Goal: Task Accomplishment & Management: Manage account settings

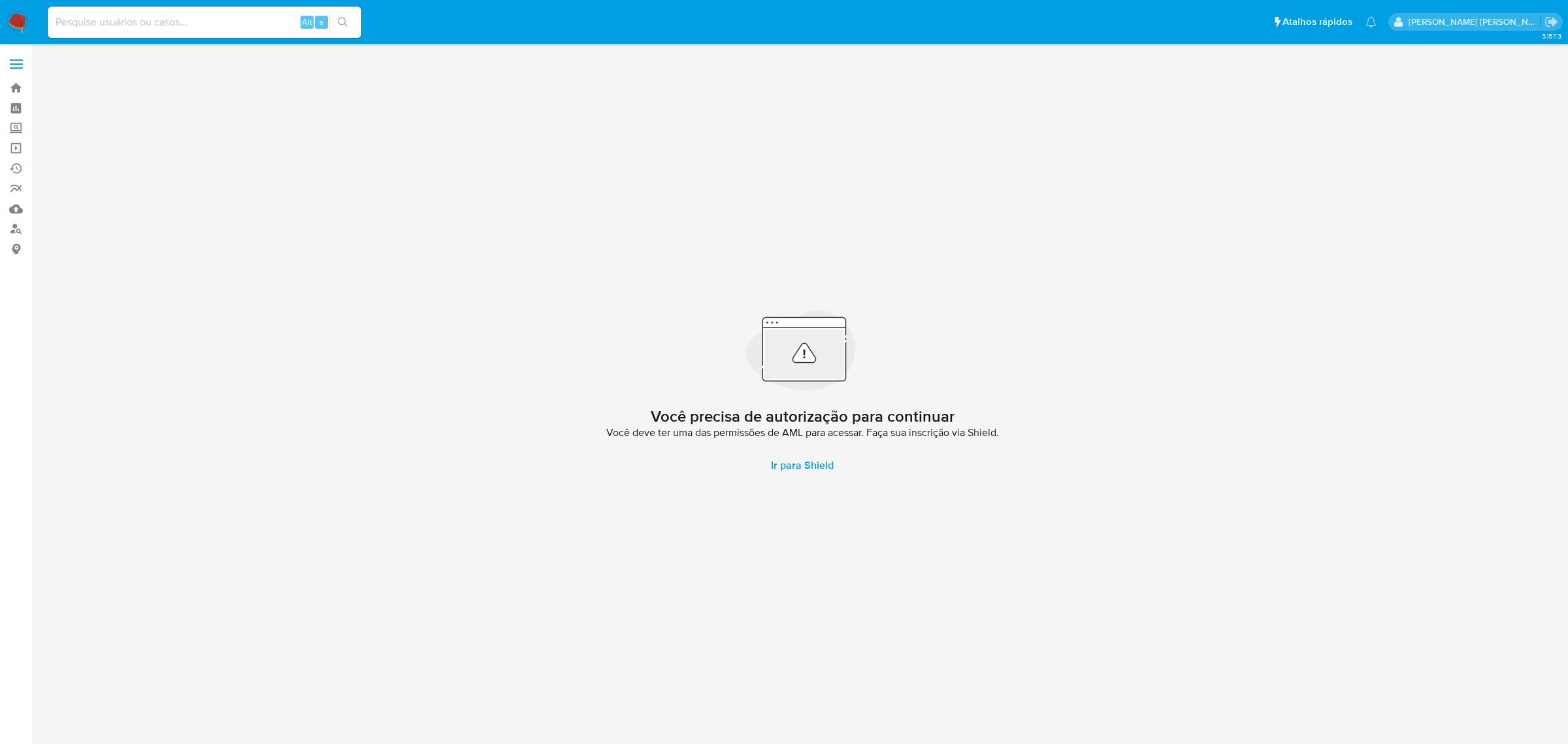
click at [13, 63] on span at bounding box center [16, 64] width 13 height 2
click at [0, 0] on input "checkbox" at bounding box center [0, 0] width 0 height 0
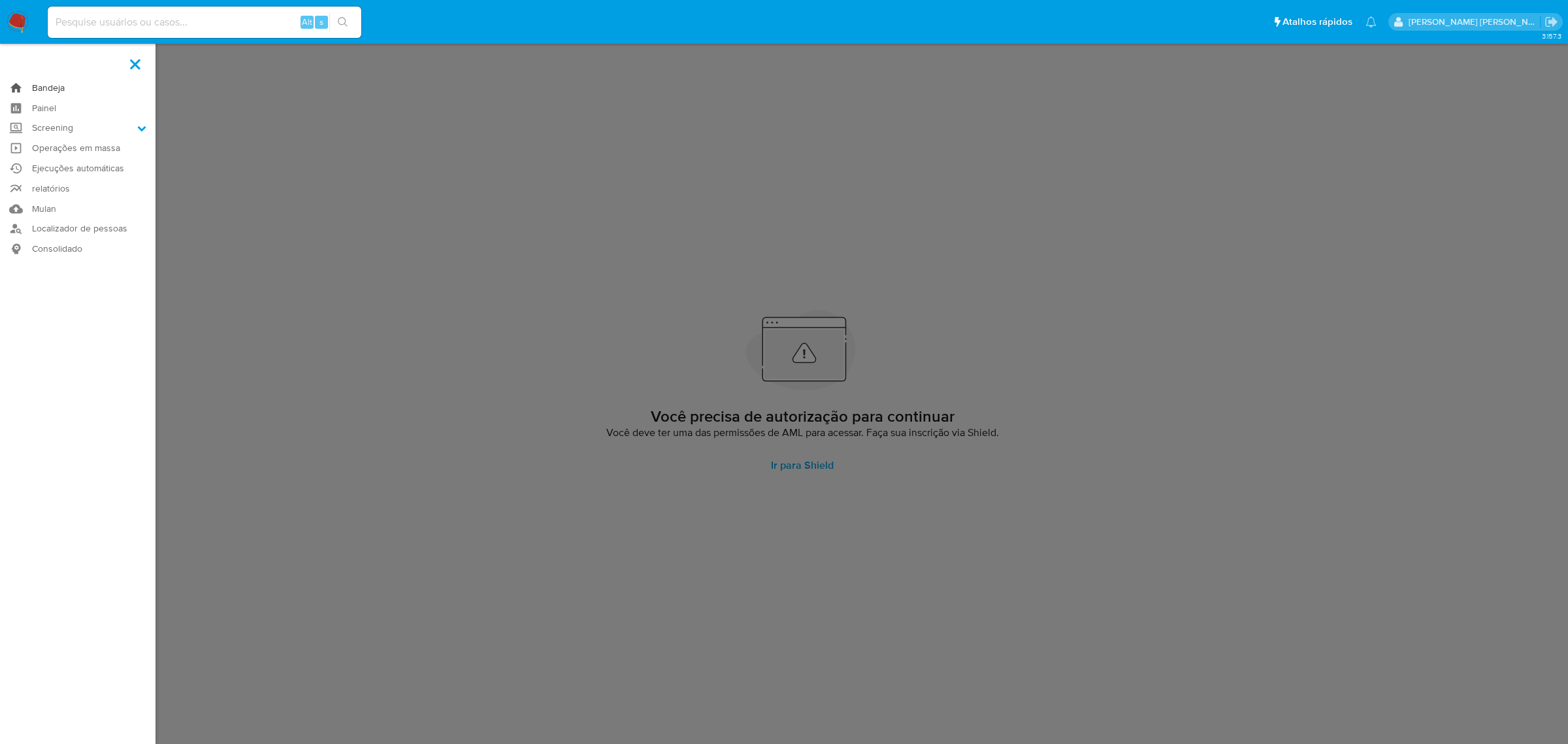
click at [40, 89] on link "Bandeja" at bounding box center [77, 88] width 155 height 20
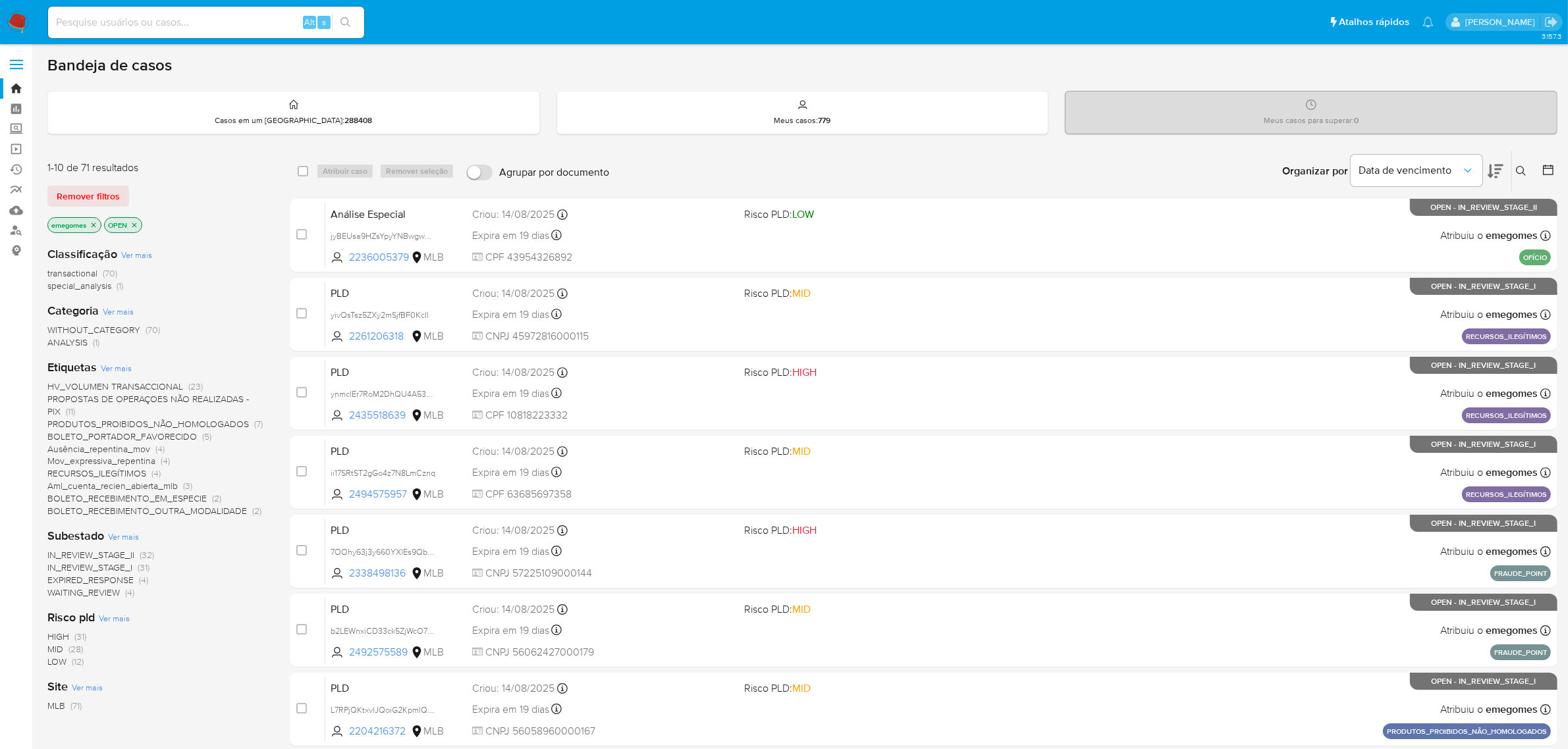
click at [1527, 172] on button at bounding box center [1522, 172] width 22 height 16
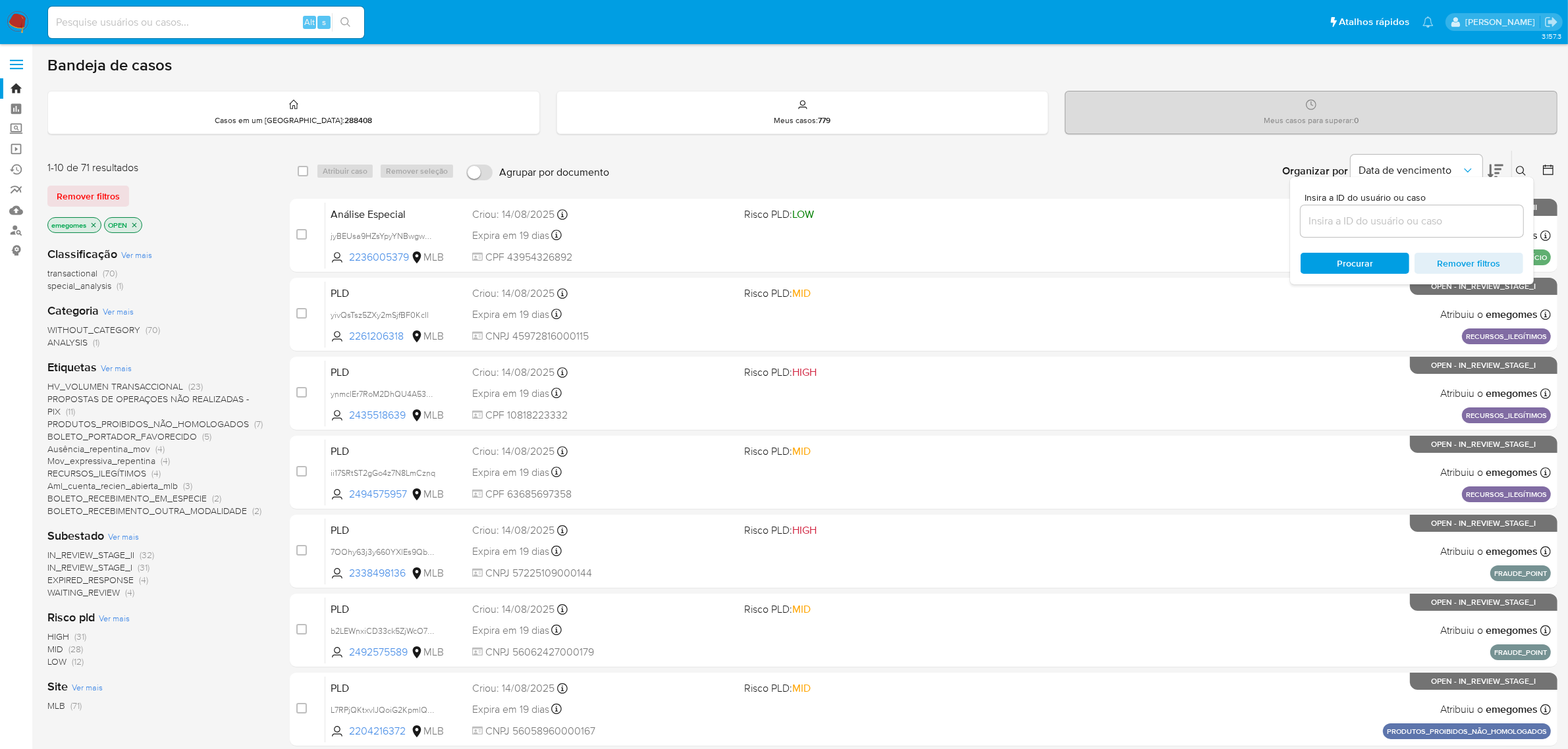
click at [1384, 222] on input at bounding box center [1412, 221] width 222 height 18
type input "TP6DIWUbX63y4uFJcXAC8X2N"
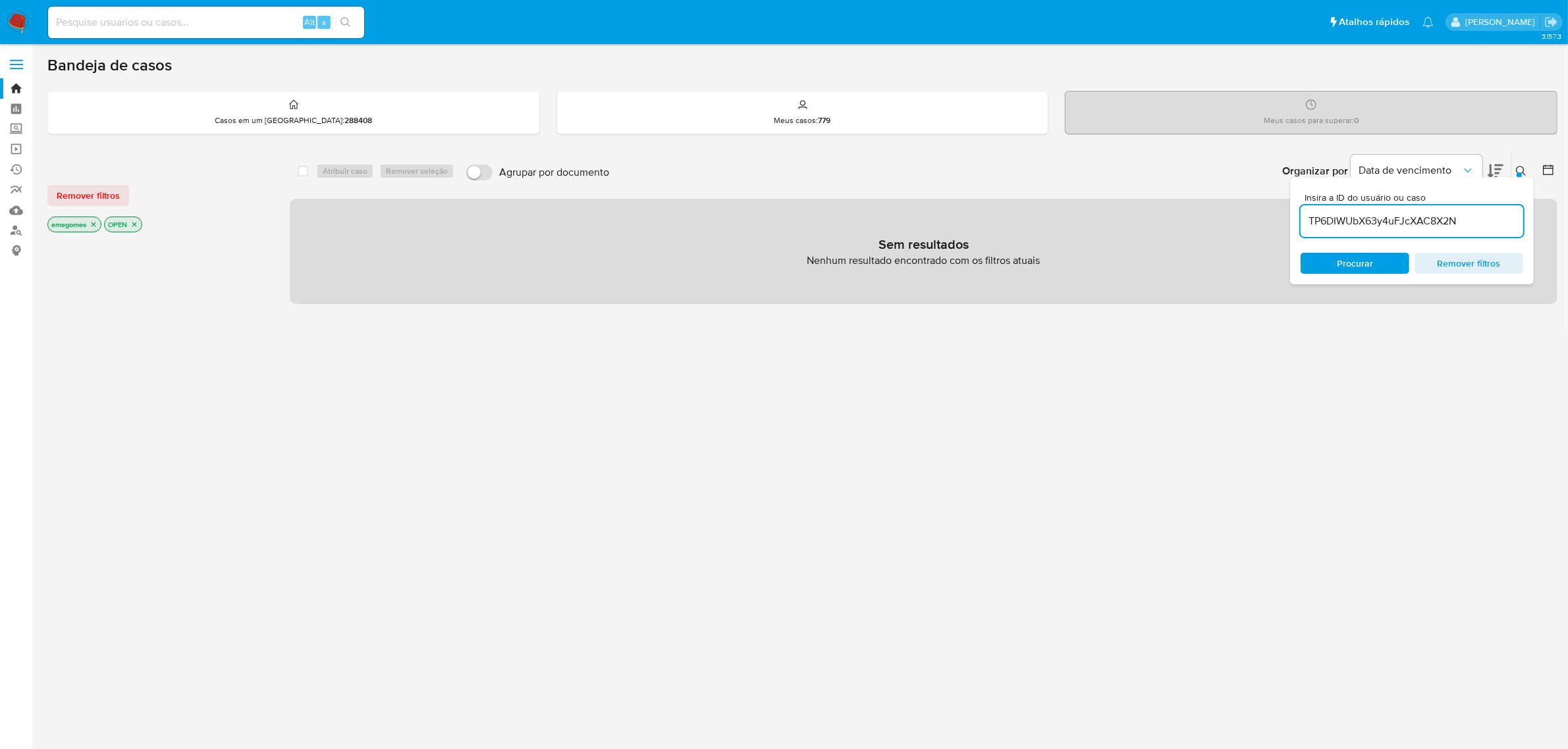
click at [95, 226] on icon "close-filter" at bounding box center [93, 224] width 8 height 8
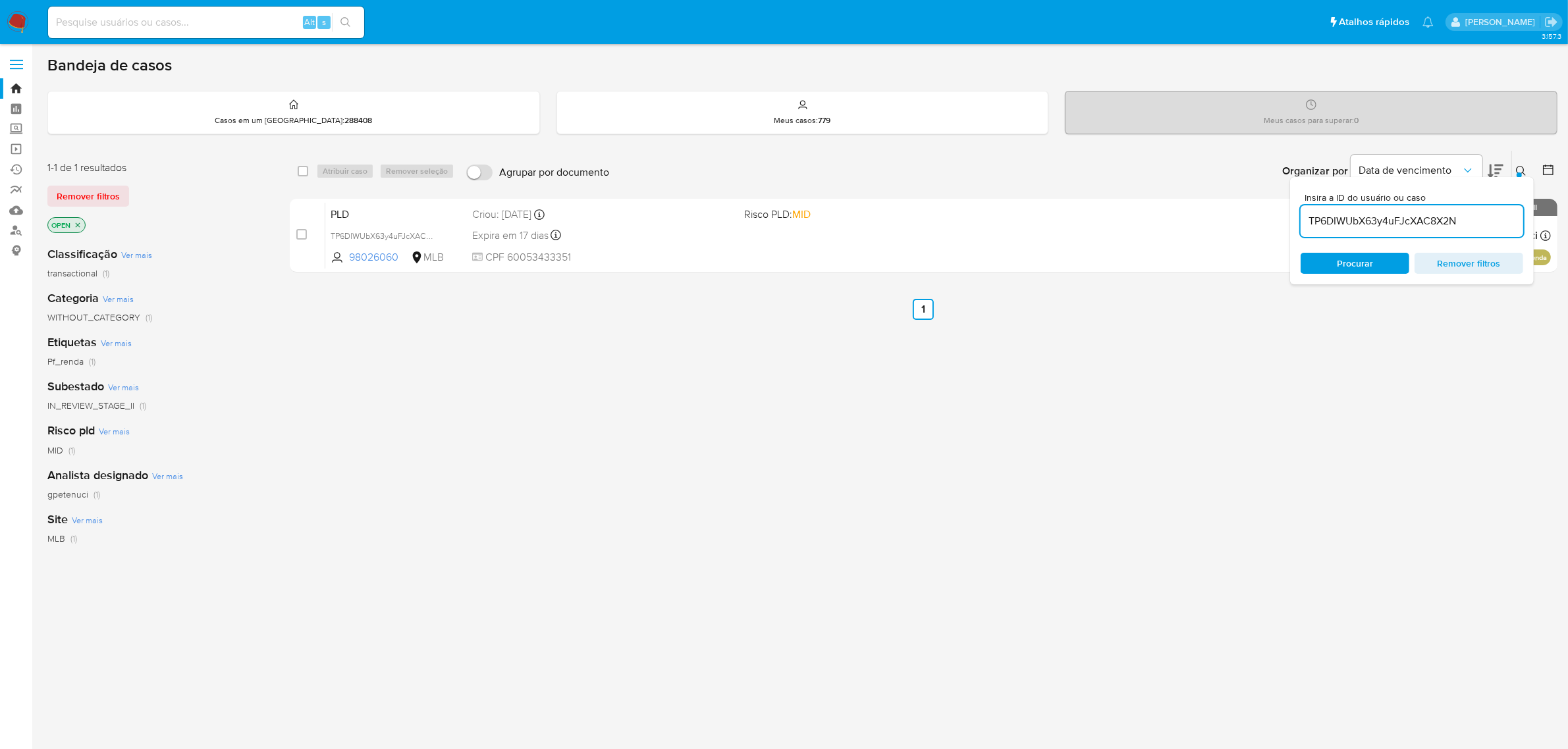
click at [81, 222] on icon "close-filter" at bounding box center [77, 225] width 8 height 8
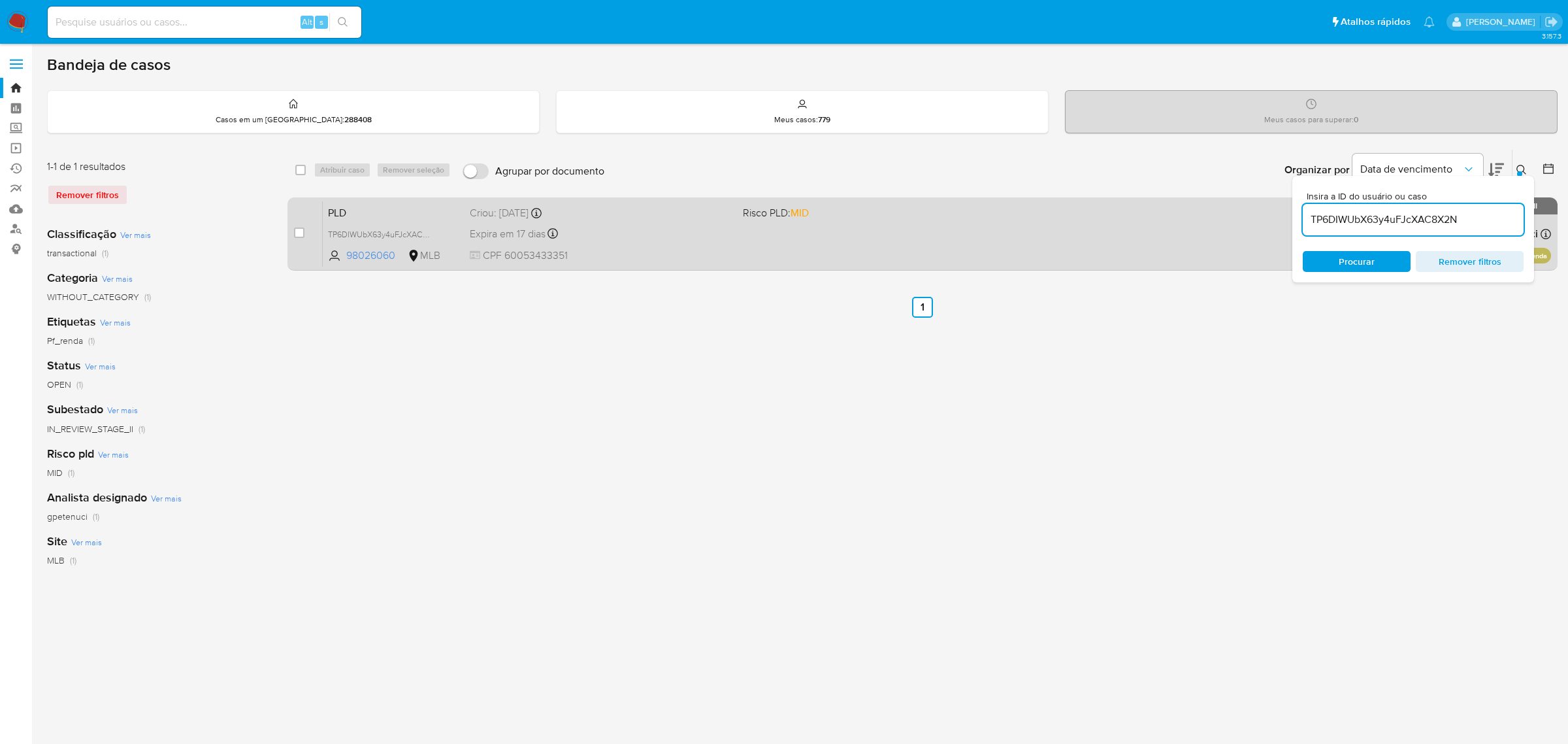
click at [306, 231] on div "case-item-checkbox Incapaz de atribuir o caso" at bounding box center [308, 234] width 29 height 66
click at [302, 231] on input "checkbox" at bounding box center [300, 233] width 10 height 10
checkbox input "true"
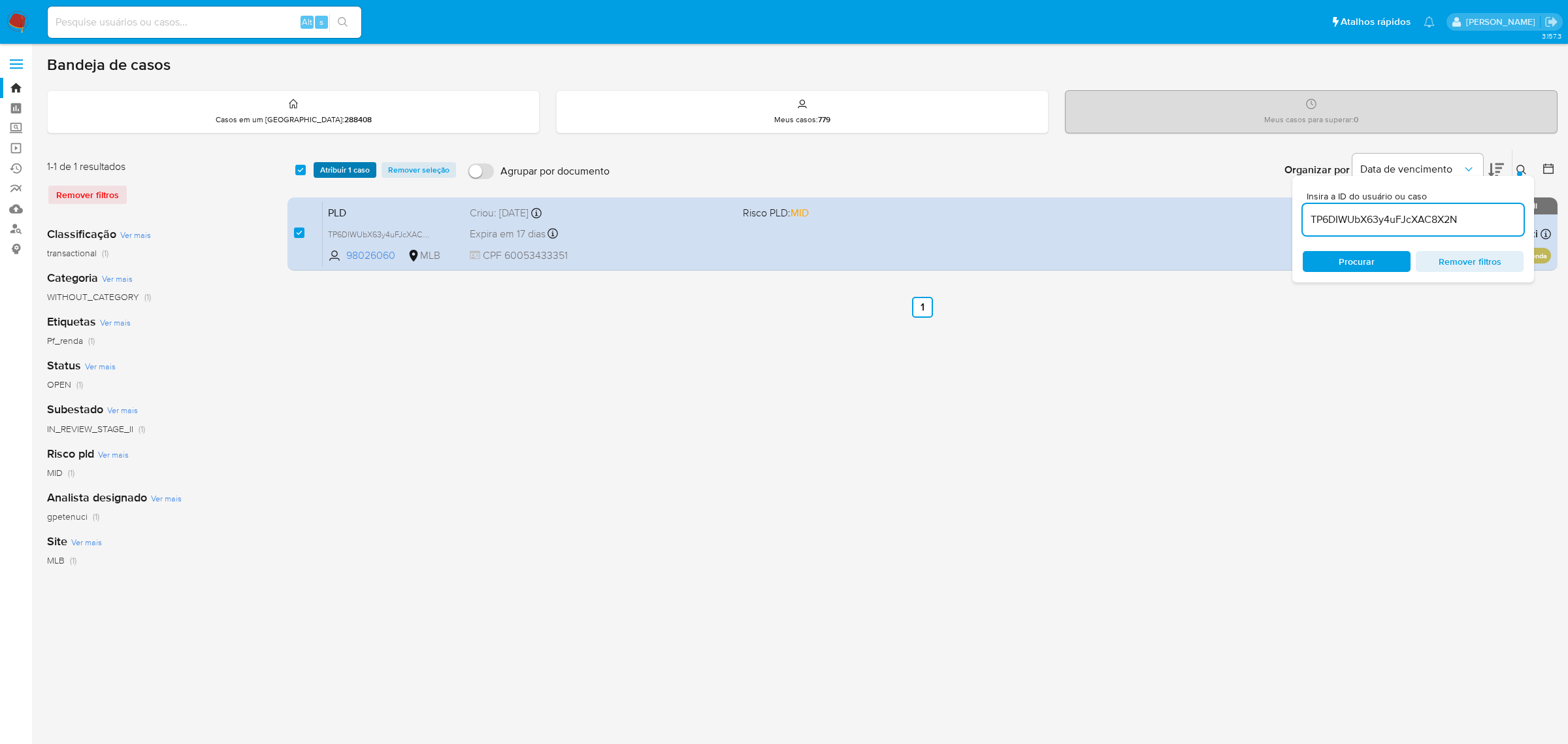
click at [361, 165] on span "Atribuir 1 caso" at bounding box center [345, 169] width 50 height 13
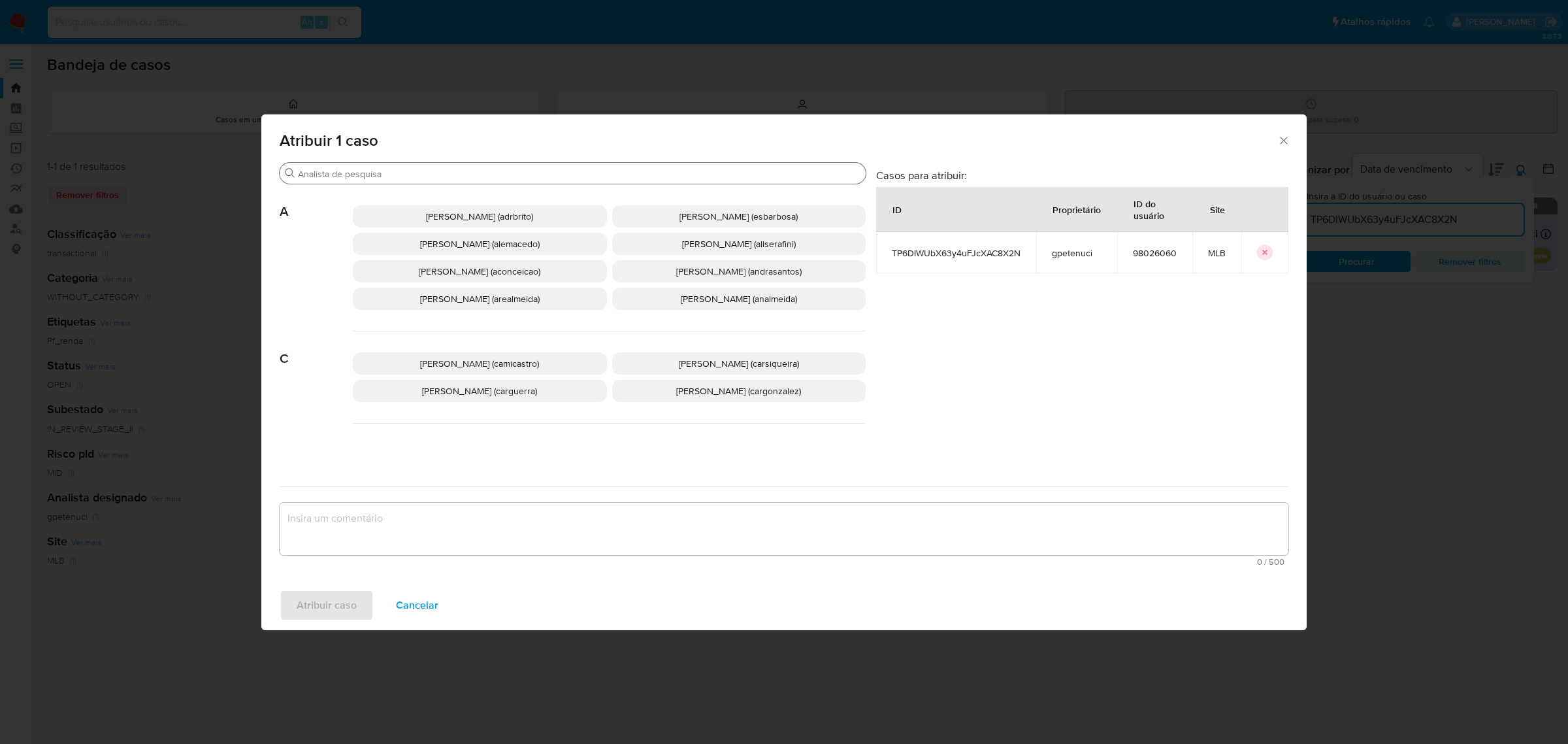
click at [452, 175] on input "Procurar" at bounding box center [579, 174] width 563 height 12
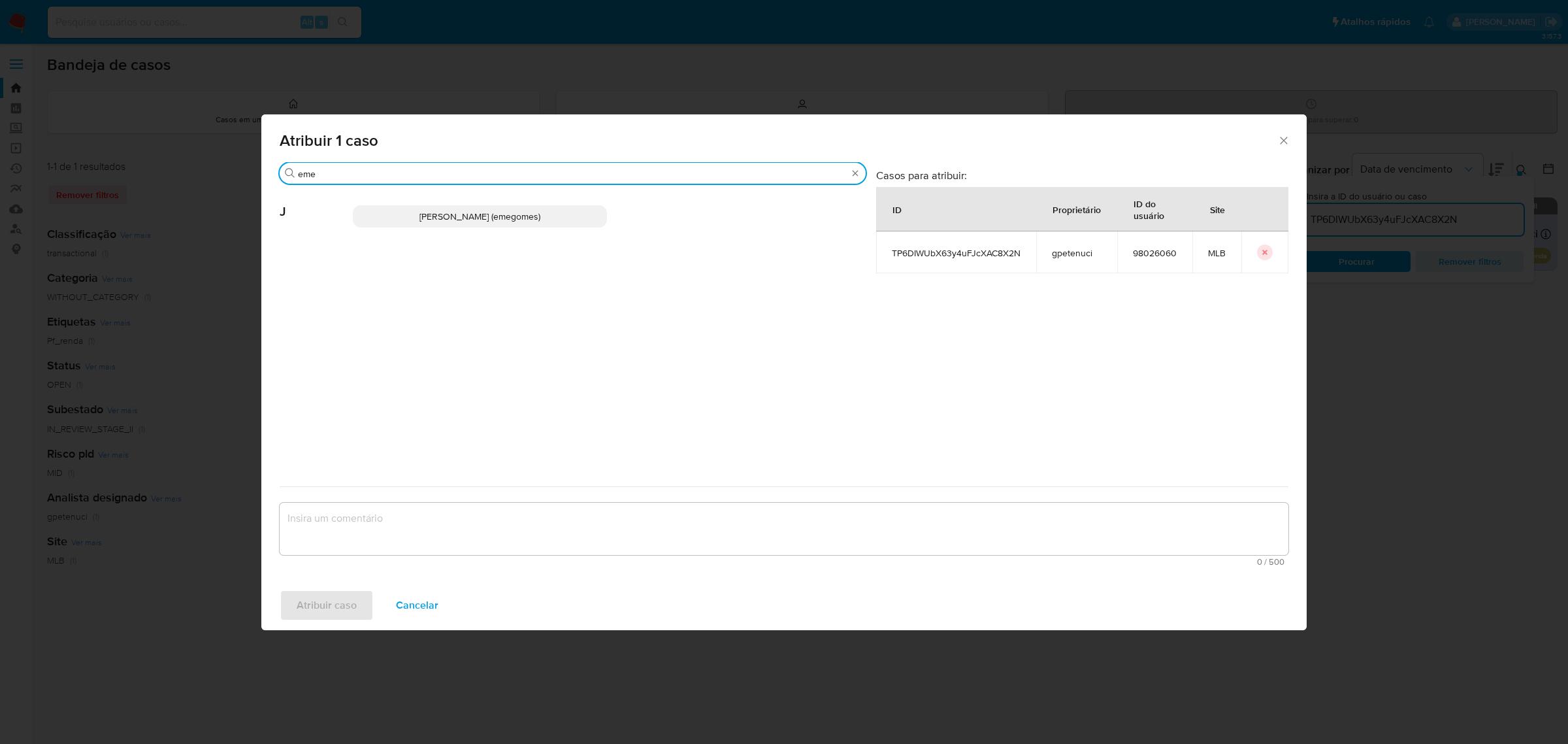
type input "eme"
click at [443, 217] on span "Jose Emerson Gomes Pereira (emegomes)" at bounding box center [480, 216] width 121 height 13
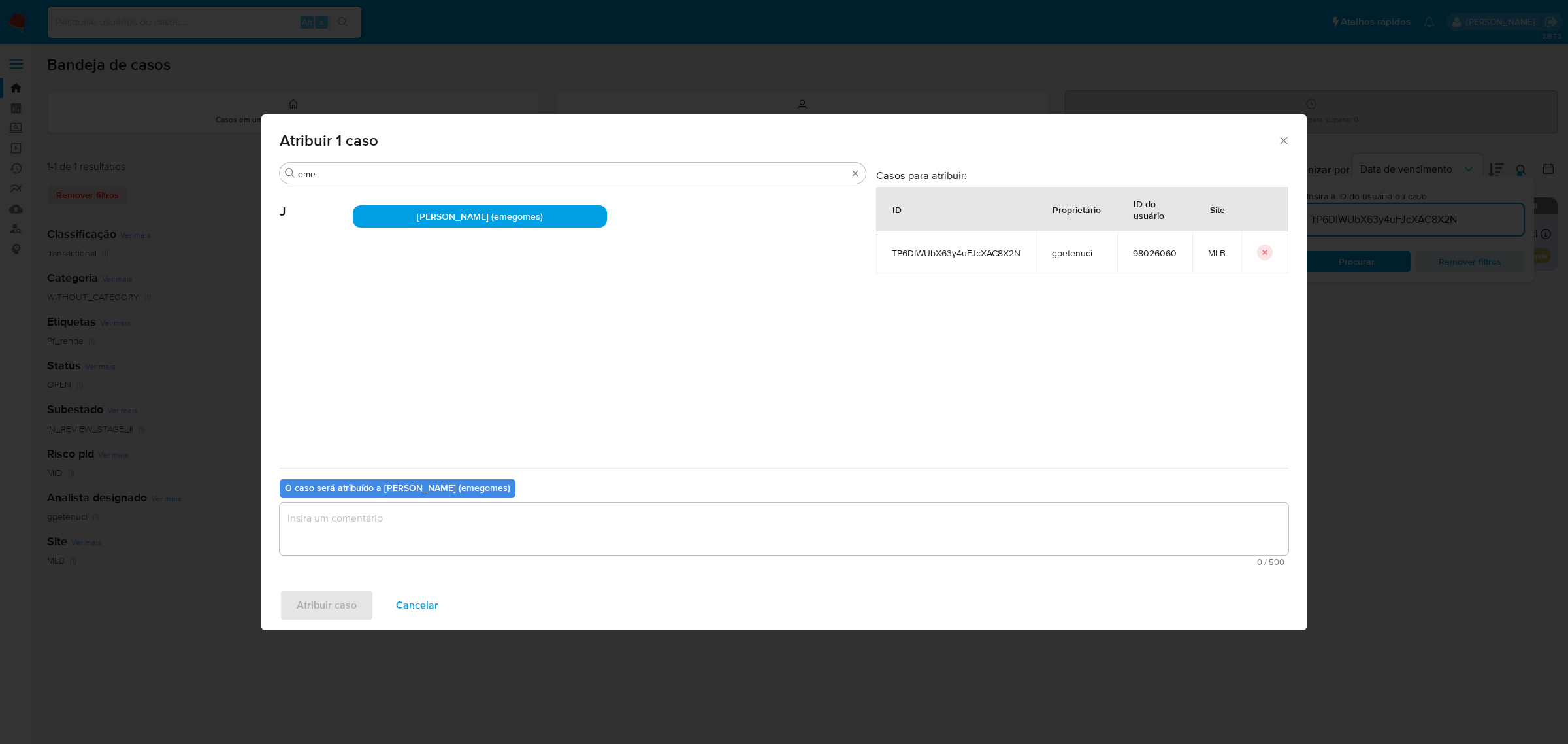
click at [485, 524] on textarea "assign-modal" at bounding box center [784, 528] width 1009 height 52
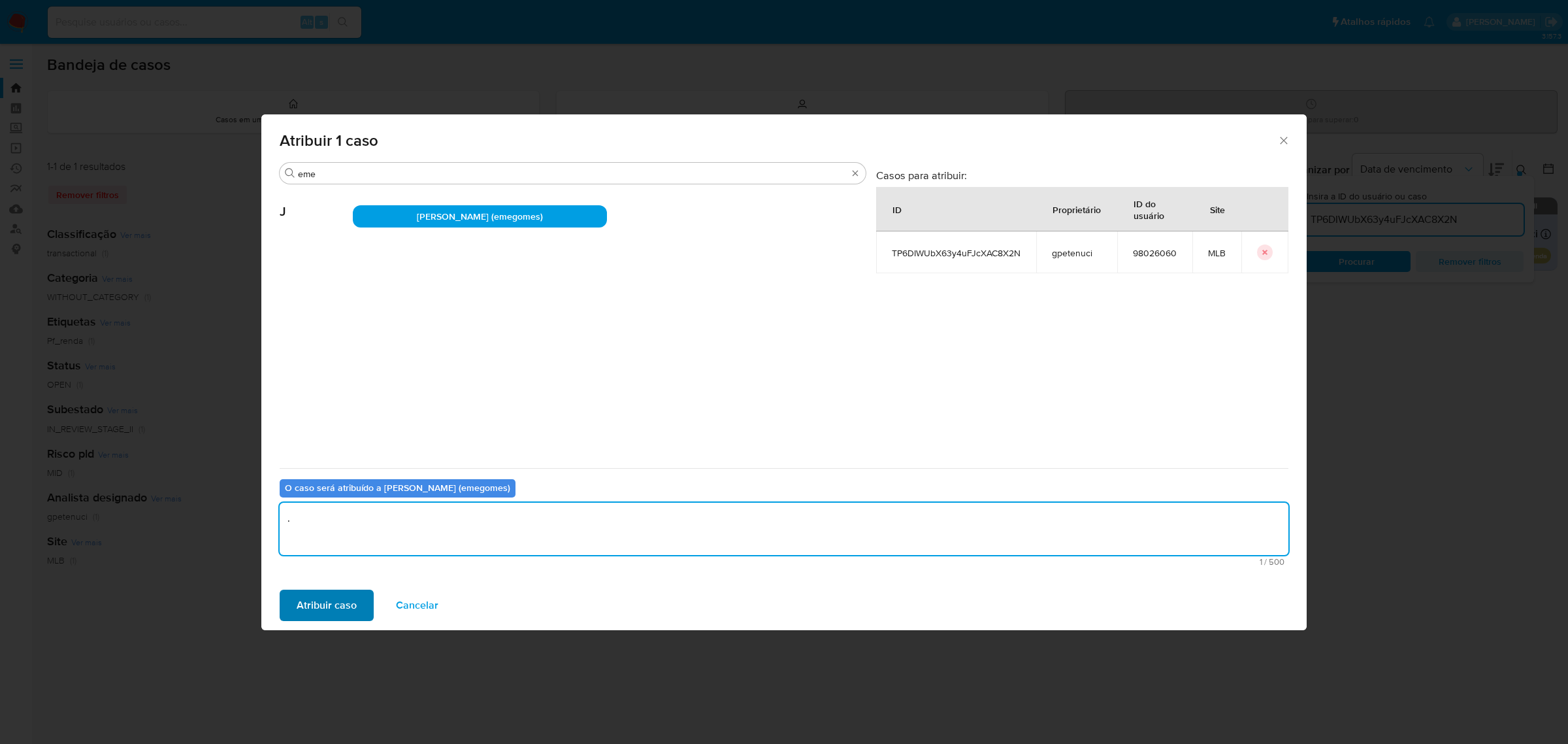
type textarea "."
click at [337, 593] on span "Atribuir caso" at bounding box center [327, 605] width 60 height 29
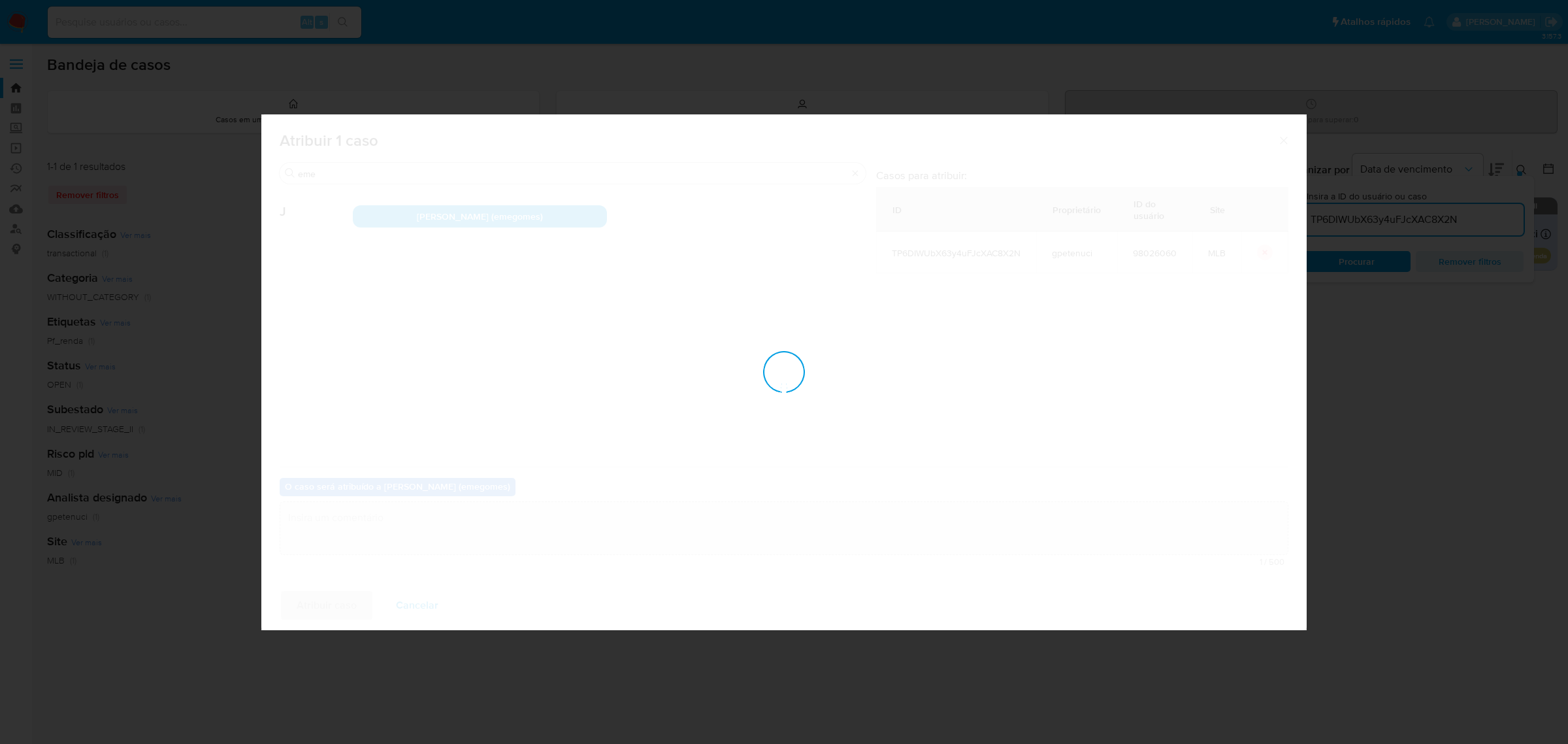
checkbox input "false"
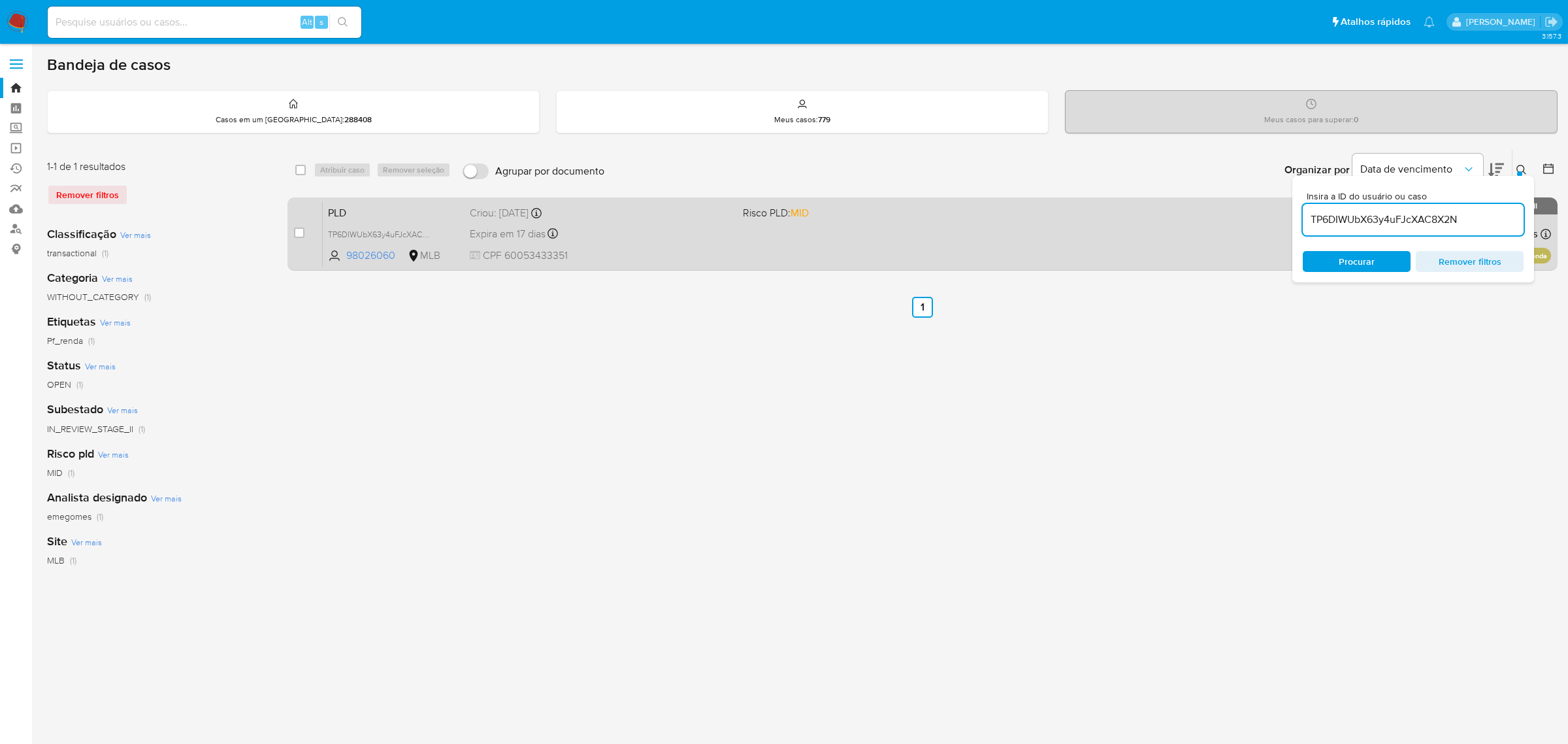
click at [652, 221] on div "PLD TP6DIWUbX63y4uFJcXAC8X2N 98026060 MLB Risco PLD: MID Criou: 12/08/2025 Crio…" at bounding box center [937, 234] width 1228 height 66
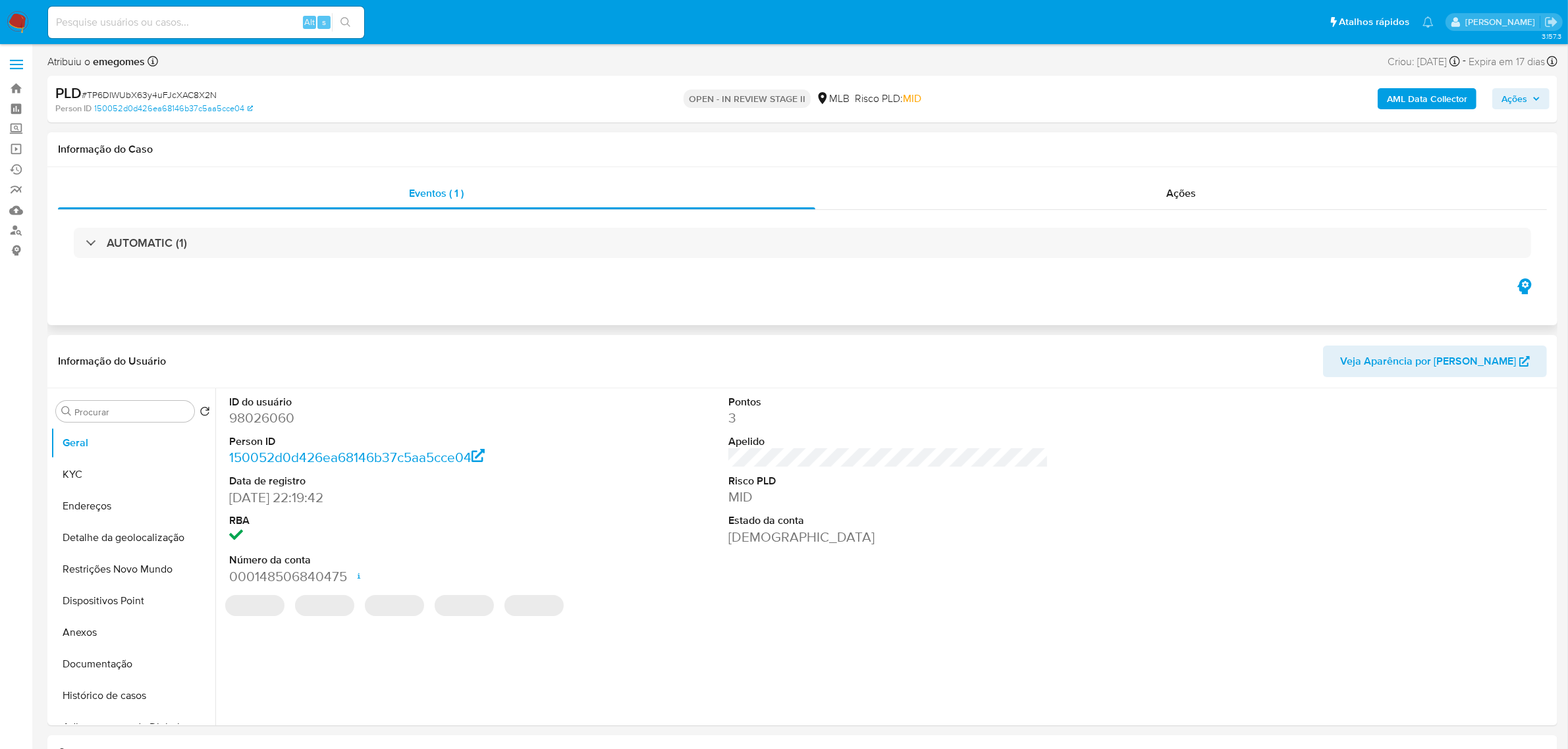
select select "10"
click at [1413, 96] on b "AML Data Collector" at bounding box center [1427, 99] width 81 height 21
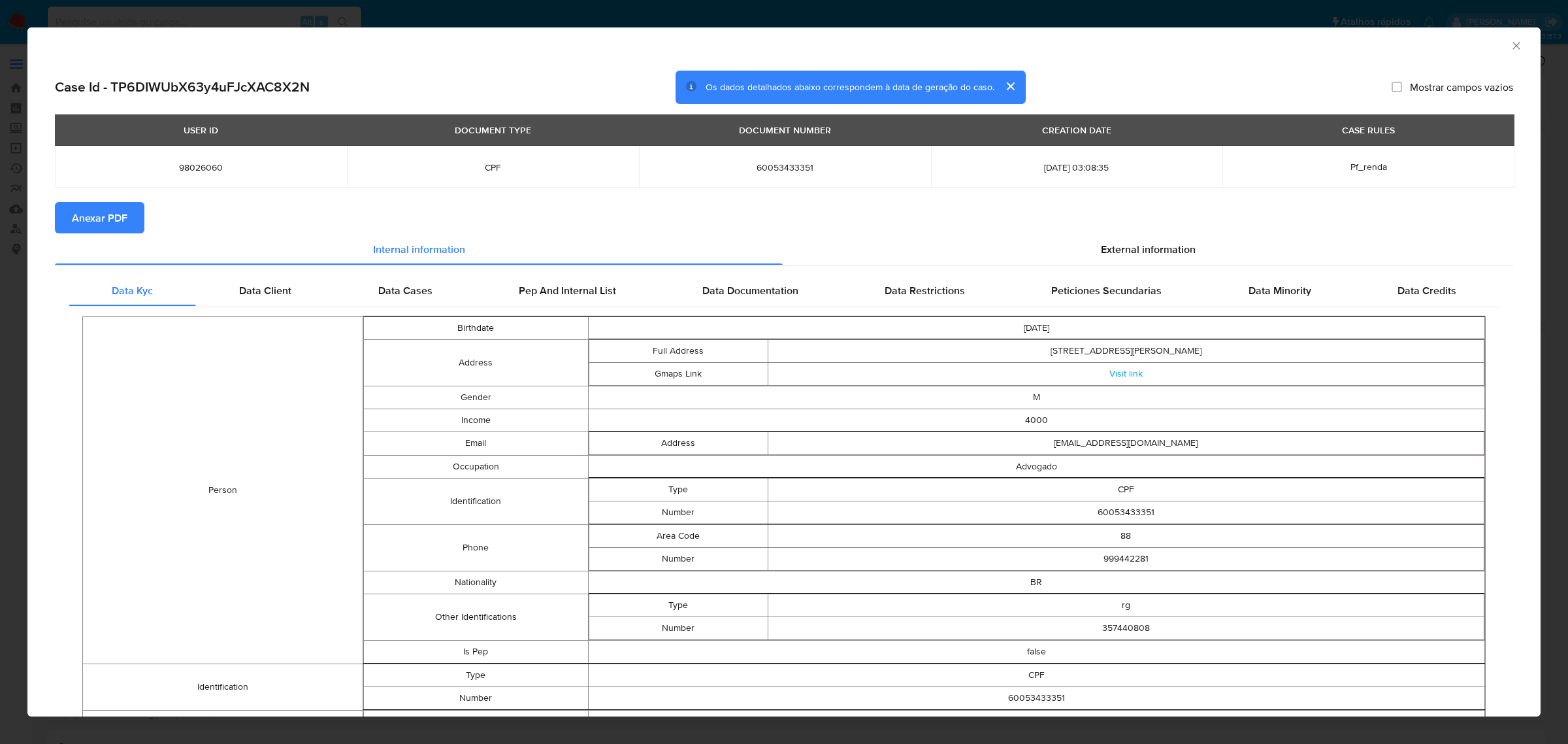
click at [1513, 46] on icon "Fechar a janela" at bounding box center [1517, 45] width 7 height 7
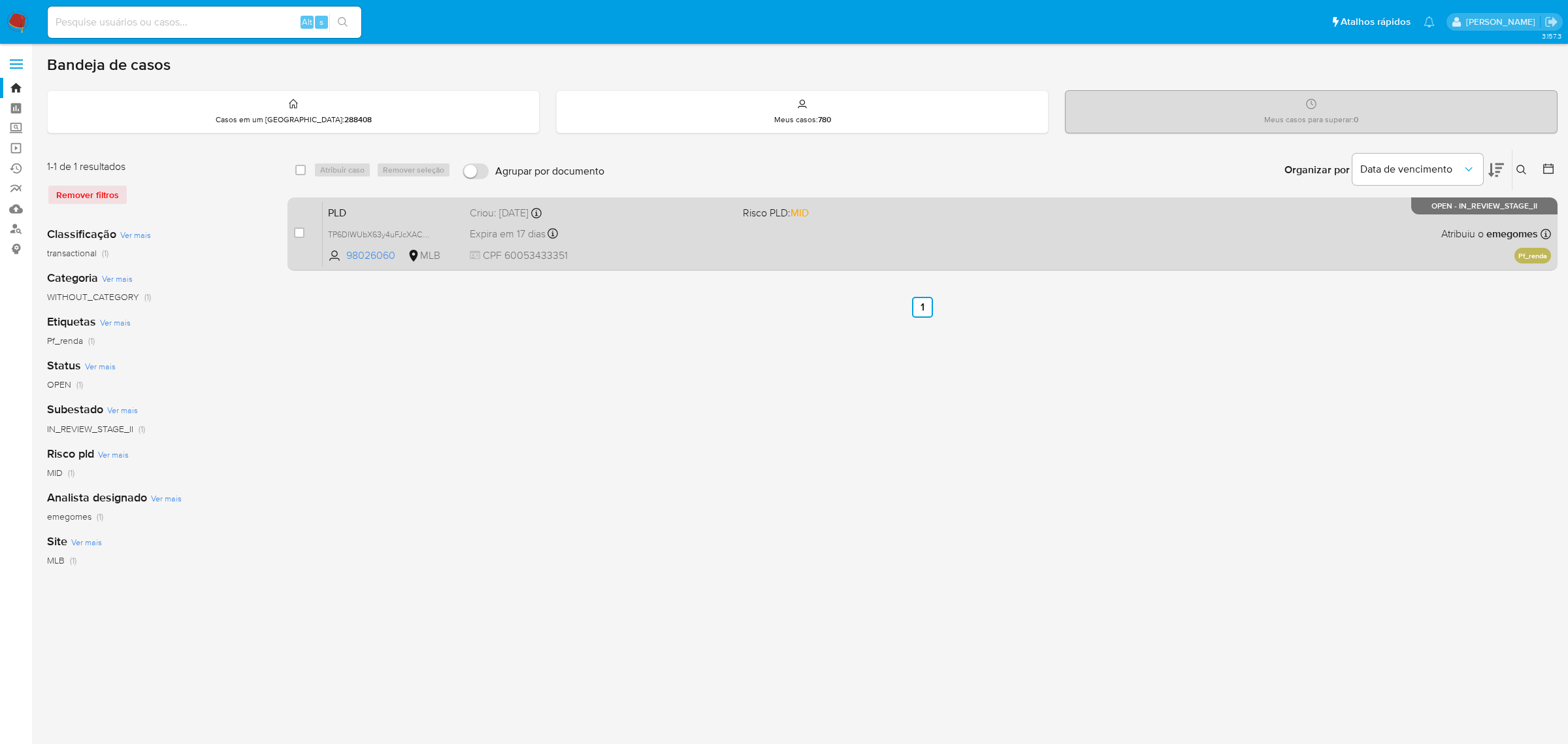
click at [308, 234] on div "case-item-checkbox Incapaz de atribuir o caso" at bounding box center [308, 234] width 29 height 66
click at [304, 234] on input "checkbox" at bounding box center [300, 233] width 10 height 10
checkbox input "true"
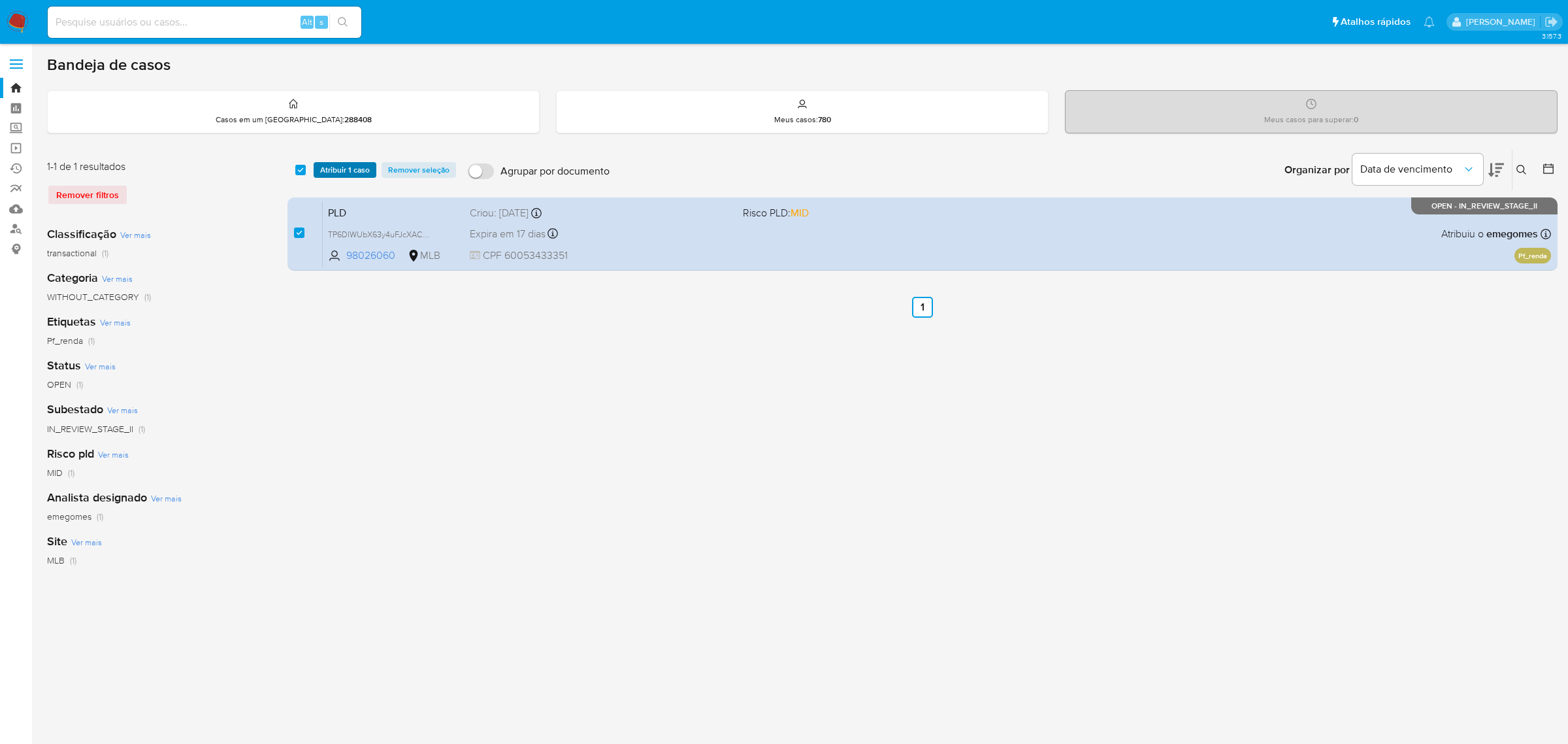
click at [354, 168] on span "Atribuir 1 caso" at bounding box center [345, 169] width 50 height 13
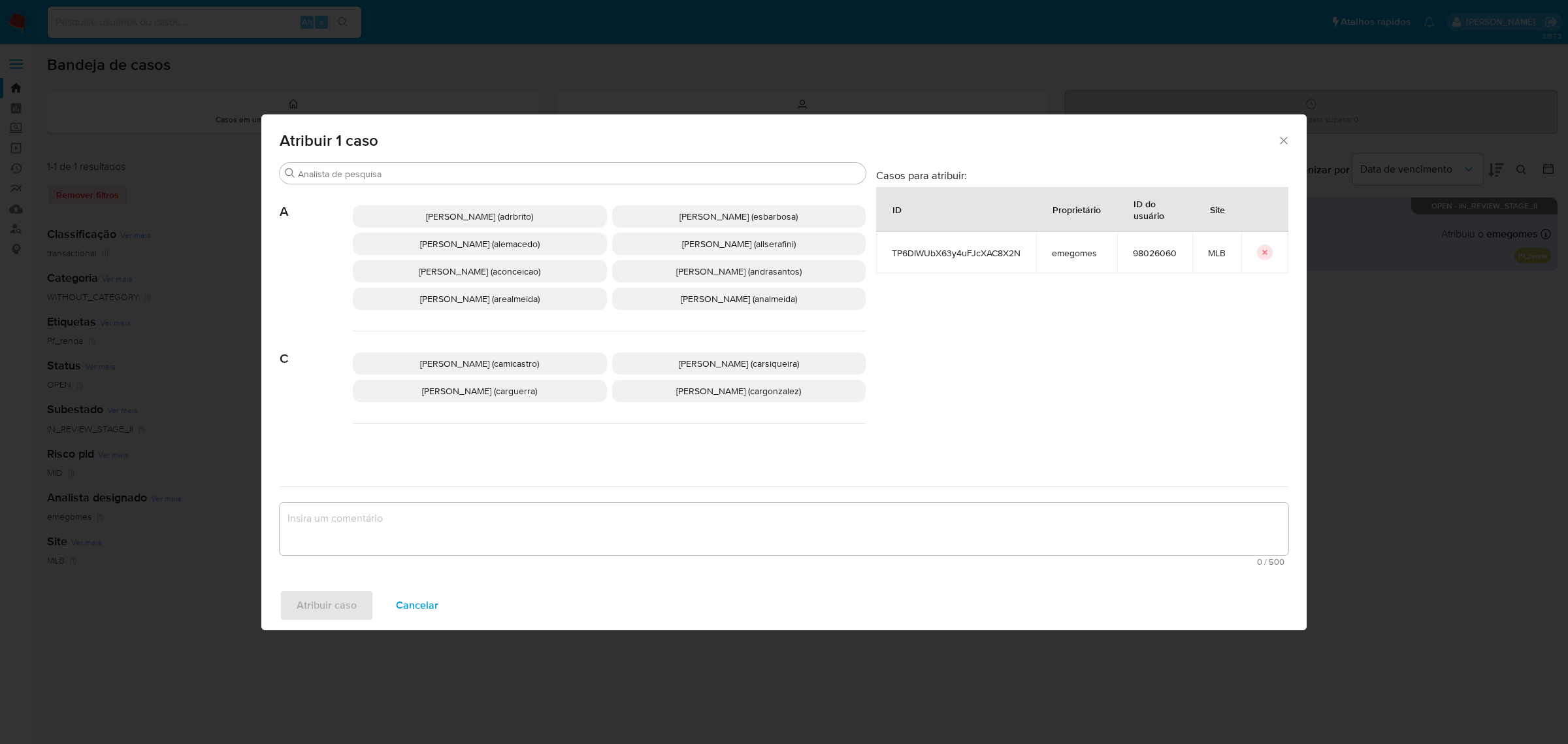
click at [354, 168] on input "Procurar" at bounding box center [579, 174] width 563 height 12
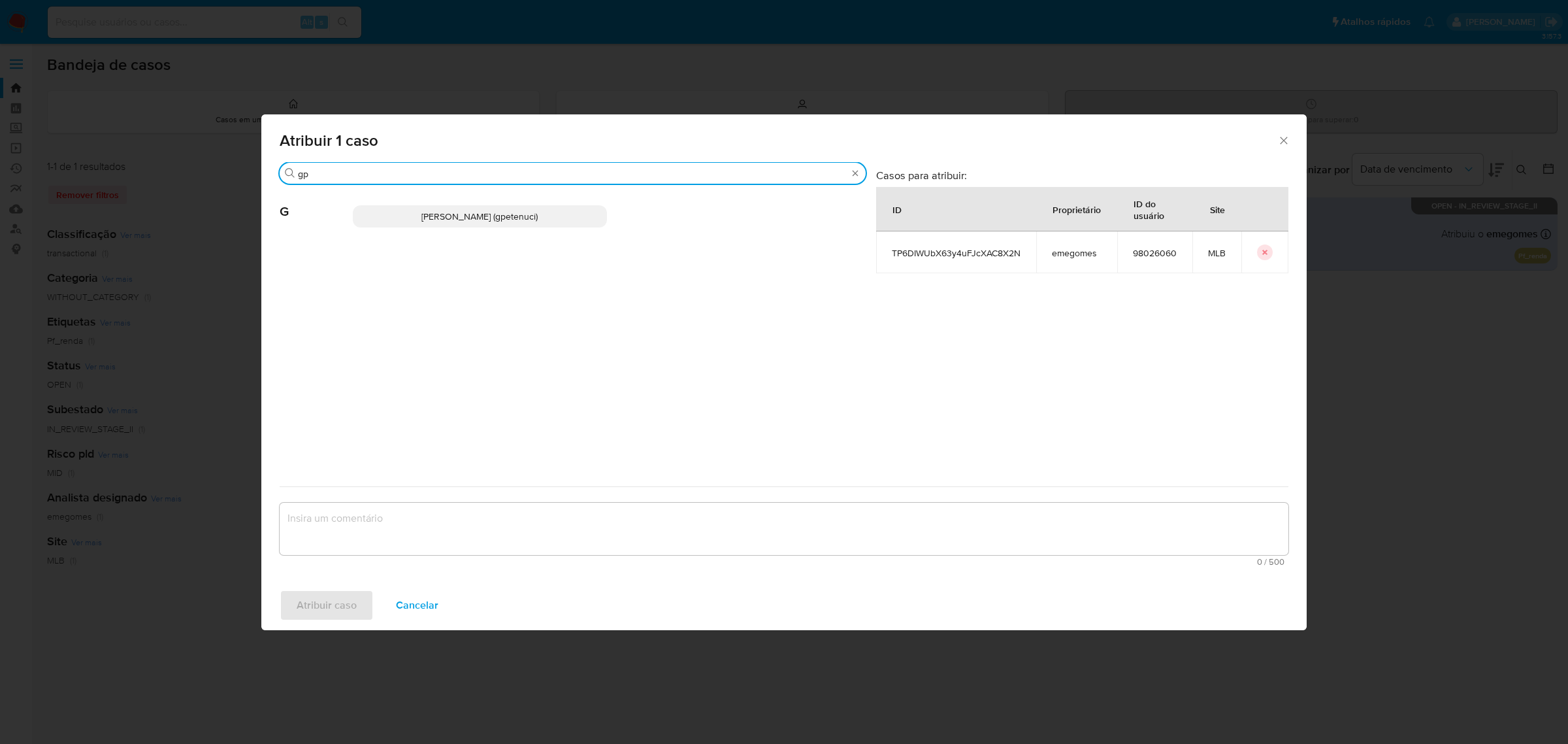
type input "gp"
click at [402, 218] on p "Giovanna Petenuci Freitas (gpetenuci)" at bounding box center [480, 216] width 255 height 23
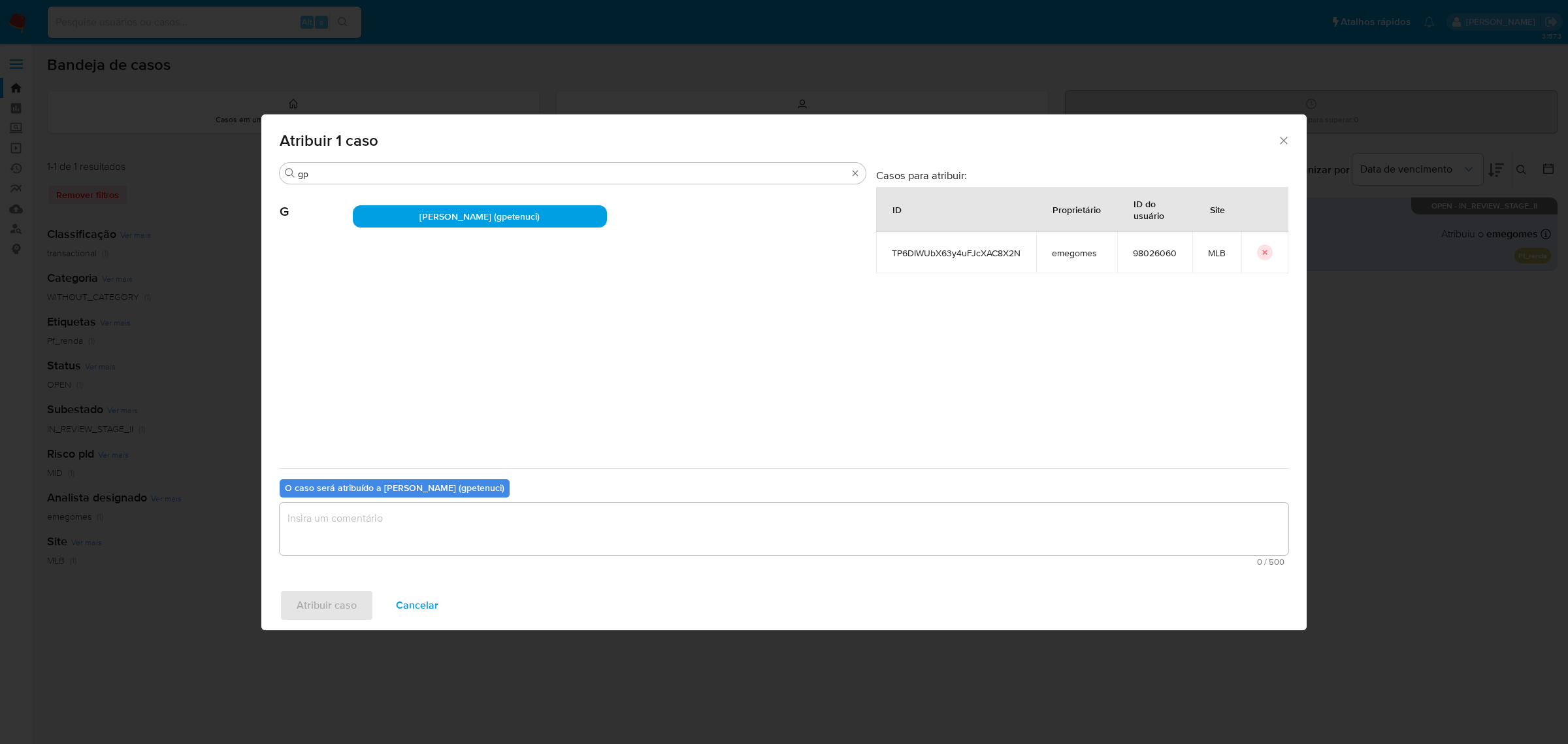
click at [347, 521] on textarea "assign-modal" at bounding box center [784, 528] width 1009 height 52
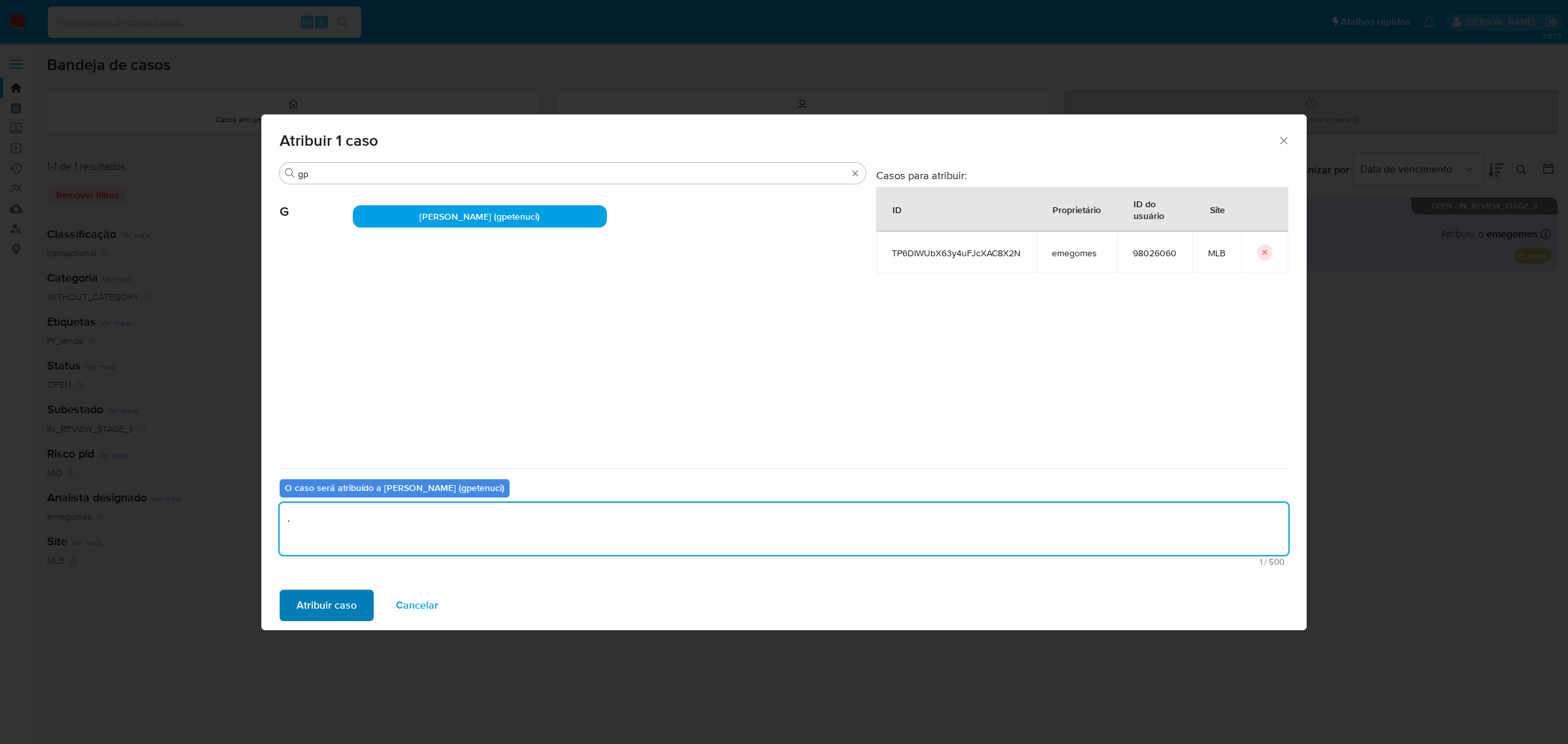
type textarea "."
click at [315, 595] on span "Atribuir caso" at bounding box center [327, 605] width 60 height 29
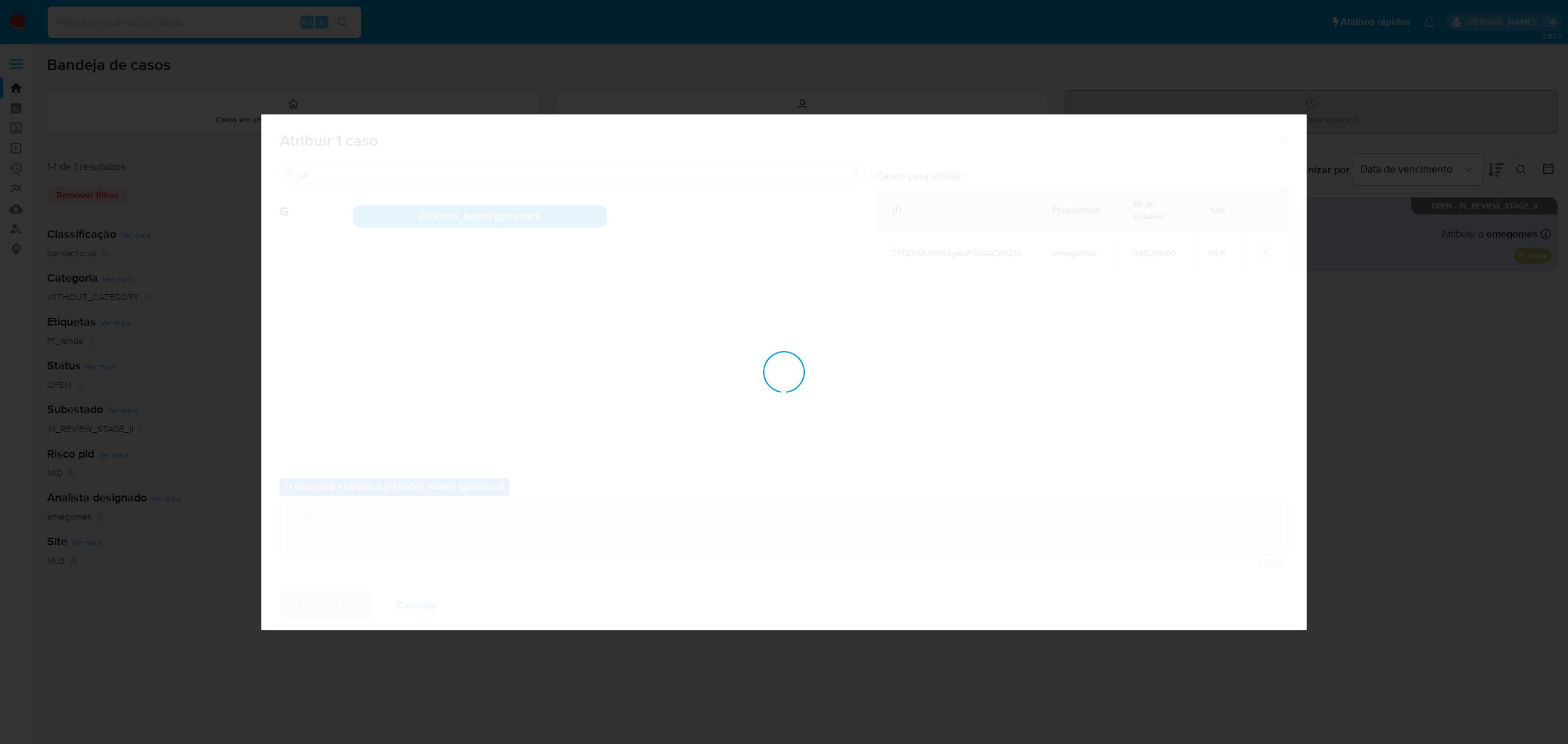
checkbox input "false"
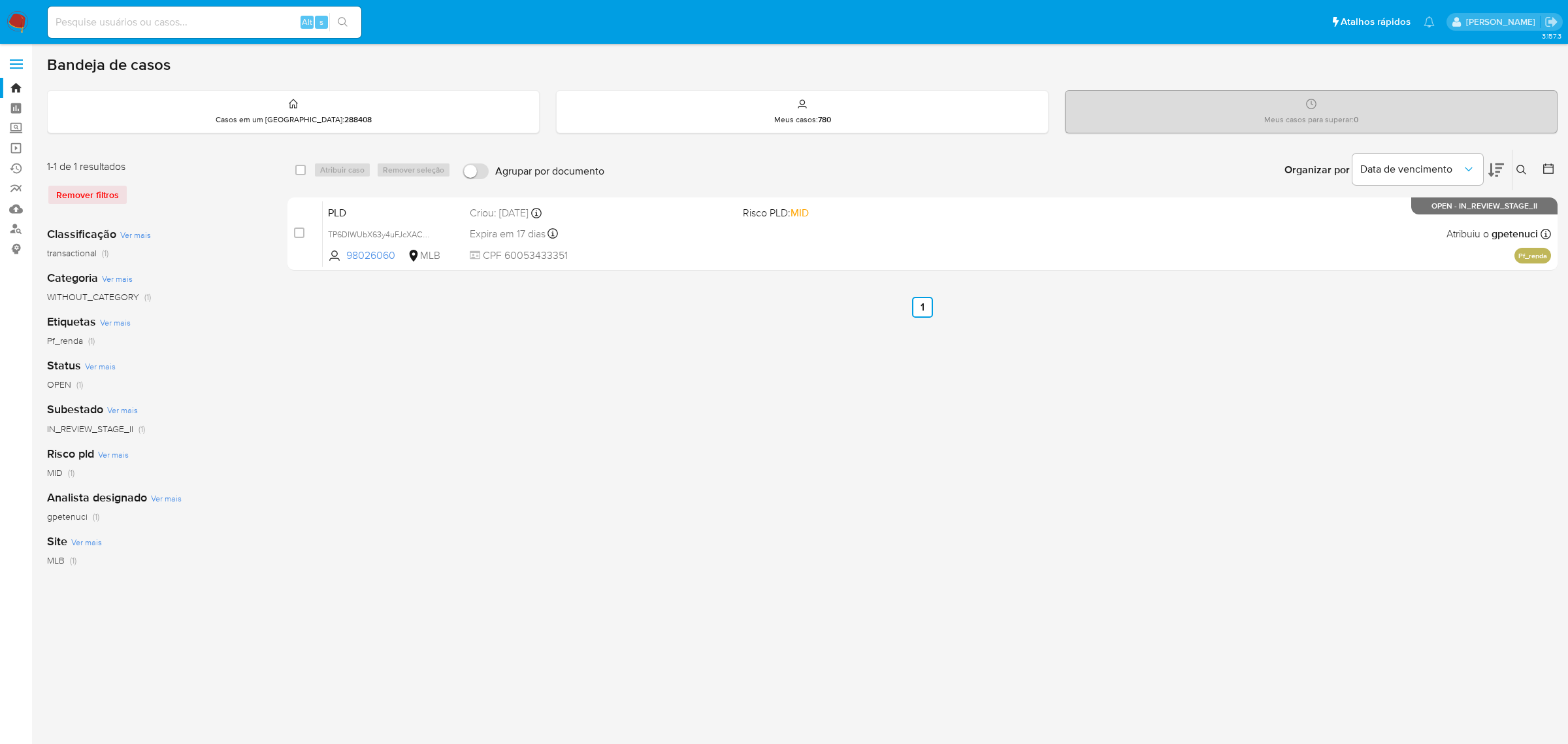
click at [1523, 171] on icon at bounding box center [1521, 169] width 10 height 10
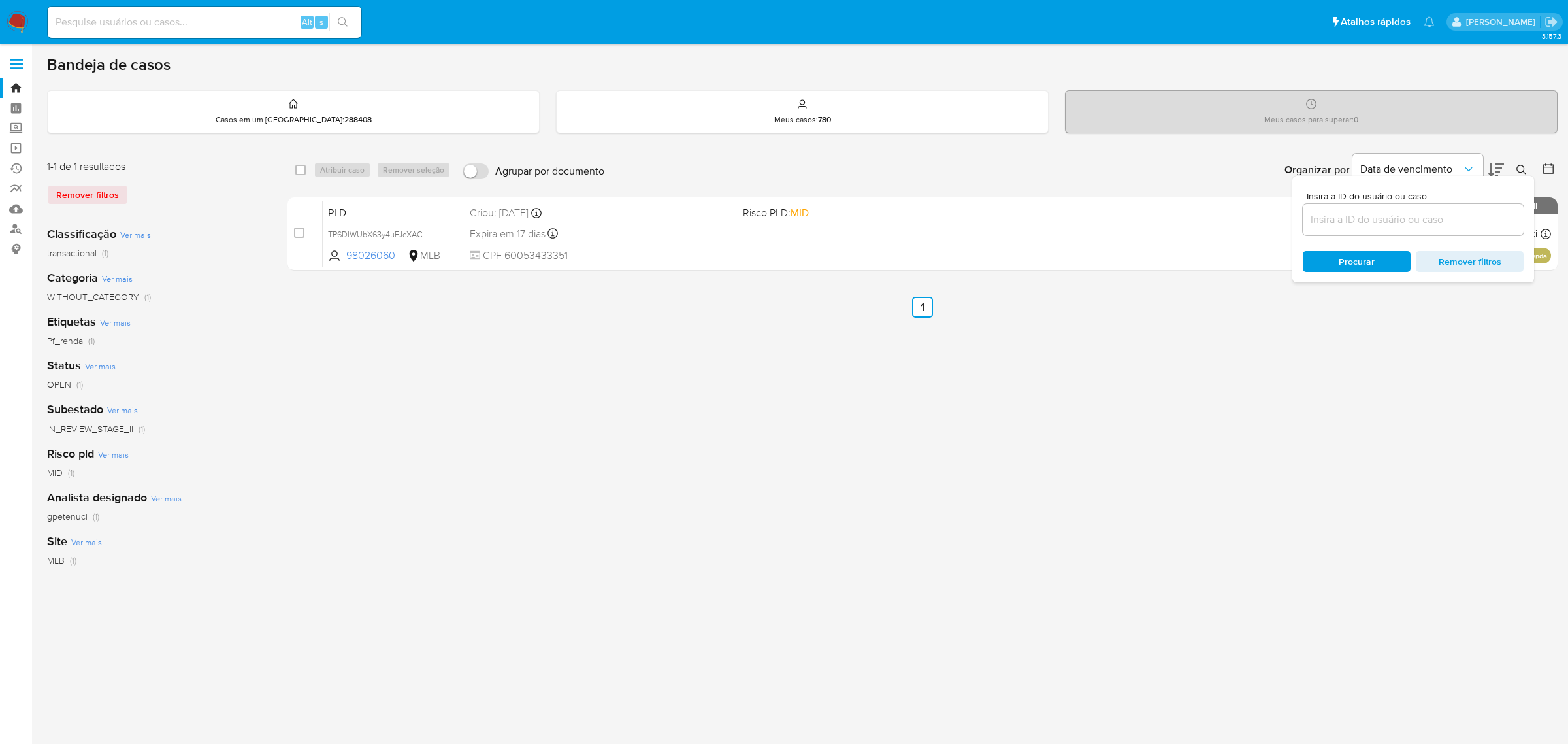
click at [1378, 226] on input at bounding box center [1413, 220] width 221 height 17
type input "qvE5AtXsU5lqZT4wTBHuascq"
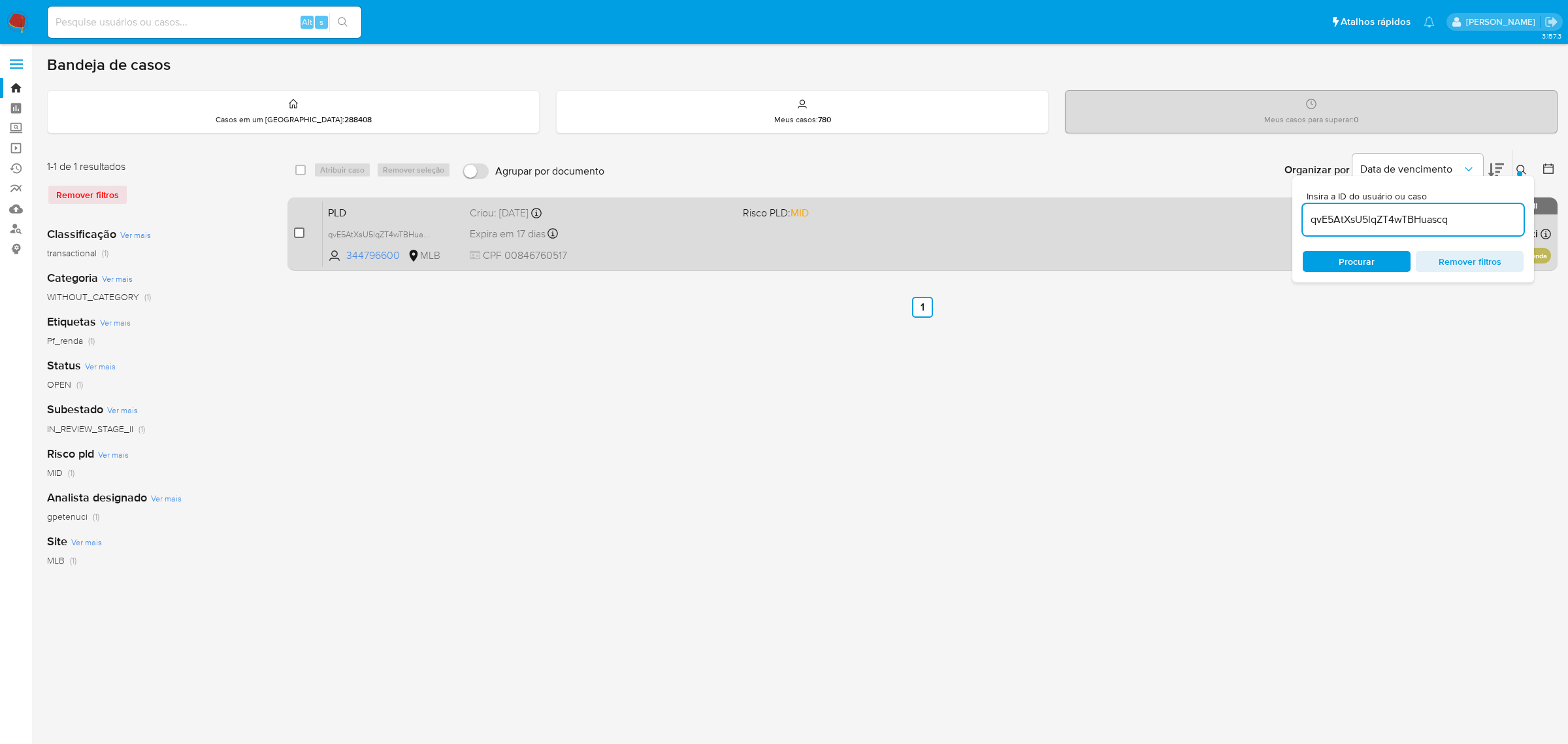
click at [297, 229] on input "checkbox" at bounding box center [300, 233] width 10 height 10
checkbox input "true"
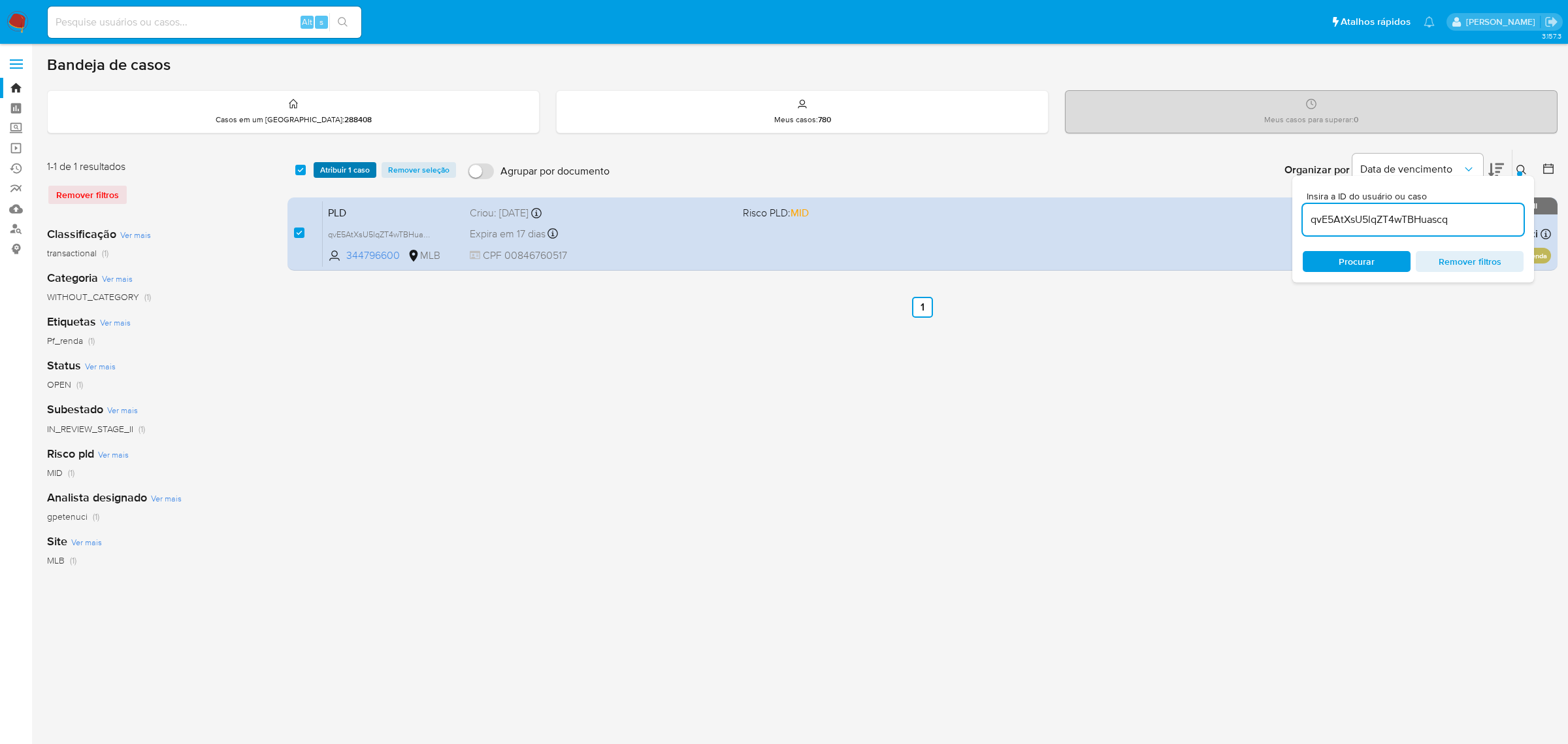
click at [352, 164] on span "Atribuir 1 caso" at bounding box center [345, 169] width 50 height 13
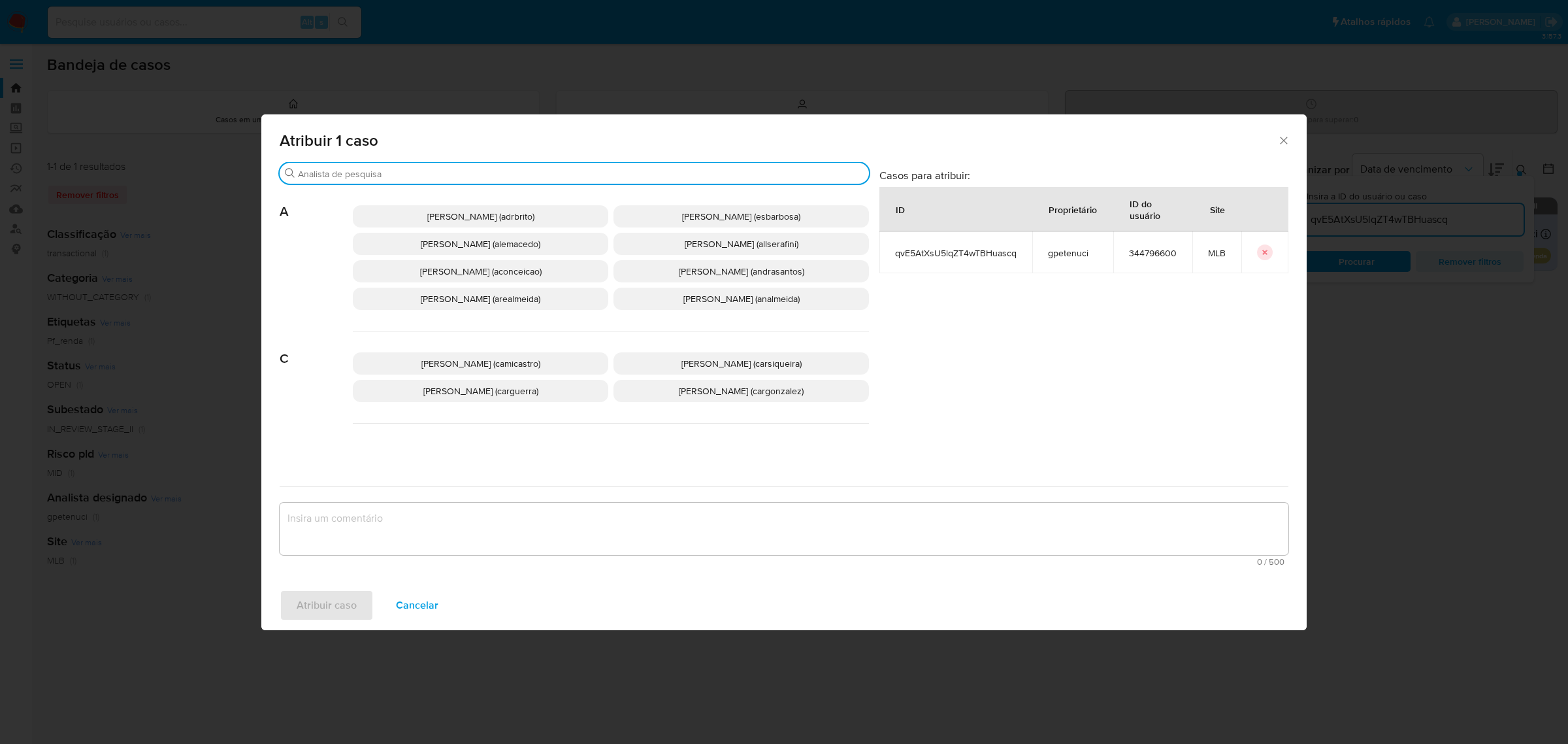
click at [445, 172] on input "Procurar" at bounding box center [580, 174] width 566 height 12
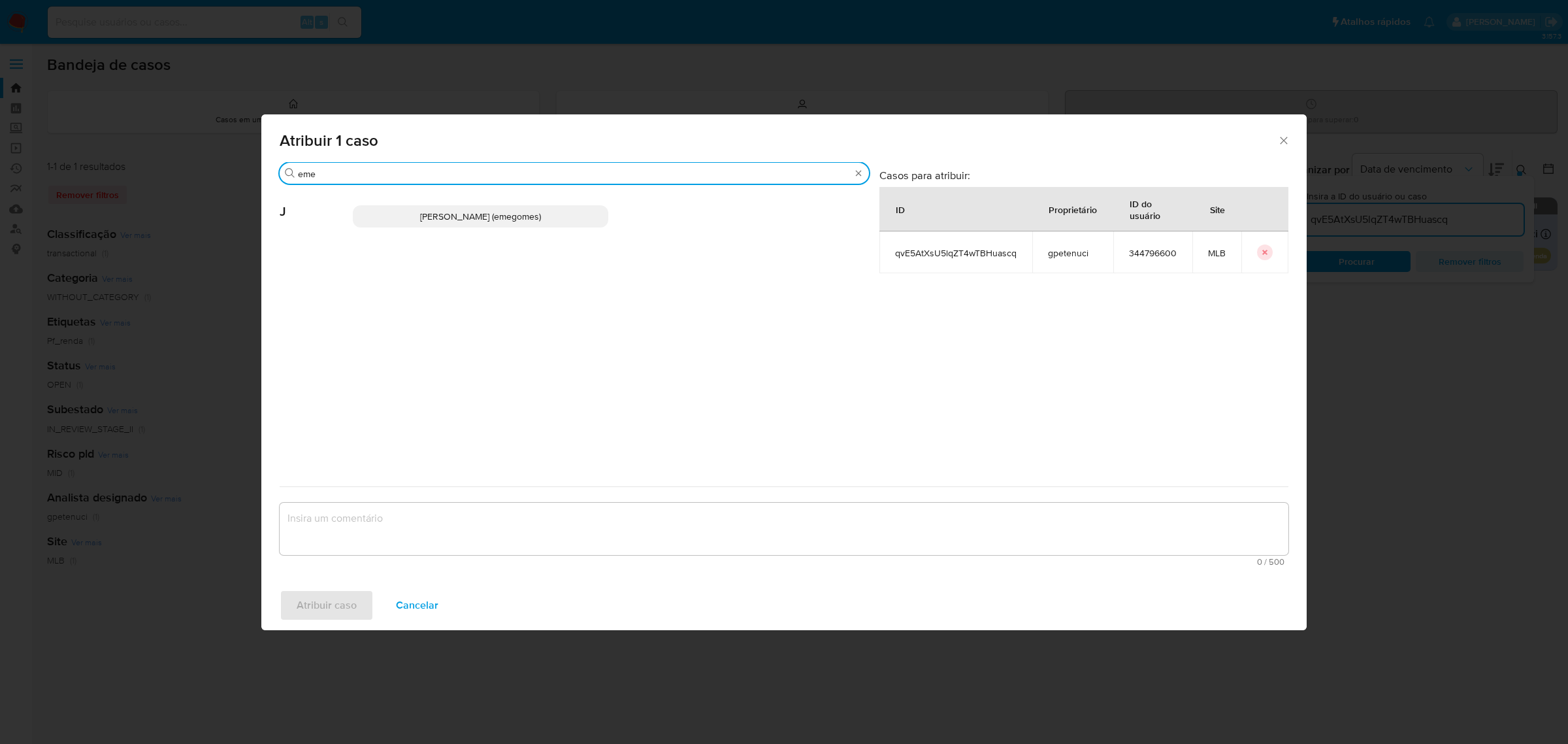
type input "eme"
click at [434, 214] on span "Jose Emerson Gomes Pereira (emegomes)" at bounding box center [480, 216] width 121 height 13
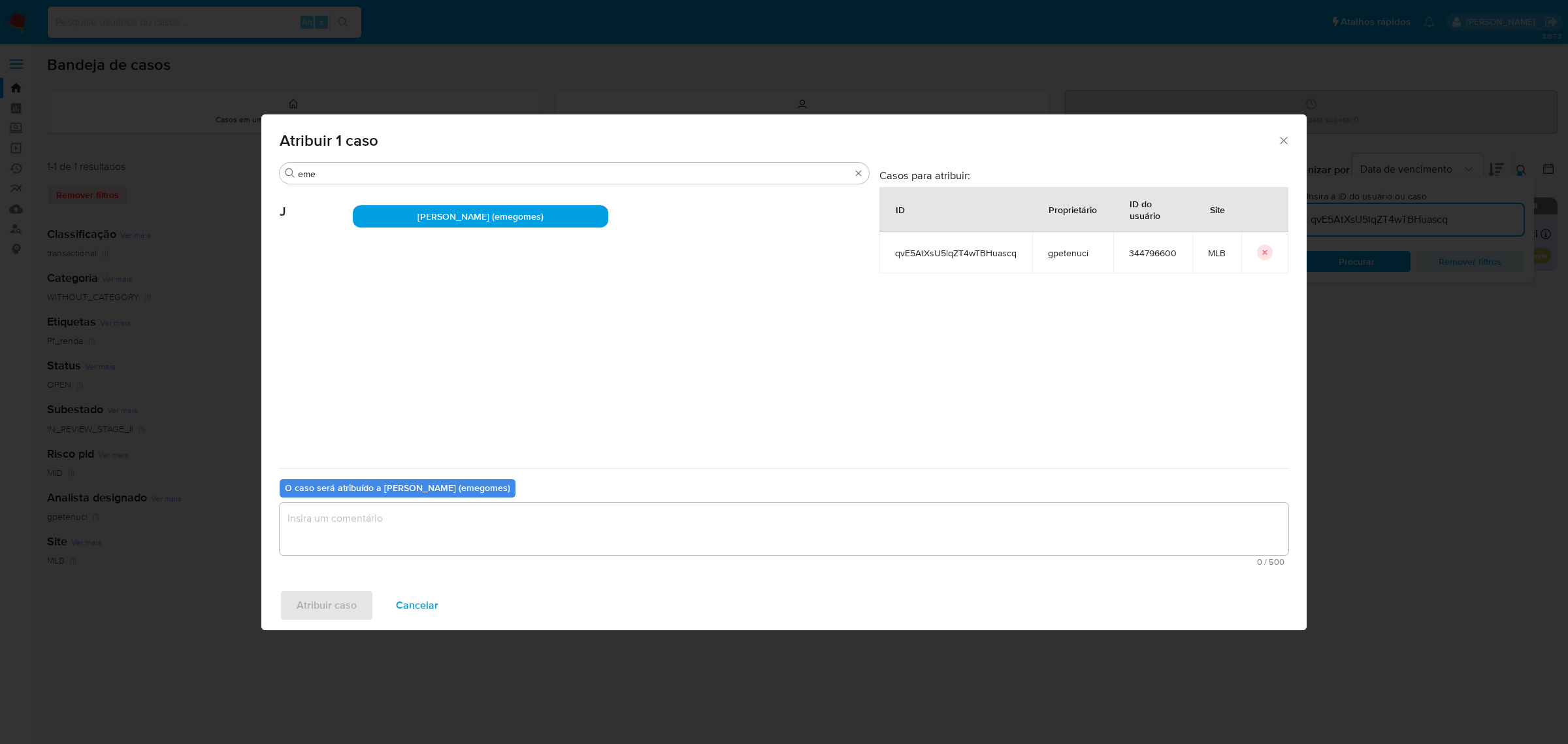
click at [404, 511] on textarea "assign-modal" at bounding box center [784, 528] width 1009 height 52
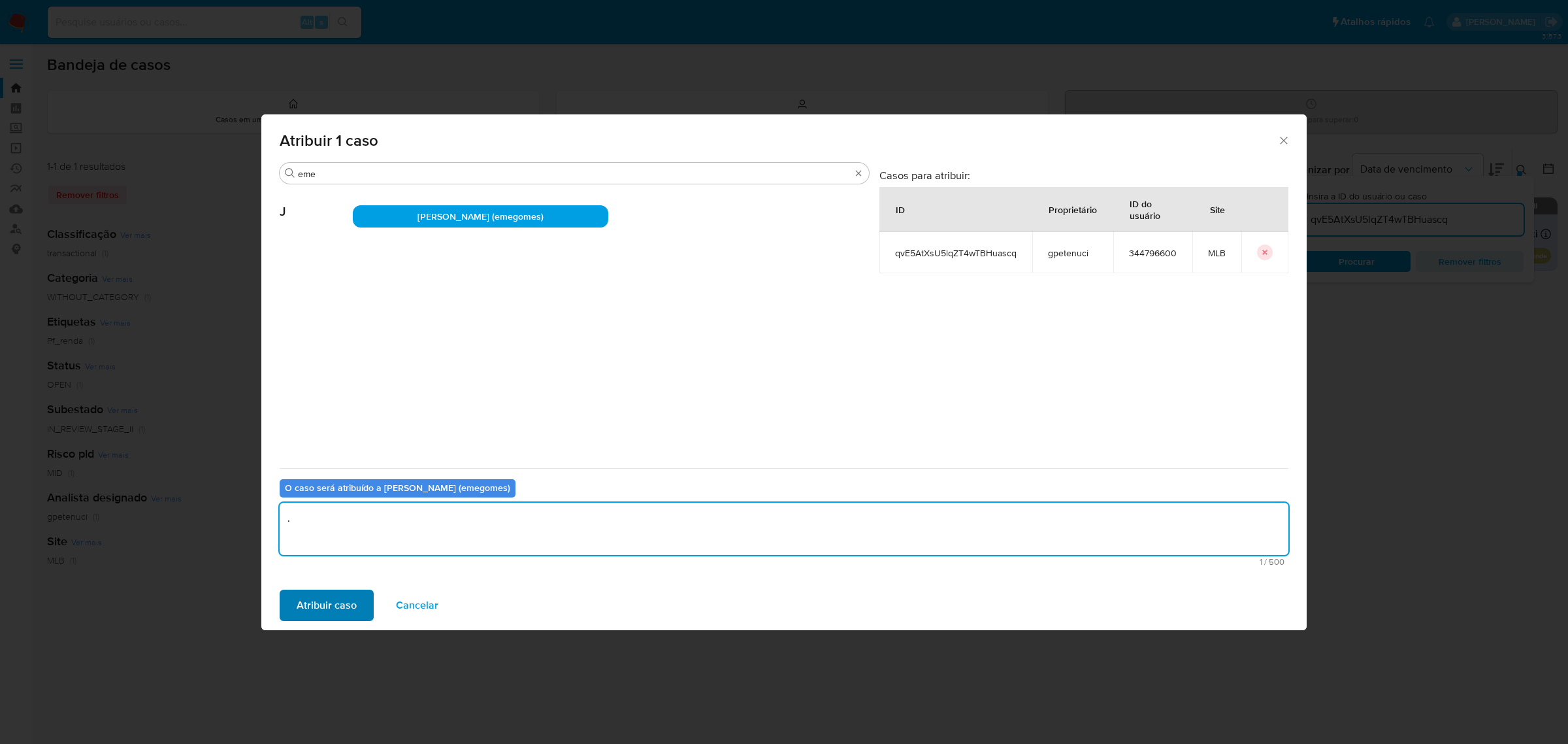
type textarea "."
click at [325, 606] on span "Atribuir caso" at bounding box center [327, 605] width 60 height 29
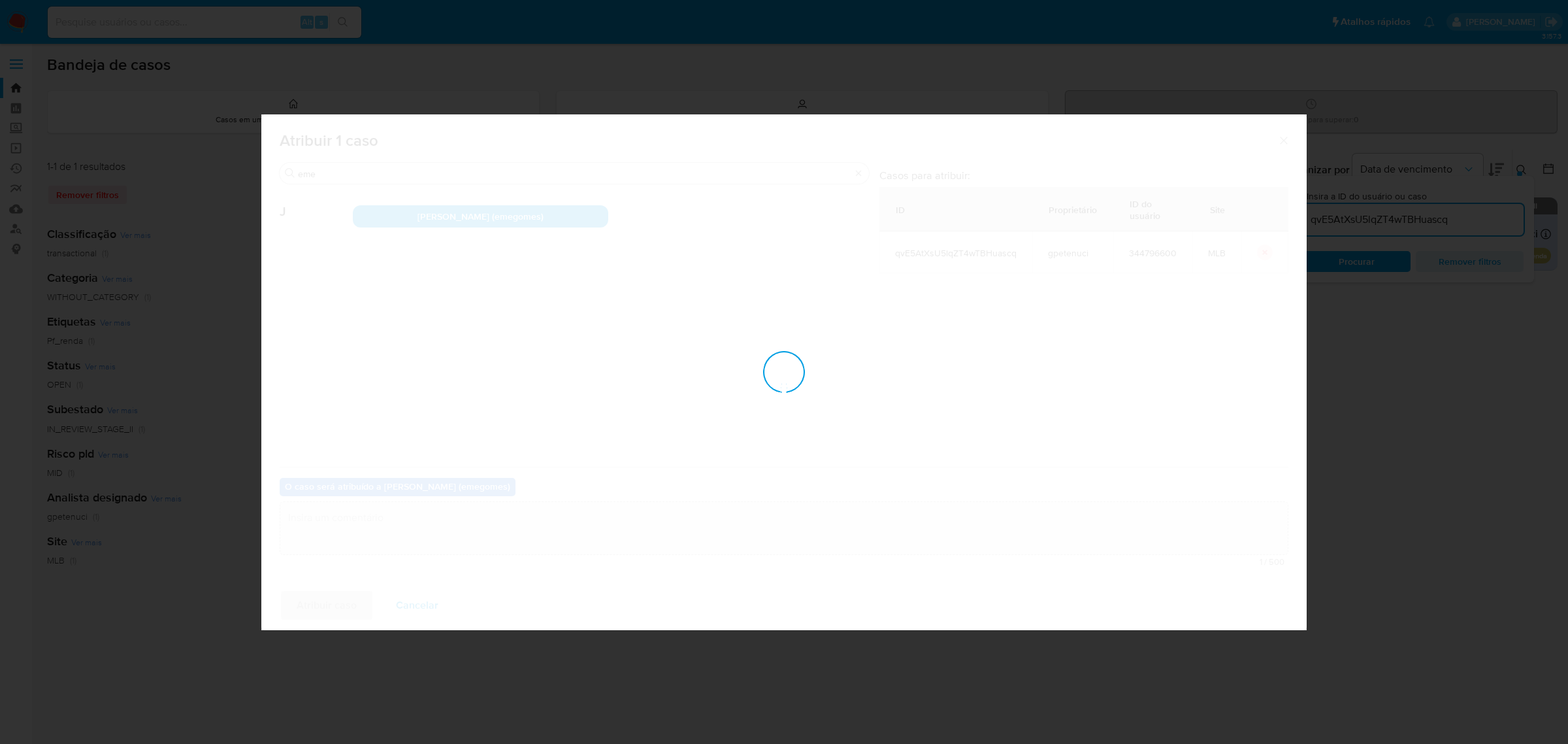
checkbox input "false"
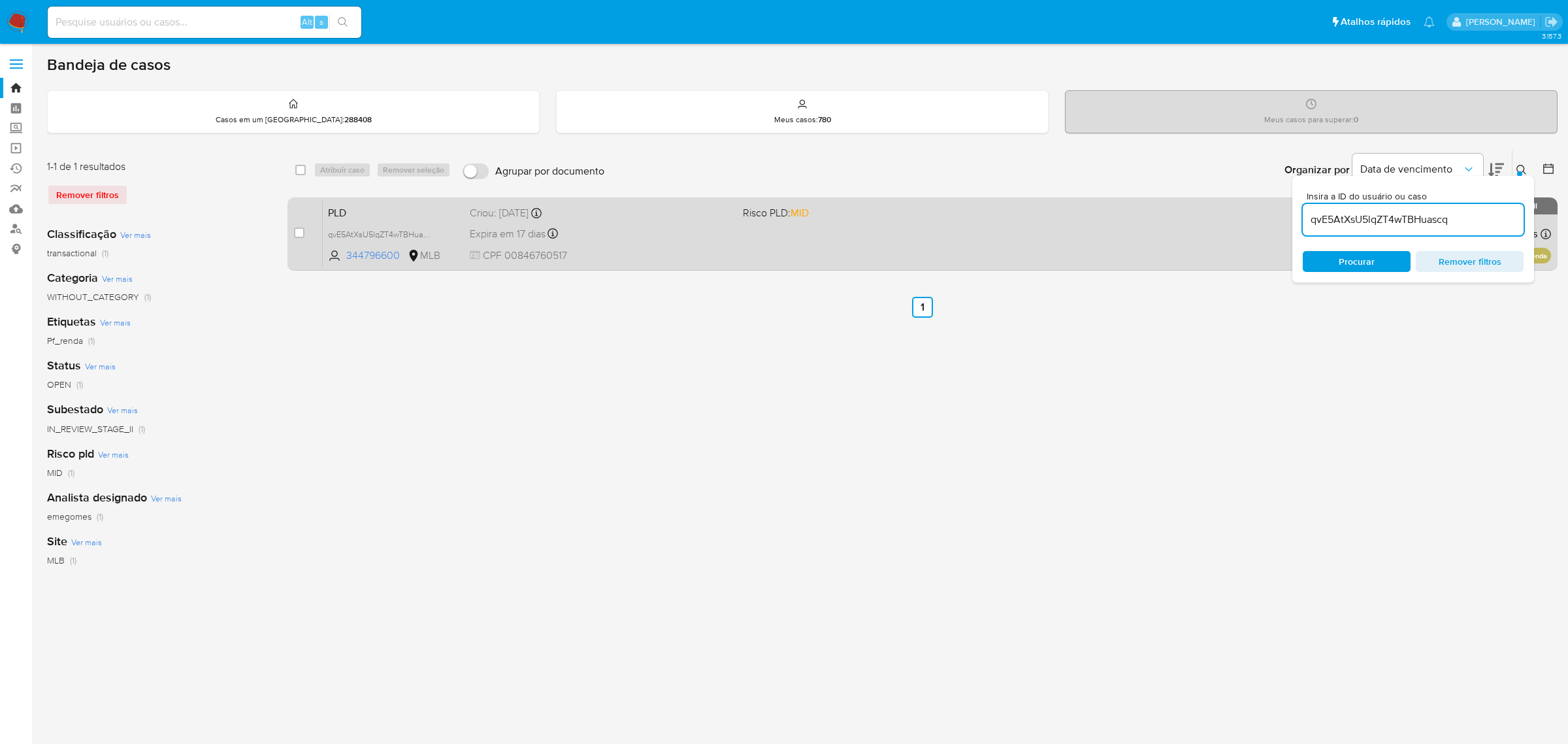
click at [619, 226] on div "Expira em 17 dias Expira em 26/09/2025 00:05:32" at bounding box center [601, 234] width 262 height 17
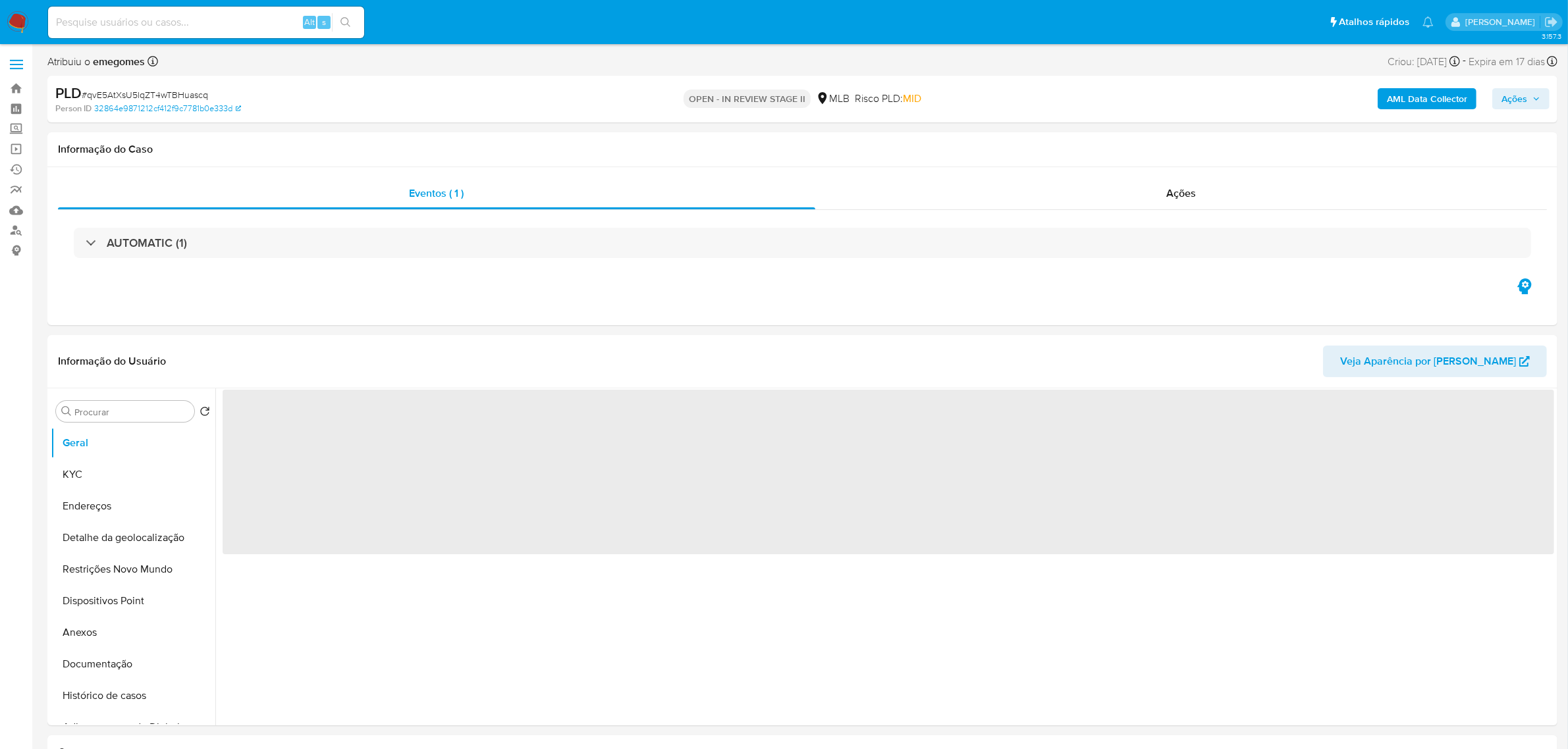
click at [1444, 101] on b "AML Data Collector" at bounding box center [1427, 99] width 81 height 21
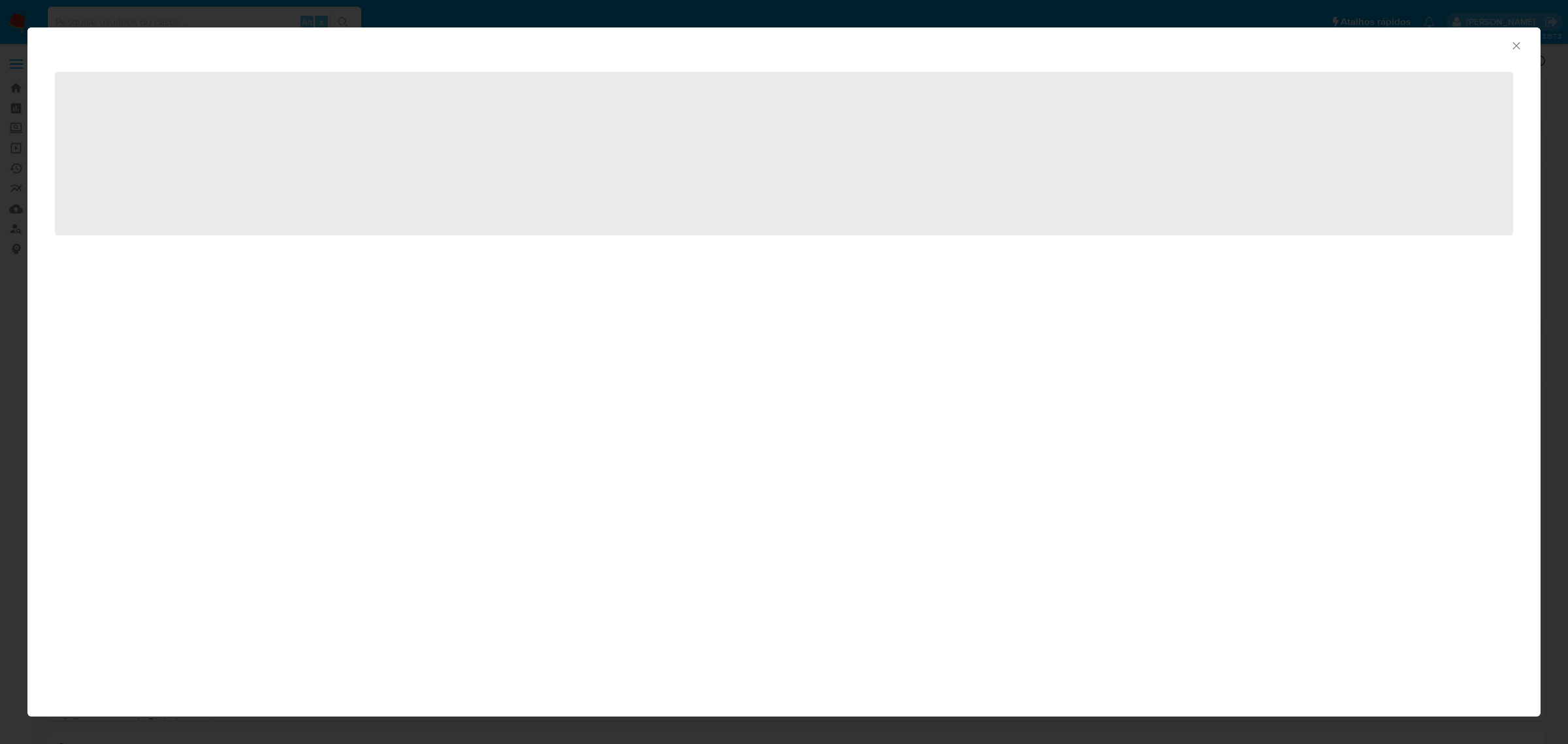
select select "10"
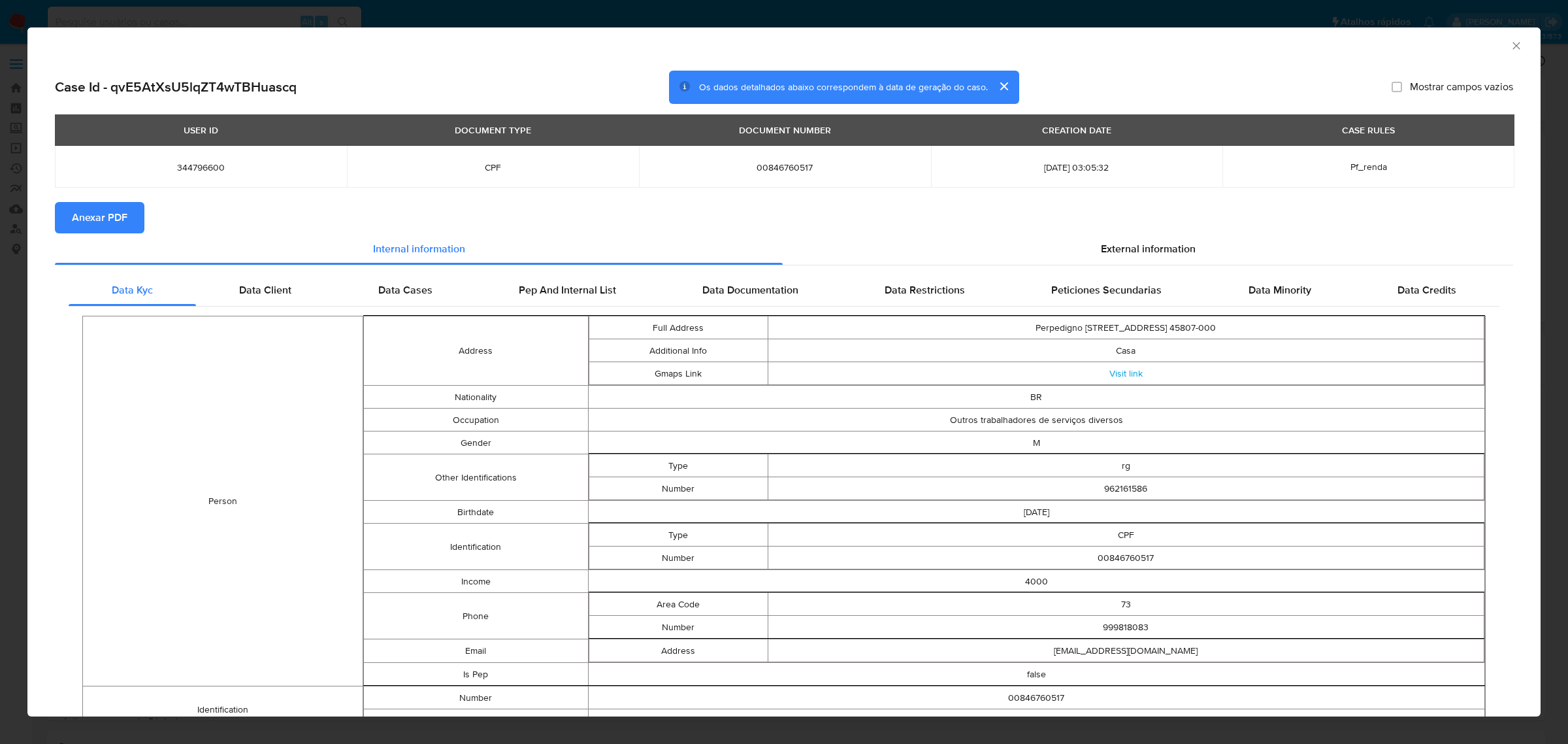
click at [112, 221] on span "Anexar PDF" at bounding box center [100, 217] width 56 height 29
click at [1511, 41] on icon "Fechar a janela" at bounding box center [1517, 45] width 13 height 13
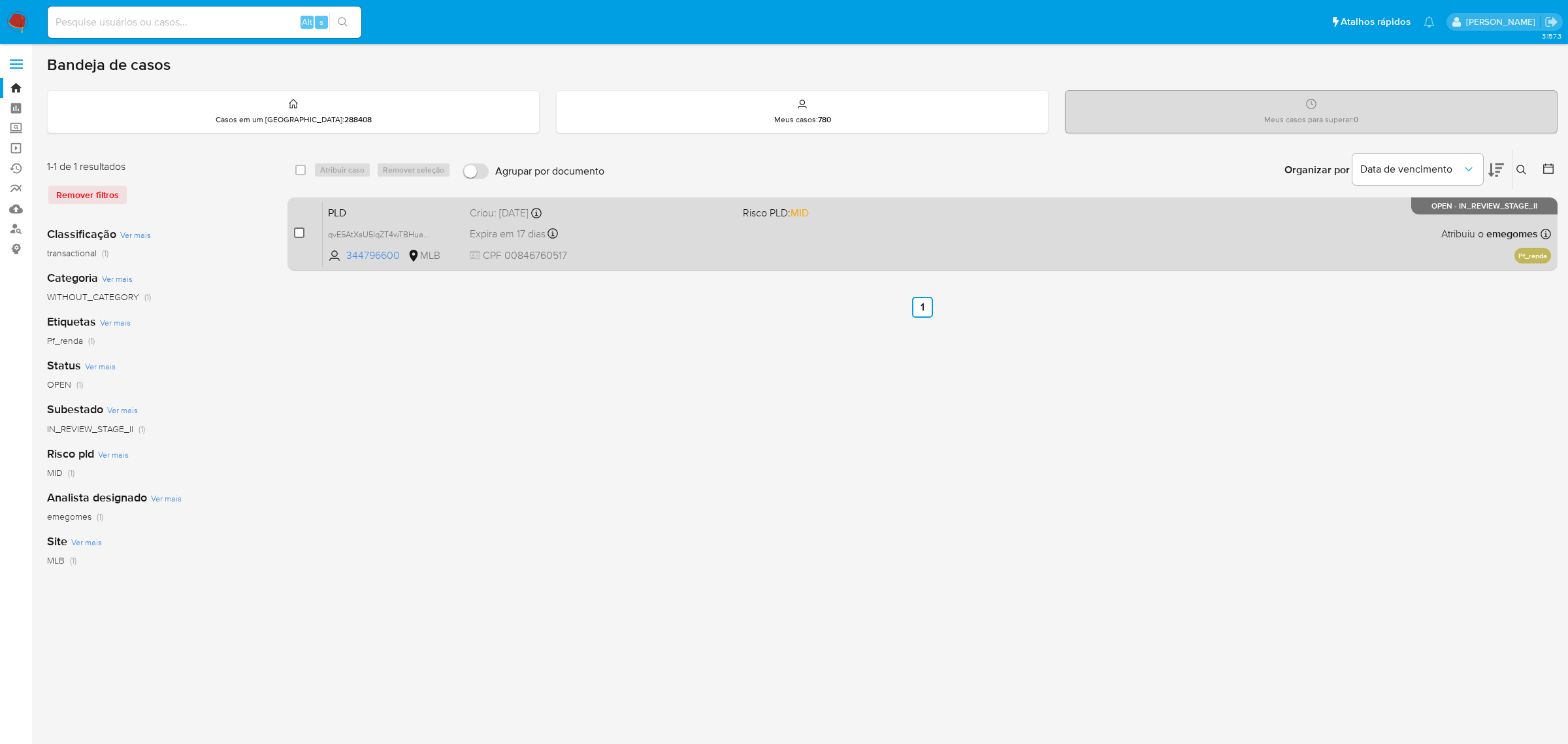
click at [300, 228] on input "checkbox" at bounding box center [300, 233] width 10 height 10
checkbox input "true"
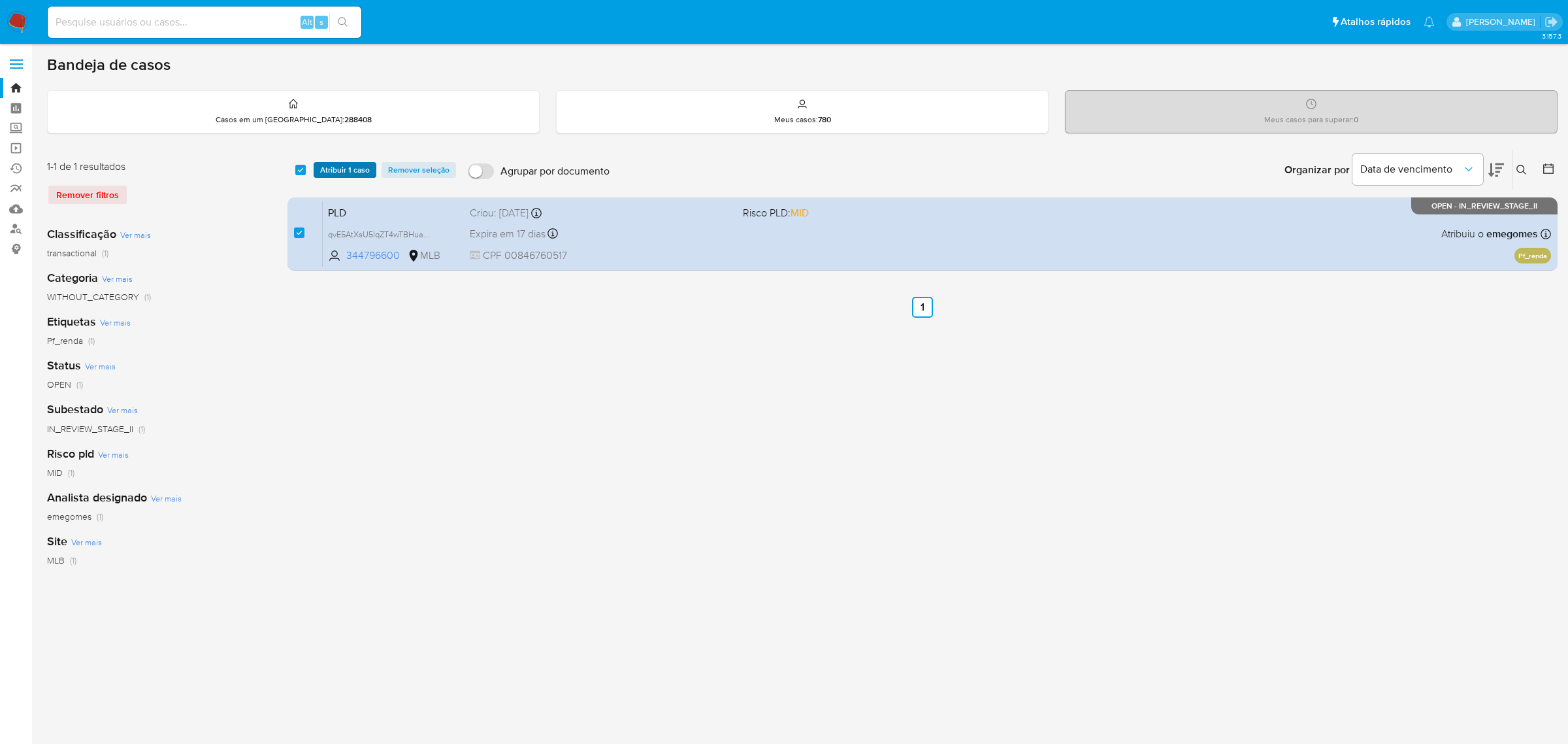
click at [349, 164] on span "Atribuir 1 caso" at bounding box center [345, 169] width 50 height 13
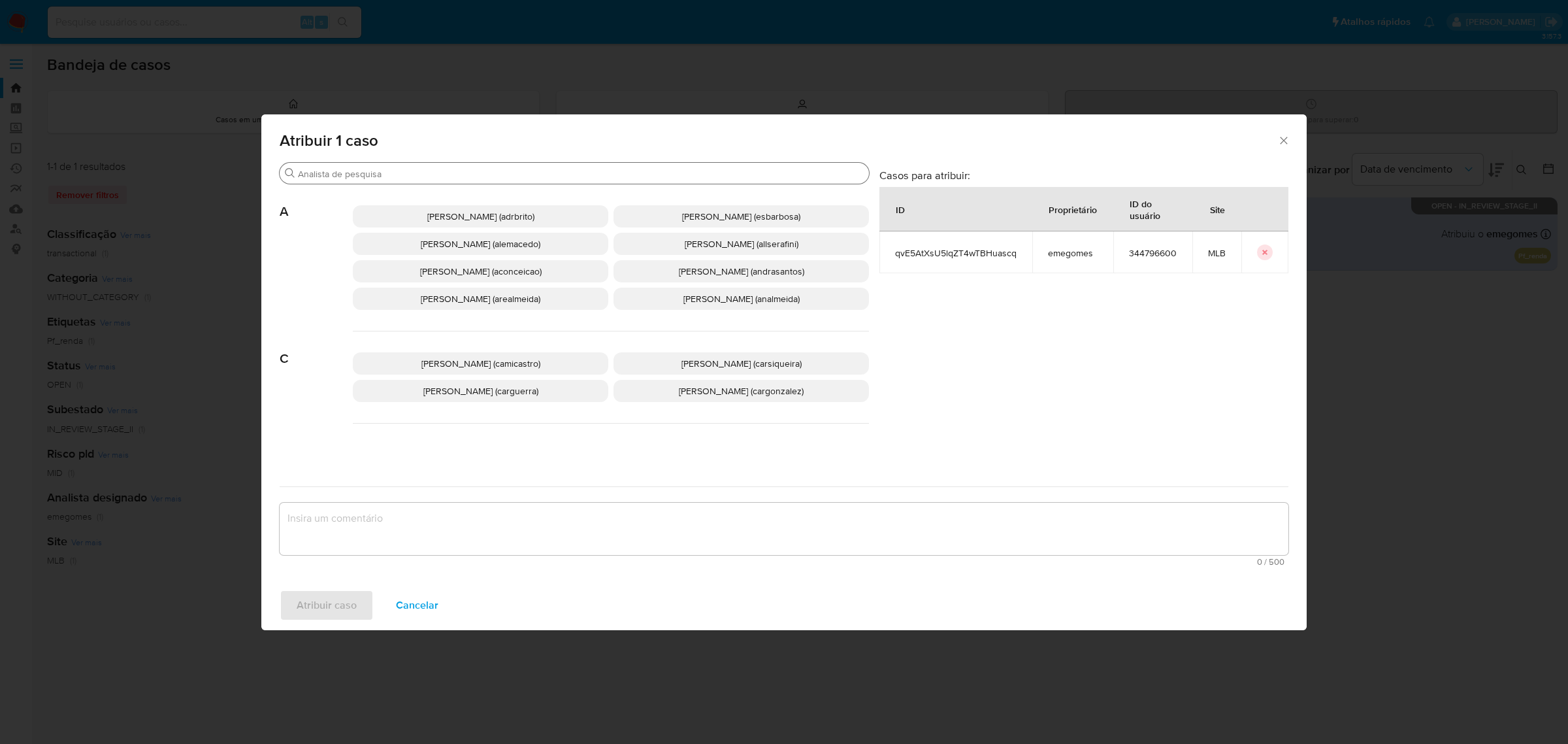
click at [418, 175] on input "Procurar" at bounding box center [580, 174] width 566 height 12
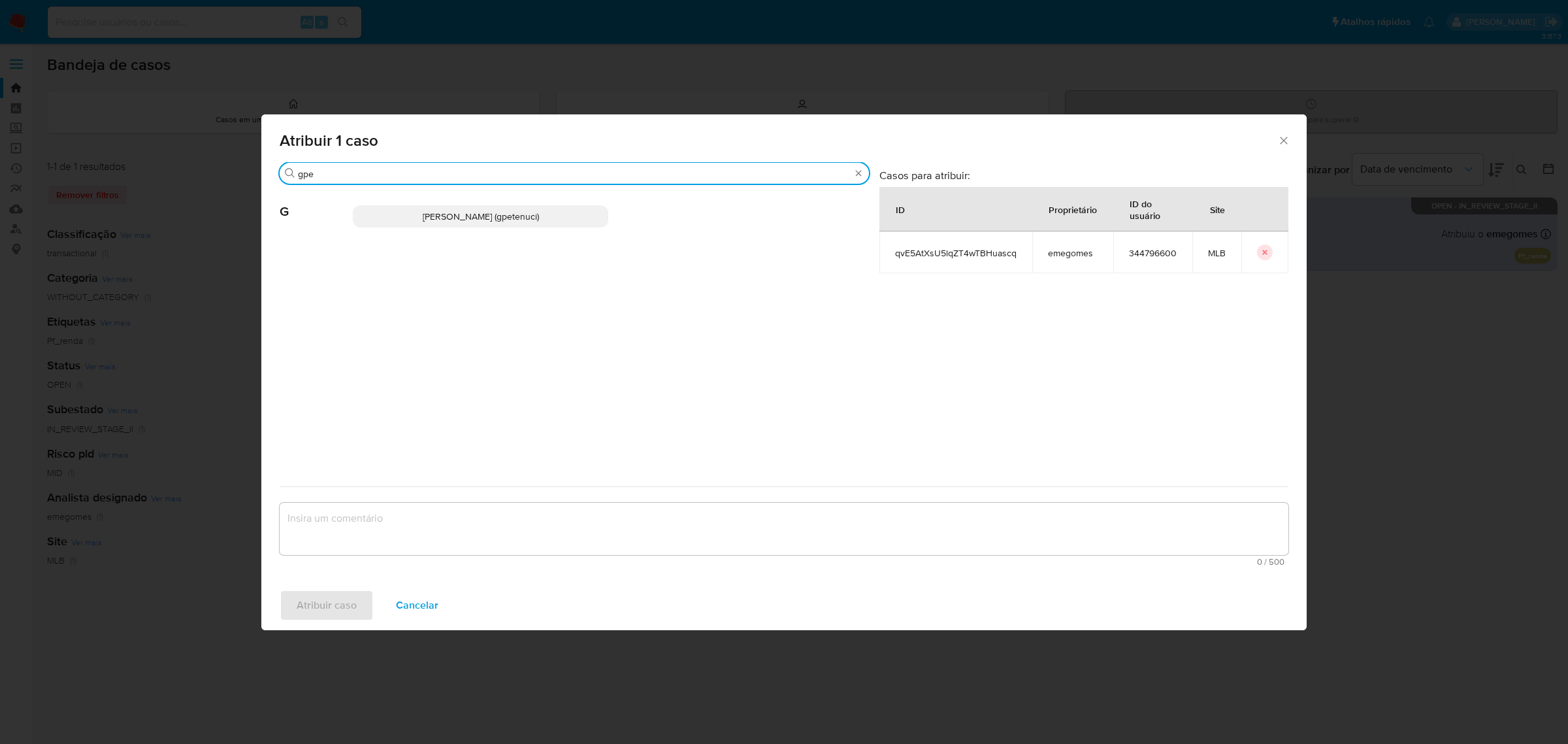
type input "gpe"
click at [446, 221] on span "[PERSON_NAME] (gpetenuci)" at bounding box center [481, 216] width 116 height 13
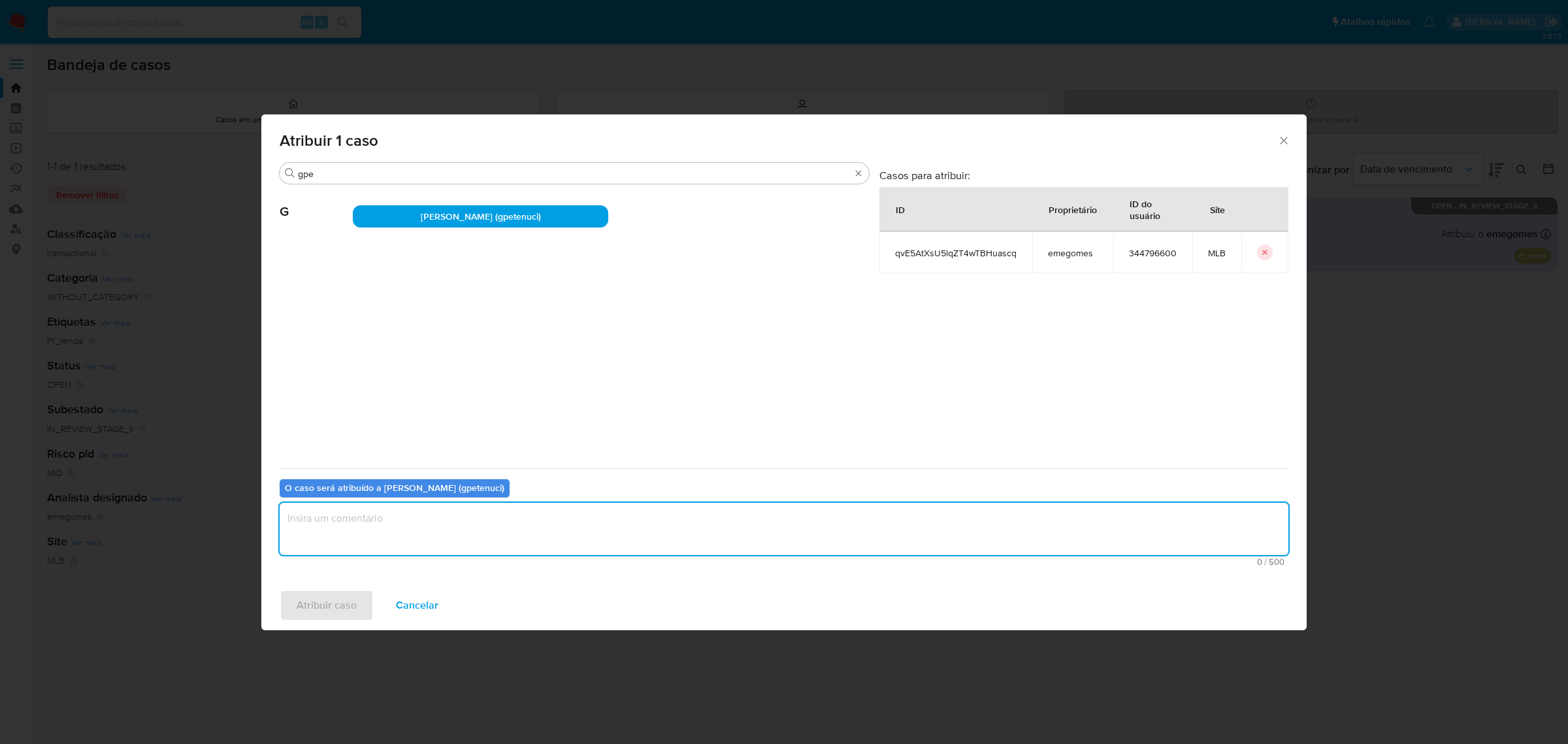
click at [416, 524] on textarea "assign-modal" at bounding box center [784, 528] width 1009 height 52
type textarea "."
click at [331, 612] on span "Atribuir caso" at bounding box center [327, 605] width 60 height 29
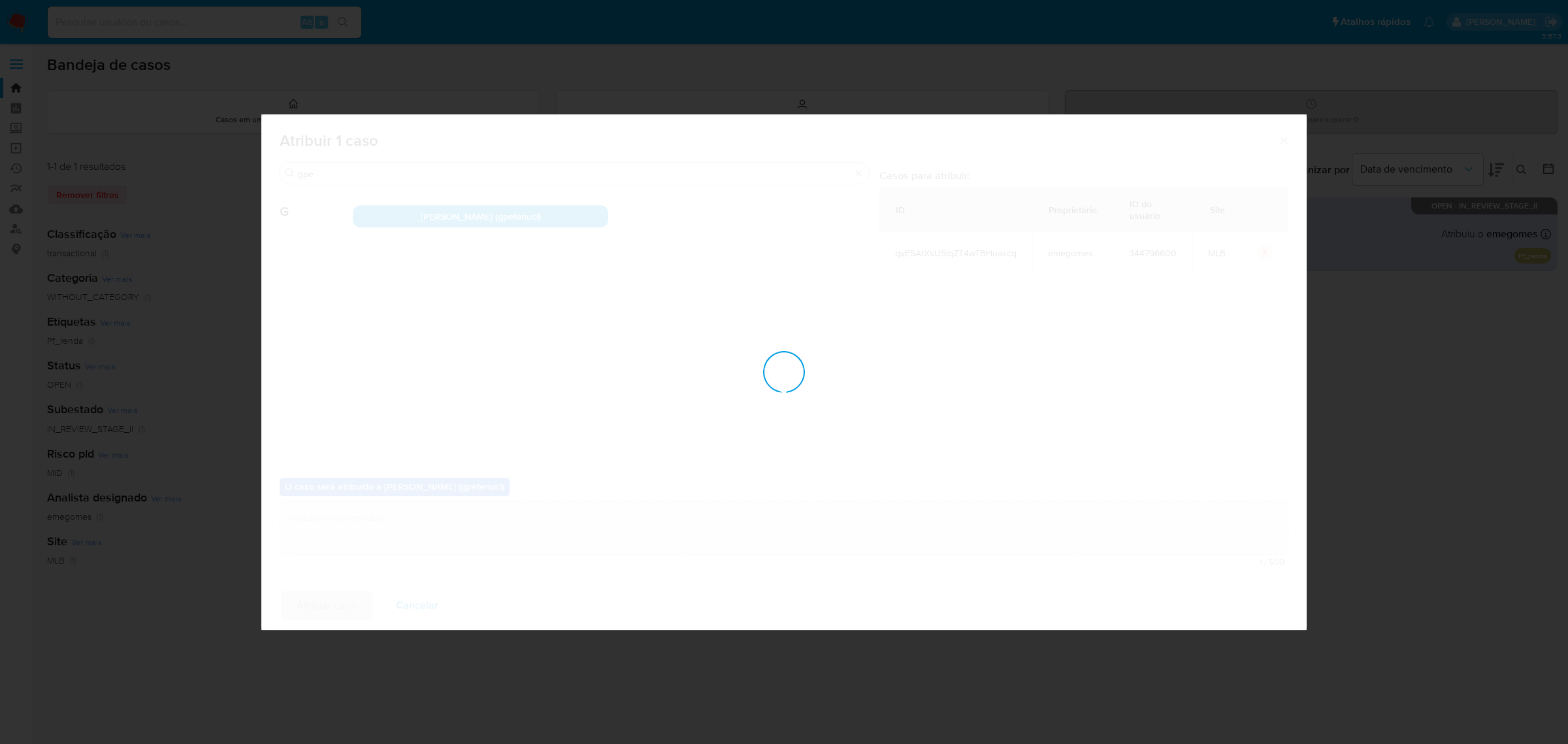
checkbox input "false"
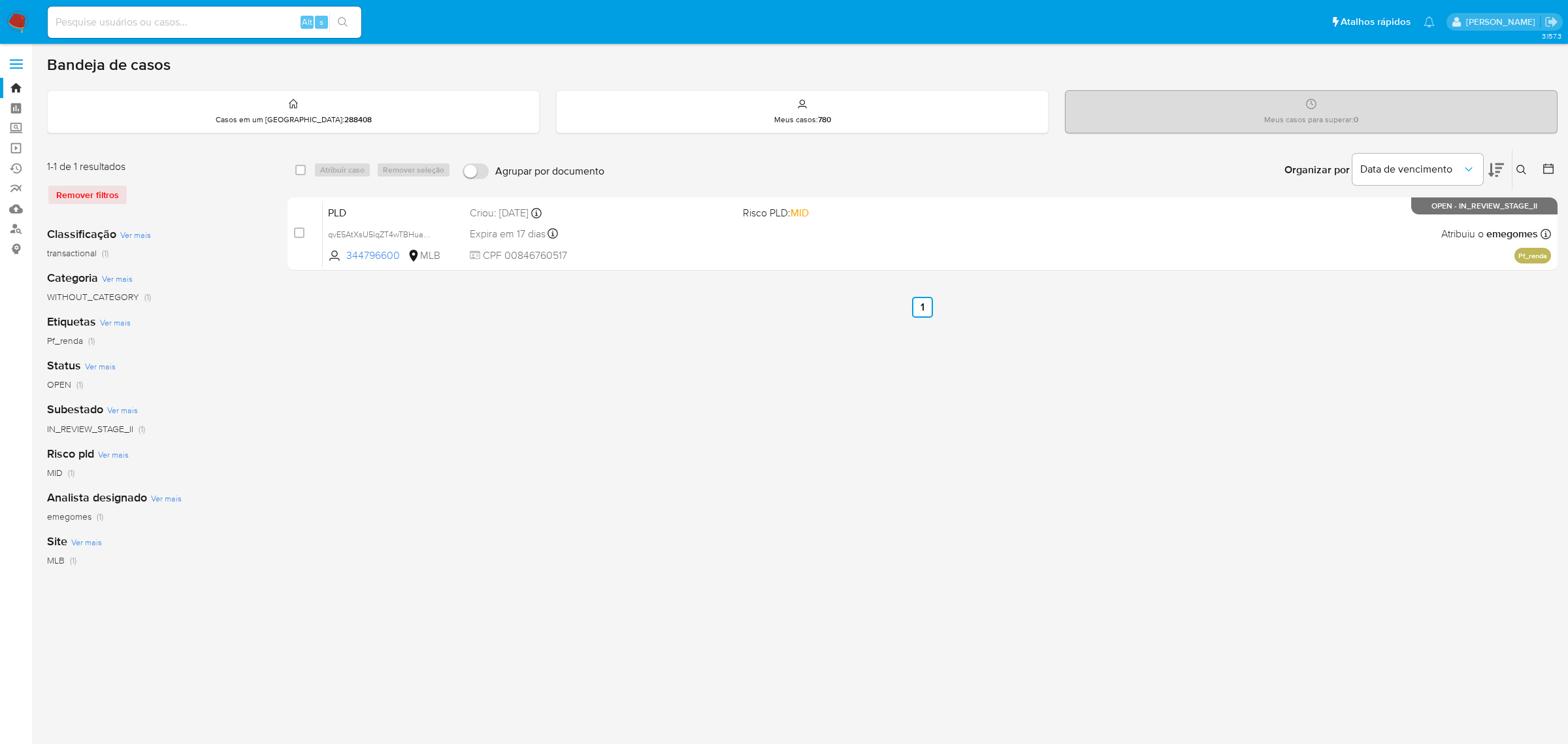
click at [1524, 171] on icon at bounding box center [1521, 169] width 10 height 10
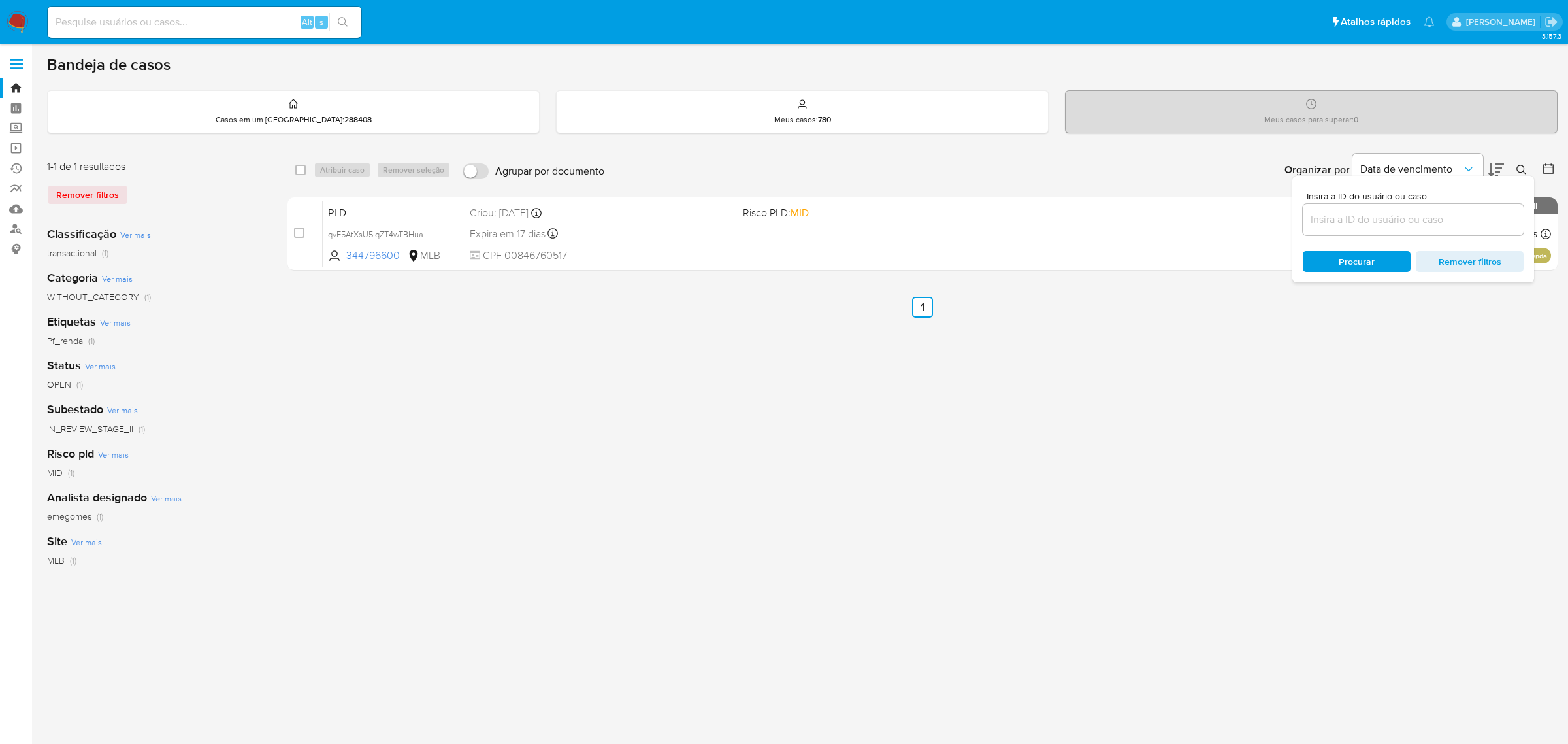
click at [1333, 214] on input at bounding box center [1413, 220] width 221 height 17
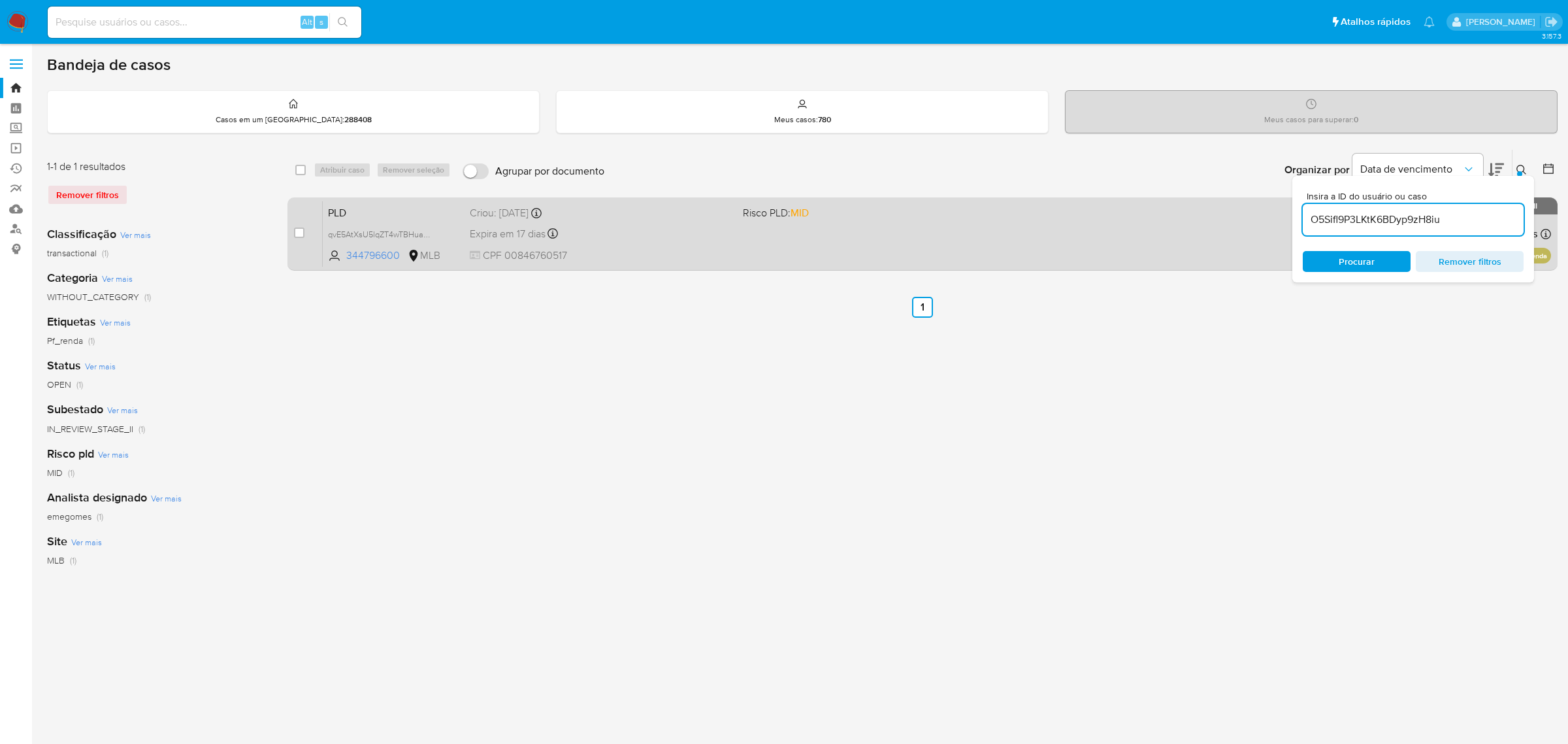
type input "O5Sifl9P3LKtK6BDyp9zH8iu"
click at [298, 232] on input "checkbox" at bounding box center [300, 233] width 10 height 10
checkbox input "true"
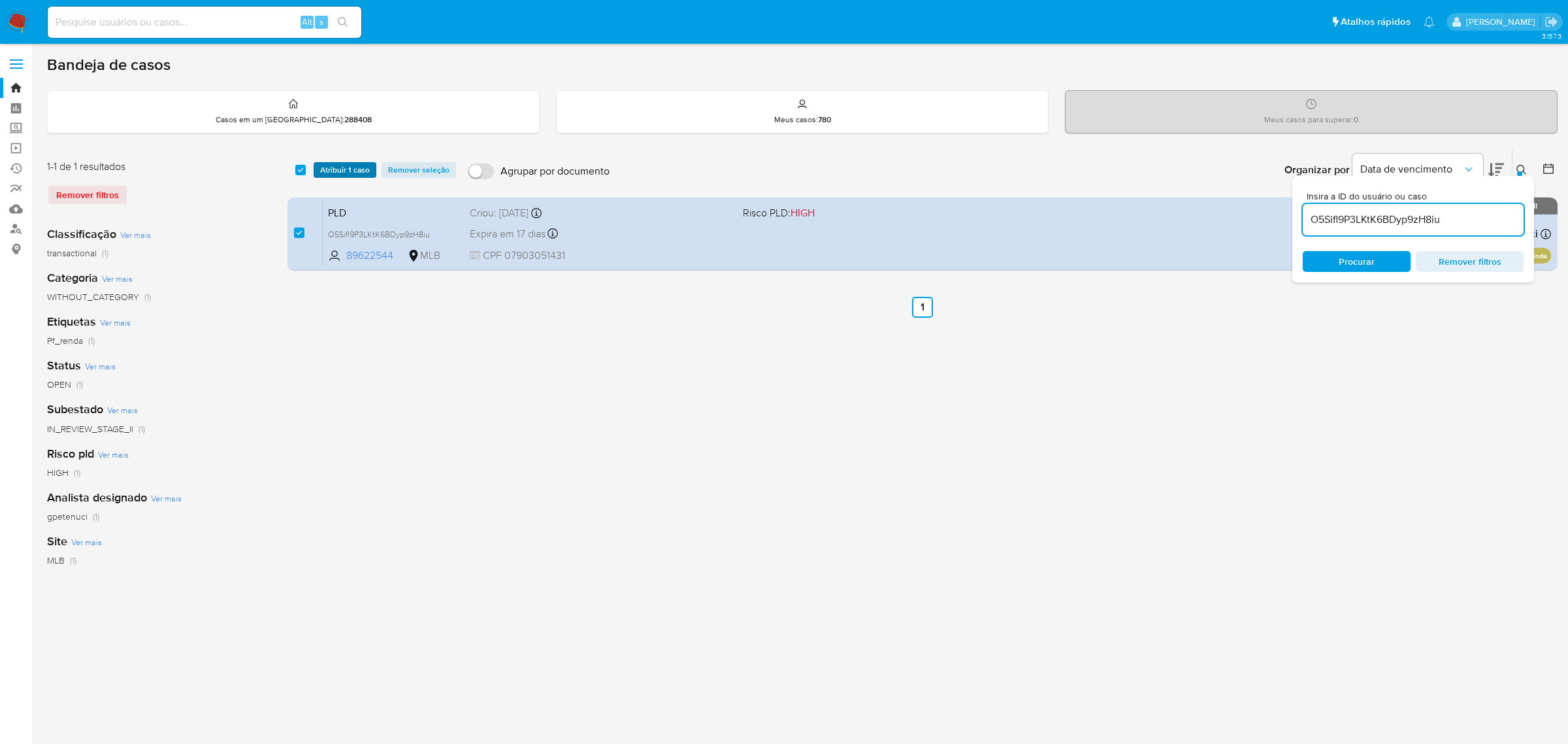
click at [347, 164] on span "Atribuir 1 caso" at bounding box center [345, 169] width 50 height 13
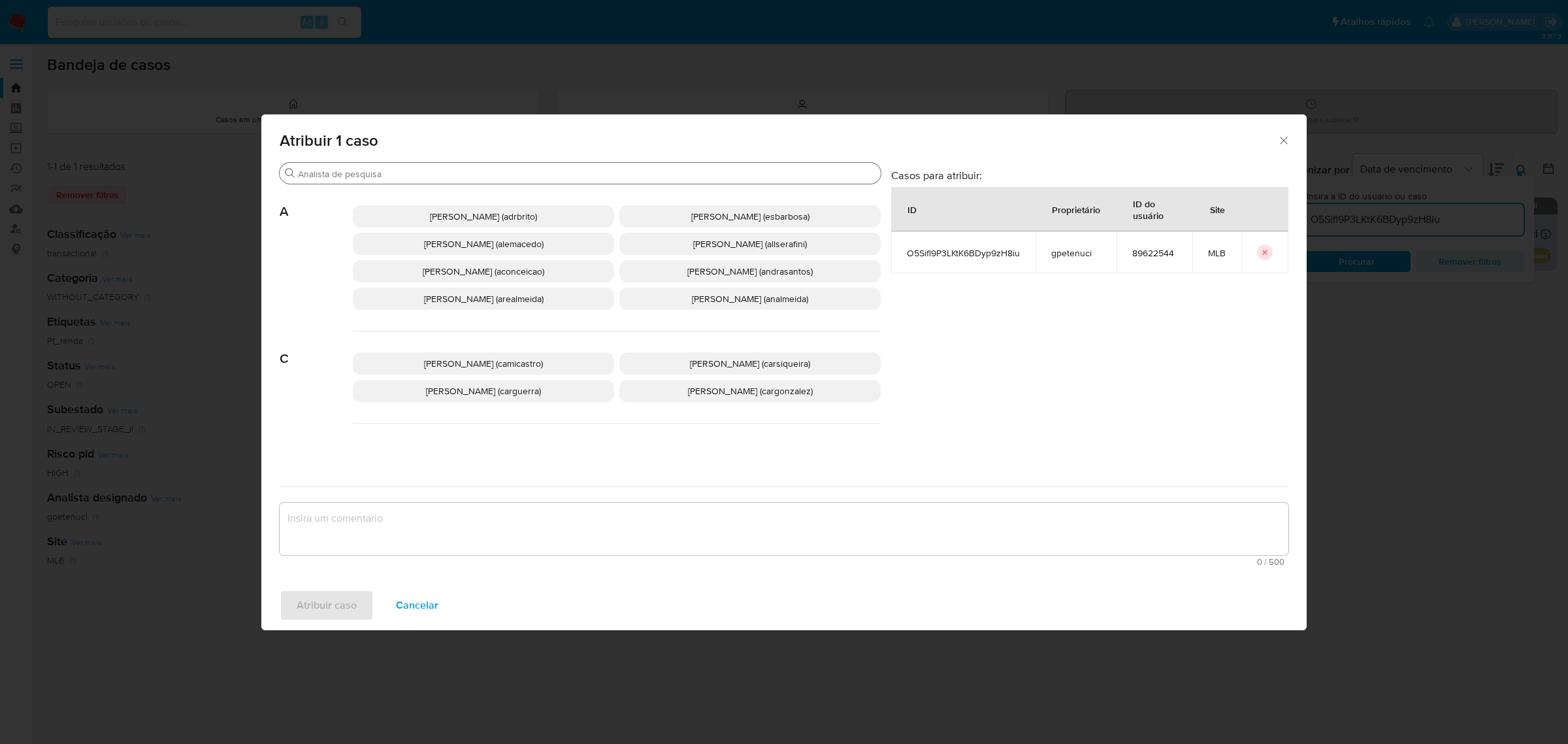
click at [534, 177] on input "Procurar" at bounding box center [586, 174] width 578 height 12
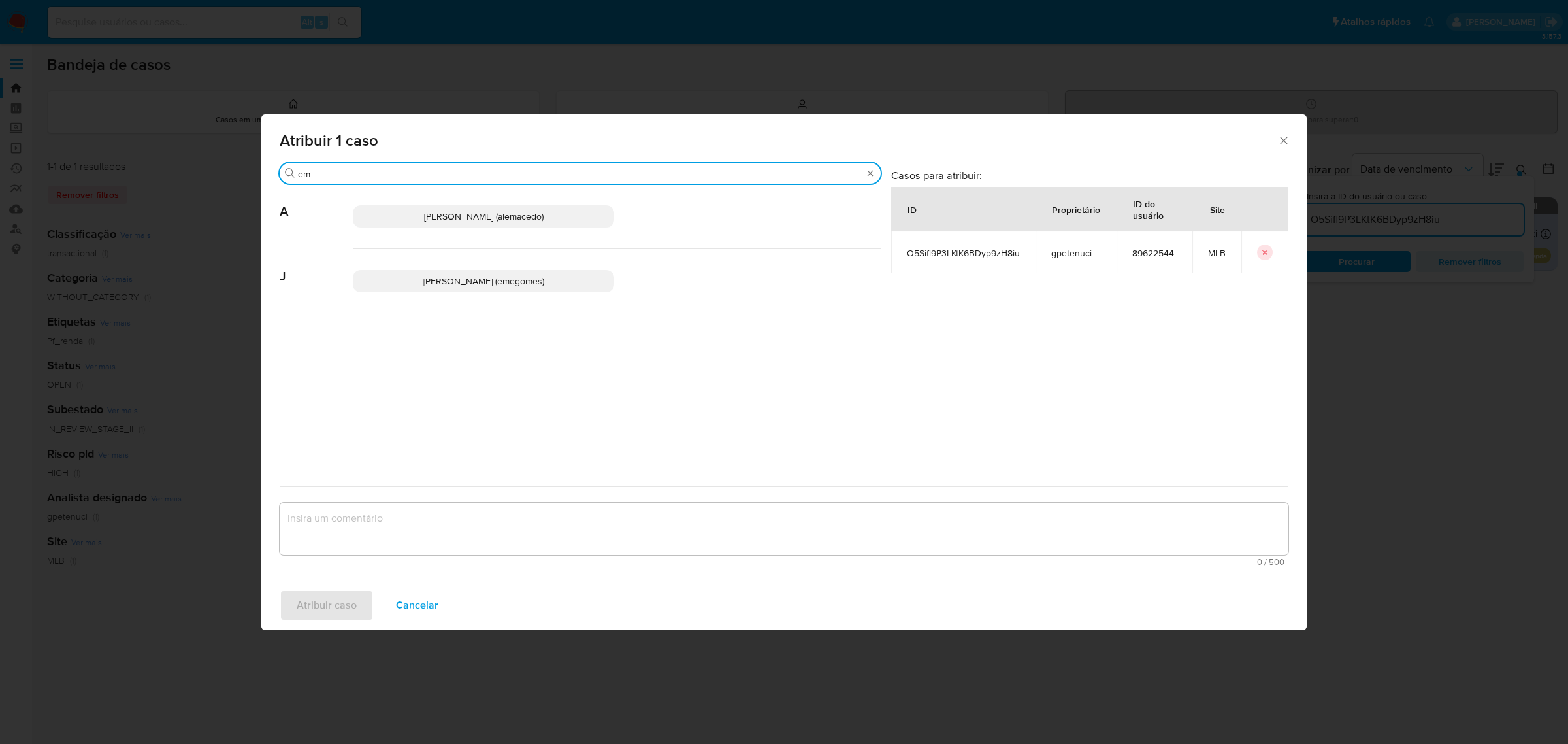
type input "em"
click at [464, 276] on span "Jose Emerson Gomes Pereira (emegomes)" at bounding box center [483, 281] width 121 height 13
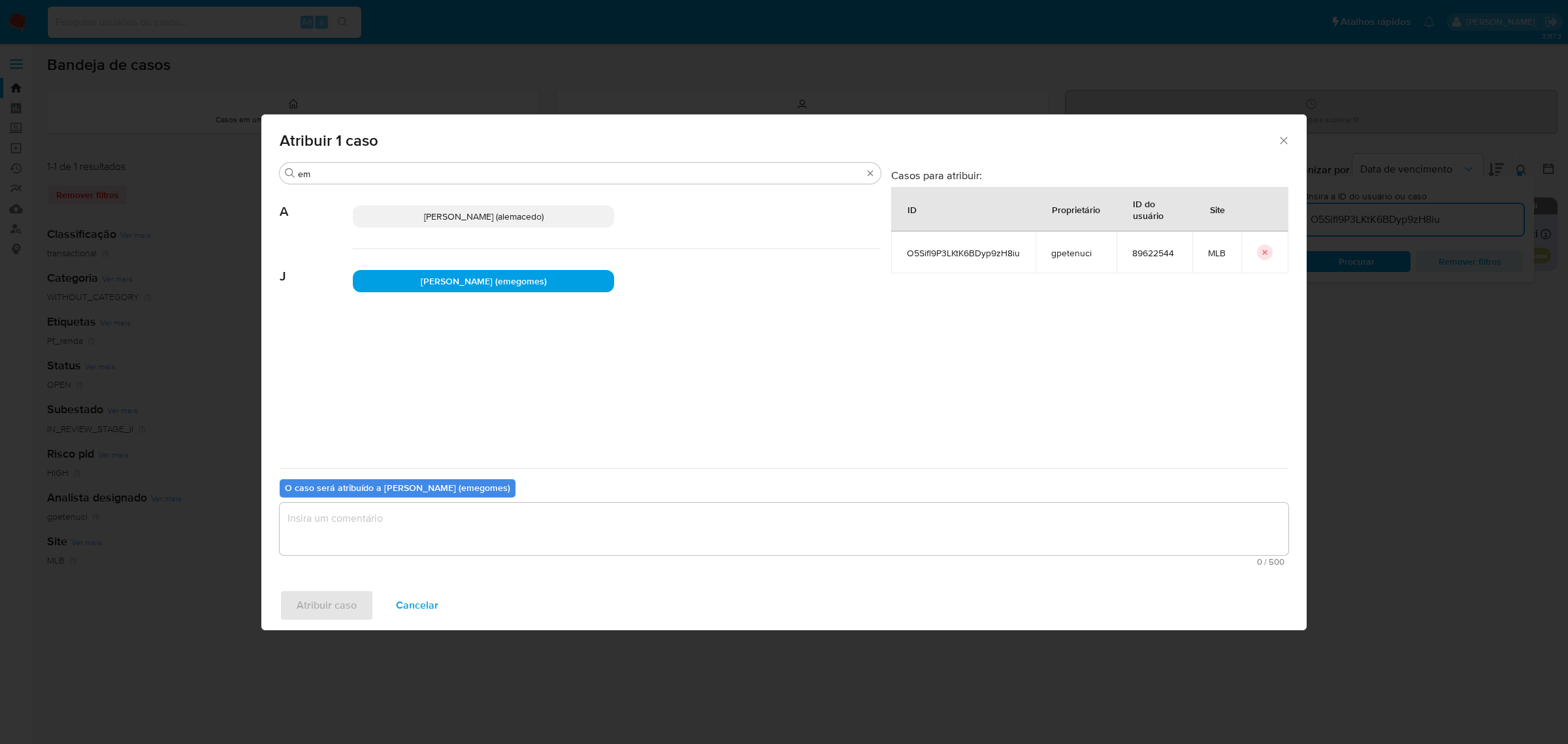
click at [435, 536] on textarea "assign-modal" at bounding box center [784, 528] width 1009 height 52
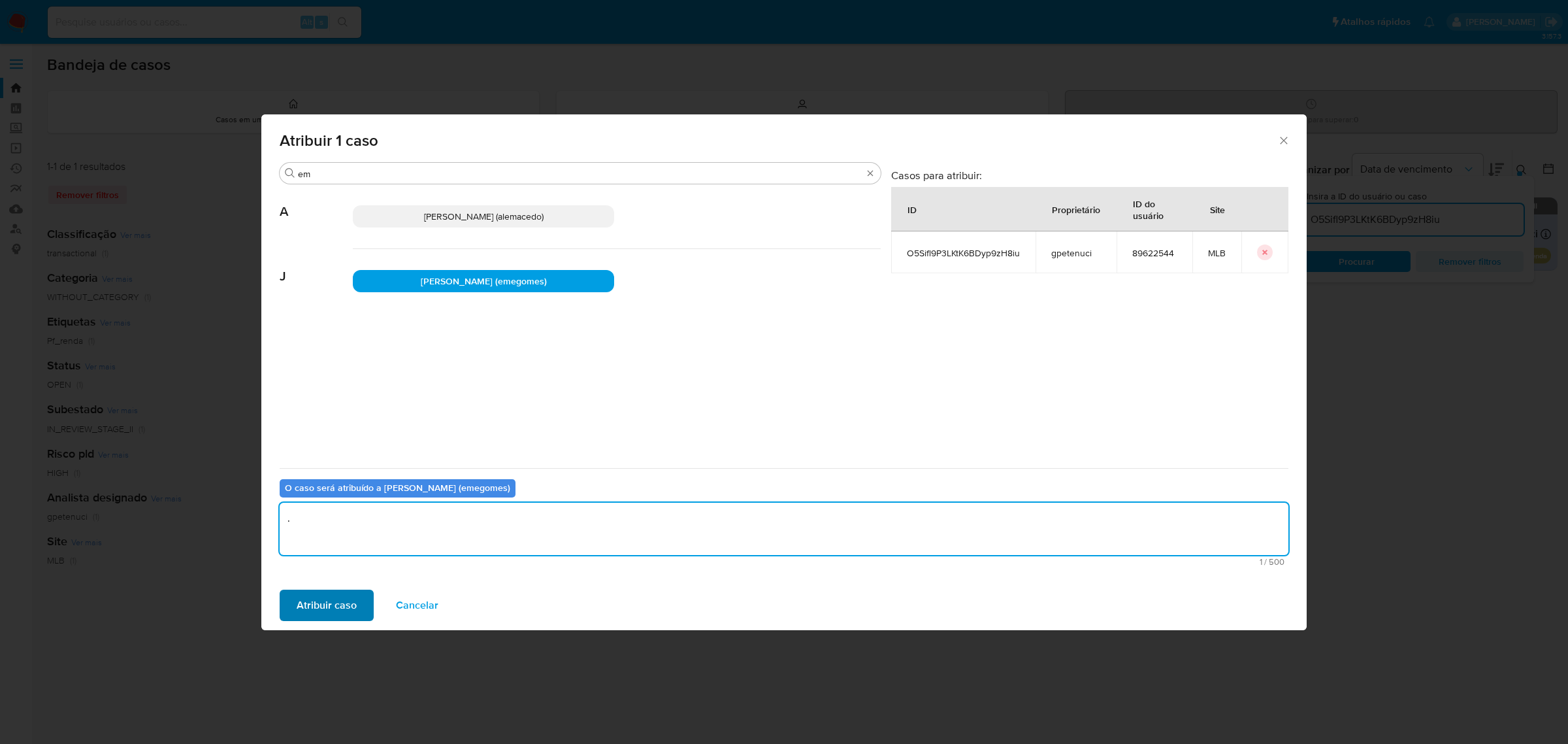
type textarea "."
click at [315, 606] on span "Atribuir caso" at bounding box center [327, 605] width 60 height 29
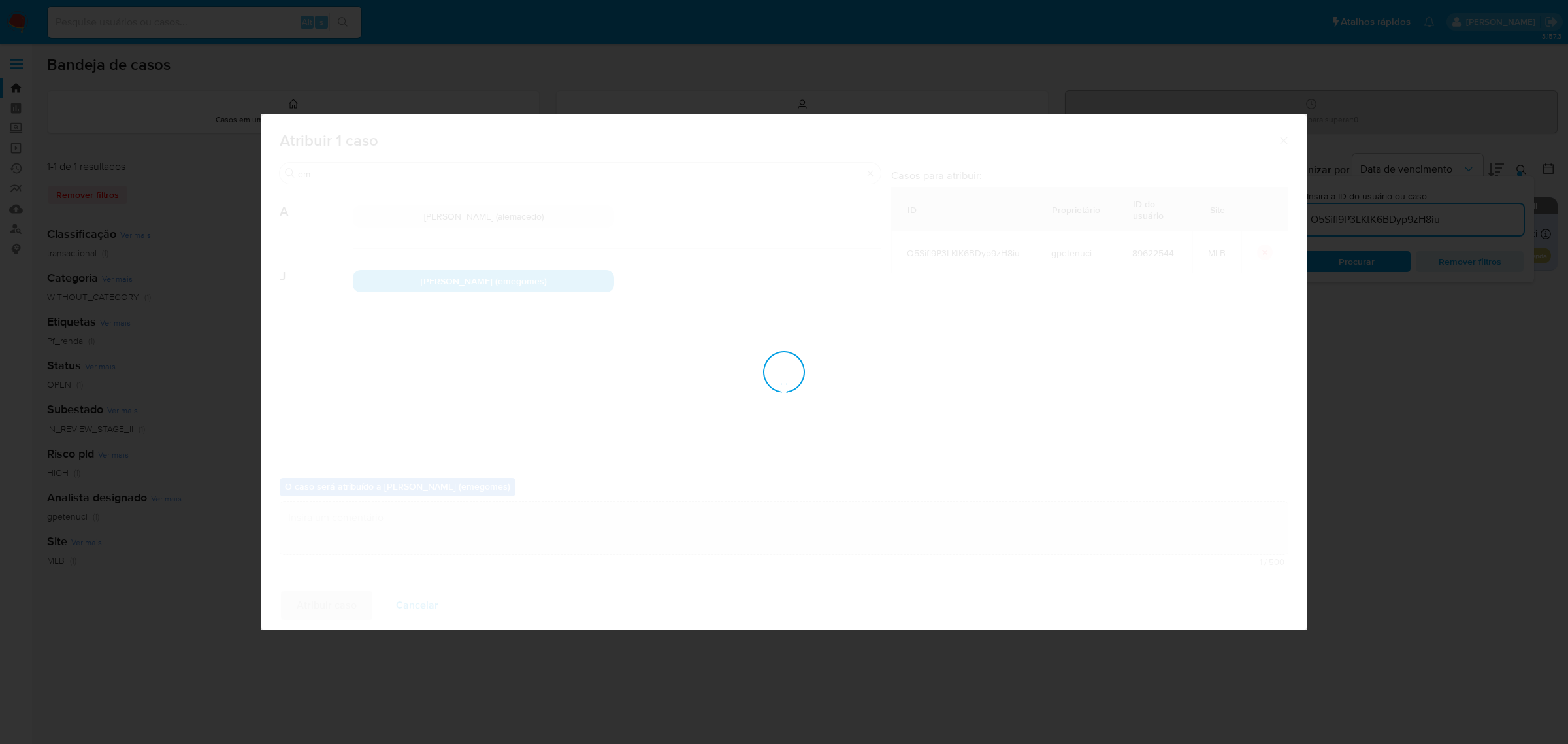
checkbox input "false"
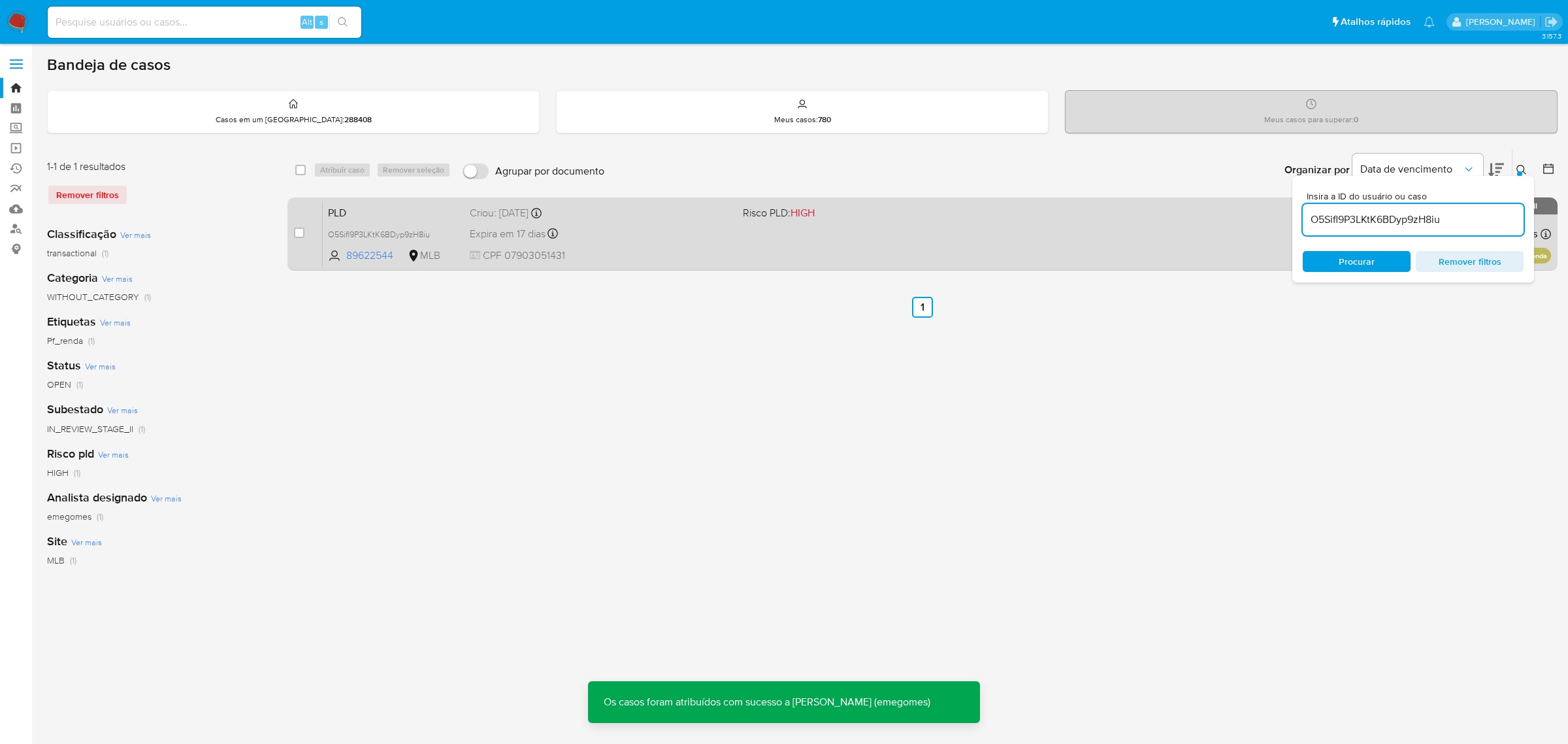
click at [672, 227] on div "Expira em 17 dias Expira em 26/09/2025 00:06:40" at bounding box center [601, 234] width 262 height 17
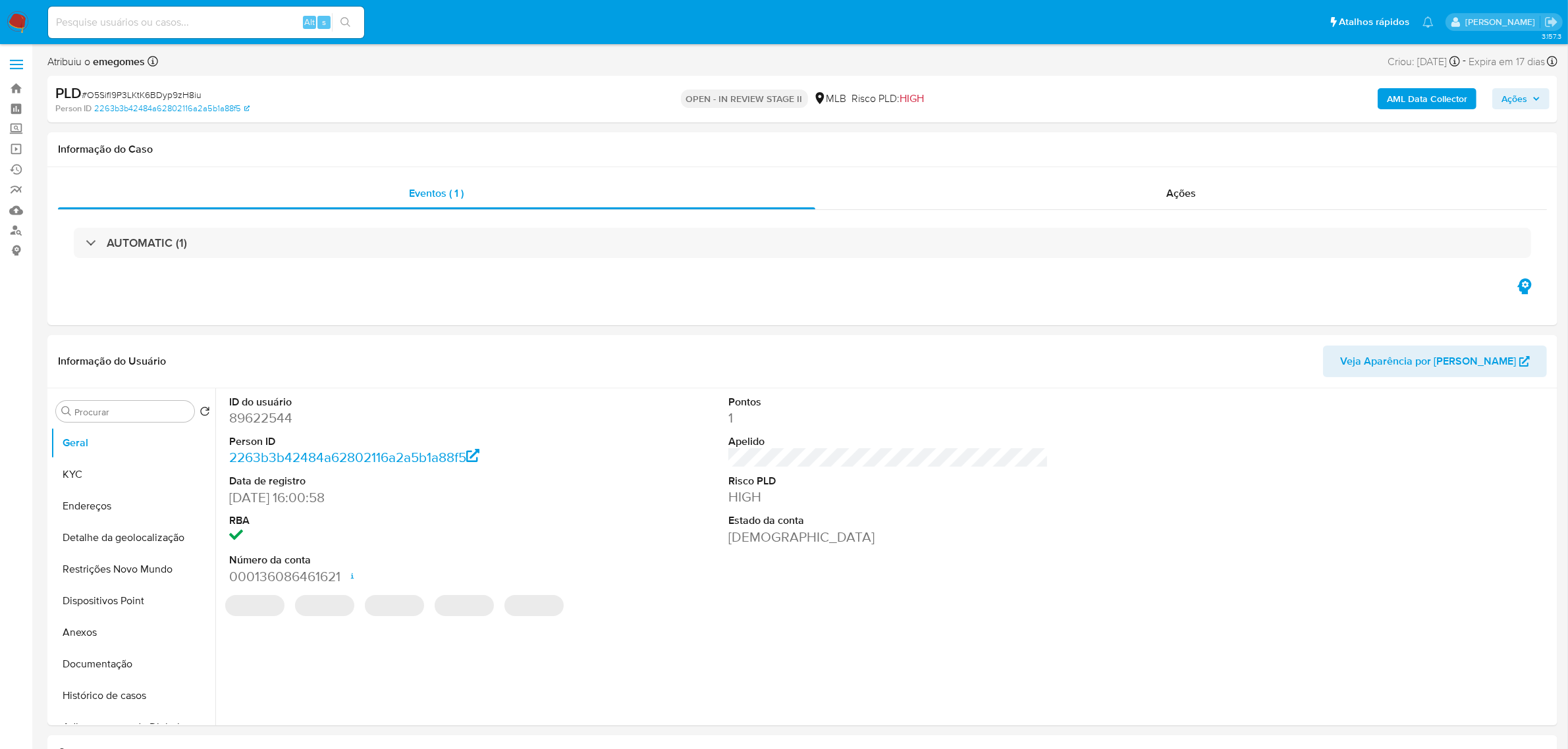
click at [1414, 100] on b "AML Data Collector" at bounding box center [1427, 99] width 81 height 21
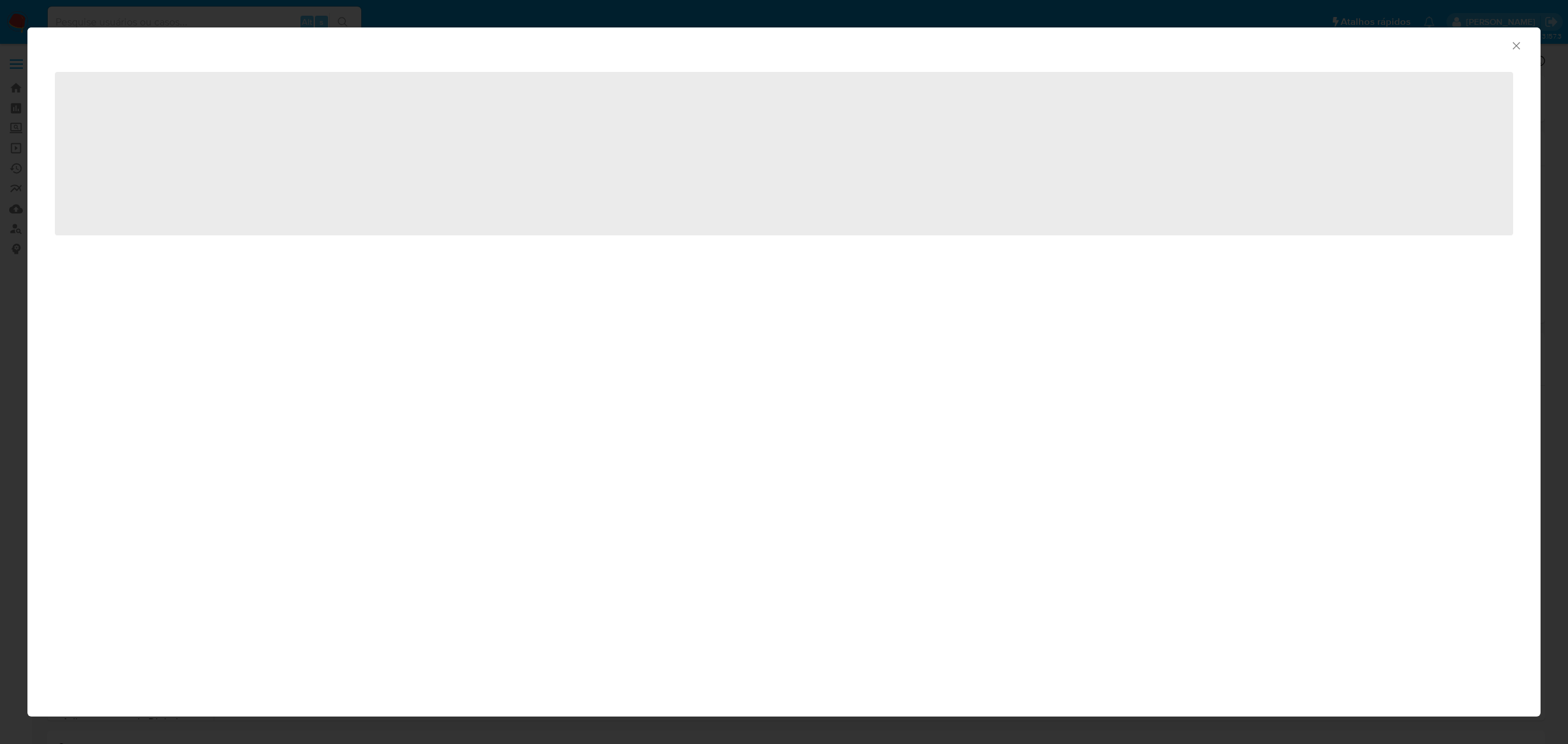
select select "10"
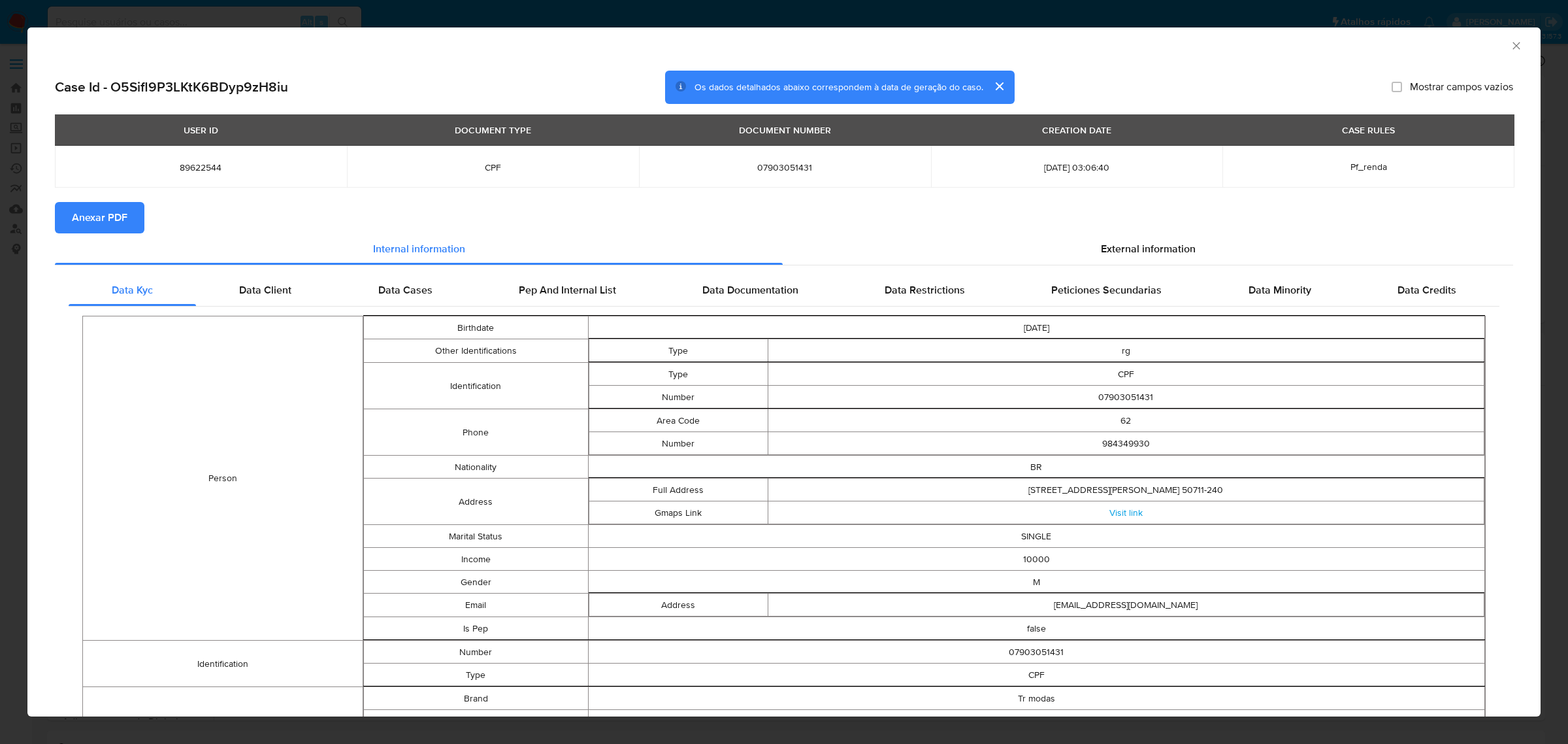
click at [131, 215] on button "Anexar PDF" at bounding box center [99, 217] width 89 height 31
click at [1511, 48] on icon "Fechar a janela" at bounding box center [1517, 45] width 13 height 13
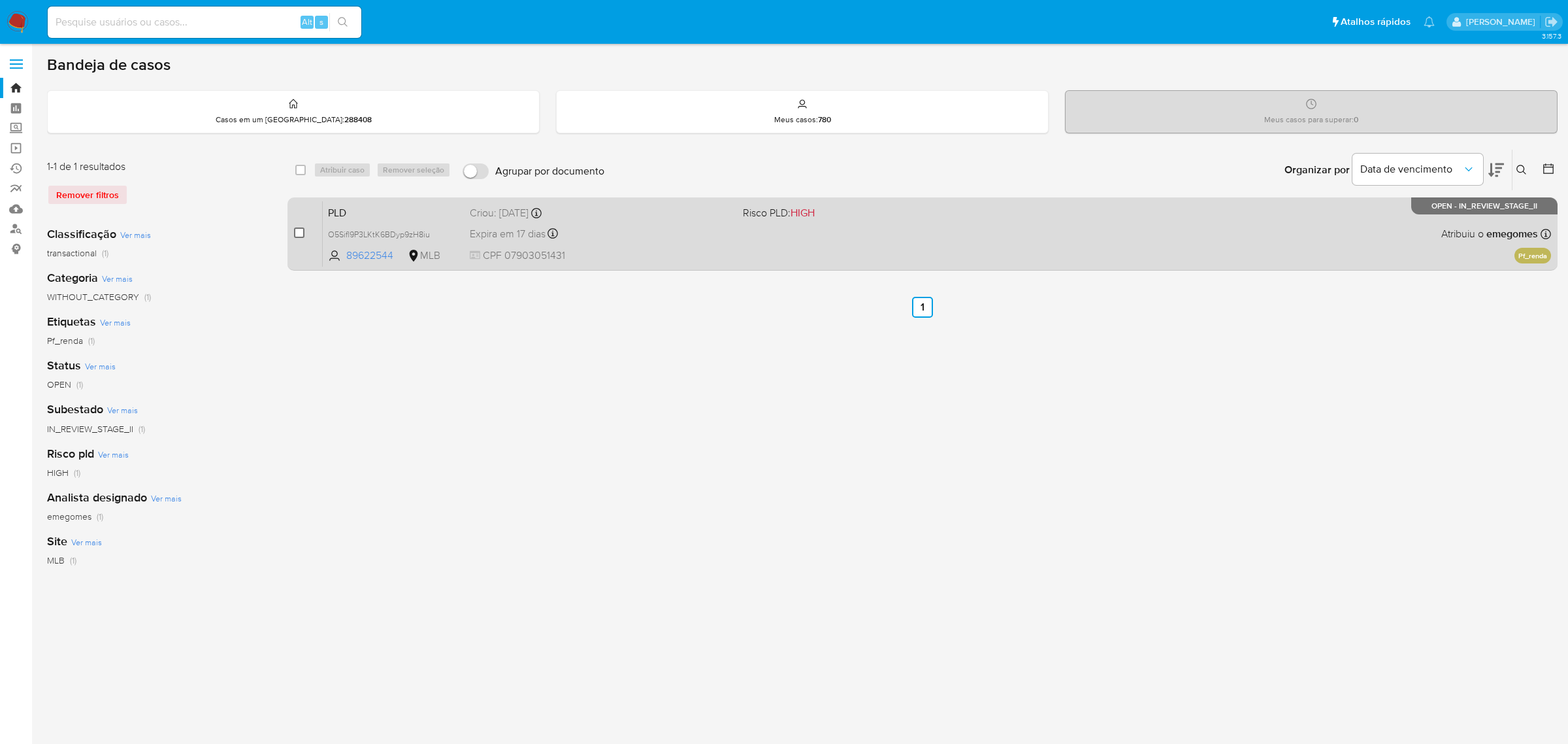
click at [301, 231] on input "checkbox" at bounding box center [300, 233] width 10 height 10
checkbox input "true"
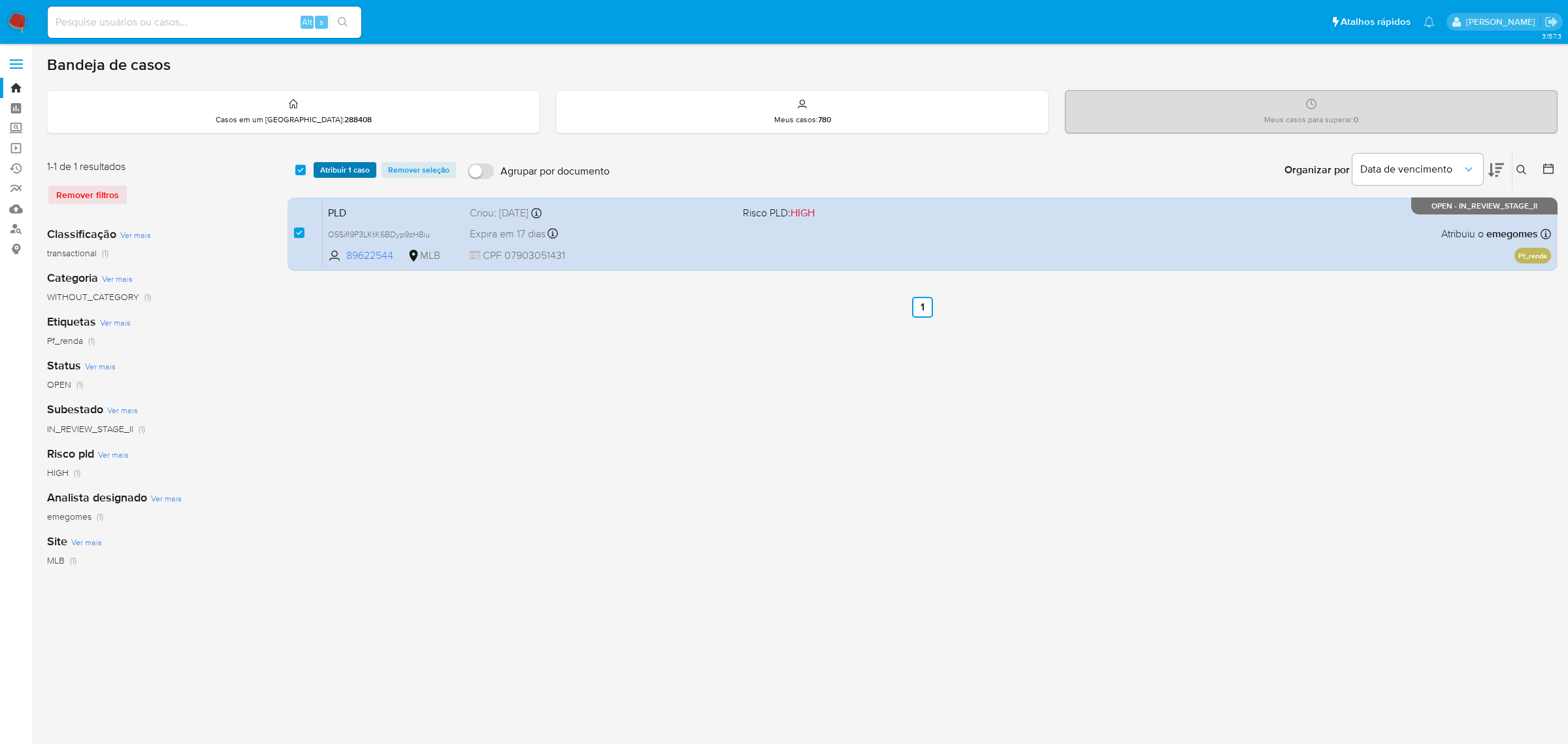
click at [344, 169] on span "Atribuir 1 caso" at bounding box center [345, 169] width 50 height 13
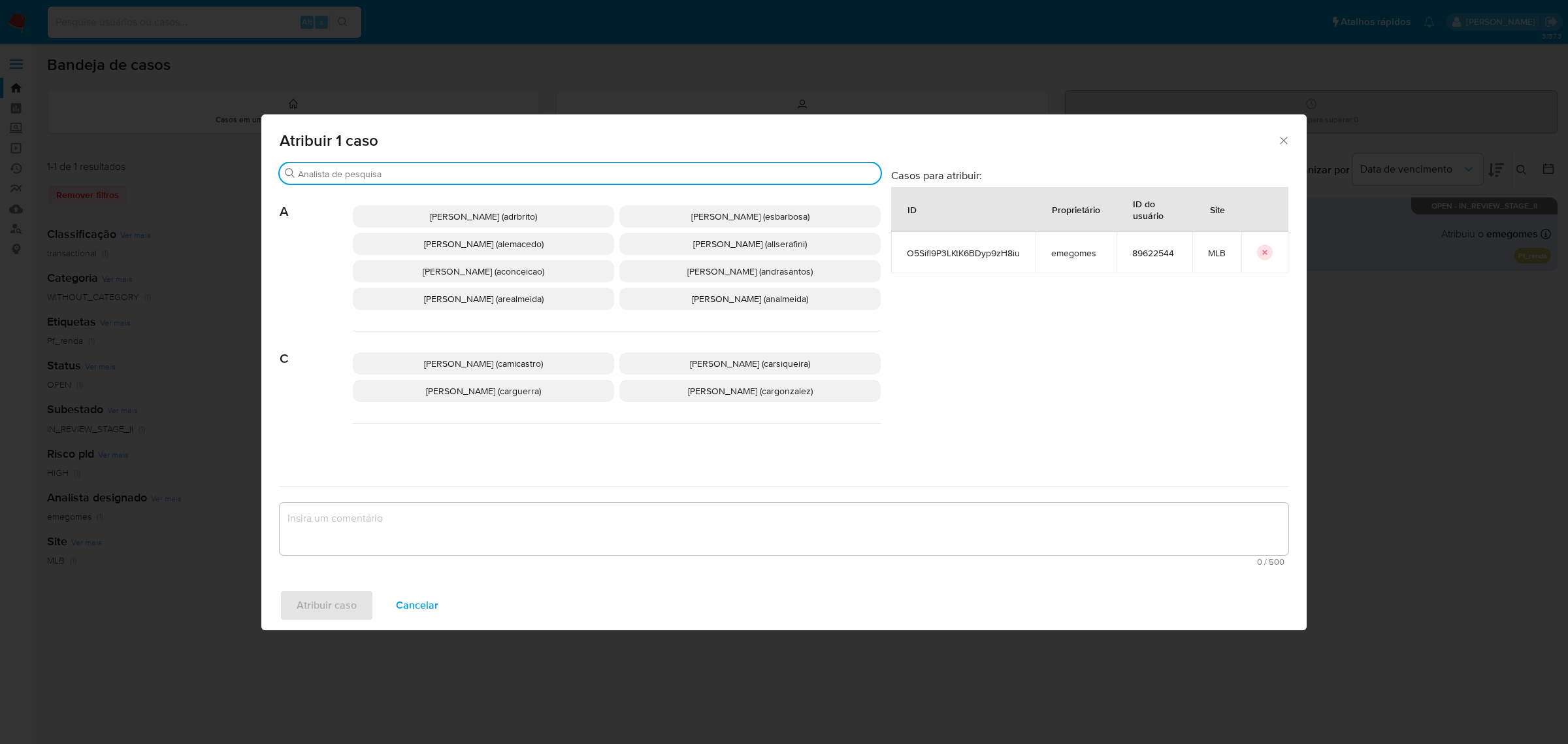
click at [467, 175] on input "Procurar" at bounding box center [586, 174] width 578 height 12
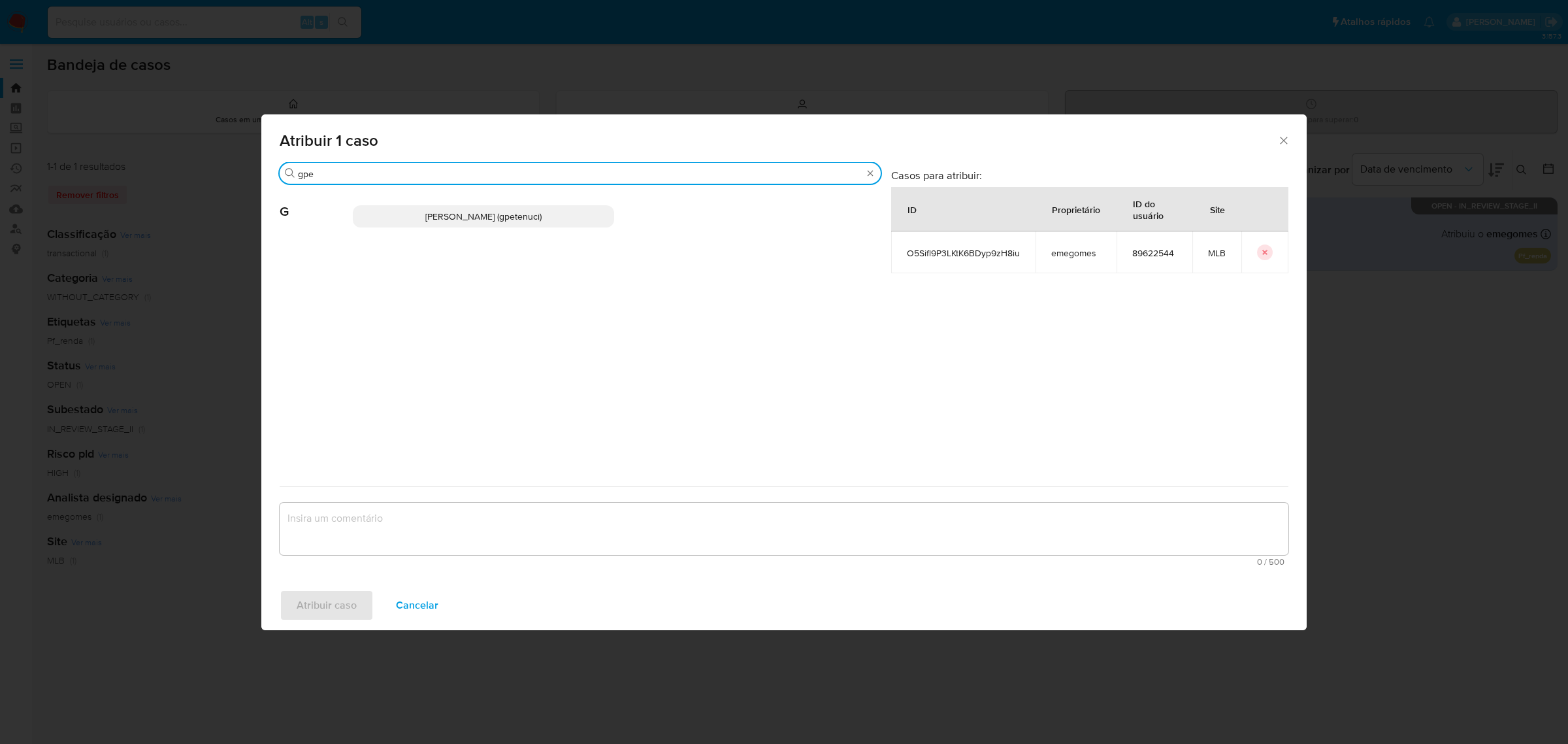
type input "gpe"
click at [437, 216] on span "[PERSON_NAME] (gpetenuci)" at bounding box center [484, 216] width 116 height 13
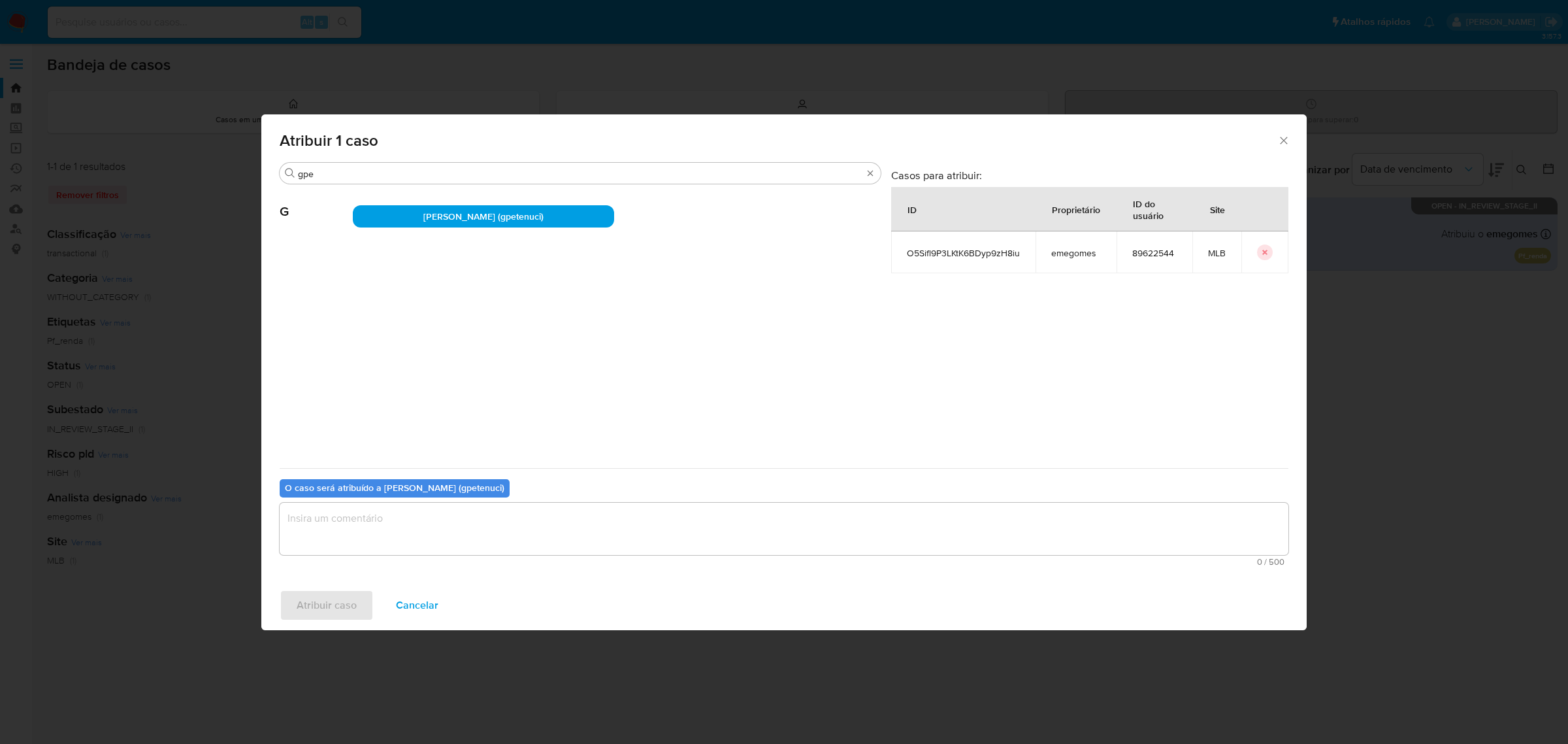
click at [414, 518] on textarea "assign-modal" at bounding box center [784, 528] width 1009 height 52
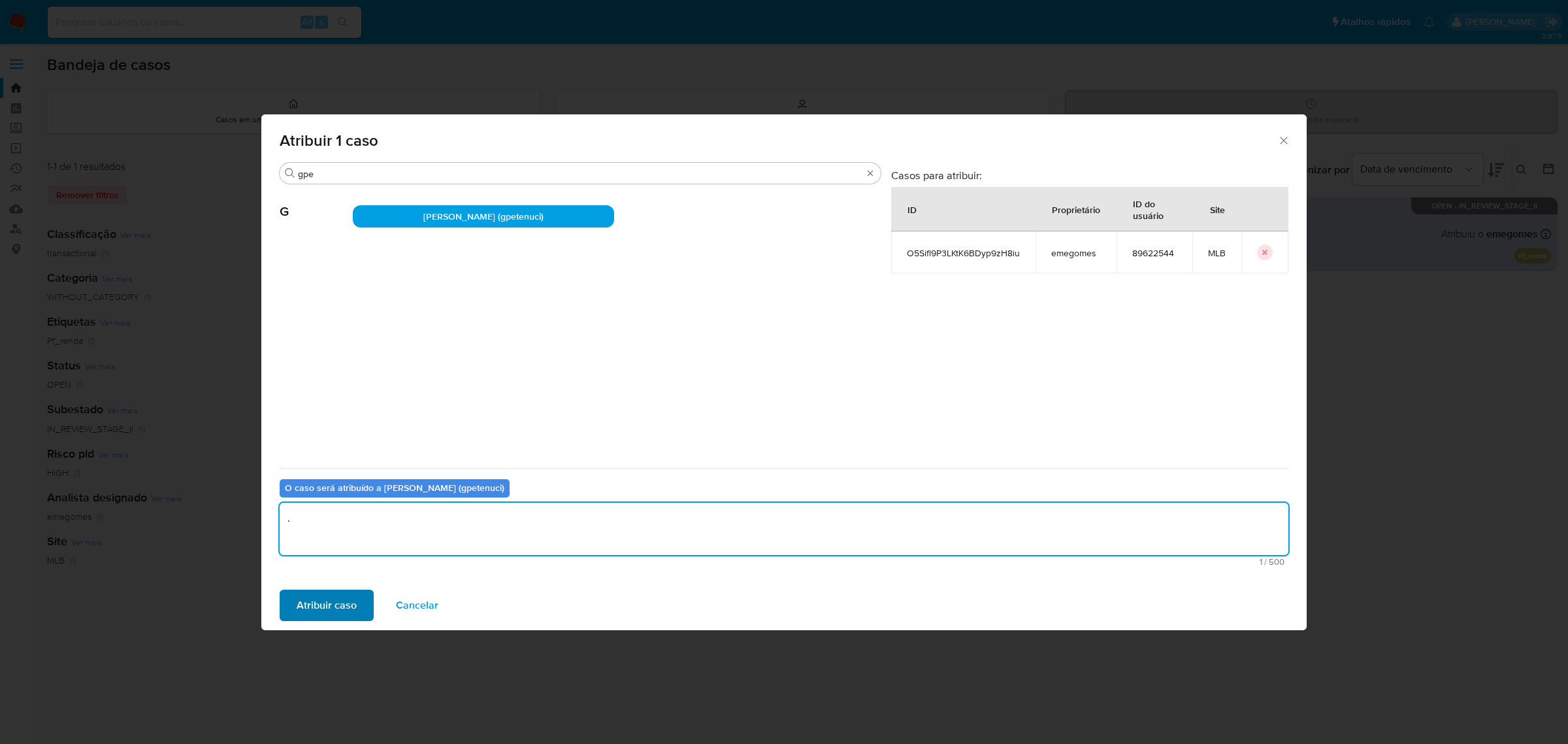
type textarea "."
click at [328, 603] on span "Atribuir caso" at bounding box center [327, 605] width 60 height 29
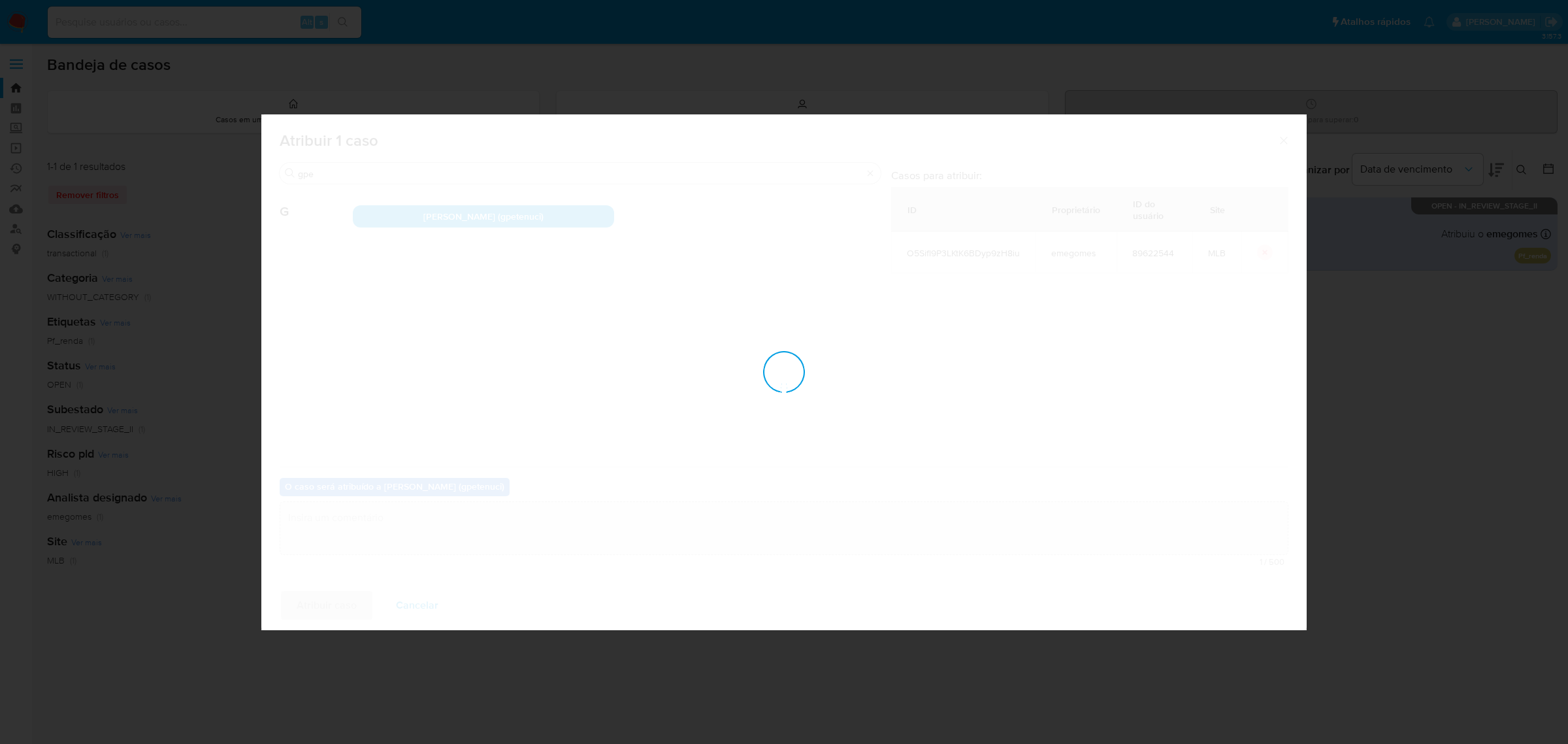
checkbox input "false"
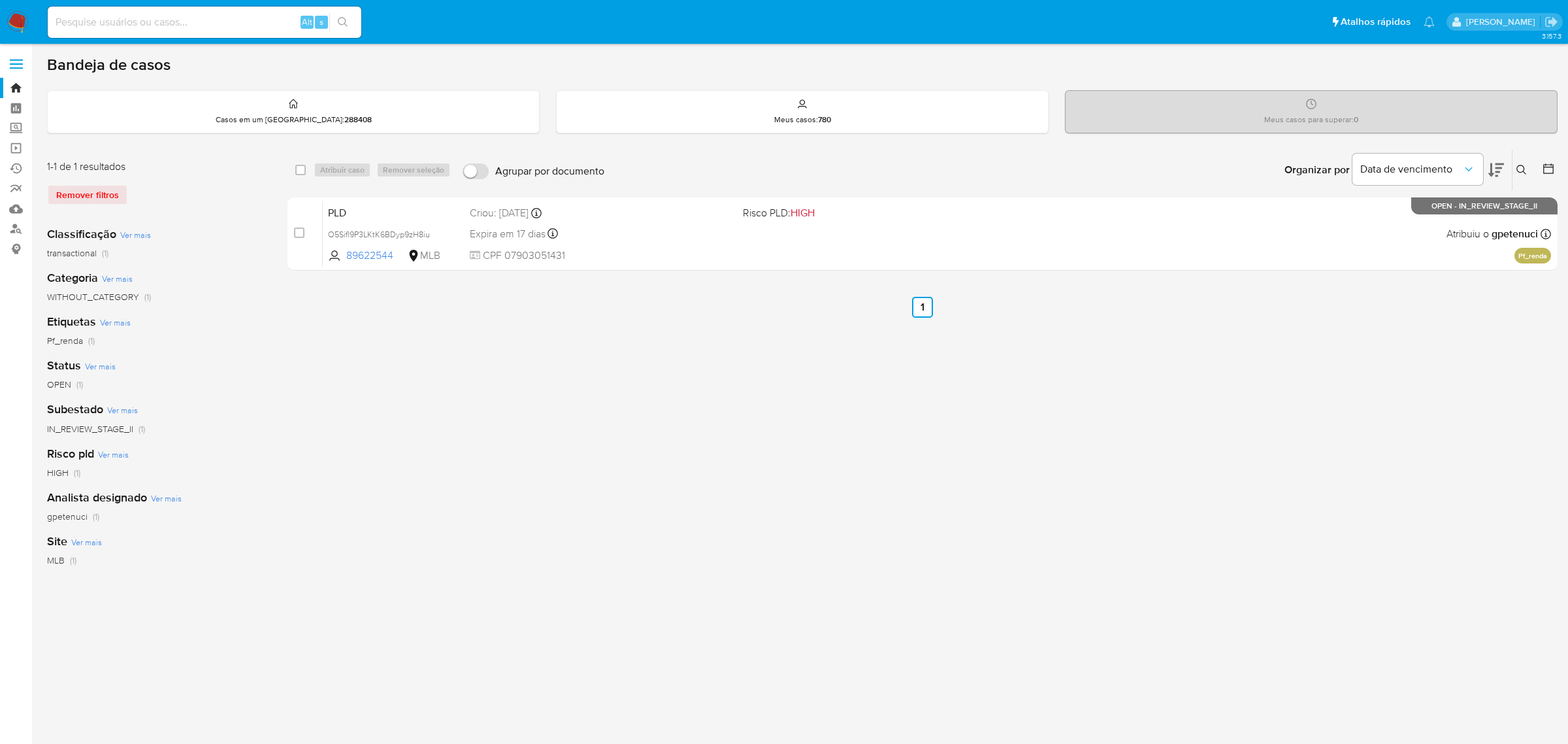
click at [824, 314] on ul "Anterior 1 Seguinte" at bounding box center [923, 308] width 1270 height 21
click at [1524, 165] on icon at bounding box center [1522, 170] width 10 height 10
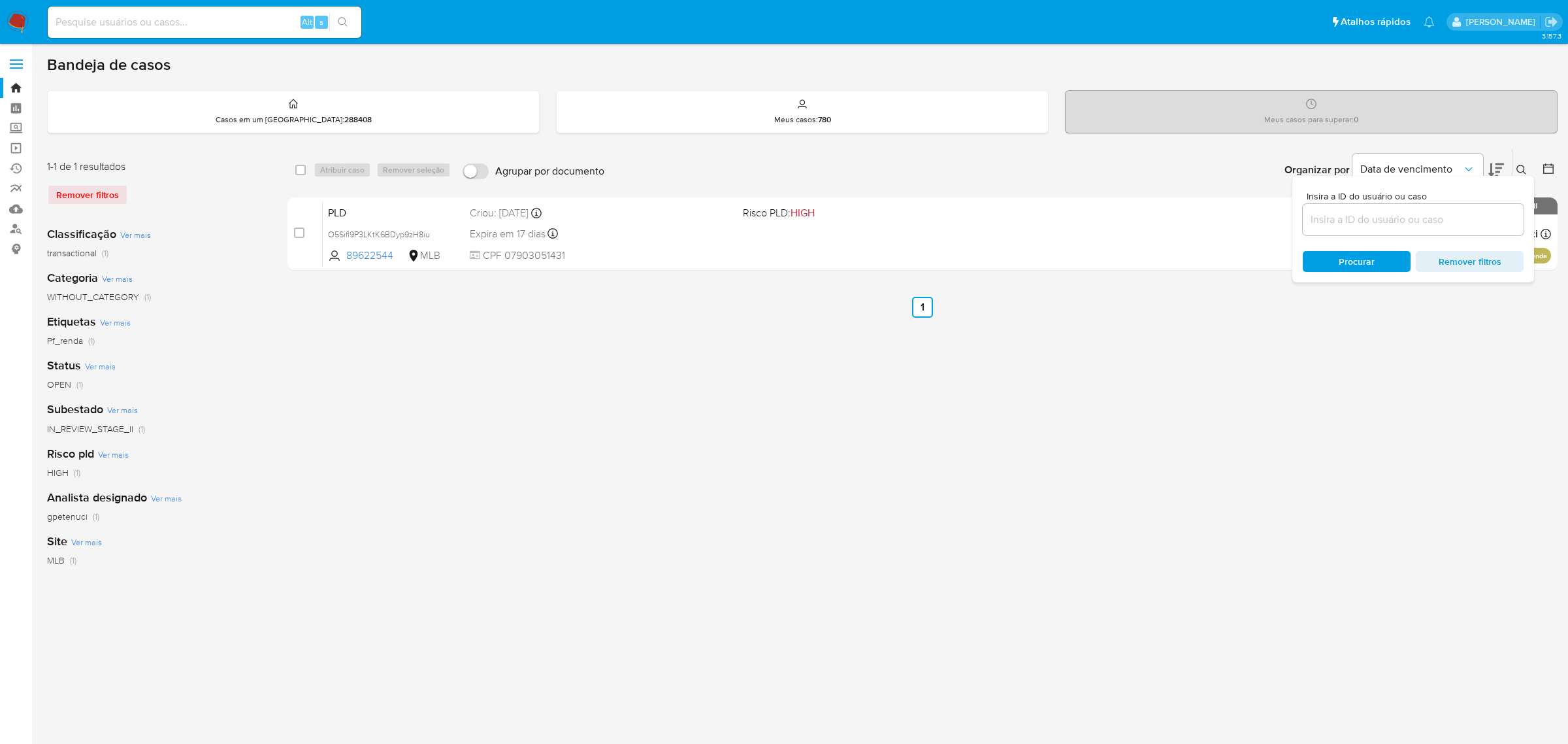
click at [1360, 219] on input at bounding box center [1413, 220] width 221 height 17
type input "f1OQlCdEGTy44npFJPEr2gOV"
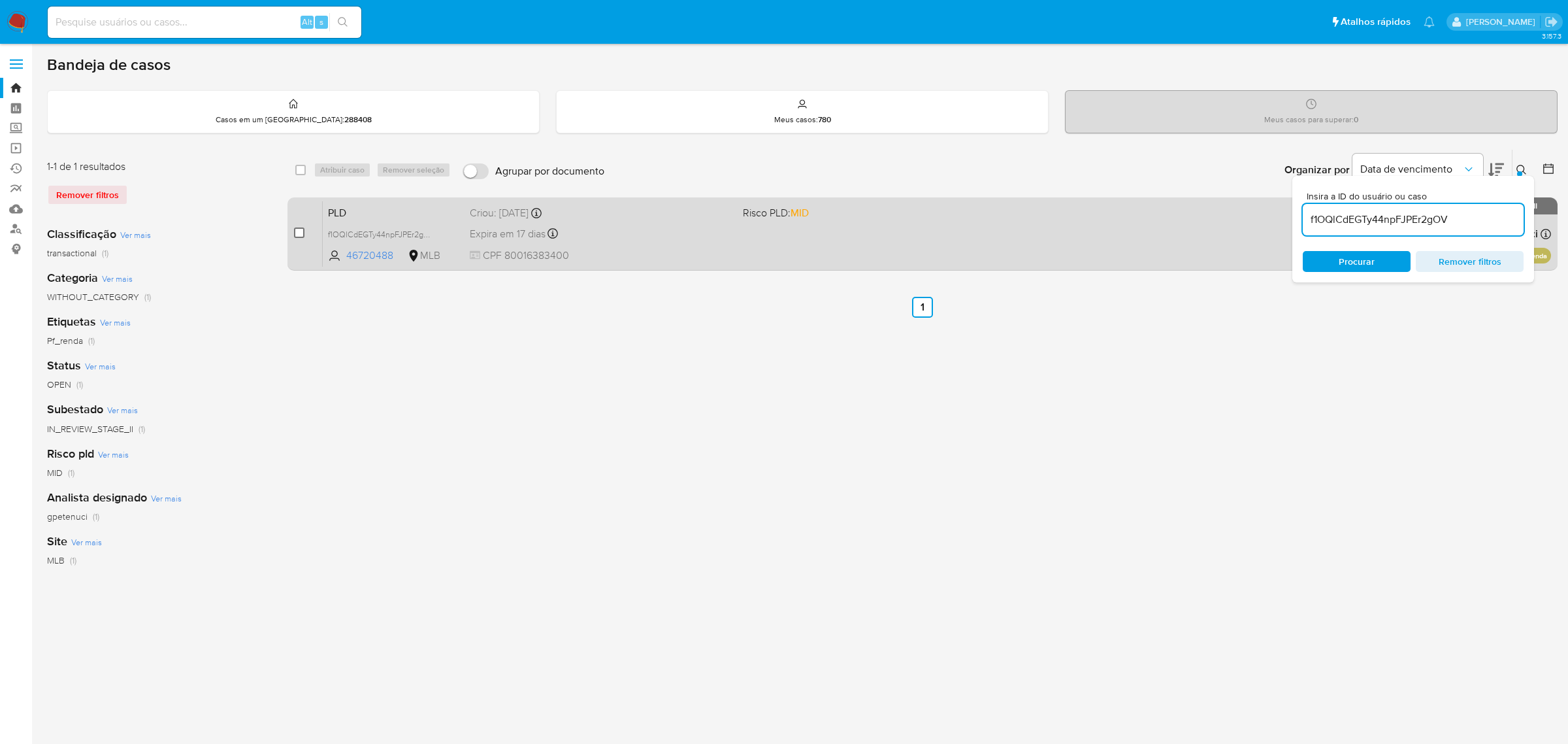
click at [295, 229] on input "checkbox" at bounding box center [300, 233] width 10 height 10
checkbox input "true"
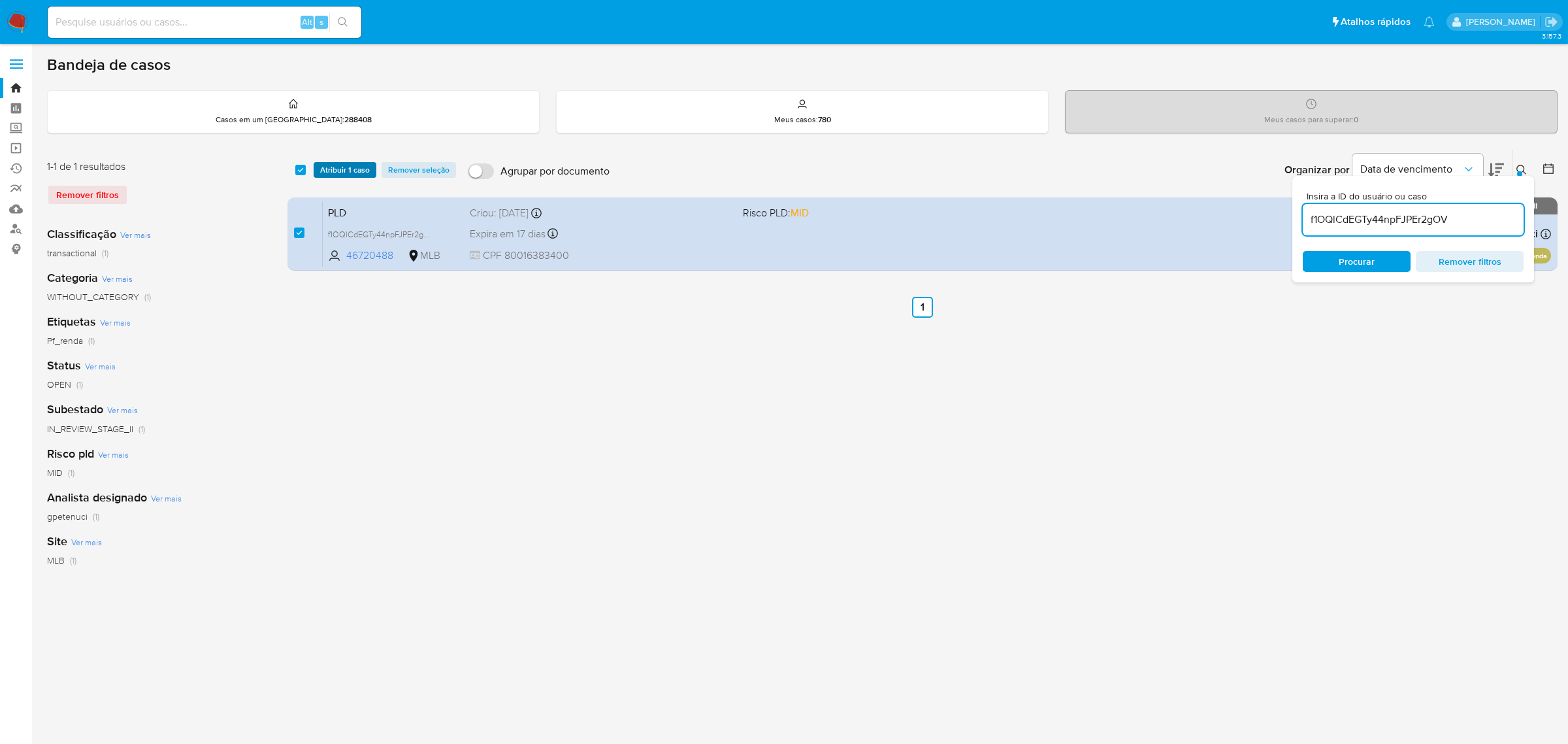
click at [339, 170] on span "Atribuir 1 caso" at bounding box center [345, 169] width 50 height 13
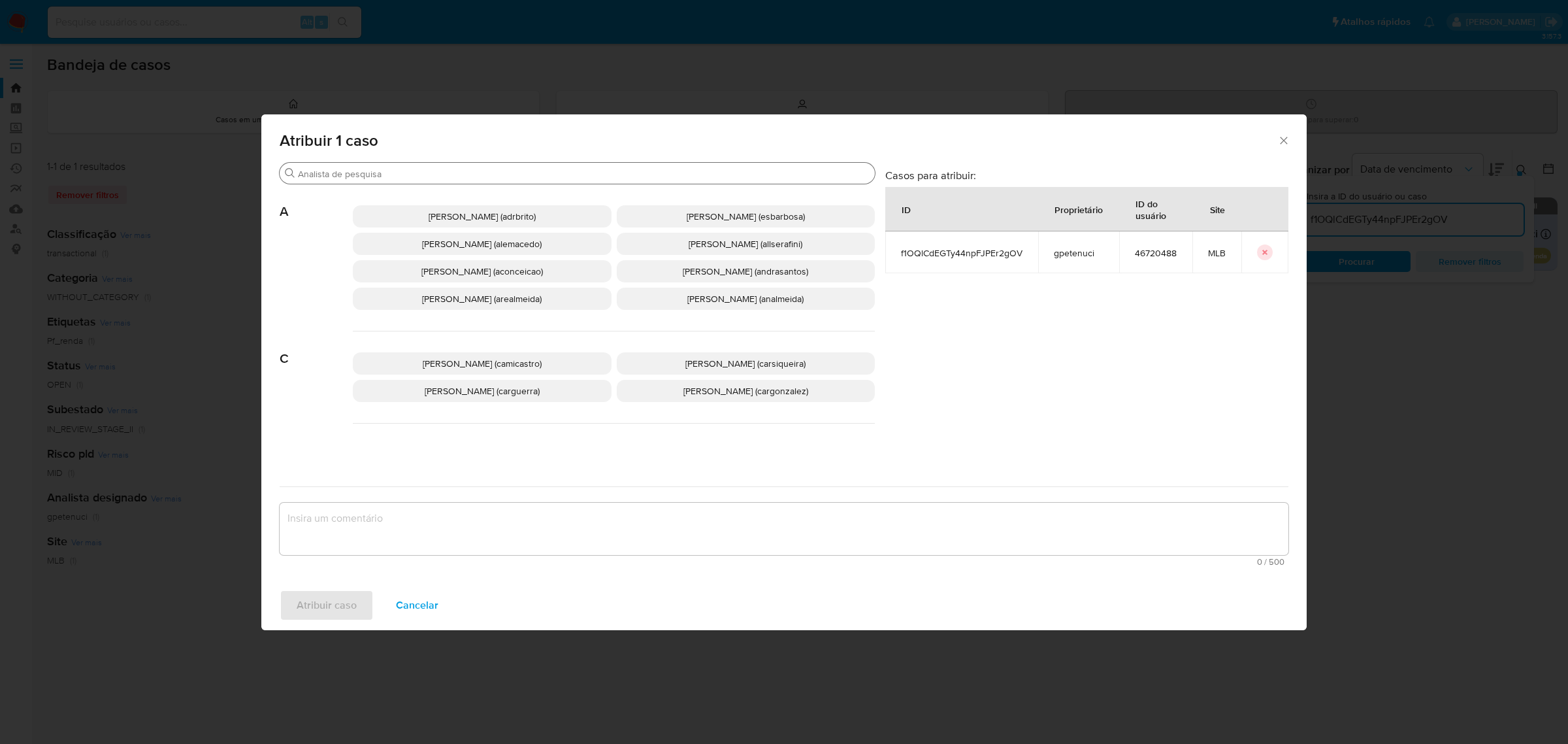
click at [428, 178] on input "Procurar" at bounding box center [584, 174] width 572 height 12
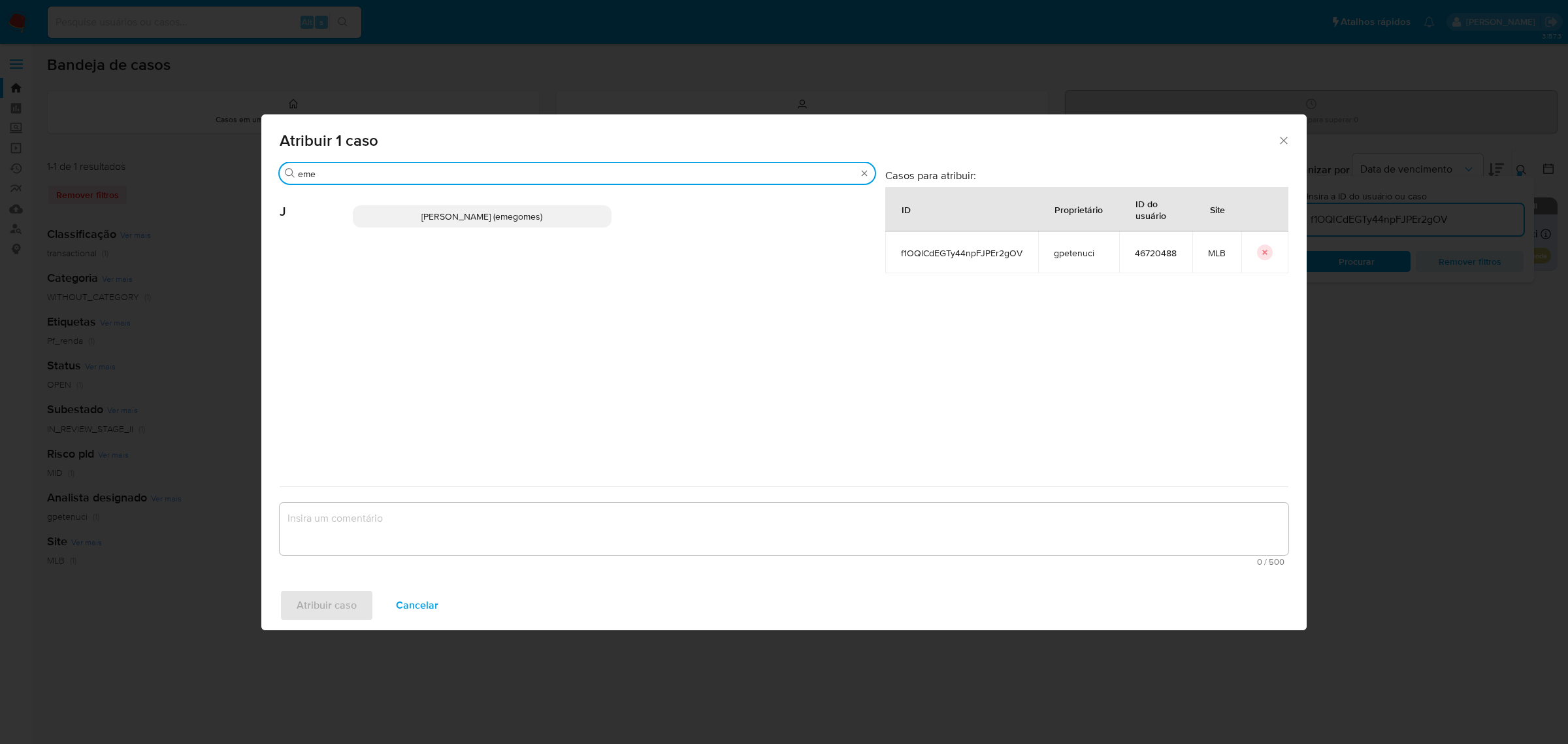
type input "eme"
click at [425, 223] on p "Jose Emerson Gomes Pereira (emegomes)" at bounding box center [482, 216] width 259 height 23
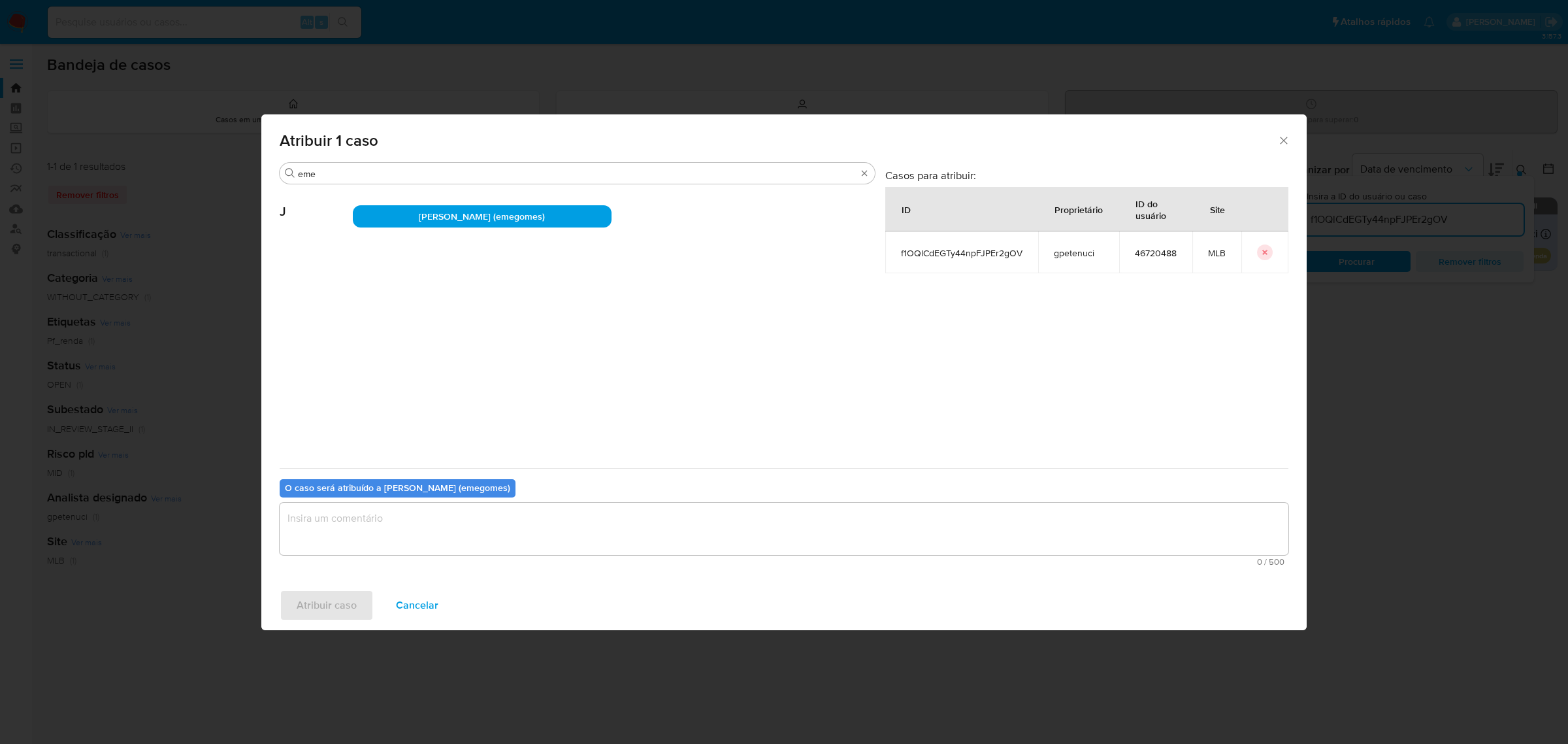
click at [356, 527] on textarea "assign-modal" at bounding box center [784, 528] width 1009 height 52
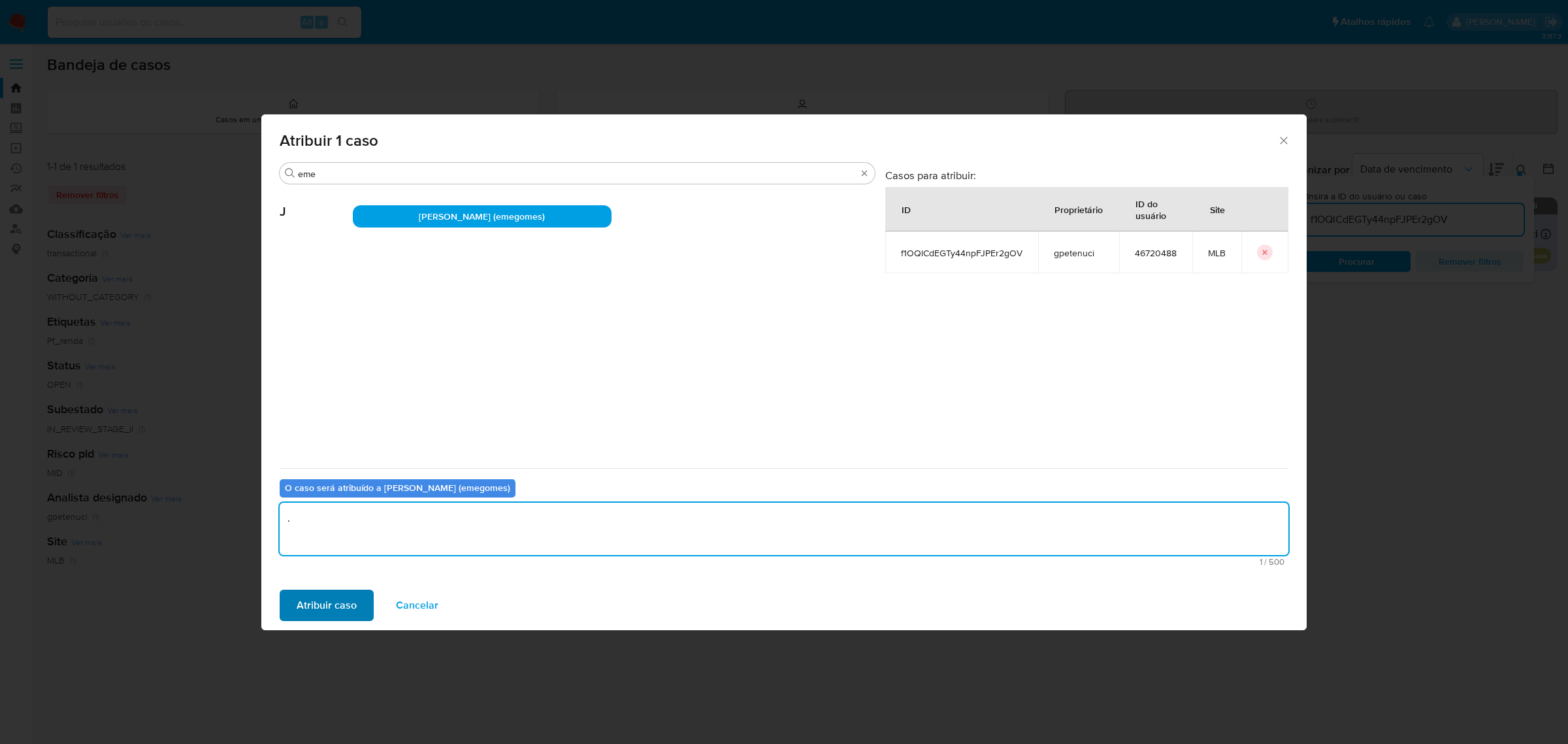
type textarea "."
click at [314, 599] on span "Atribuir caso" at bounding box center [327, 605] width 60 height 29
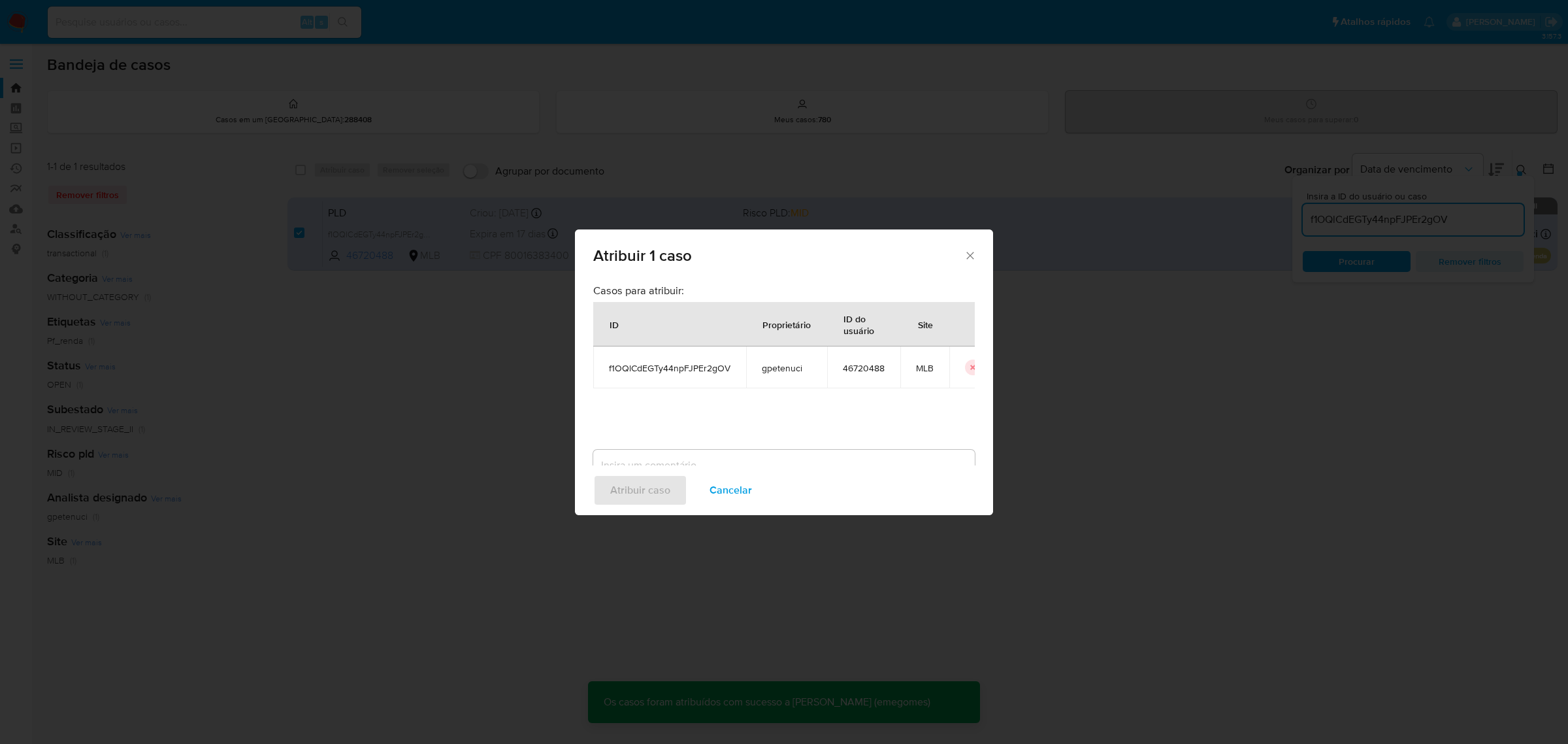
checkbox input "false"
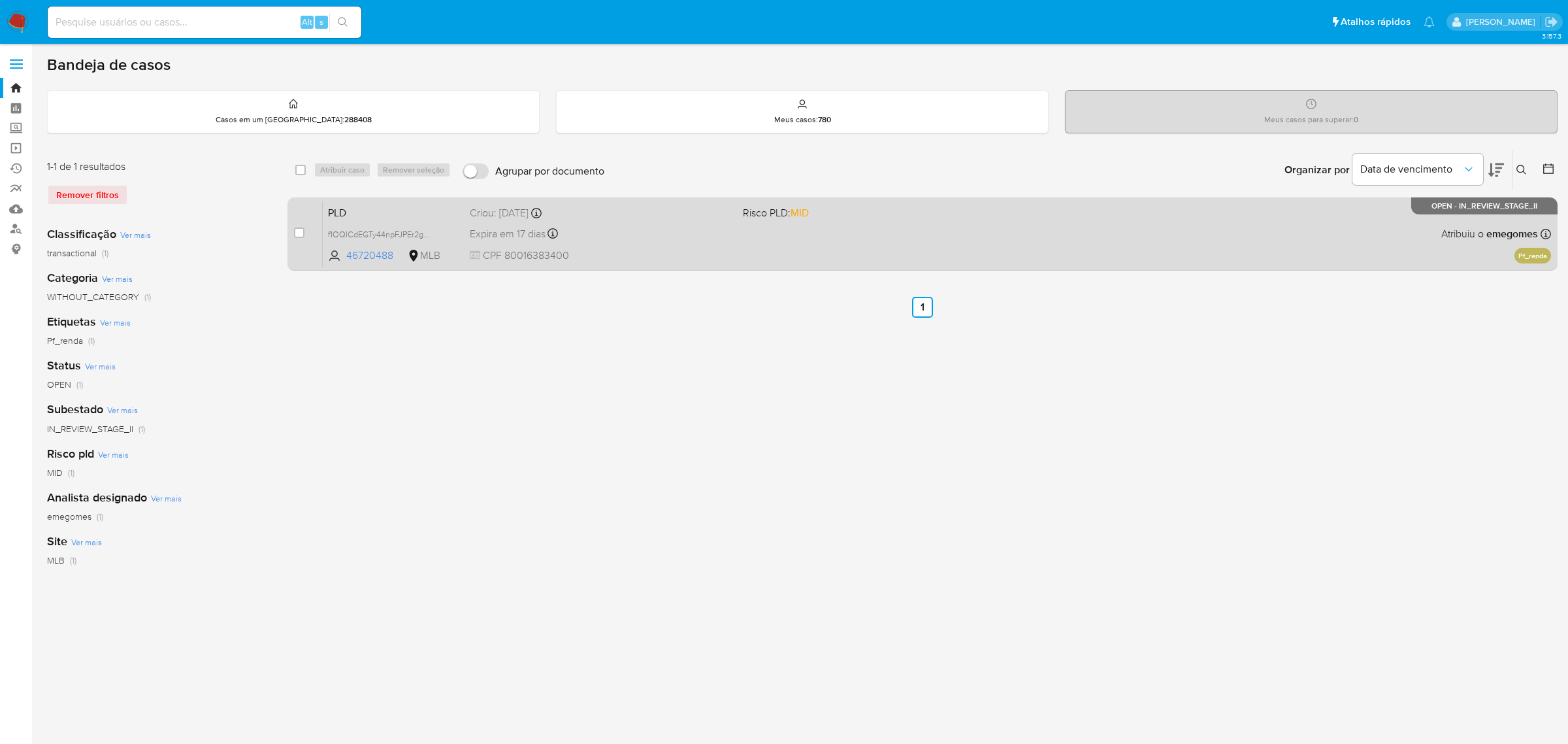
click at [699, 231] on div "Expira em 17 dias Expira em [DATE] 00:05:10" at bounding box center [601, 234] width 262 height 17
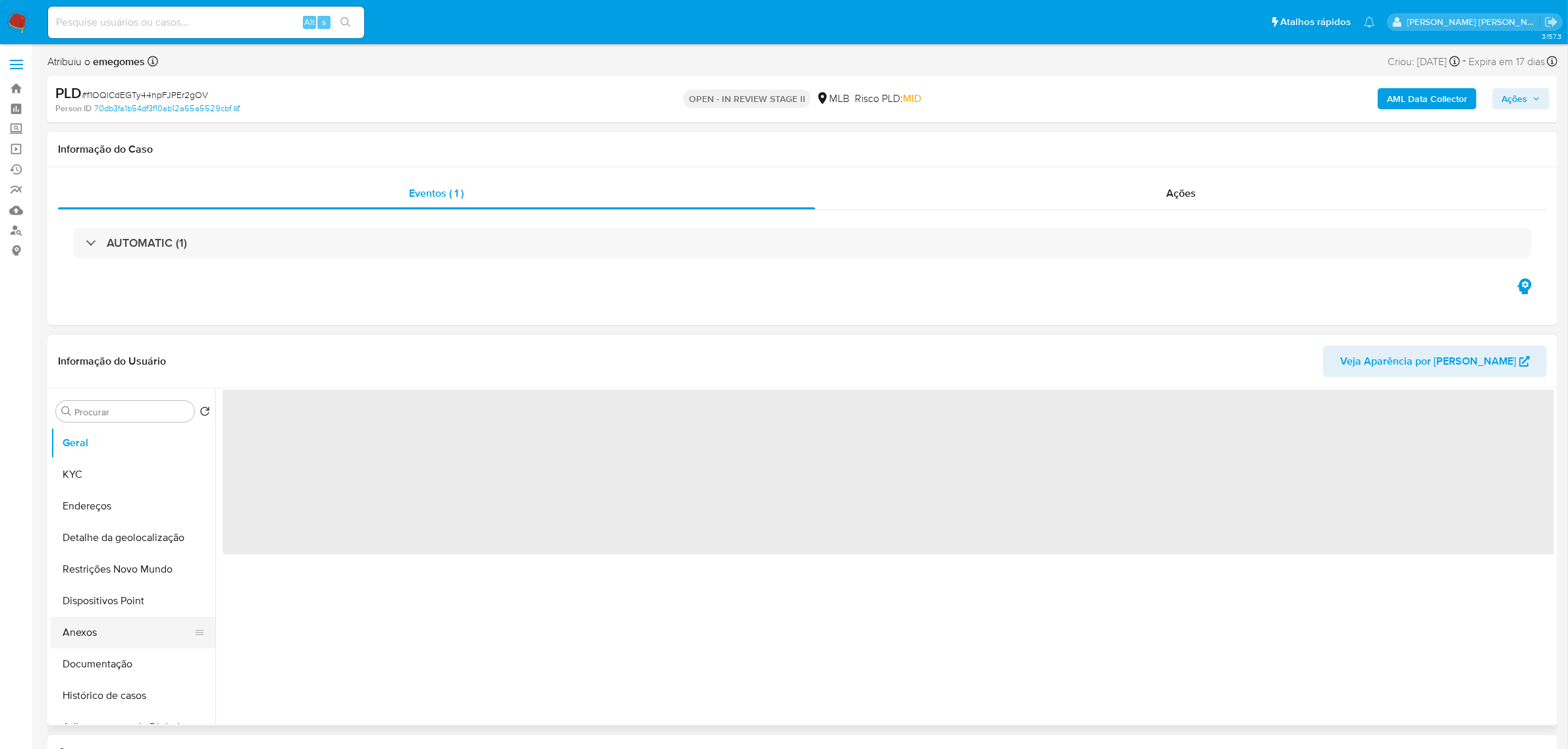
click at [89, 626] on button "Anexos" at bounding box center [128, 633] width 154 height 32
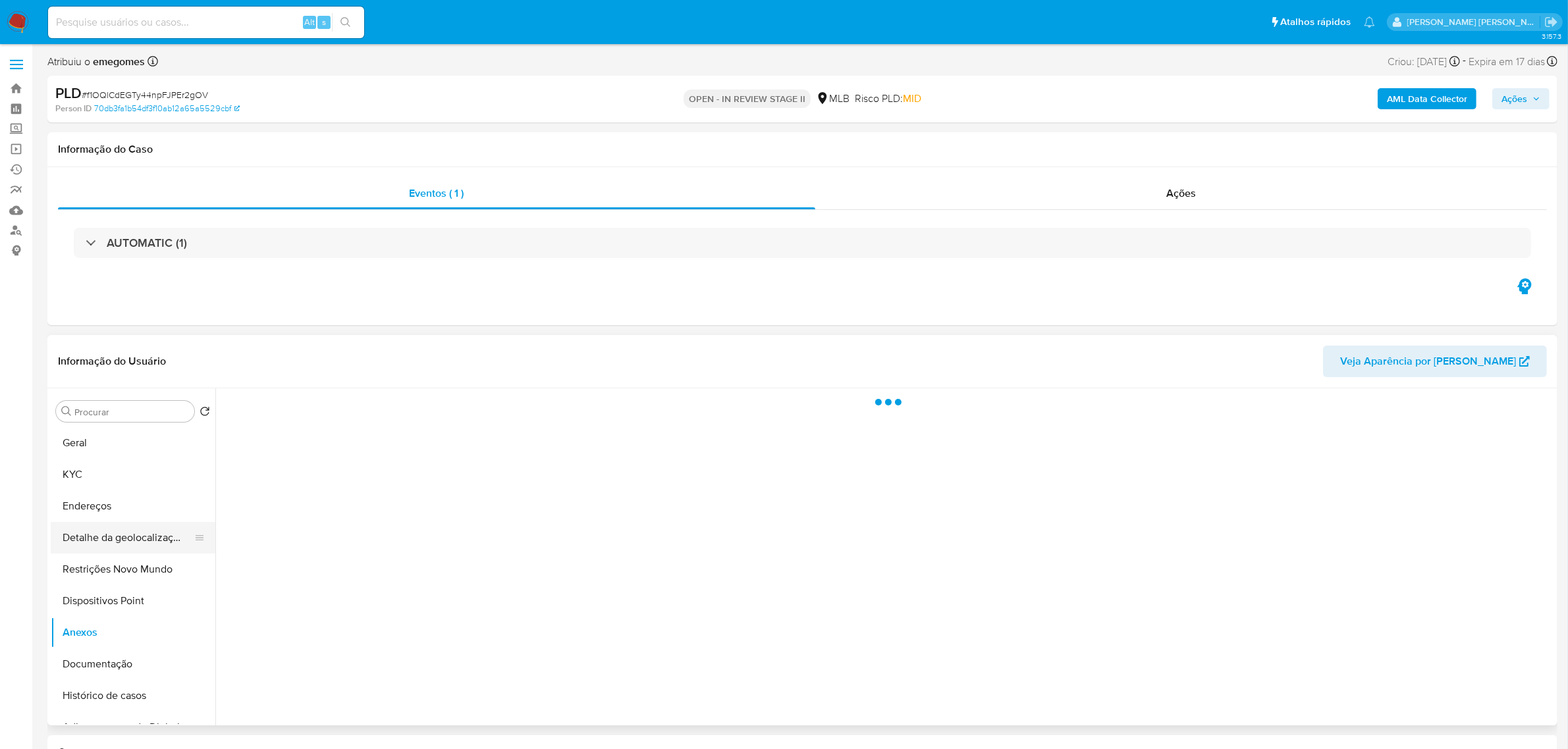
select select "10"
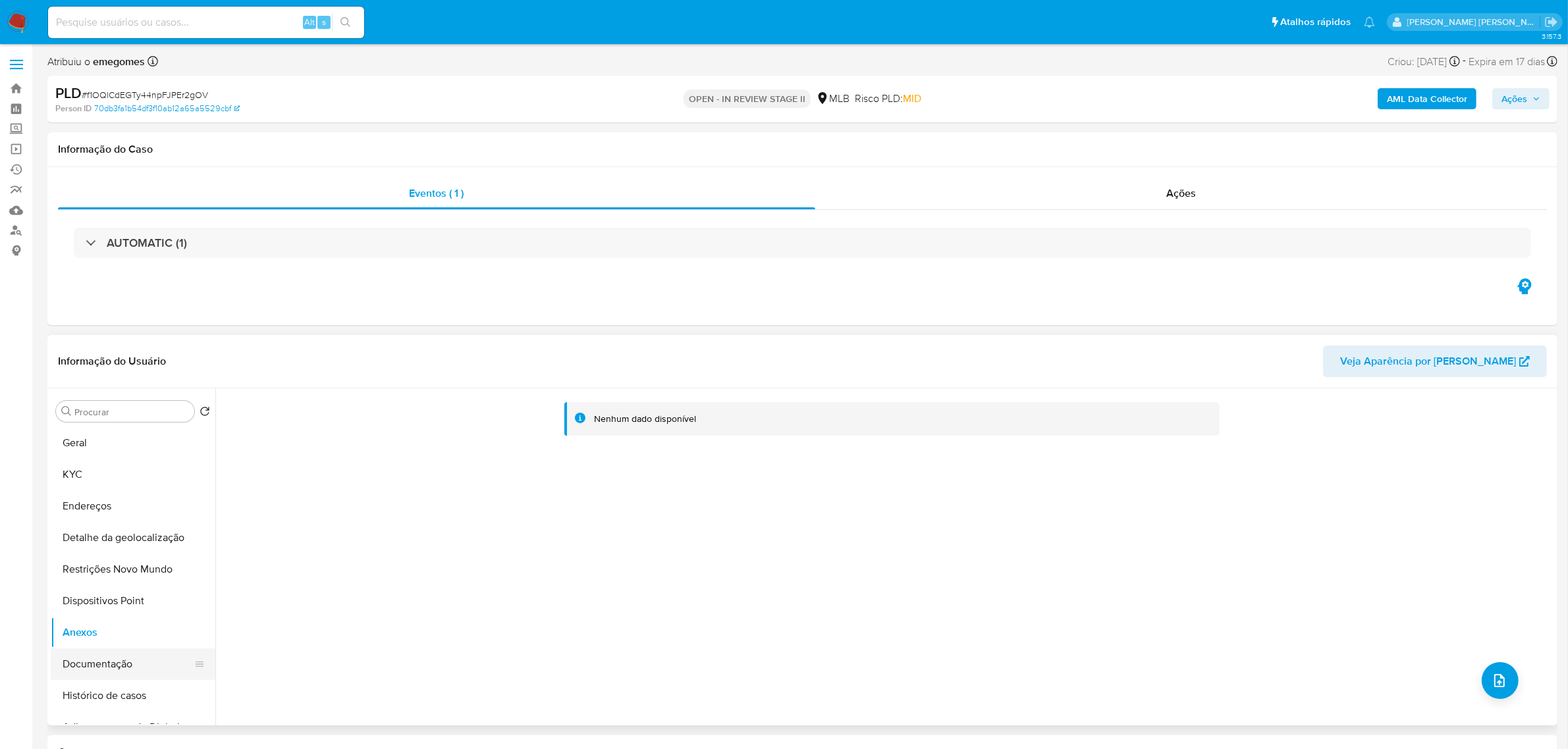
click at [110, 657] on button "Documentação" at bounding box center [128, 664] width 154 height 32
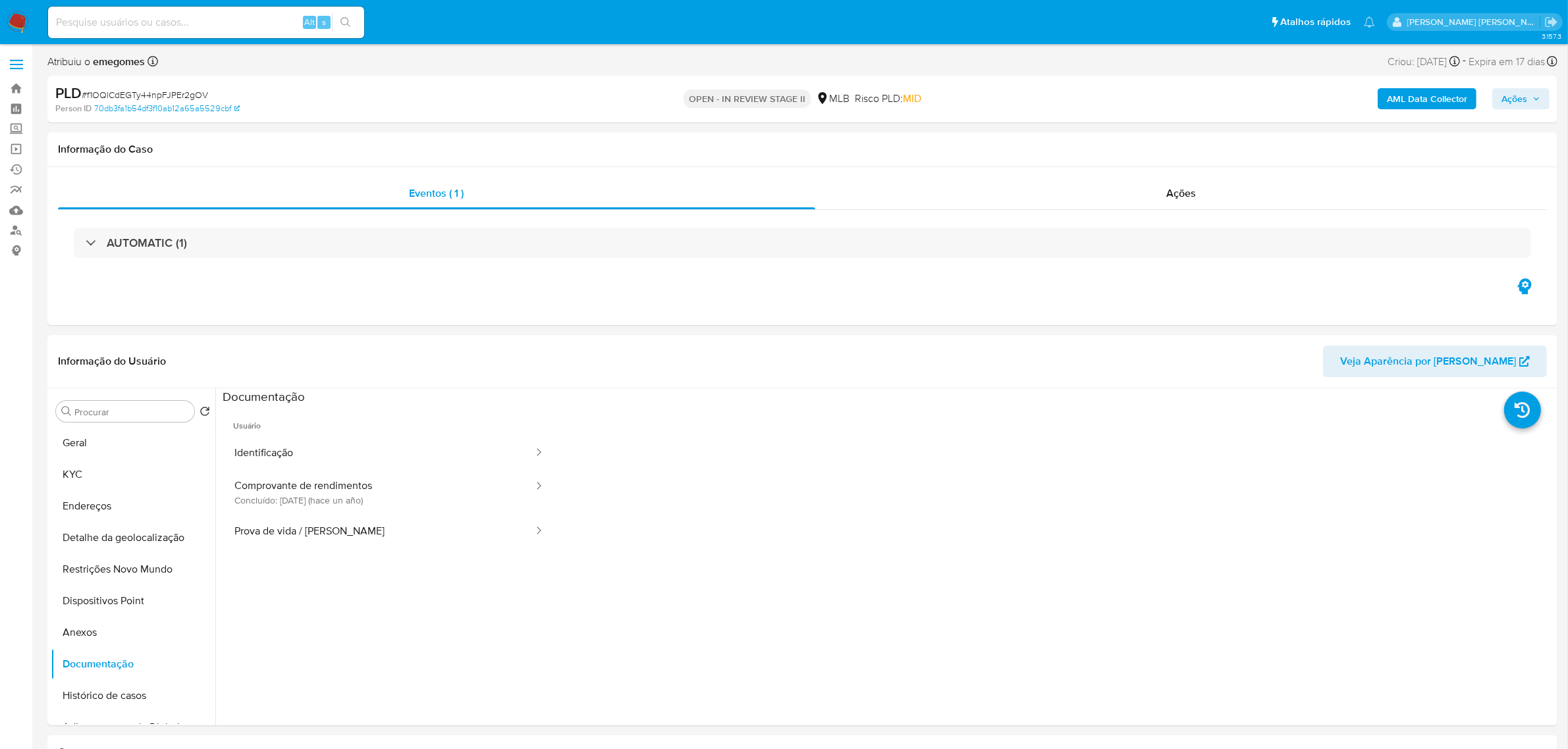
click at [1433, 100] on b "AML Data Collector" at bounding box center [1427, 99] width 81 height 21
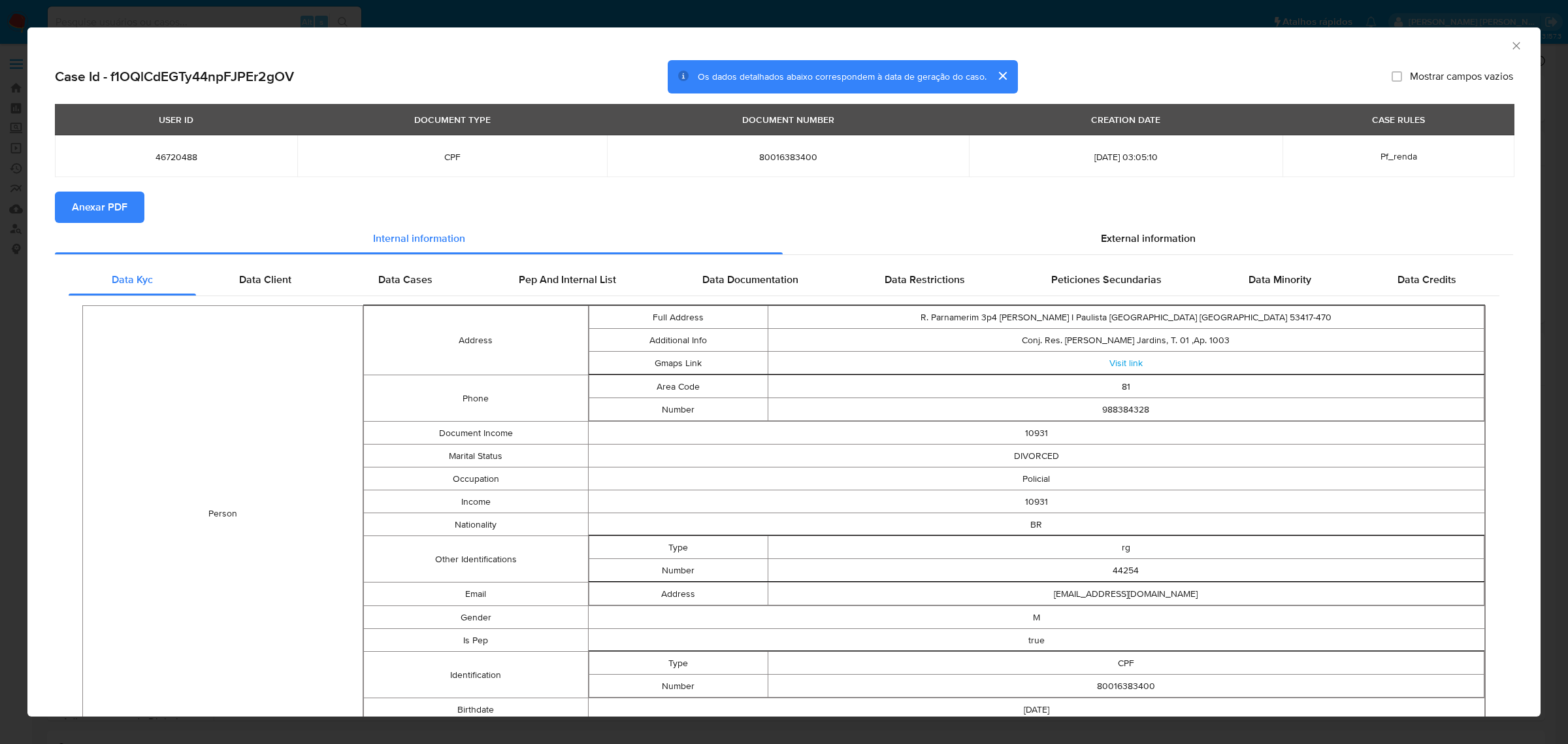
click at [118, 208] on span "Anexar PDF" at bounding box center [100, 207] width 56 height 29
click at [1511, 49] on icon "Fechar a janela" at bounding box center [1517, 45] width 13 height 13
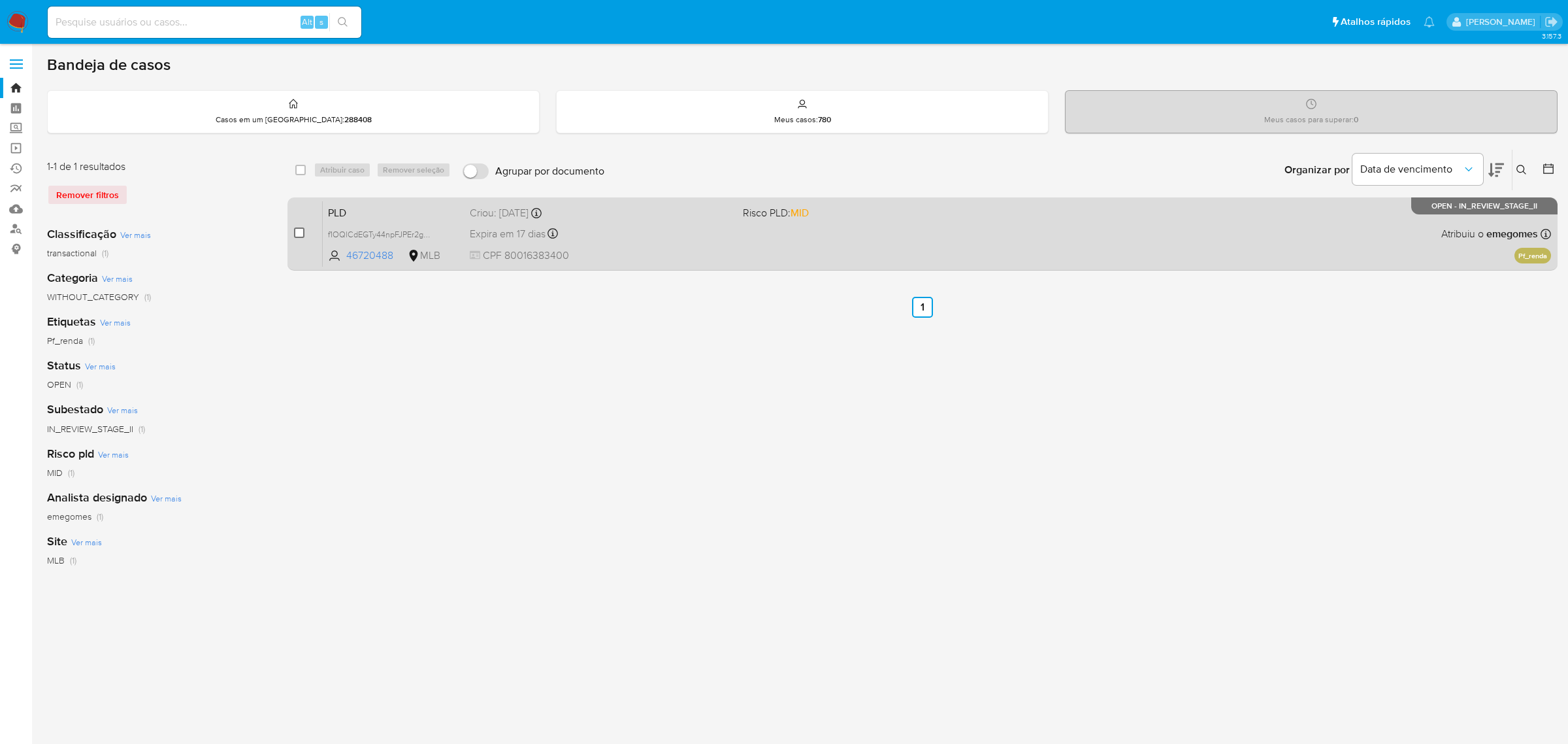
click at [300, 233] on input "checkbox" at bounding box center [300, 233] width 10 height 10
checkbox input "true"
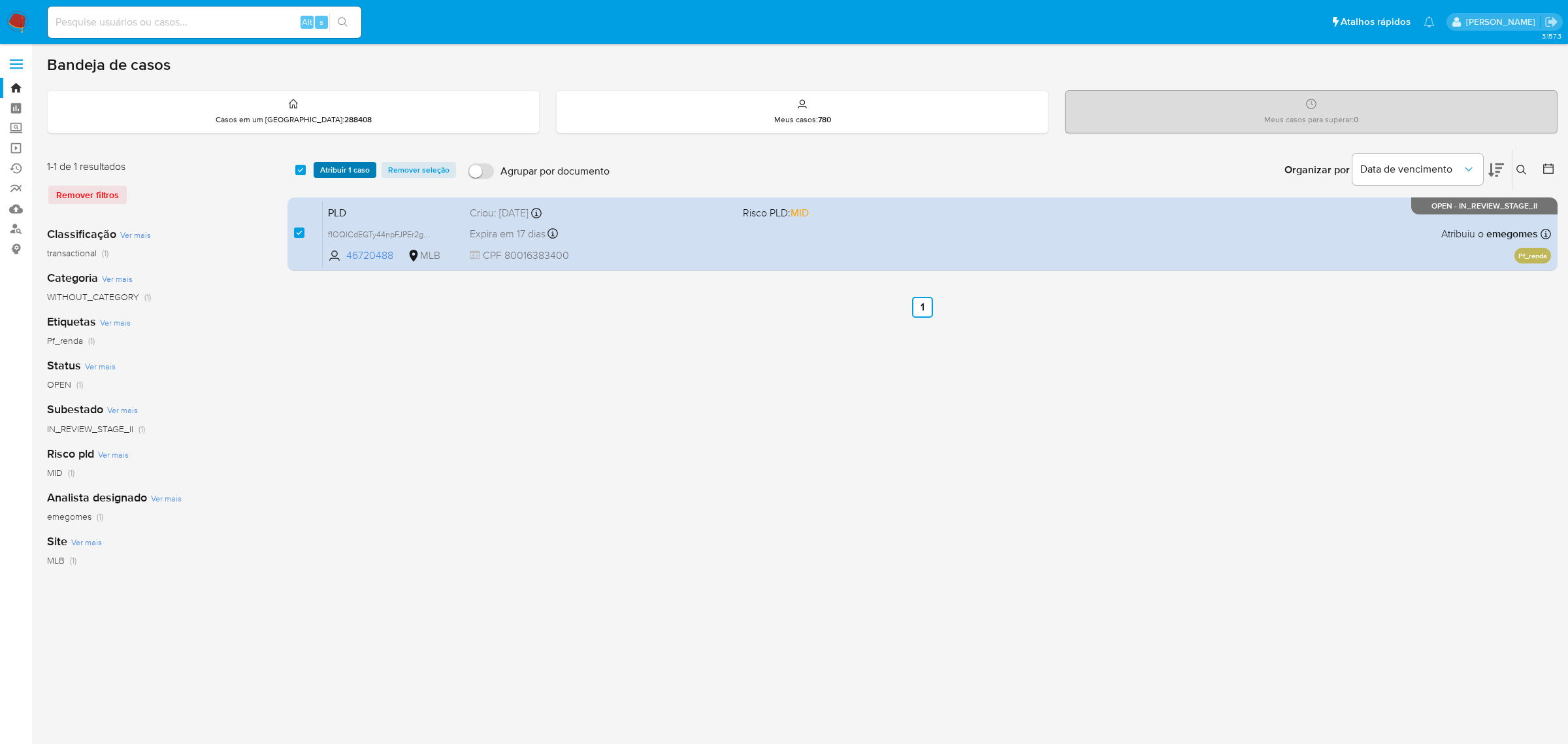
click at [354, 165] on span "Atribuir 1 caso" at bounding box center [345, 169] width 50 height 13
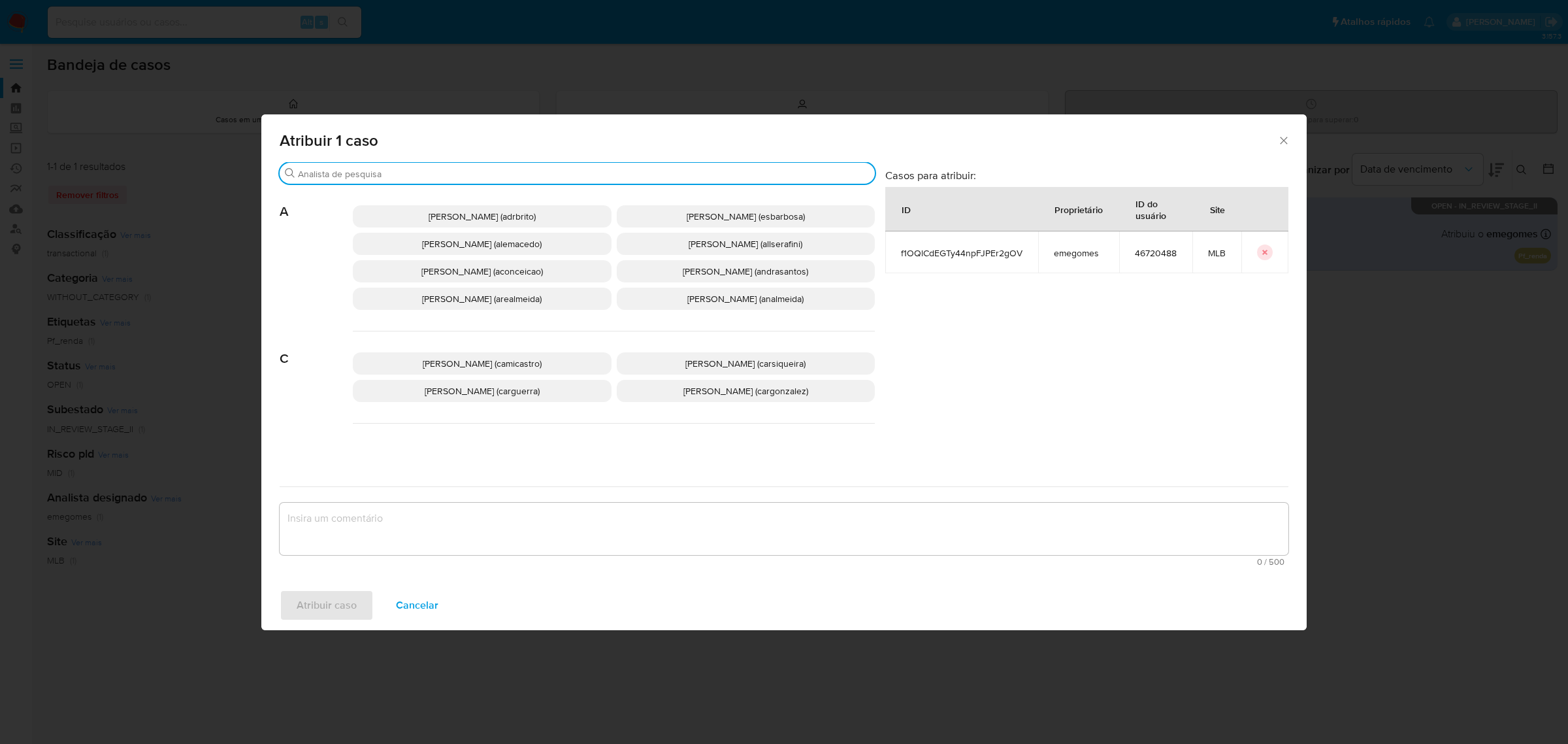
click at [562, 180] on input "Procurar" at bounding box center [584, 174] width 572 height 12
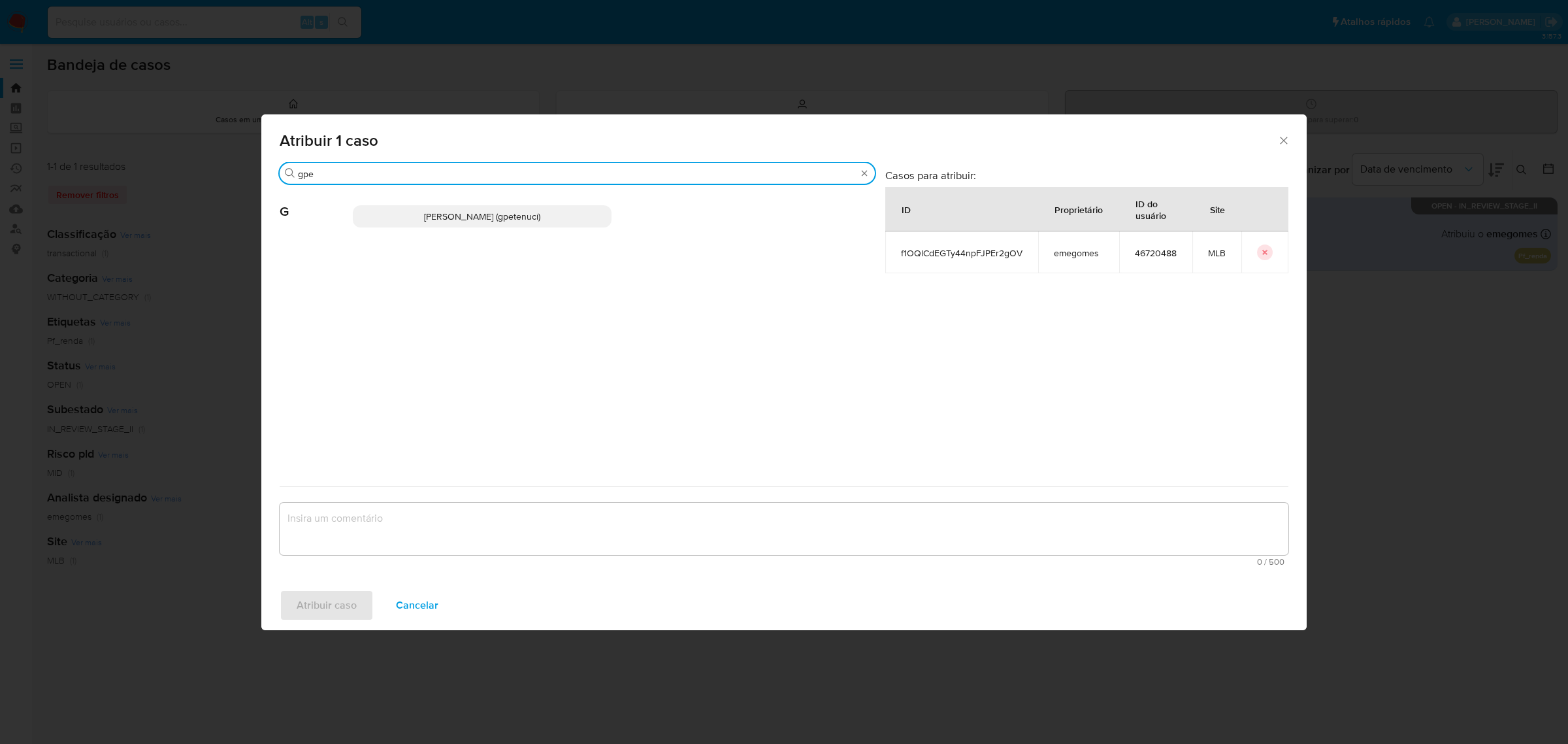
type input "gpe"
click at [533, 212] on span "[PERSON_NAME] (gpetenuci)" at bounding box center [482, 216] width 116 height 13
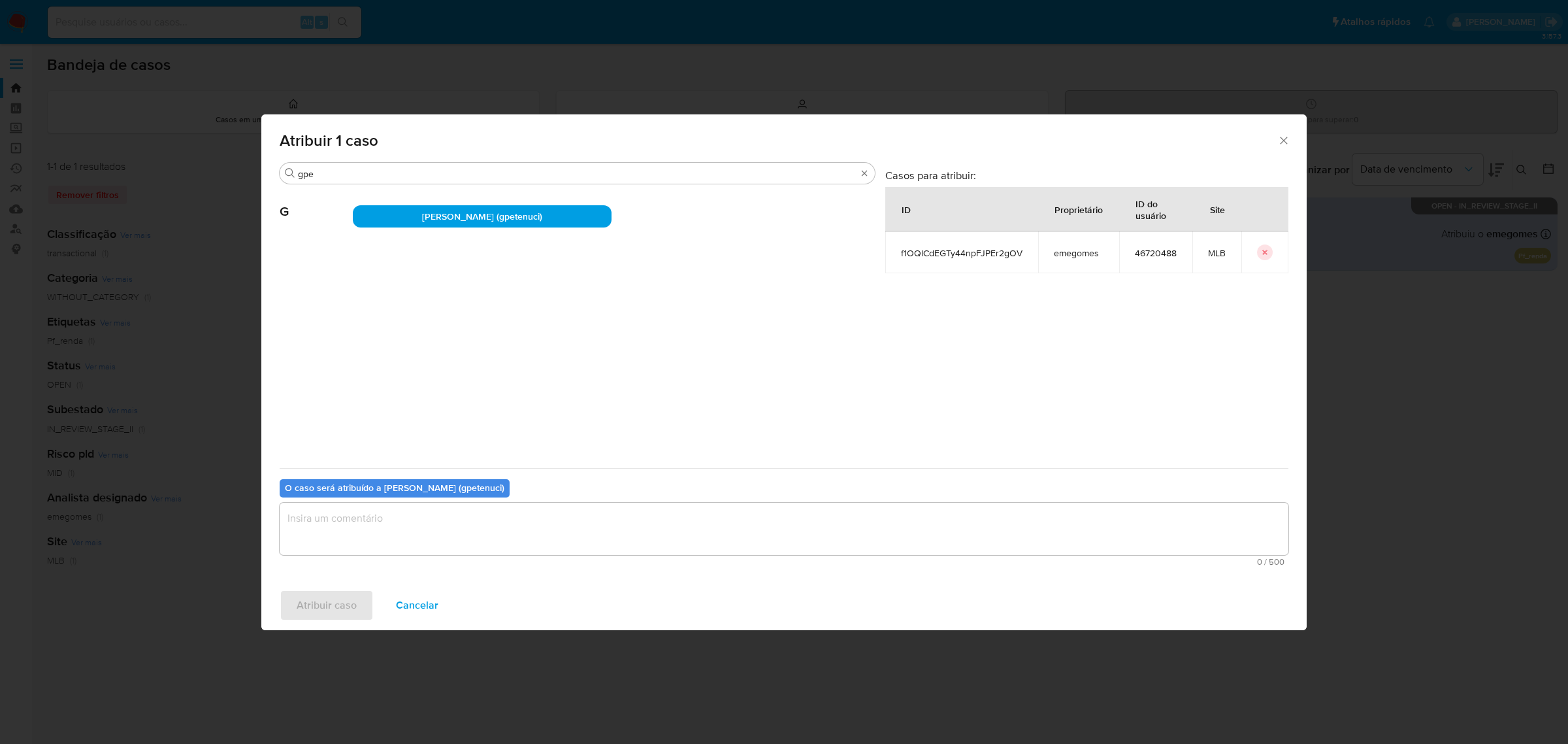
click at [442, 531] on textarea "assign-modal" at bounding box center [784, 528] width 1009 height 52
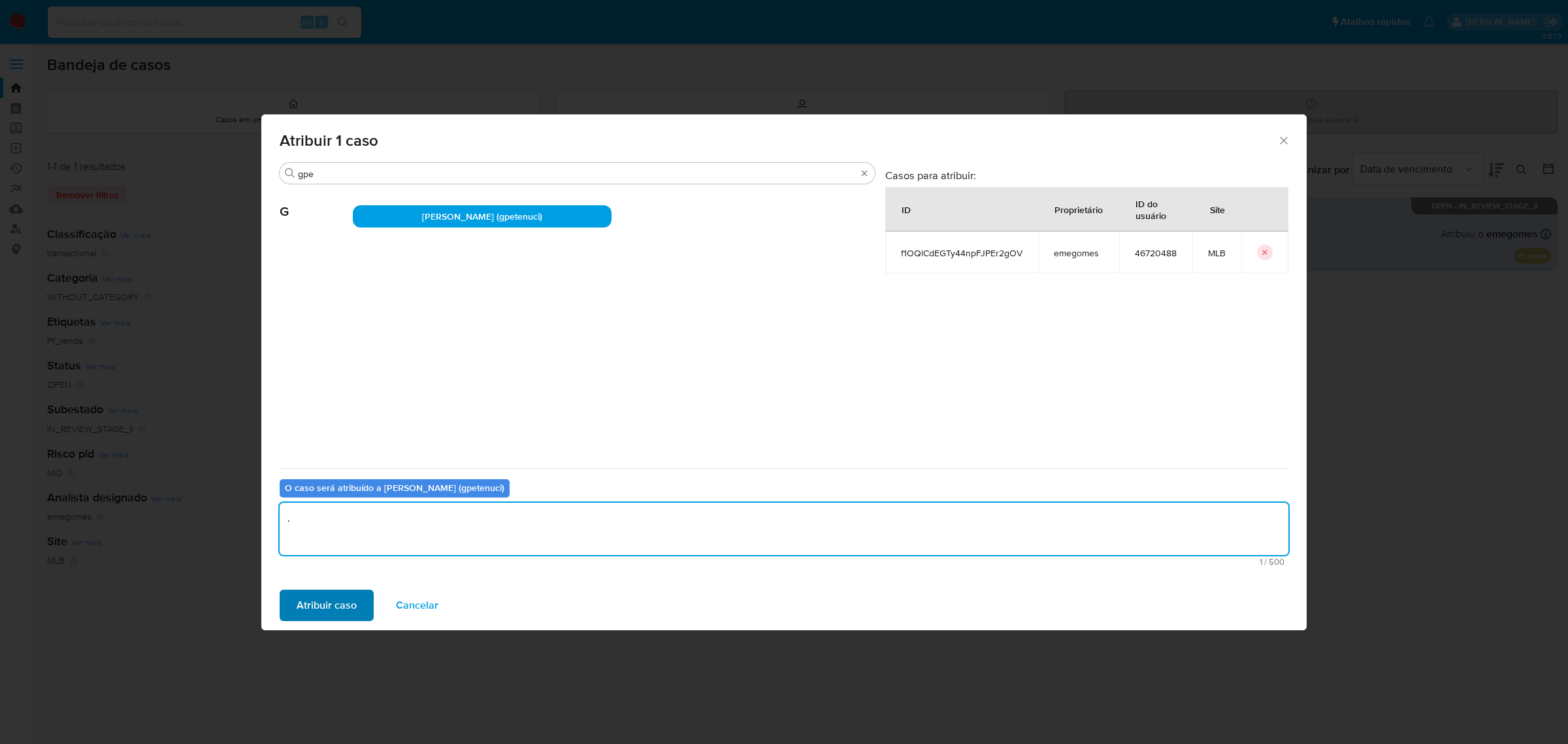
type textarea "."
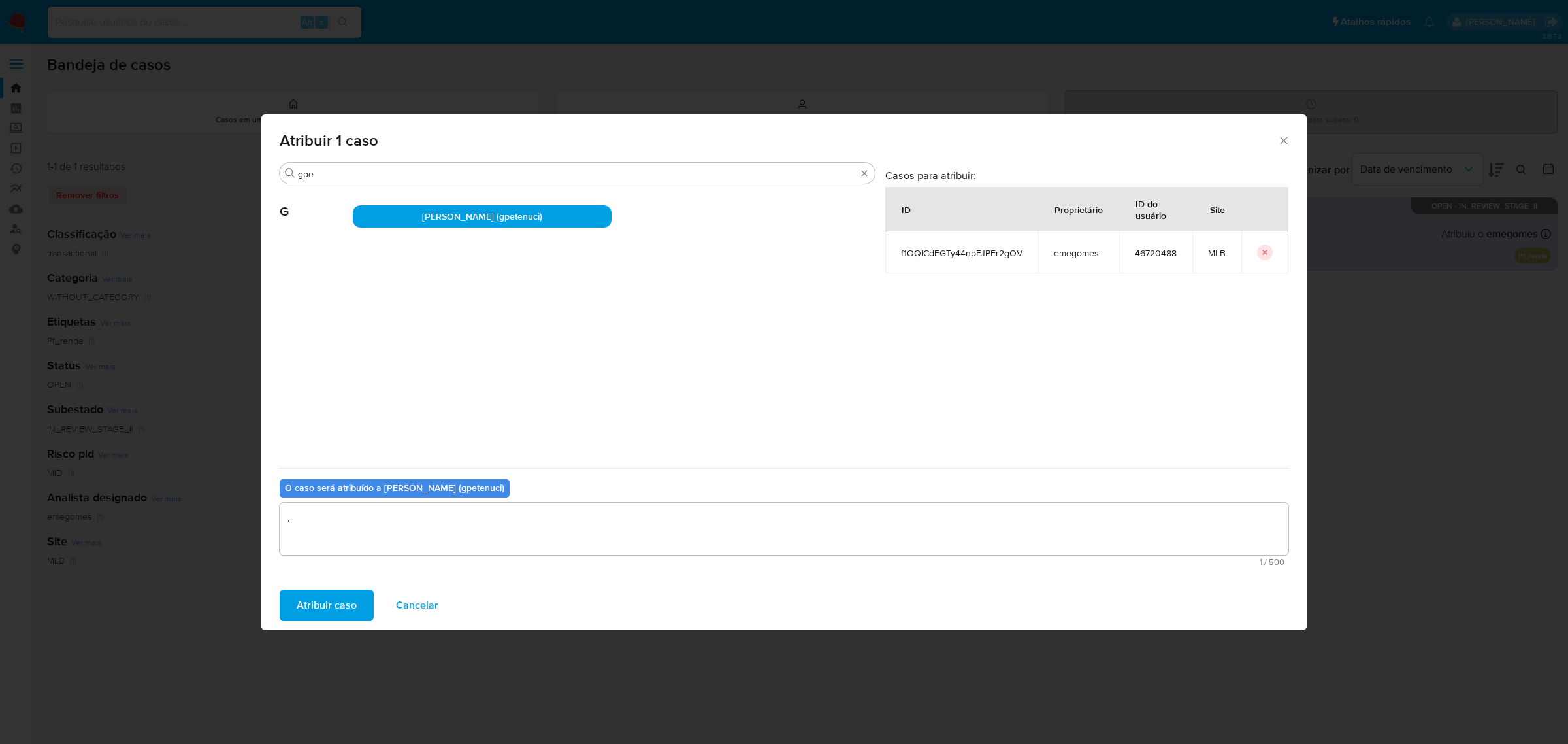
click at [318, 614] on span "Atribuir caso" at bounding box center [327, 605] width 60 height 29
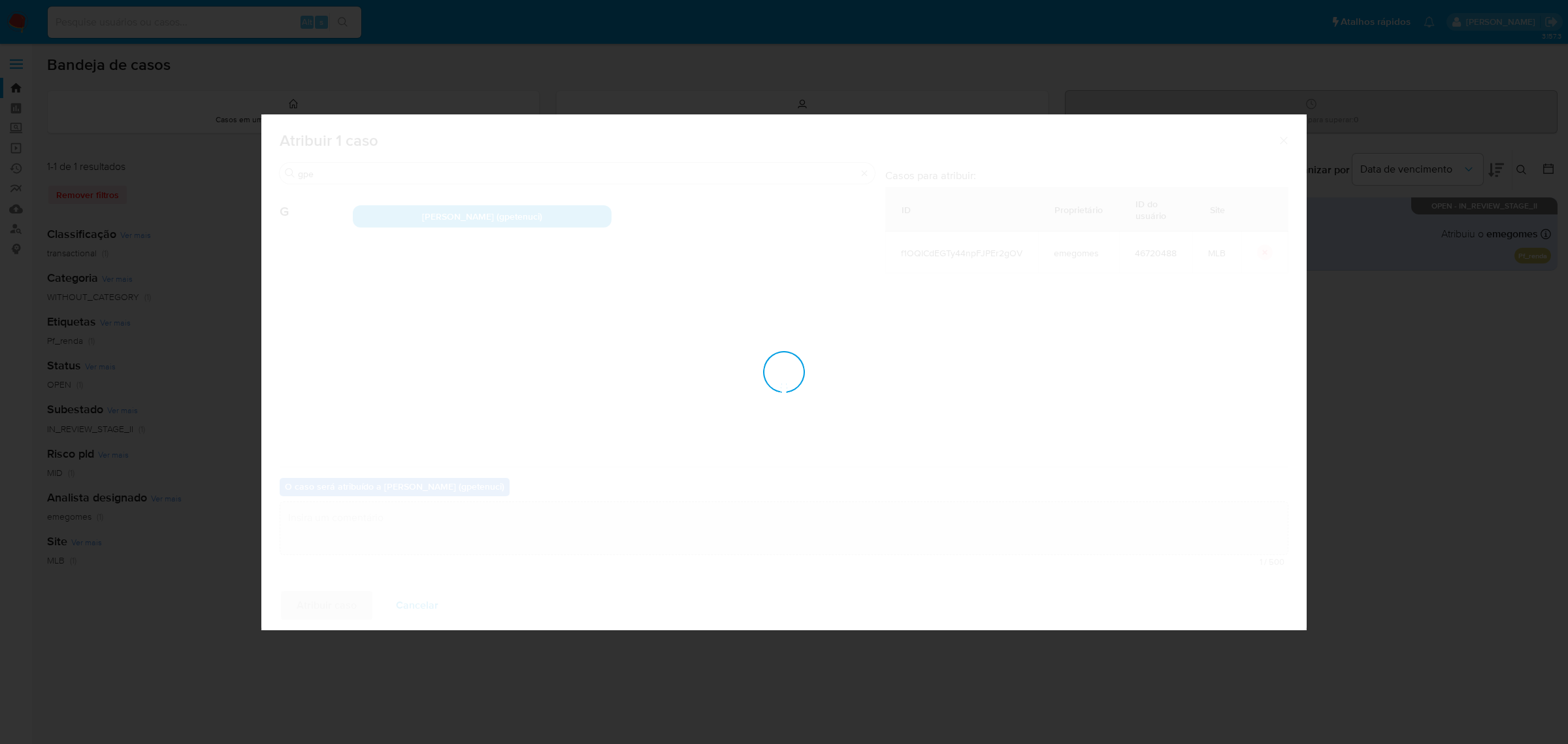
checkbox input "false"
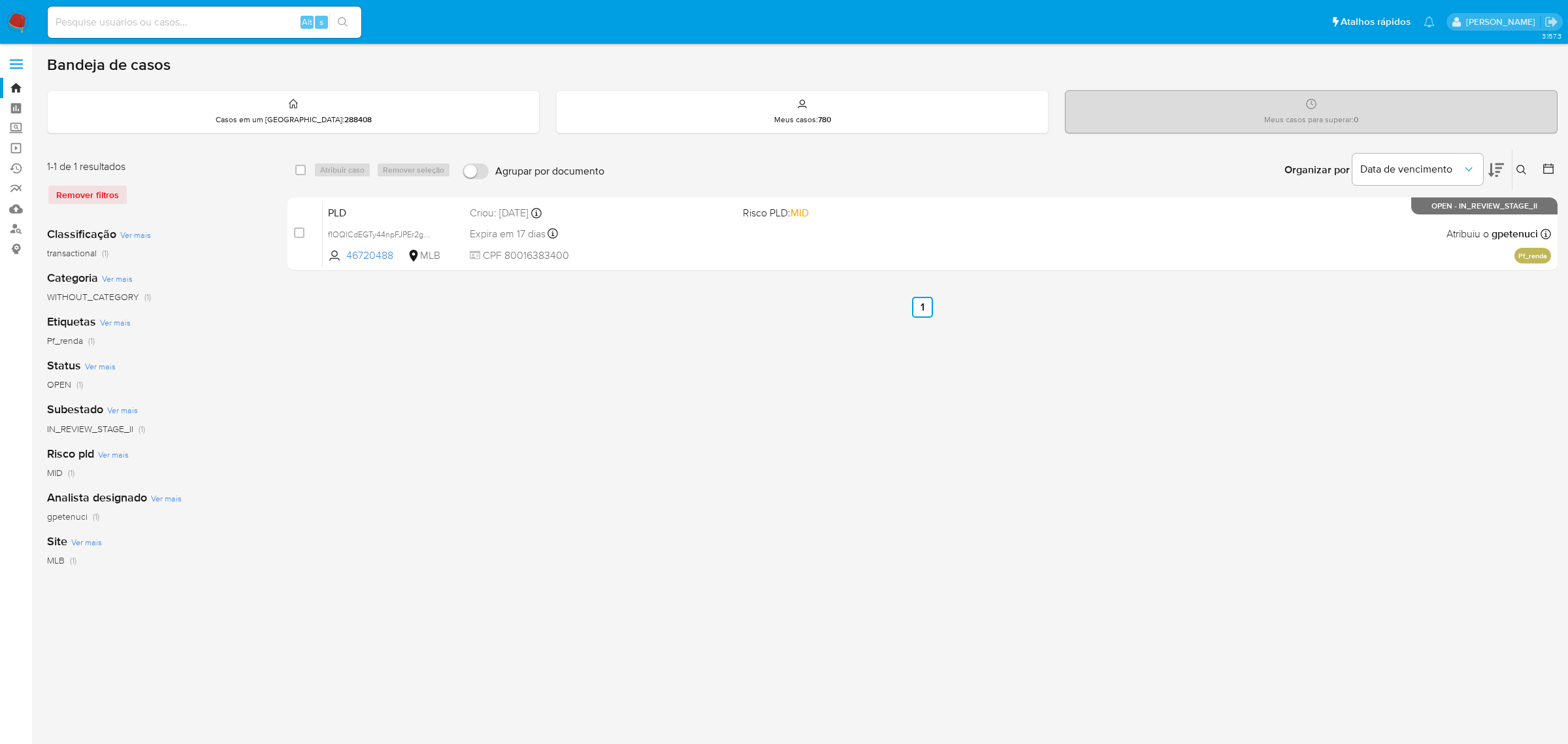
click at [1521, 171] on icon at bounding box center [1521, 169] width 10 height 10
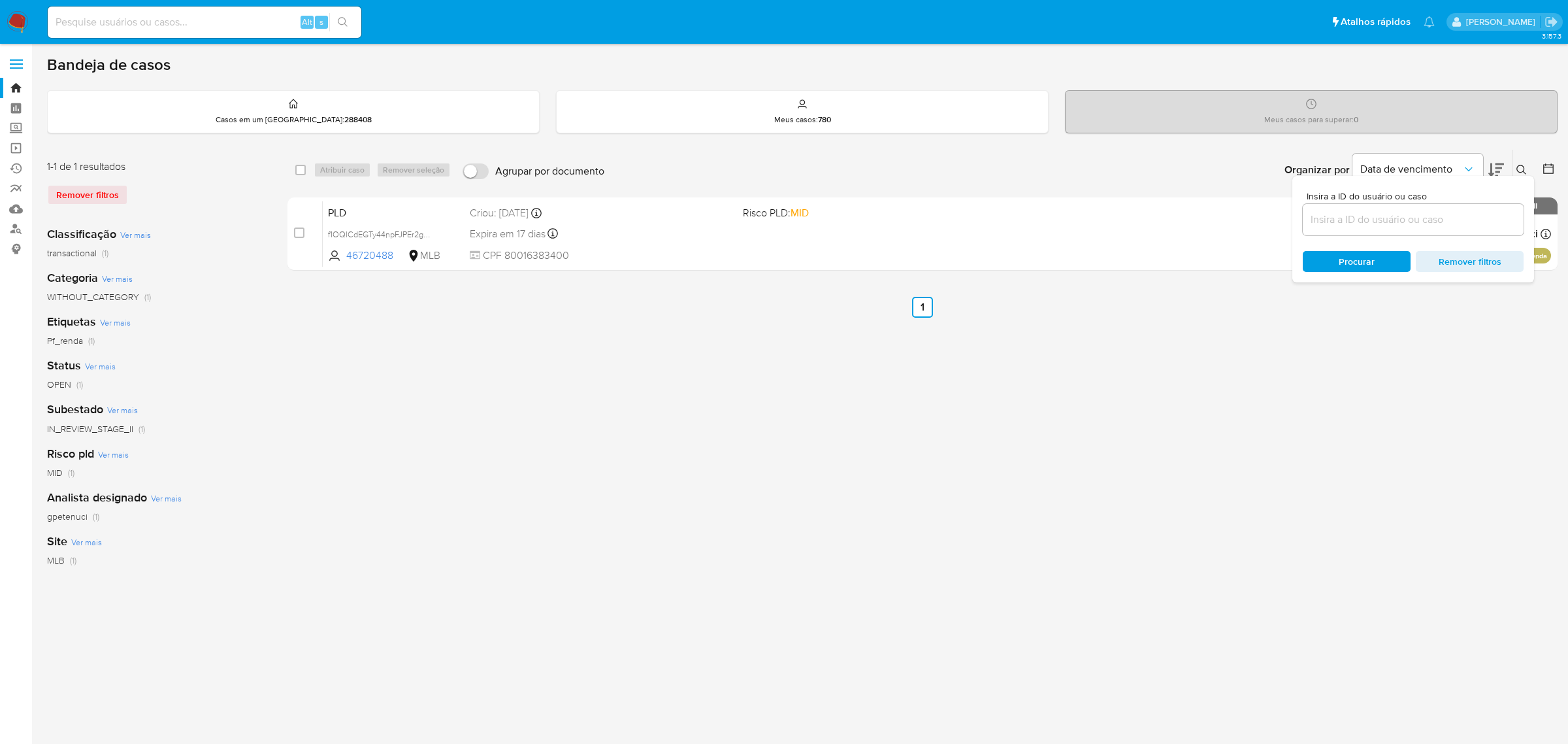
click at [1417, 217] on input at bounding box center [1413, 220] width 221 height 17
type input "XaajaSrL56HkTJYSdsjPFvDF"
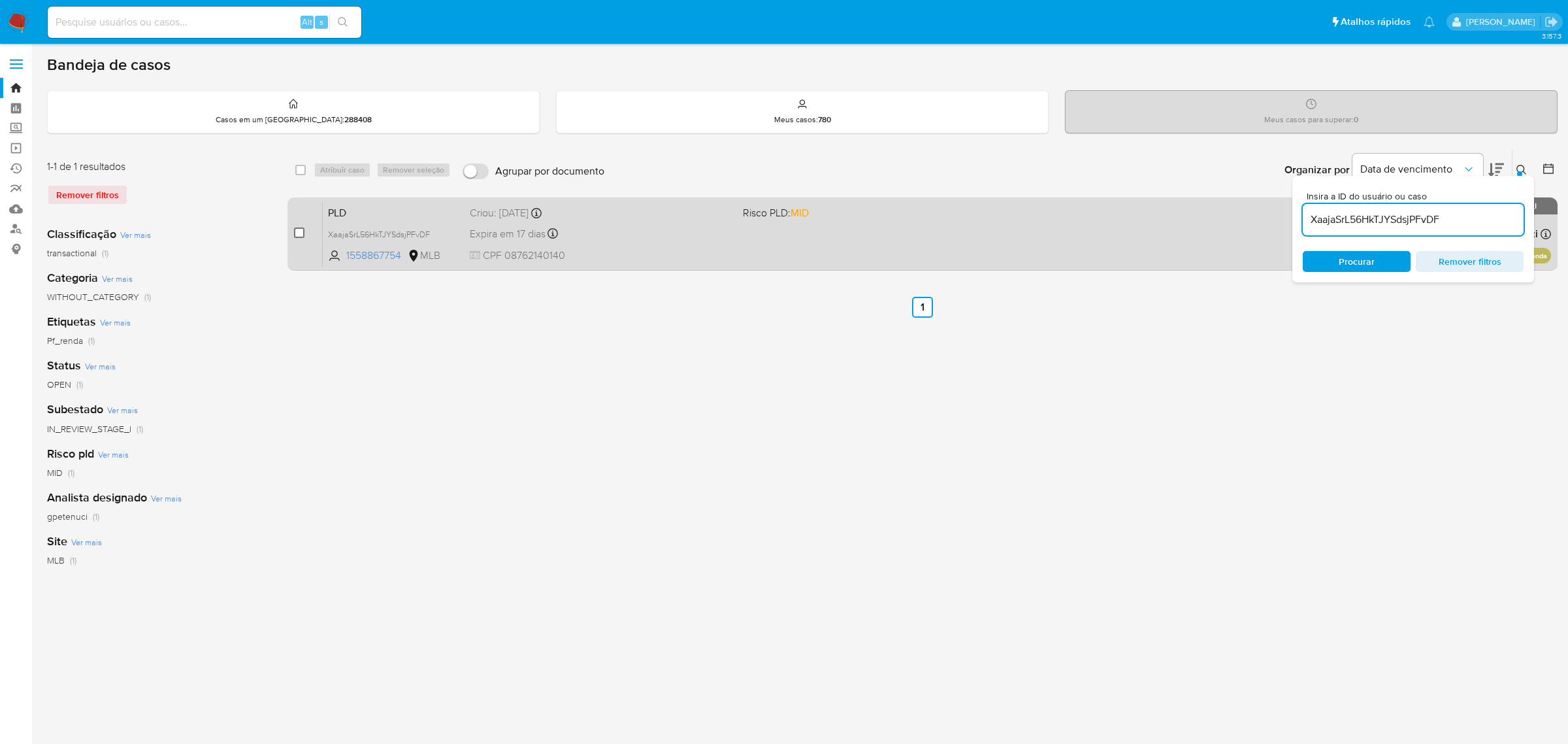
click at [298, 233] on input "checkbox" at bounding box center [300, 233] width 10 height 10
checkbox input "true"
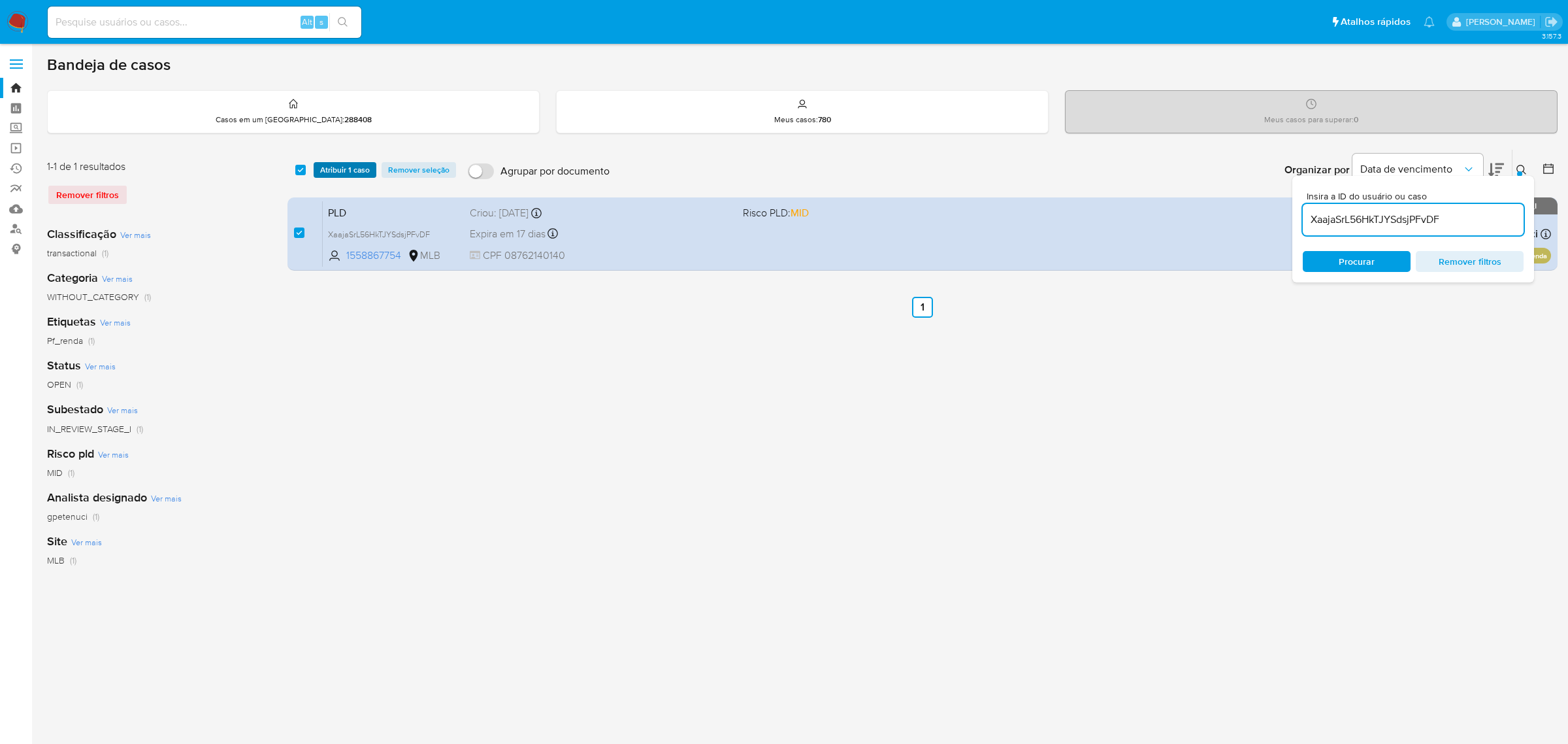
click at [328, 163] on span "Atribuir 1 caso" at bounding box center [345, 169] width 50 height 13
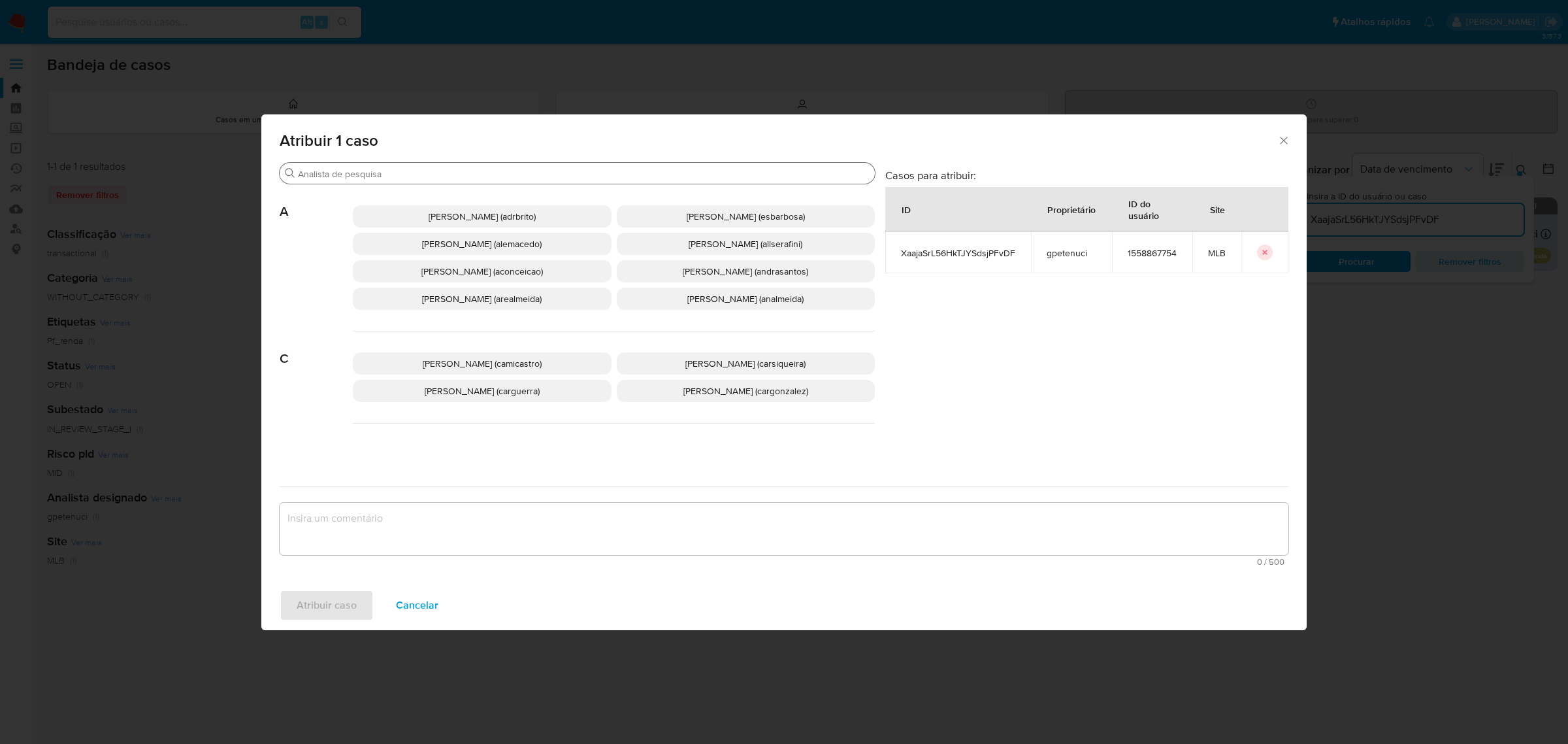
click at [407, 176] on input "Procurar" at bounding box center [584, 174] width 572 height 12
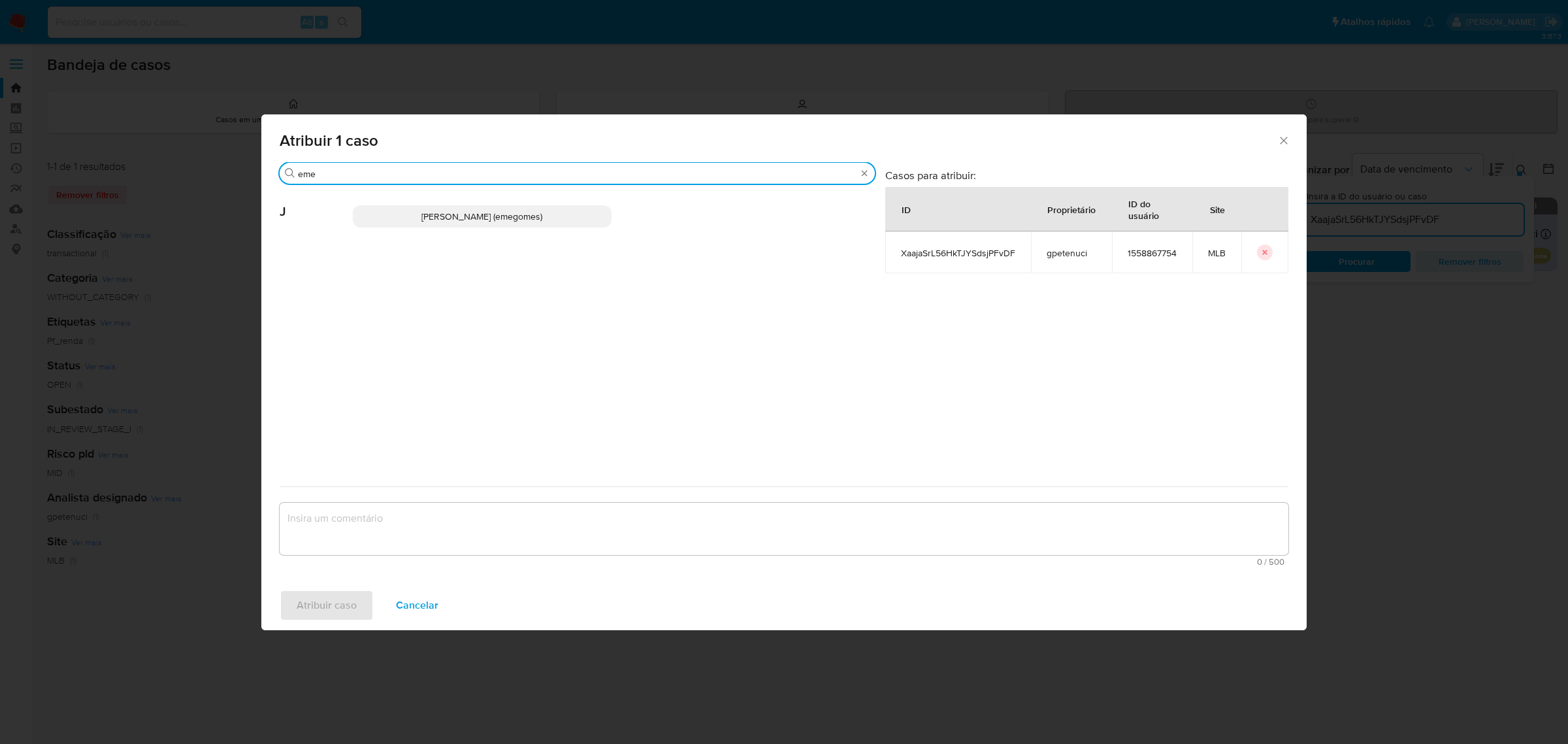
type input "eme"
click at [421, 214] on span "[PERSON_NAME] (emegomes)" at bounding box center [481, 216] width 121 height 13
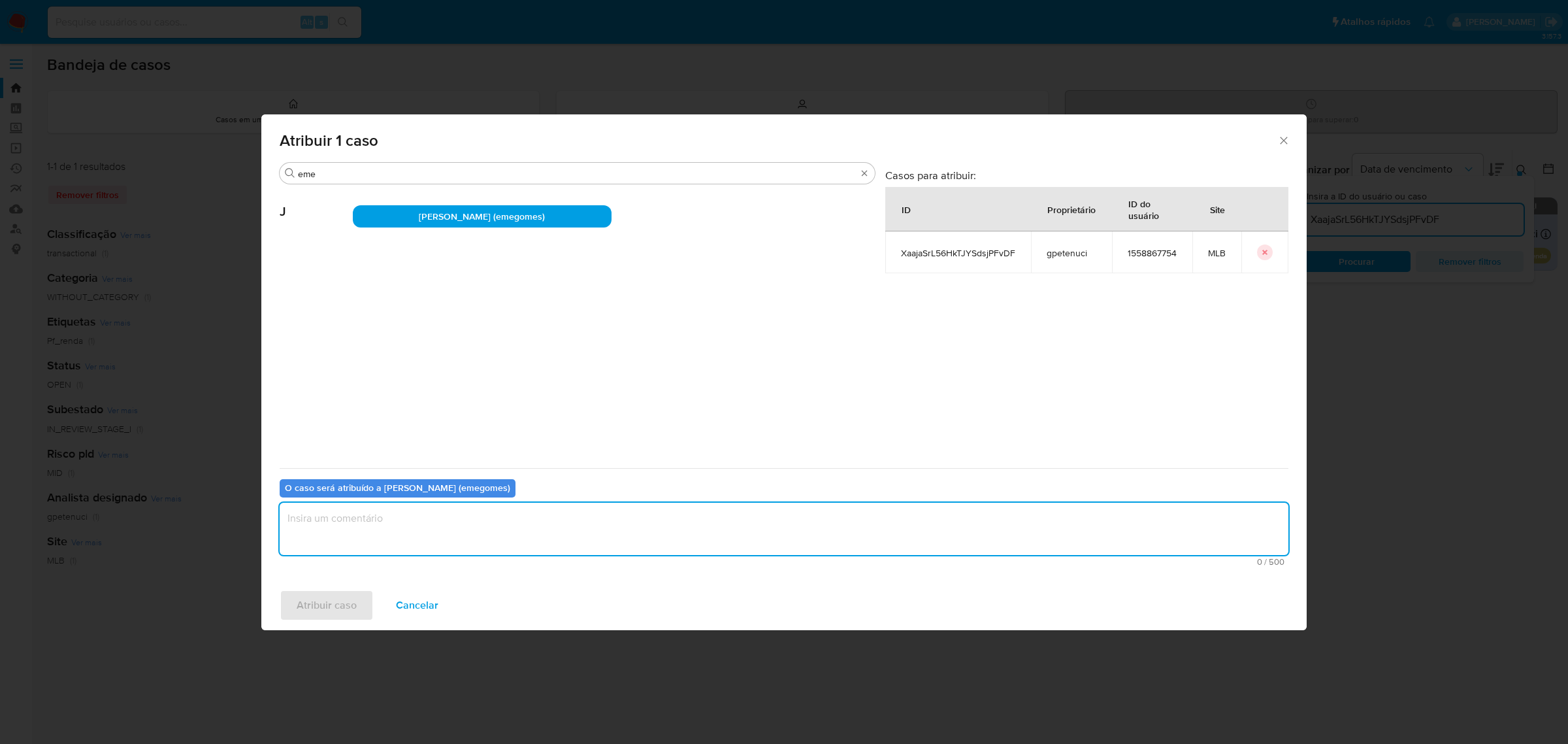
click at [381, 527] on textarea "assign-modal" at bounding box center [784, 528] width 1009 height 52
type textarea "."
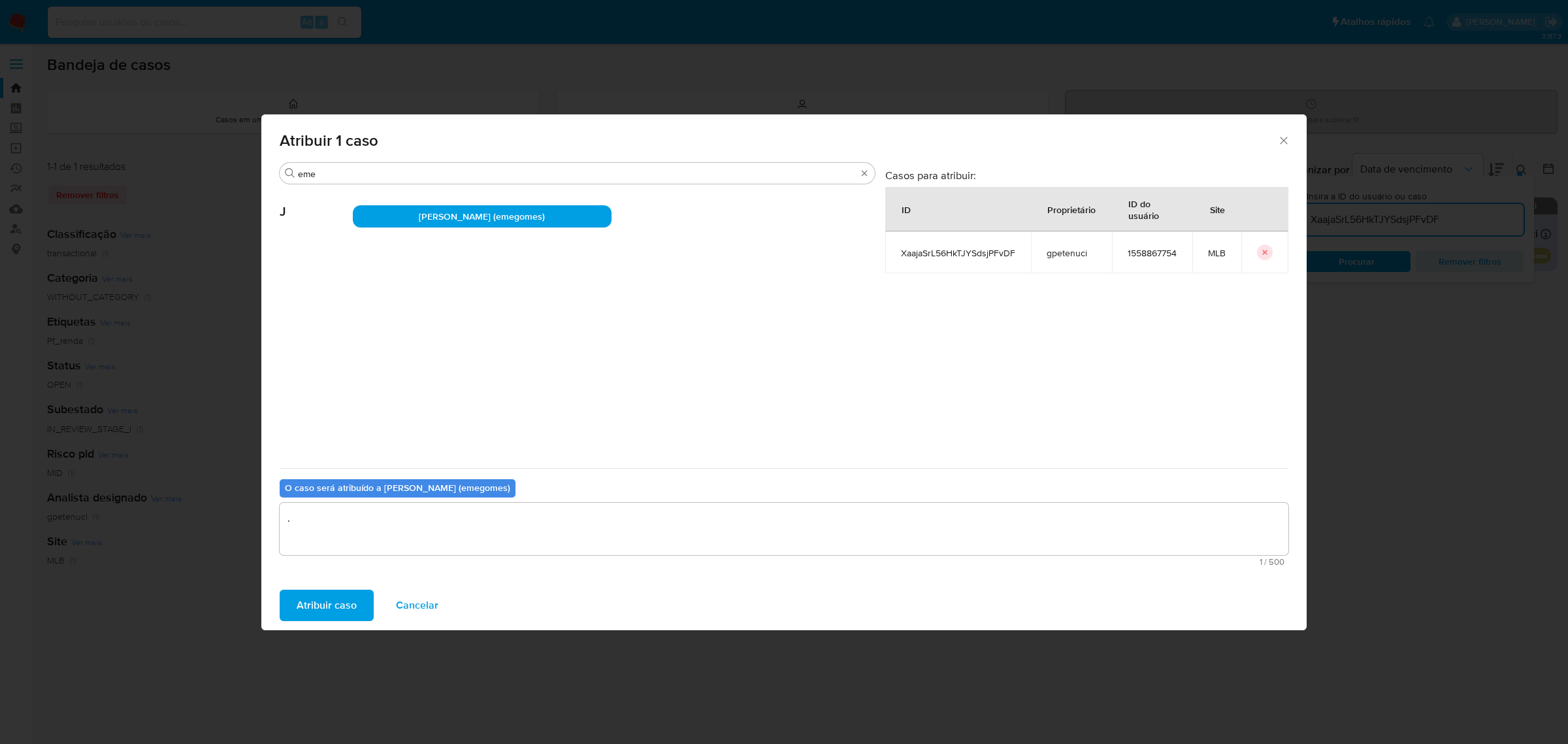
click at [336, 595] on span "Atribuir caso" at bounding box center [327, 605] width 60 height 29
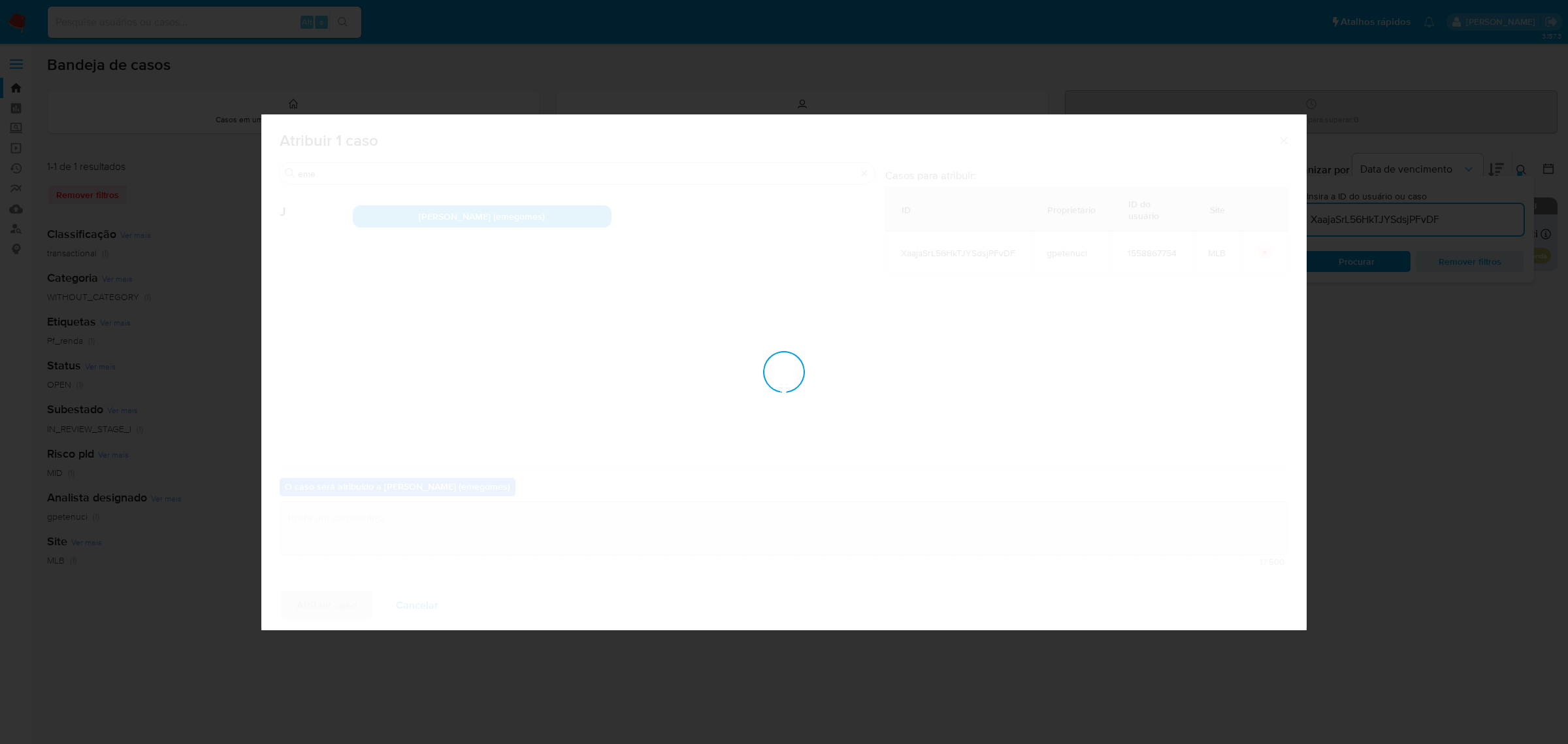
checkbox input "false"
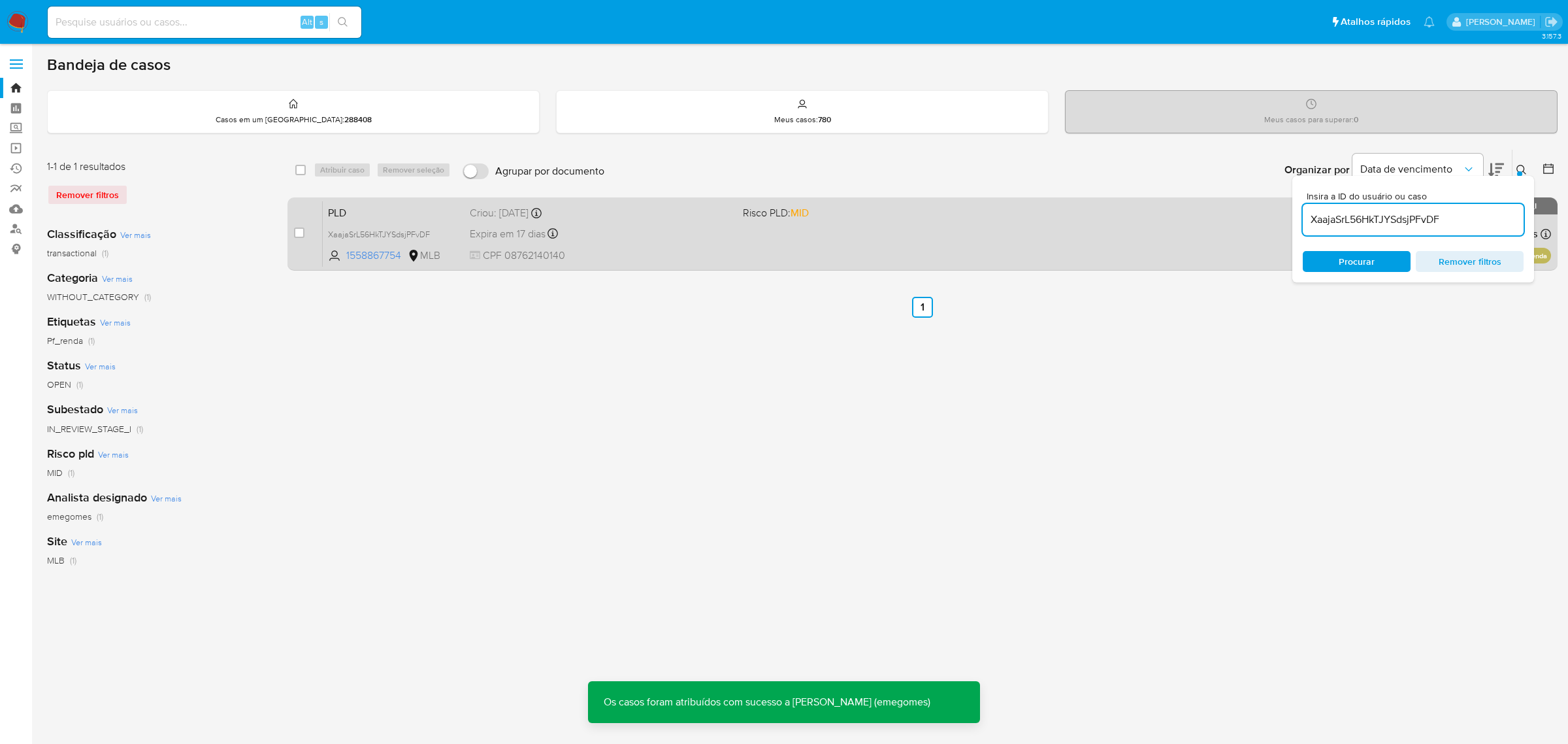
click at [738, 233] on div "PLD XaajaSrL56HkTJYSdsjPFvDF 1558867754 MLB Risco PLD: MID Criou: 12/08/2025 Cr…" at bounding box center [937, 234] width 1228 height 66
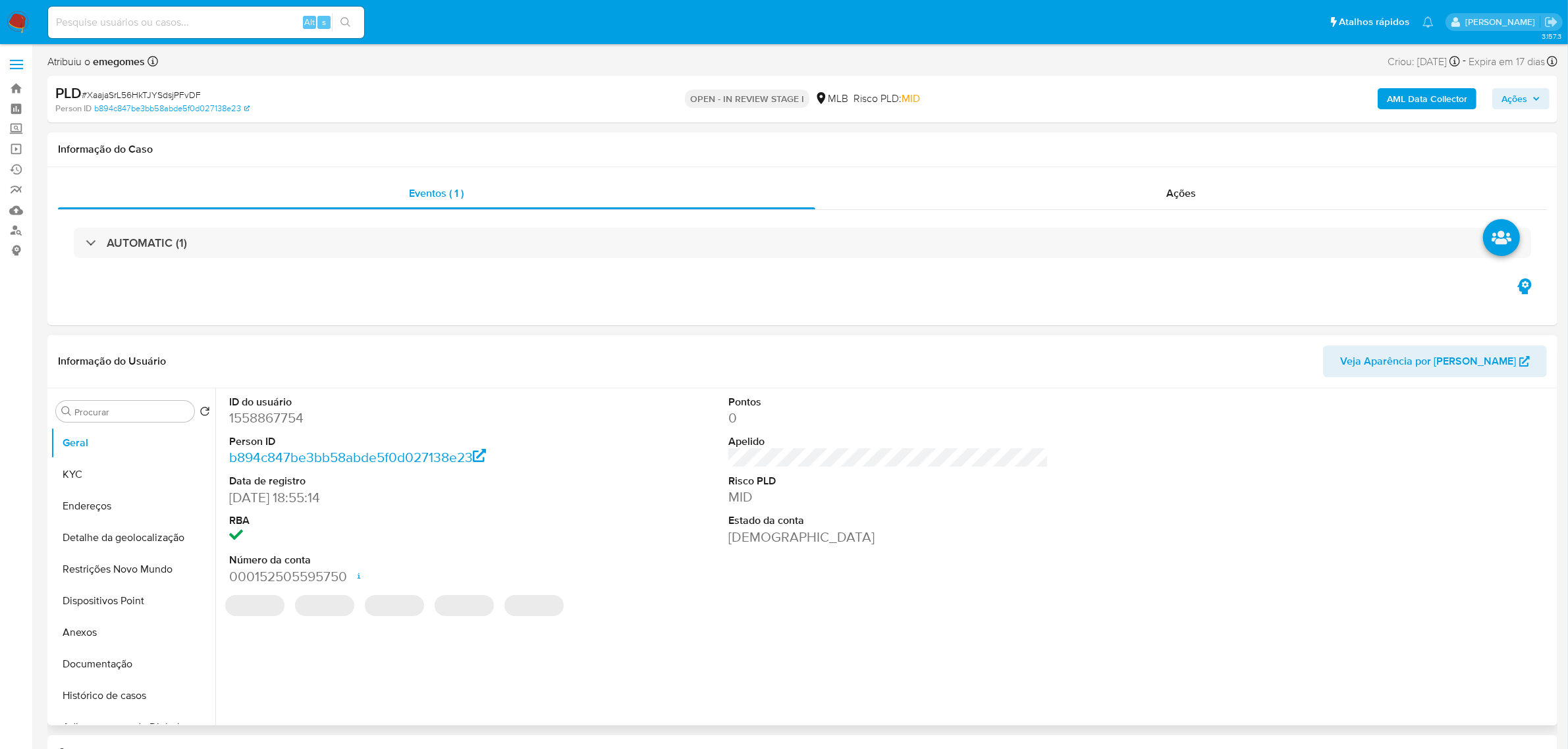
select select "10"
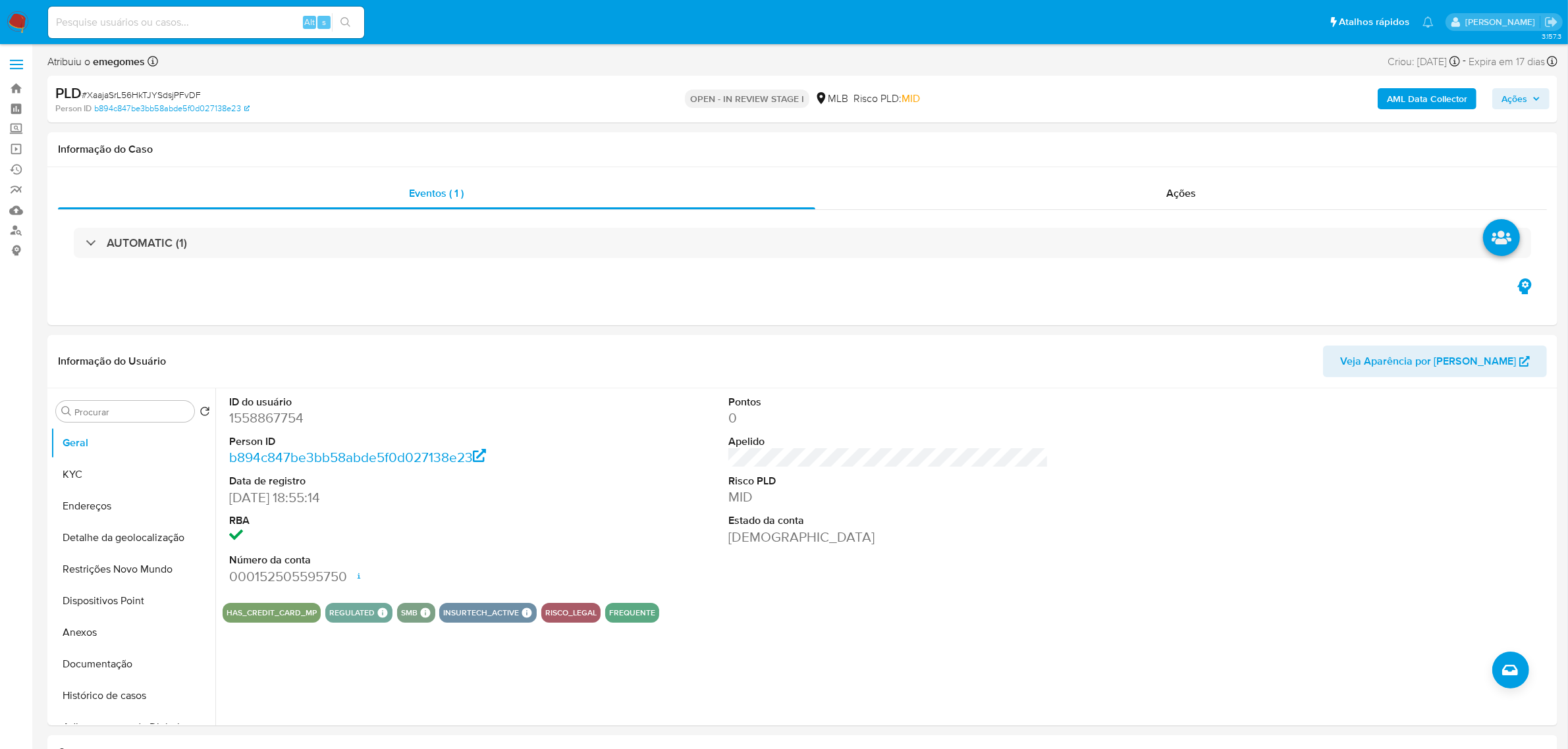
click at [1400, 106] on b "AML Data Collector" at bounding box center [1427, 99] width 81 height 21
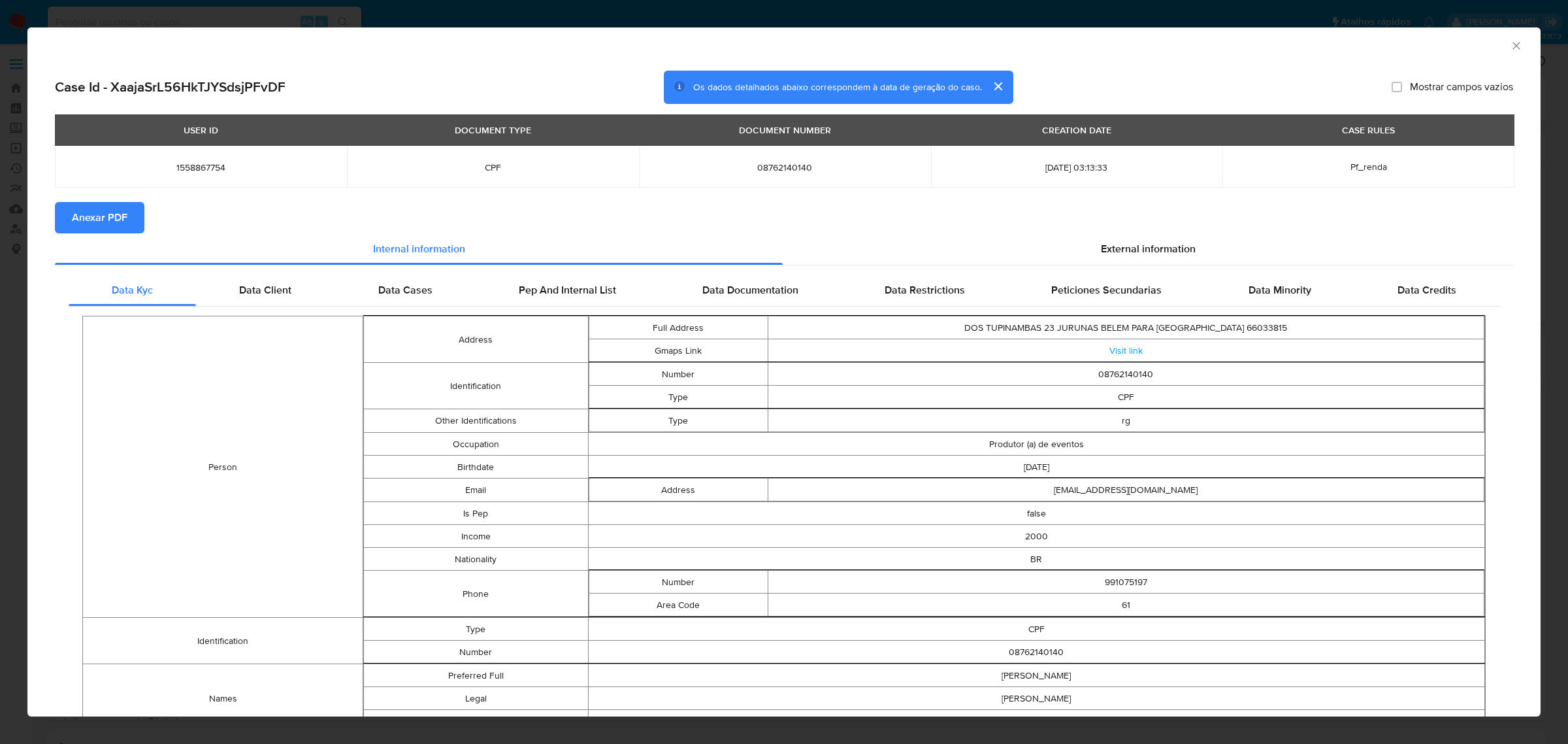
click at [116, 215] on span "Anexar PDF" at bounding box center [100, 217] width 56 height 29
click at [1513, 43] on icon "Fechar a janela" at bounding box center [1517, 45] width 7 height 7
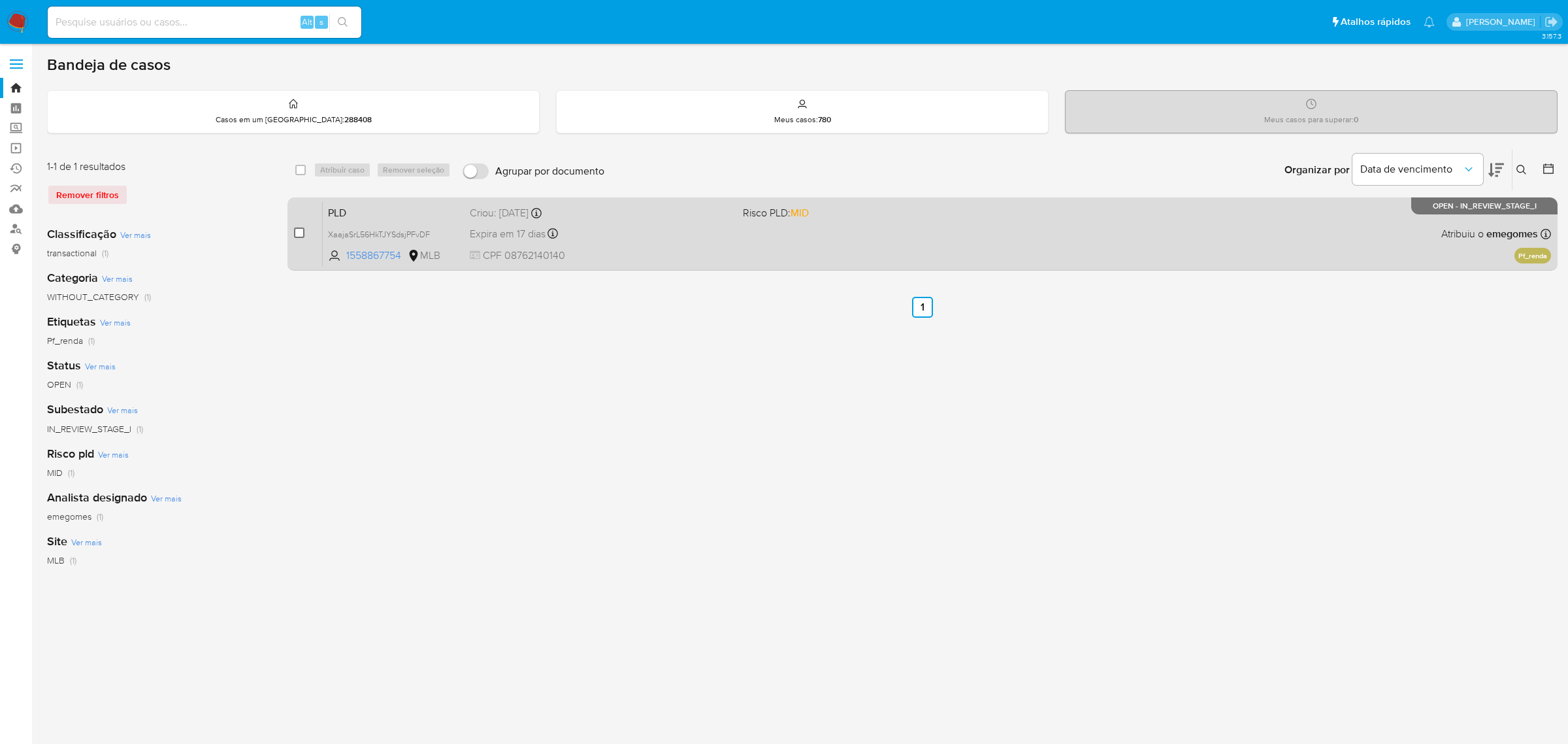
click at [301, 234] on input "checkbox" at bounding box center [300, 233] width 10 height 10
checkbox input "true"
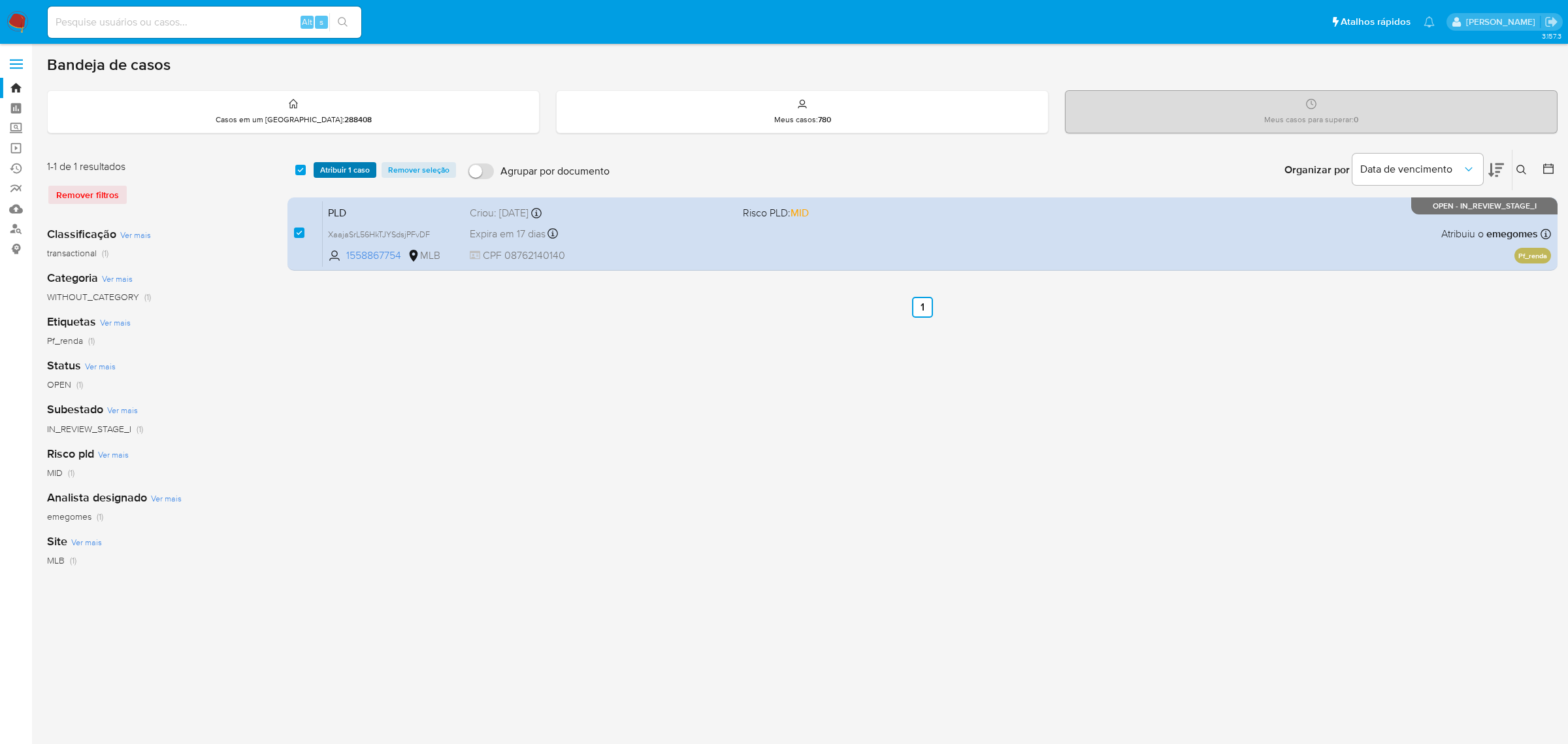
click at [356, 175] on span "Atribuir 1 caso" at bounding box center [345, 169] width 50 height 13
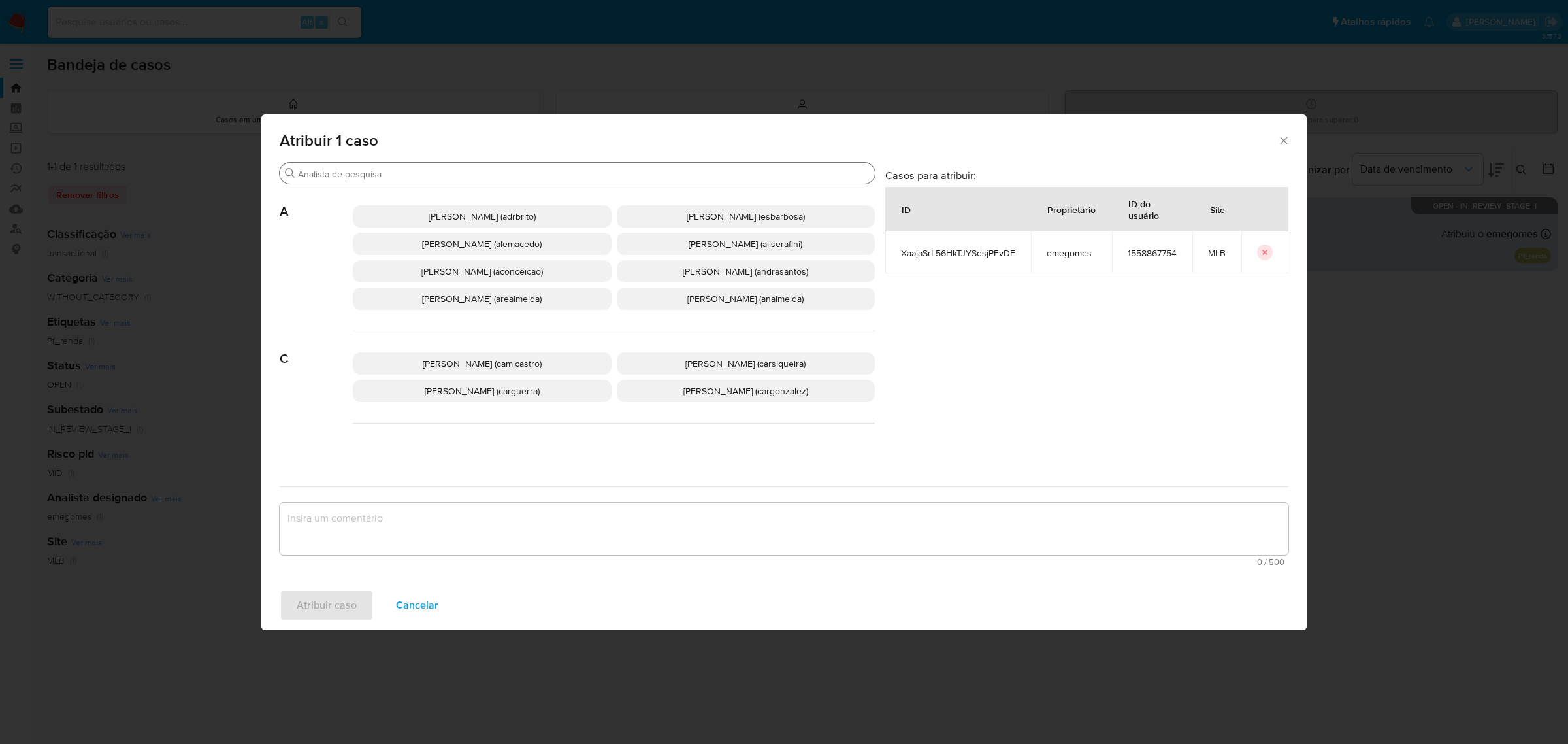
click at [357, 175] on input "Procurar" at bounding box center [584, 174] width 572 height 12
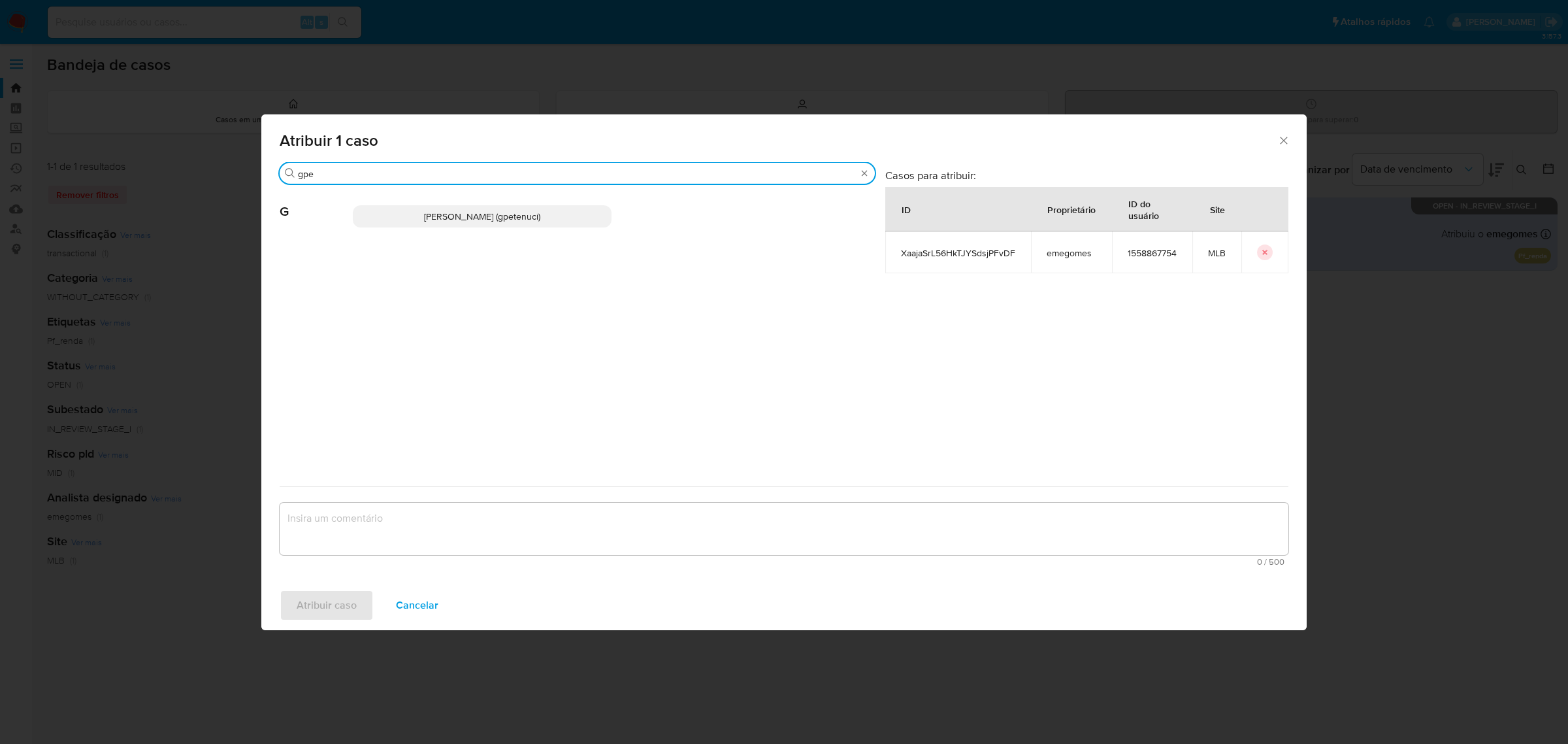
type input "gpe"
click at [454, 206] on p "Giovanna Petenuci Freitas (gpetenuci)" at bounding box center [482, 216] width 259 height 23
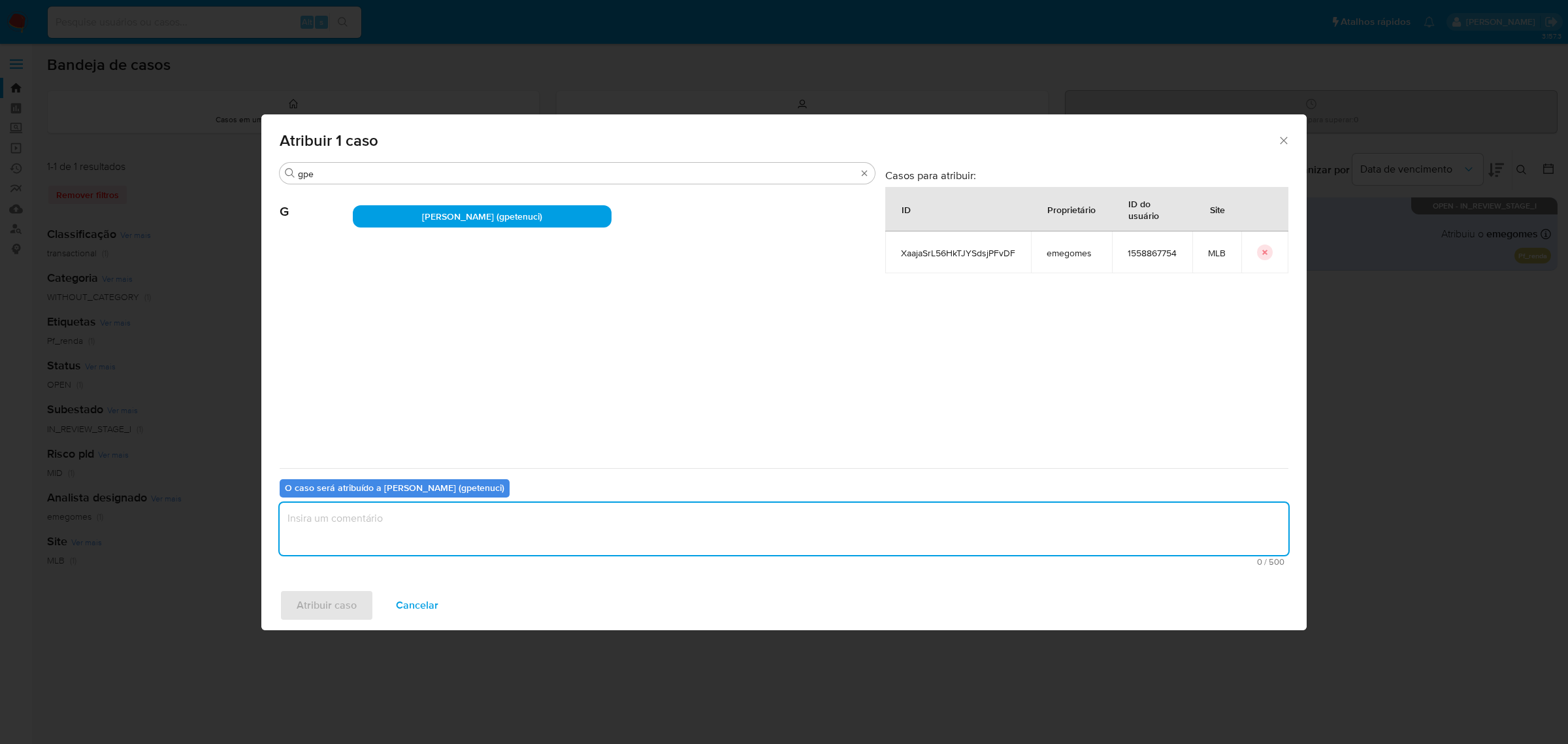
click at [423, 524] on textarea "assign-modal" at bounding box center [784, 528] width 1009 height 52
type textarea "."
click at [339, 619] on span "Atribuir caso" at bounding box center [327, 605] width 60 height 29
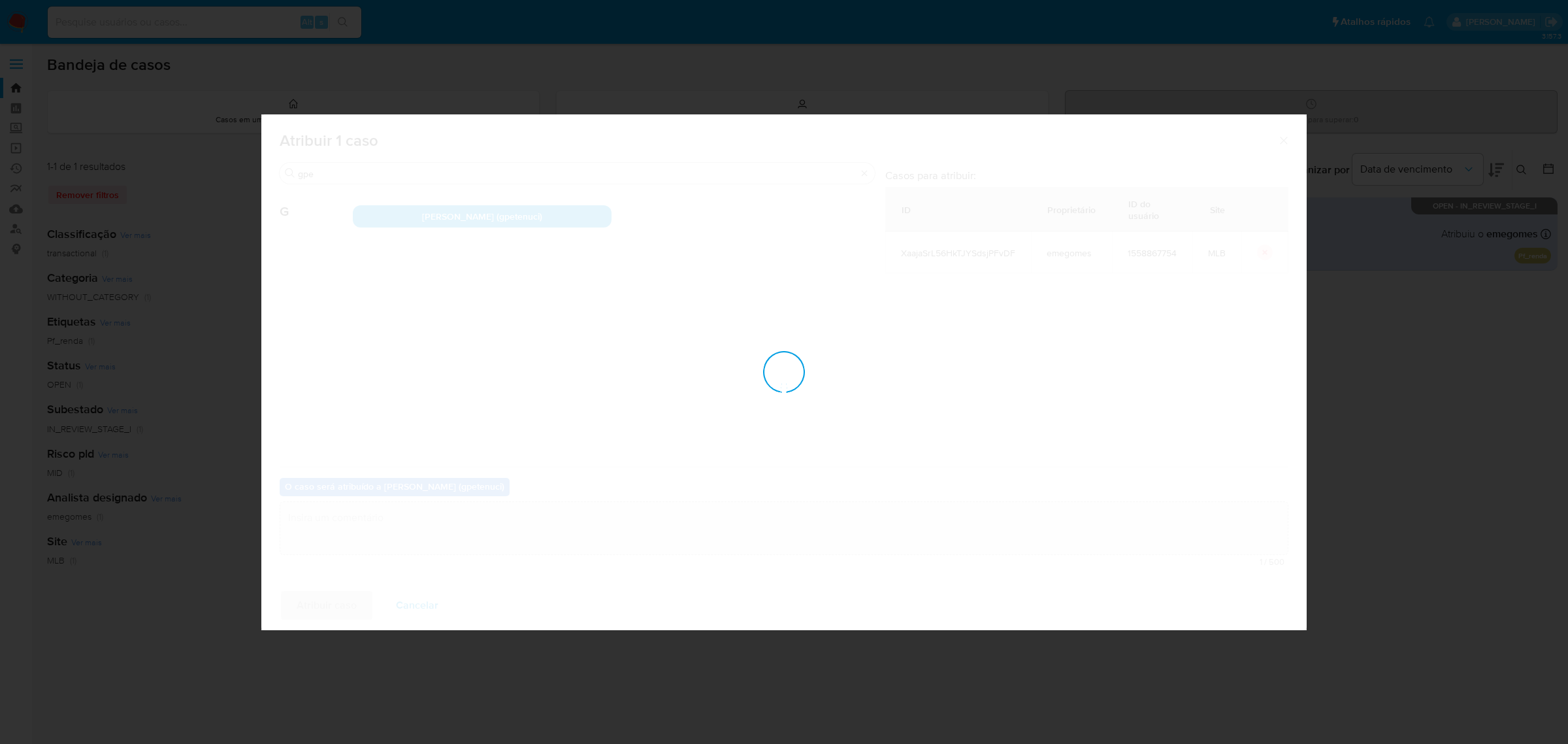
checkbox input "false"
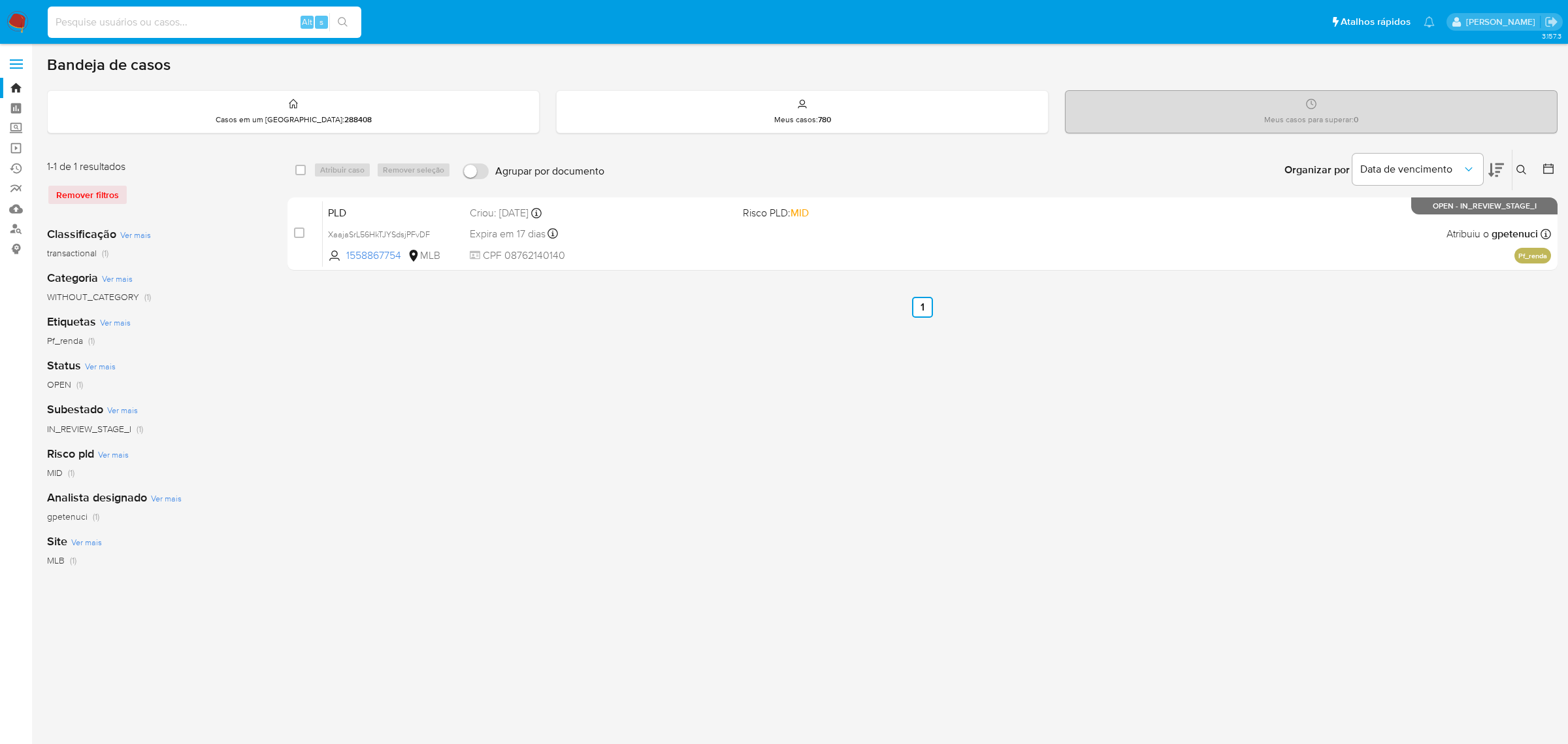
click at [265, 18] on input at bounding box center [204, 23] width 314 height 17
paste input "YTSyDEuuR35Hrmwkhg9ADKyS"
type input "YTSyDEuuR35Hrmwkhg9ADKyS"
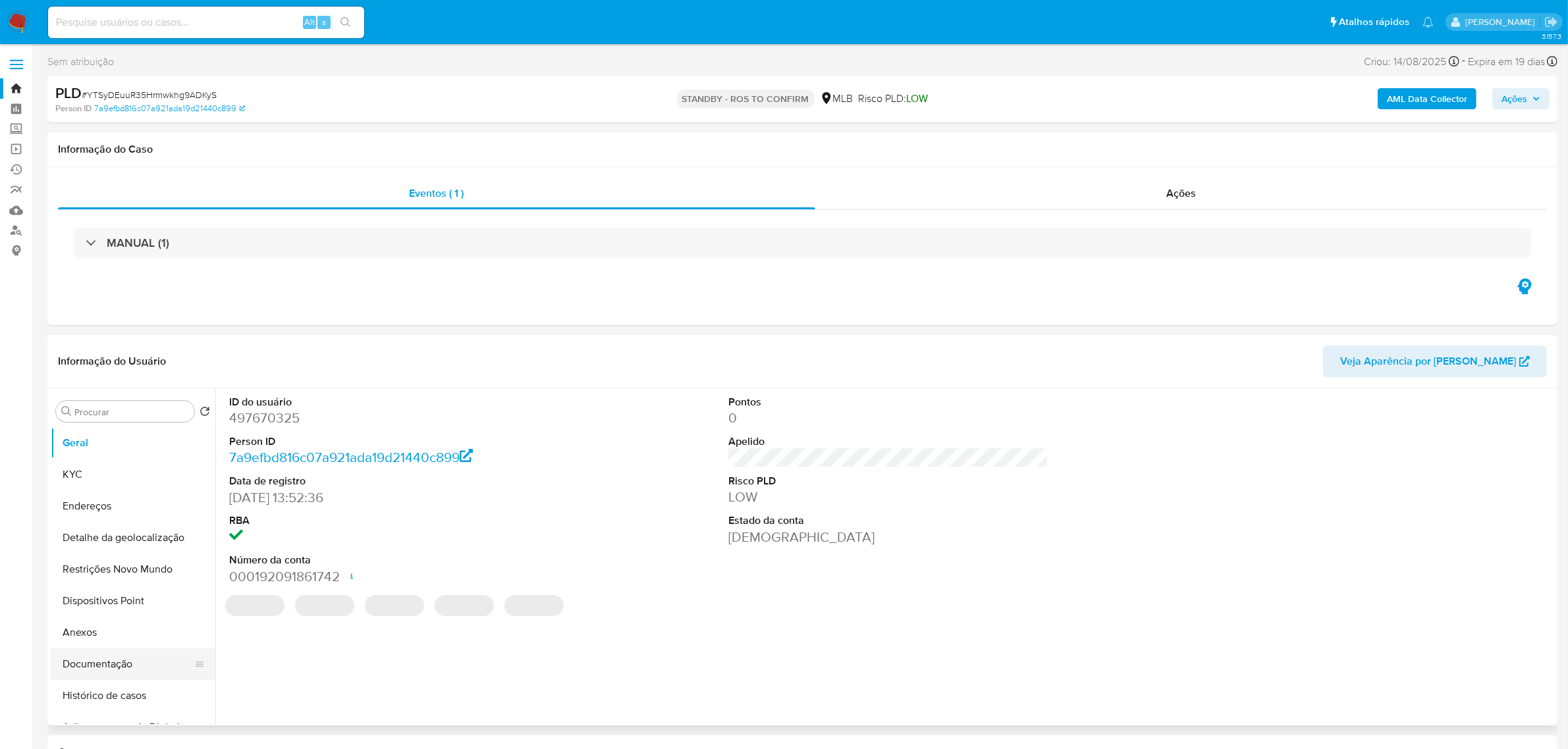
select select "10"
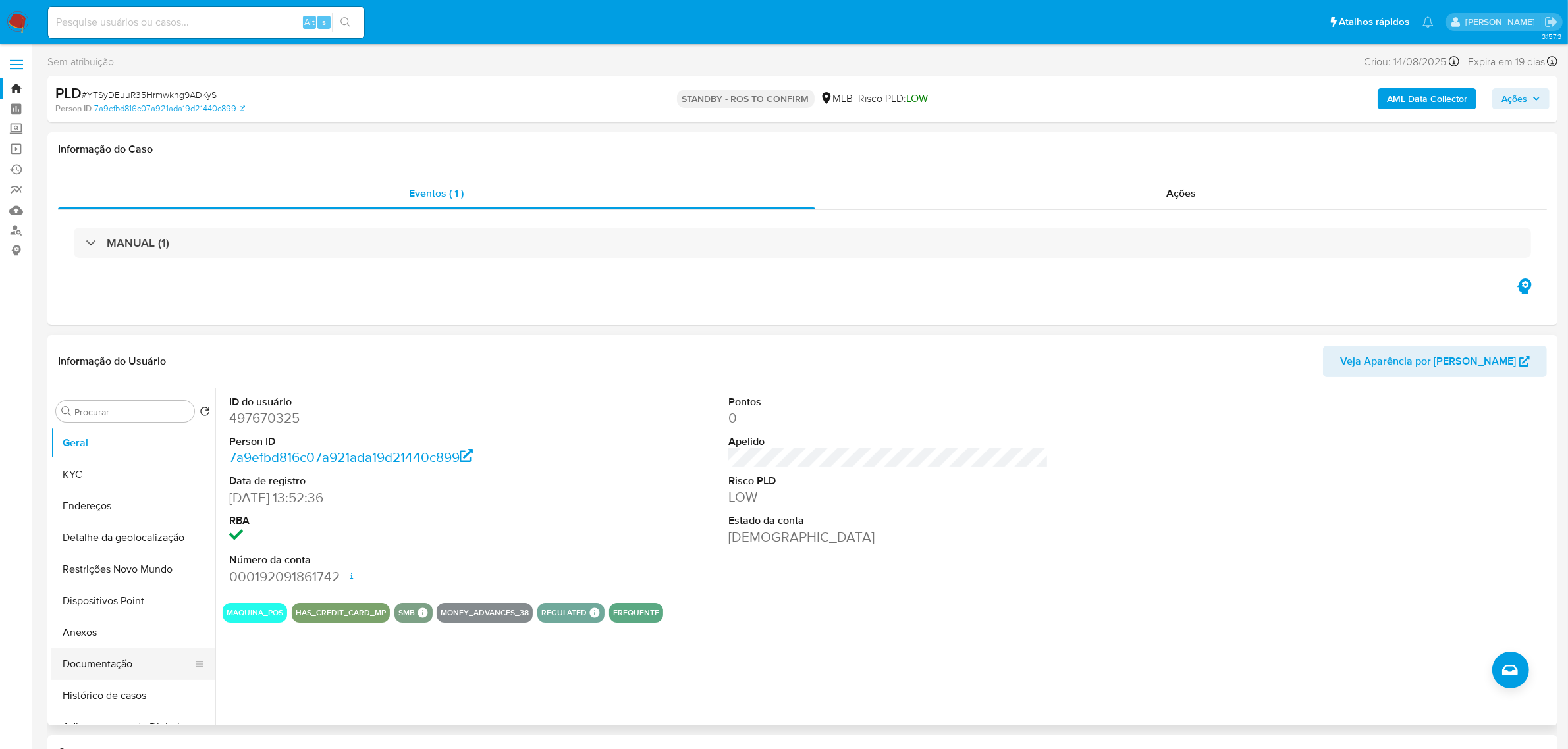
click at [122, 663] on button "Documentação" at bounding box center [128, 664] width 154 height 32
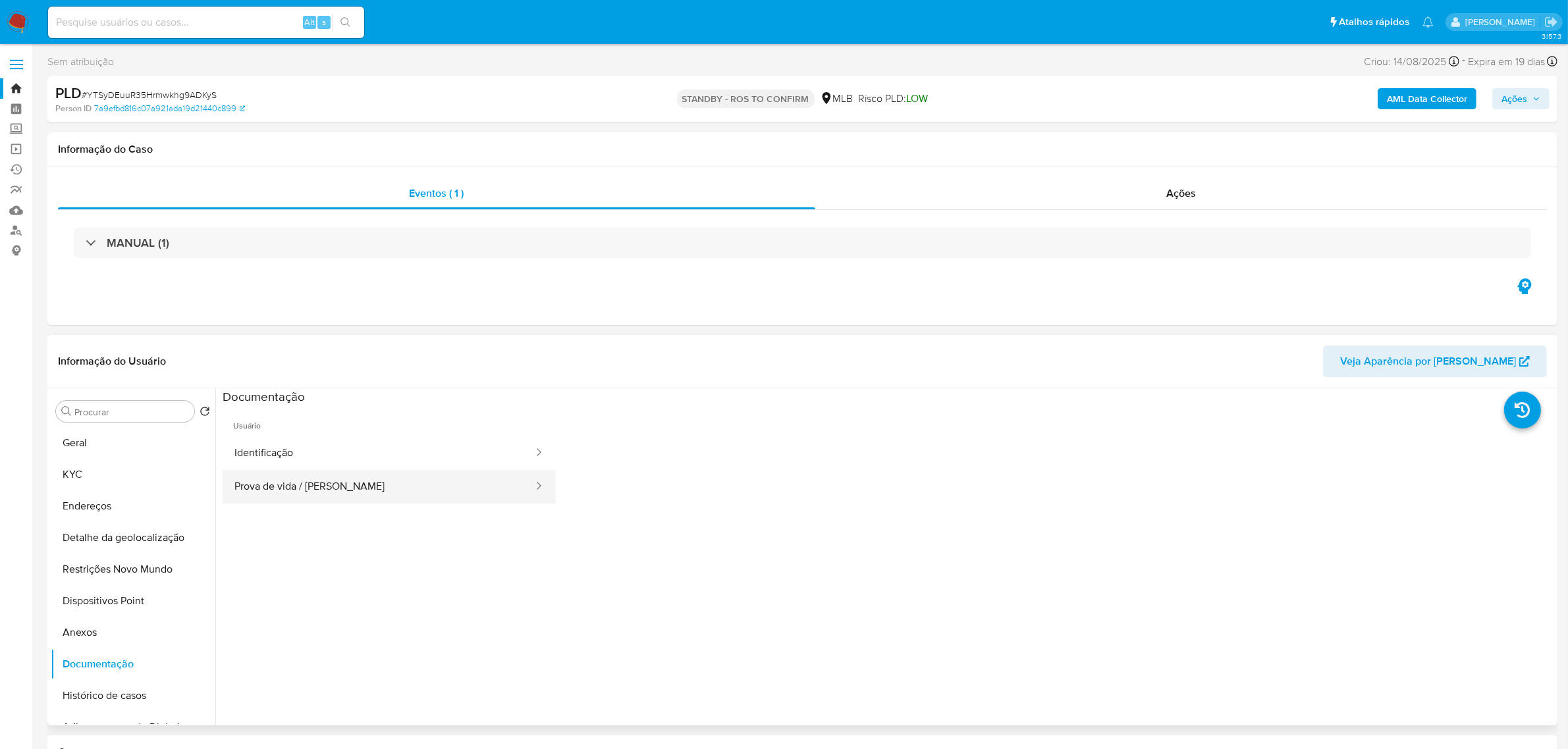
click at [292, 498] on button "Prova de vida / Selfie" at bounding box center [378, 486] width 313 height 33
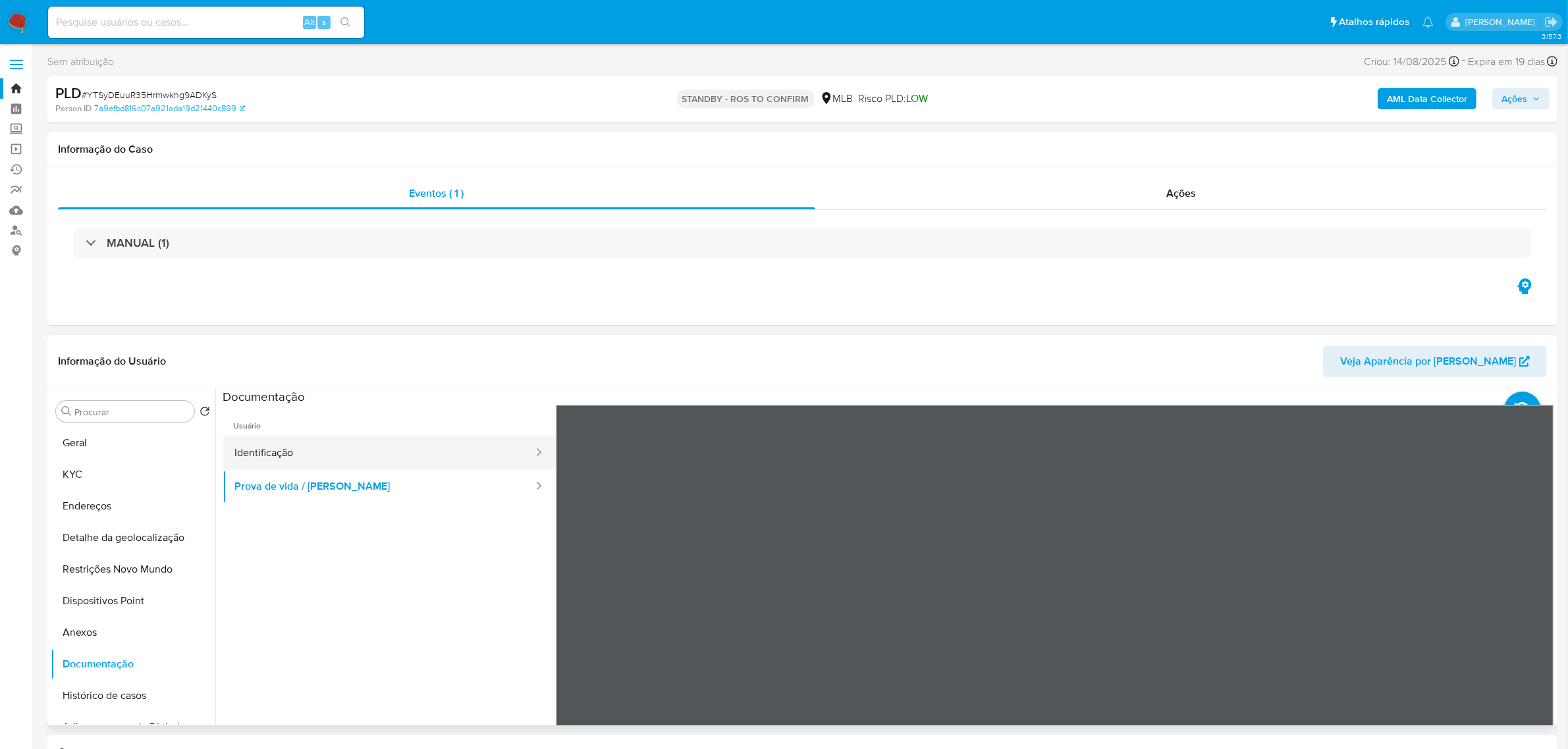
click at [274, 448] on button "Identificação" at bounding box center [378, 453] width 313 height 33
click at [100, 445] on button "Geral" at bounding box center [128, 443] width 154 height 32
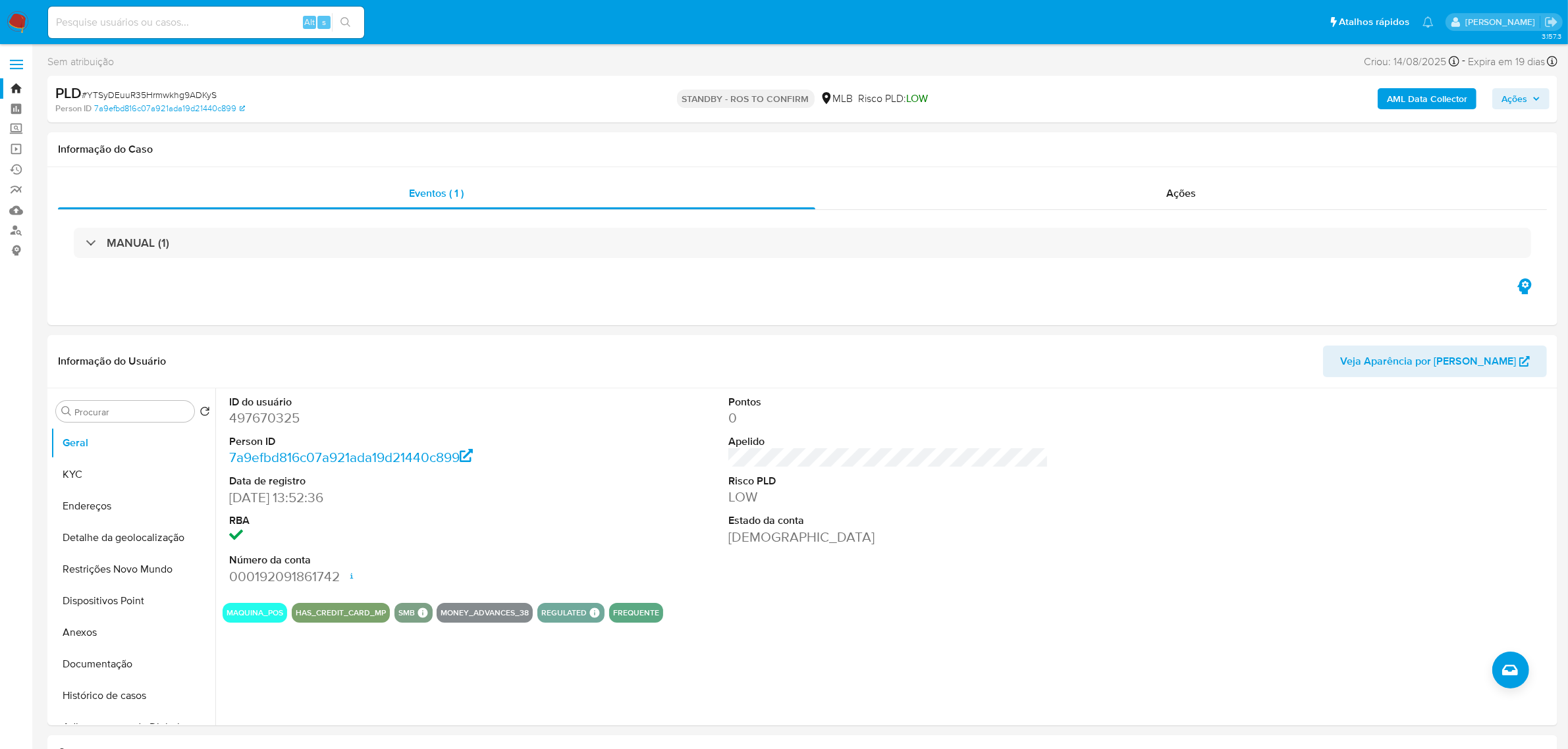
click at [214, 18] on input at bounding box center [206, 23] width 316 height 18
paste input "PMlAwVoAxXKXPMzZjwashRwA"
type input "PMlAwVoAxXKXPMzZjwashRwA"
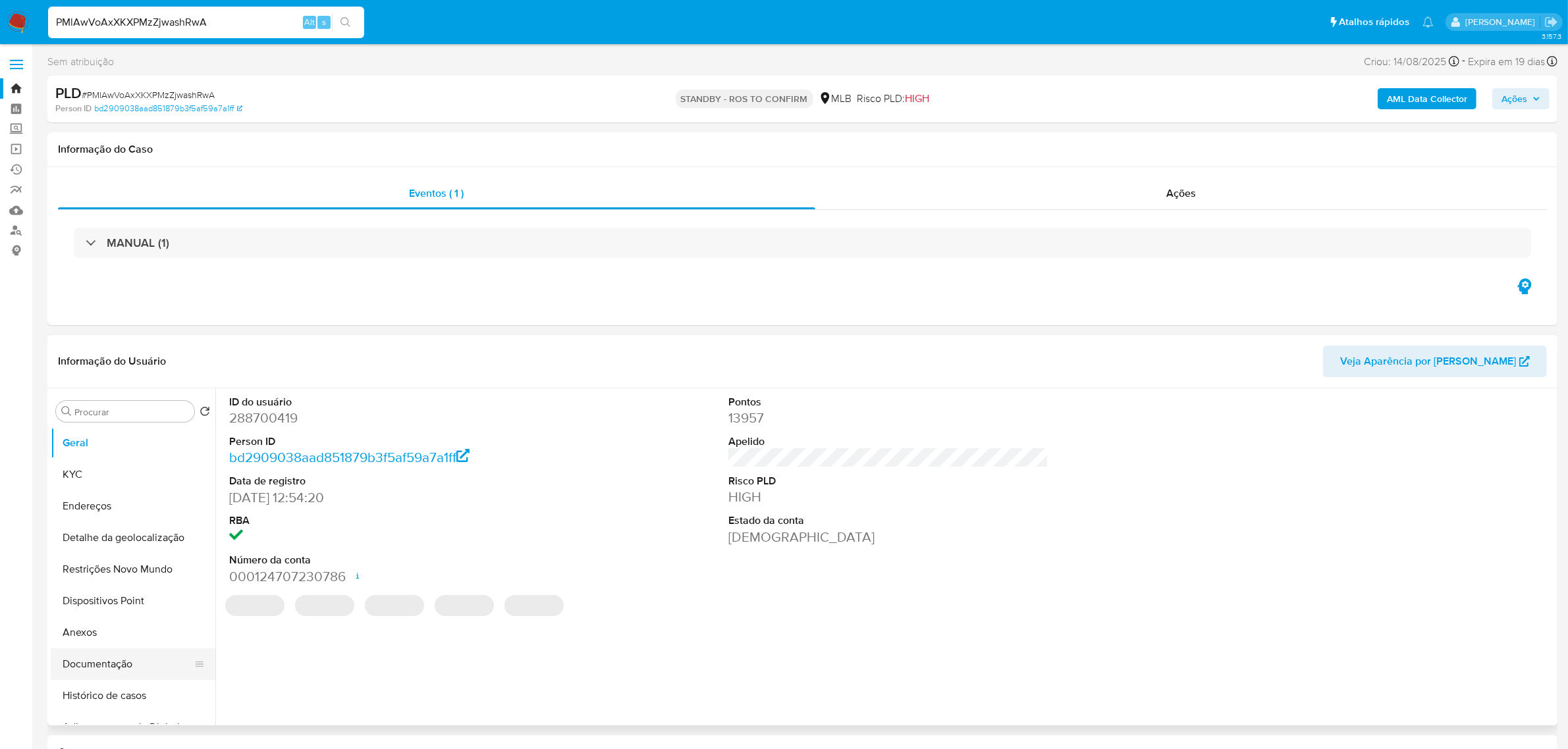
select select "10"
click at [114, 673] on button "Documentação" at bounding box center [128, 664] width 154 height 32
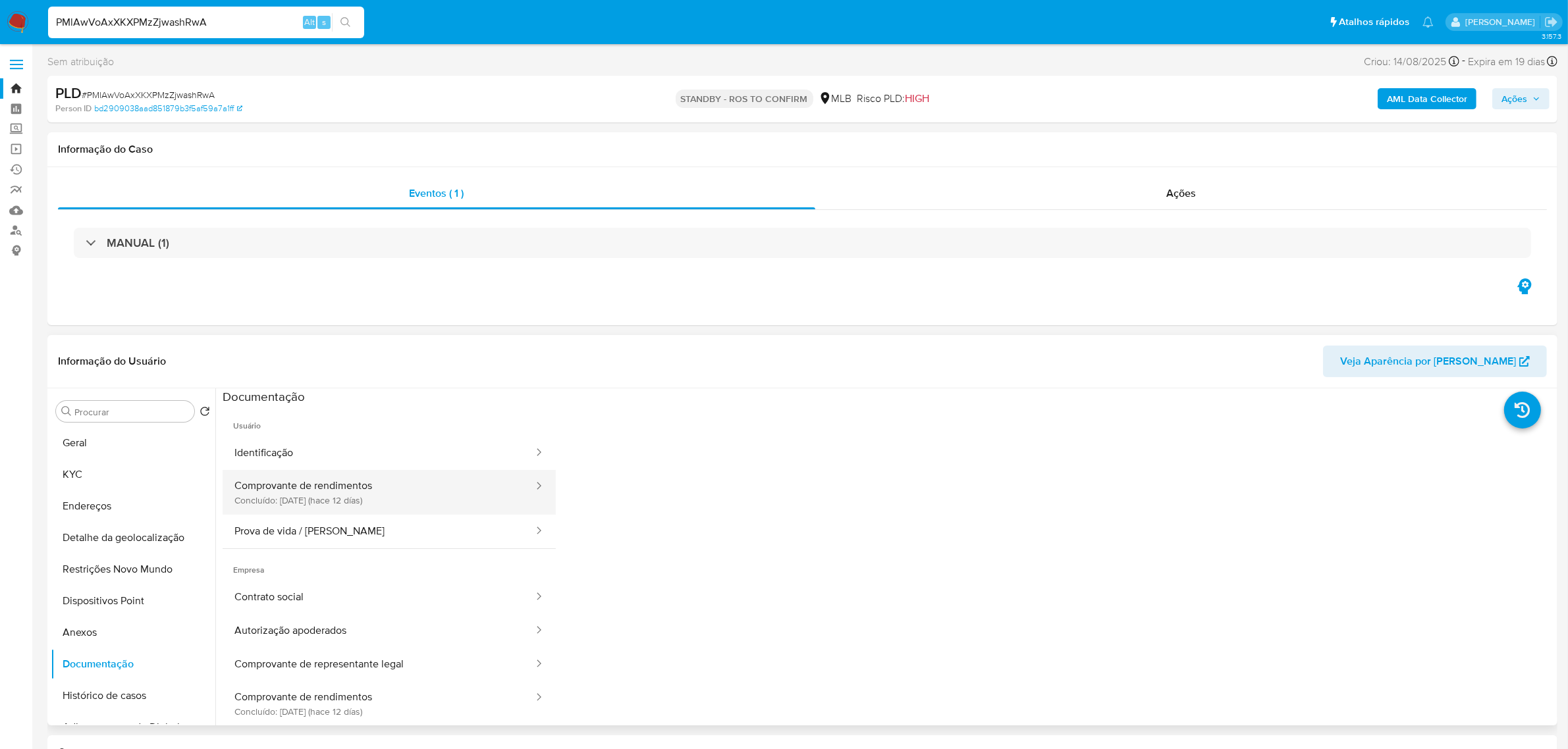
click at [367, 494] on button "Comprovante de rendimentos Concluído: 28/08/2025 (hace 12 días)" at bounding box center [378, 492] width 313 height 45
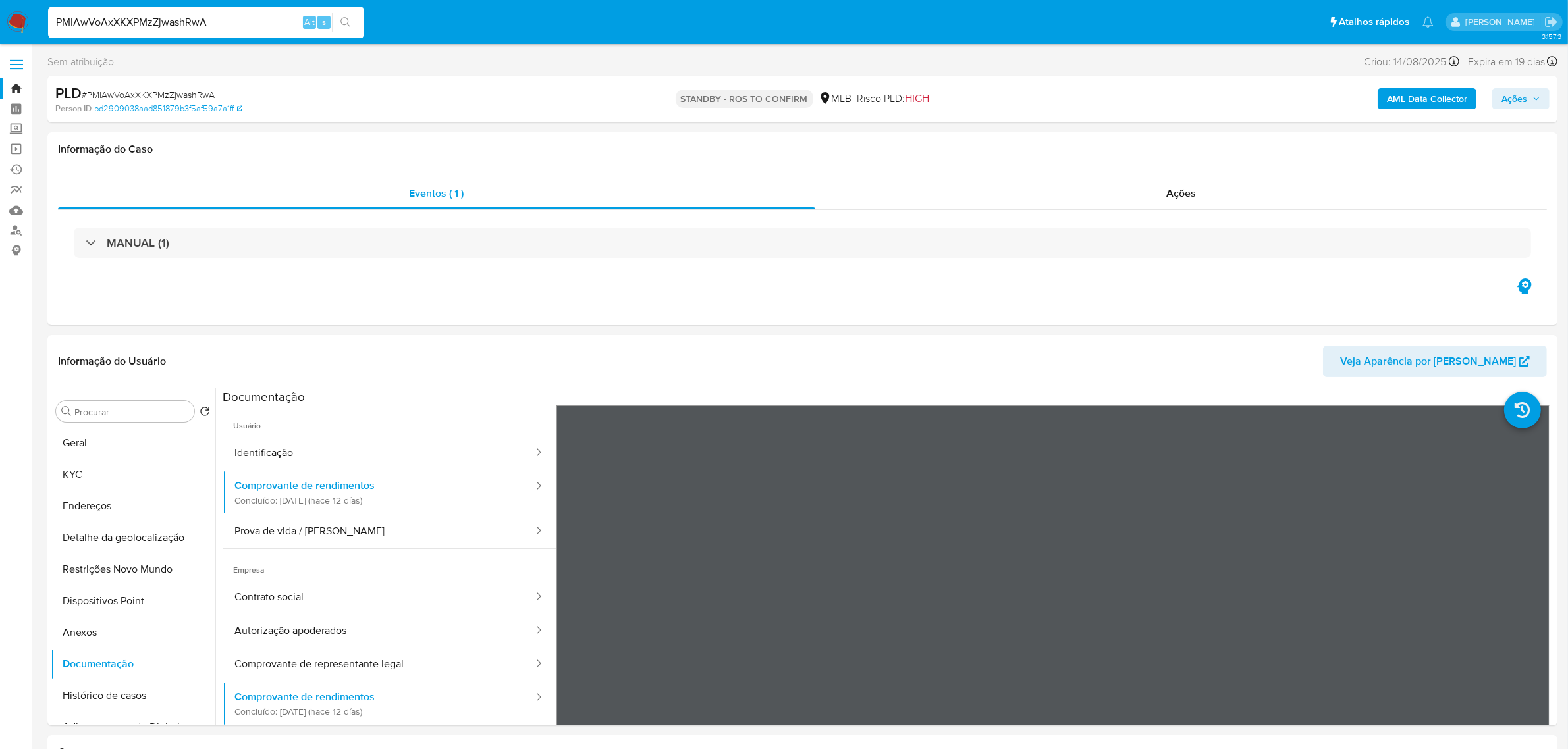
click at [15, 67] on span at bounding box center [16, 68] width 13 height 2
click at [0, 0] on input "checkbox" at bounding box center [0, 0] width 0 height 0
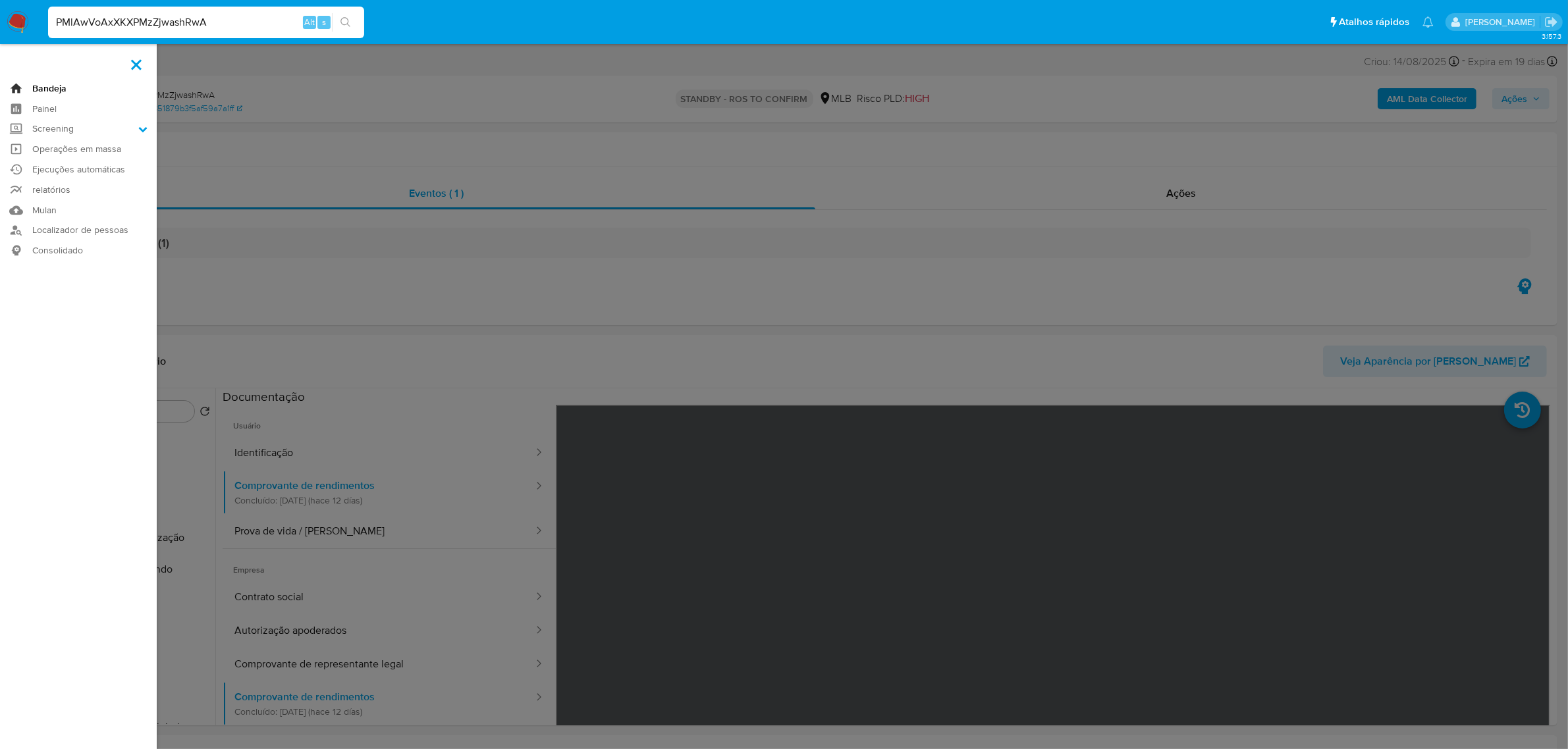
click at [50, 89] on link "Bandeja" at bounding box center [78, 88] width 157 height 20
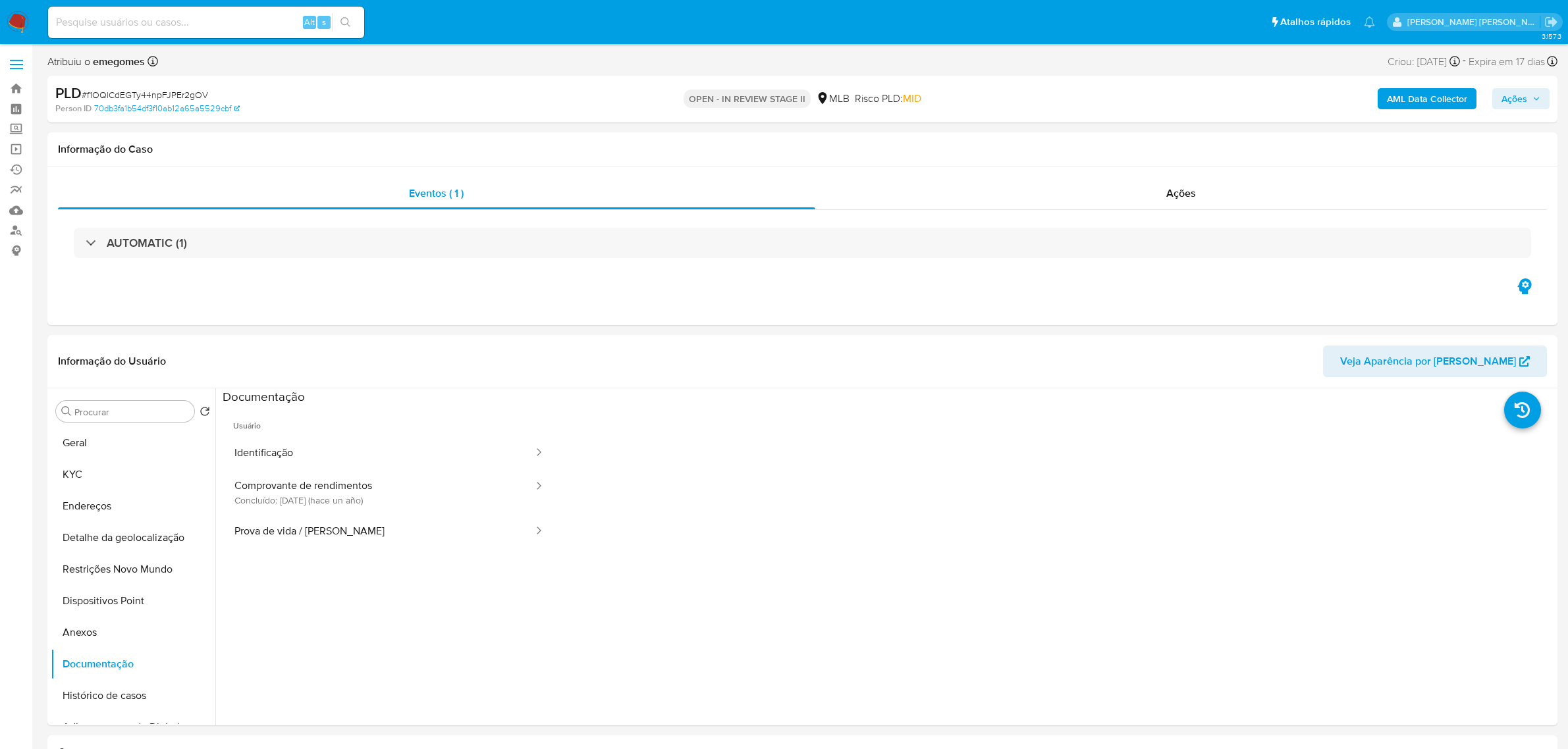
select select "10"
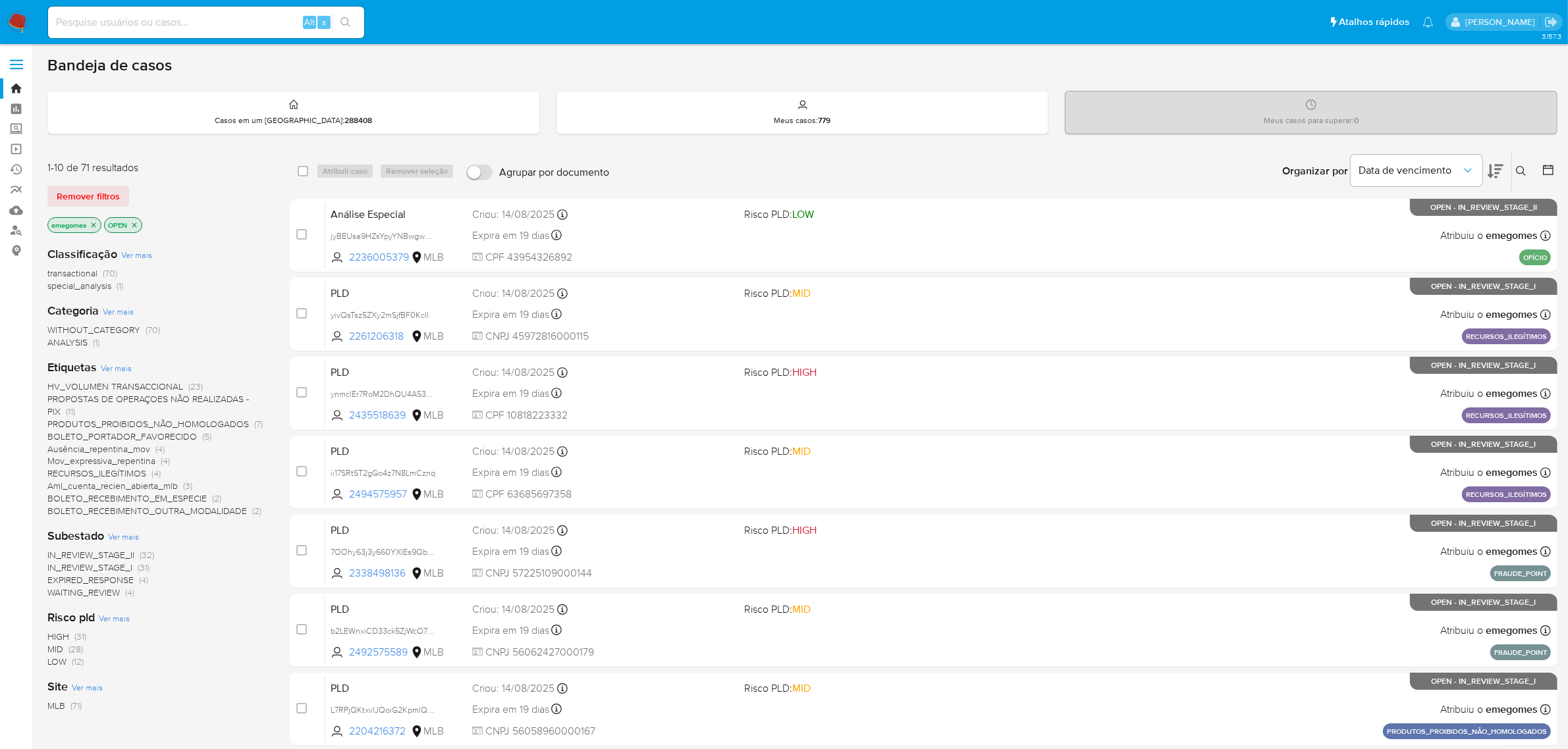
click at [1525, 161] on div "Insira a ID do usuário ou caso Procurar Remover filtros" at bounding box center [1522, 171] width 23 height 41
click at [1523, 166] on icon at bounding box center [1522, 172] width 11 height 10
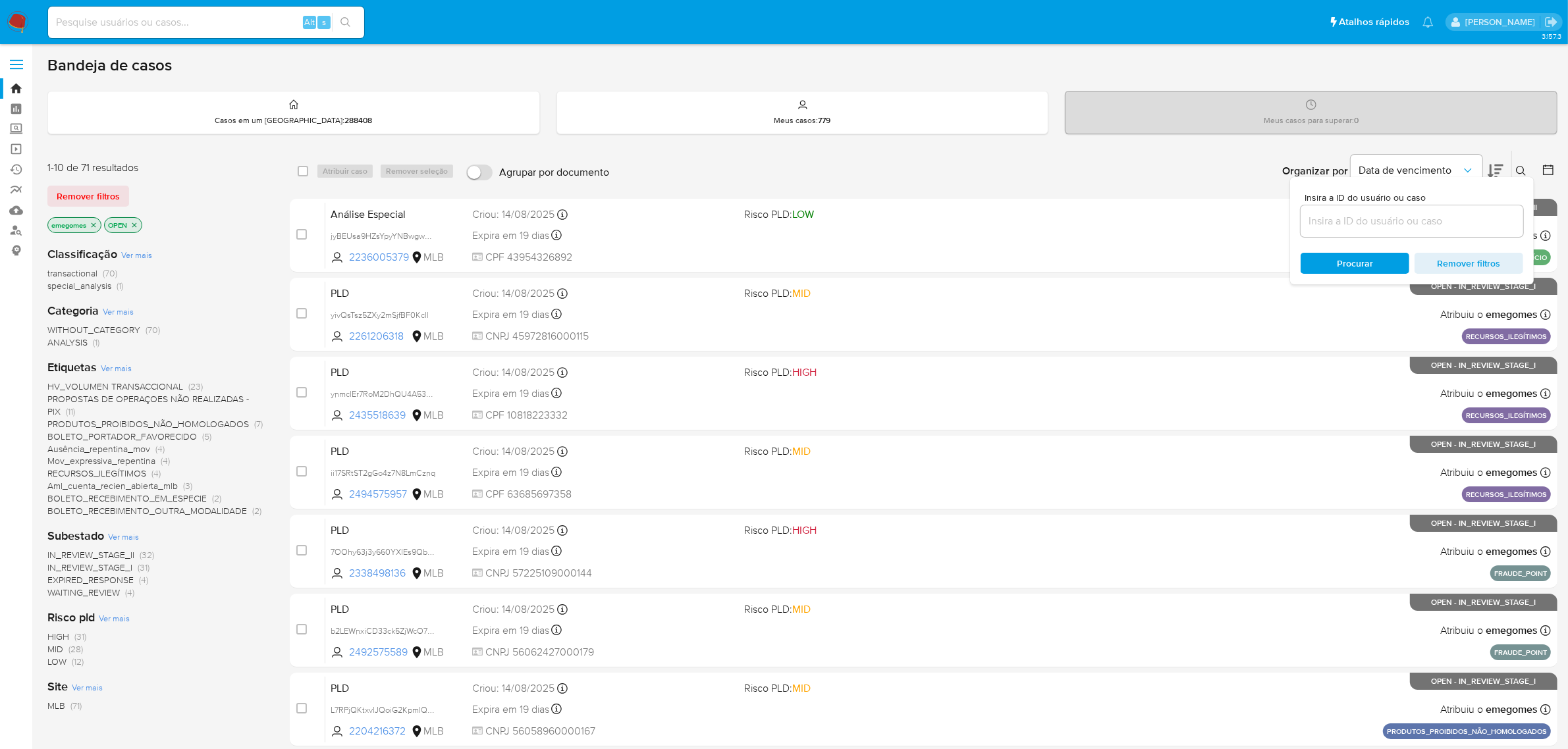
click at [1367, 222] on input at bounding box center [1412, 221] width 222 height 18
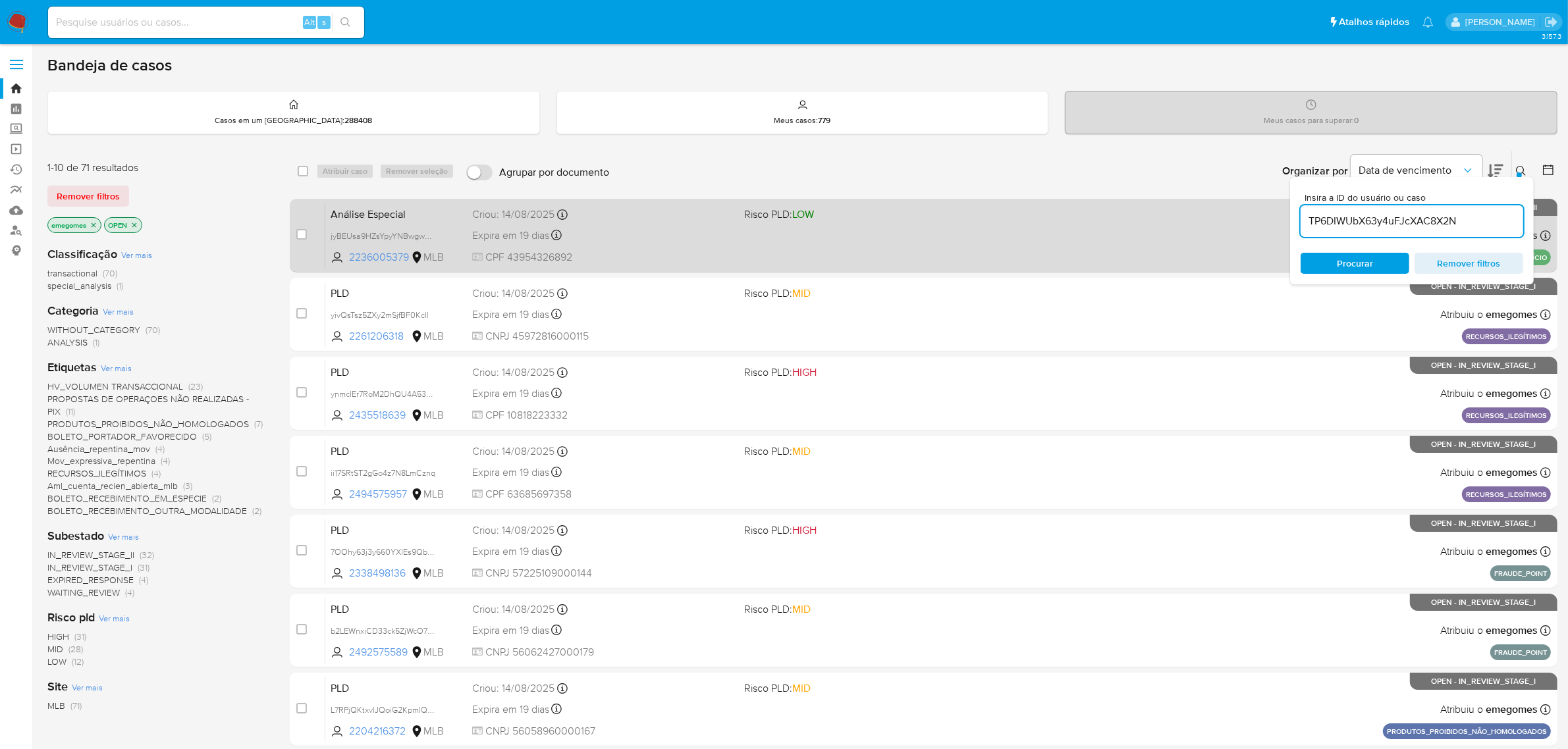
type input "TP6DIWUbX63y4uFJcXAC8X2N"
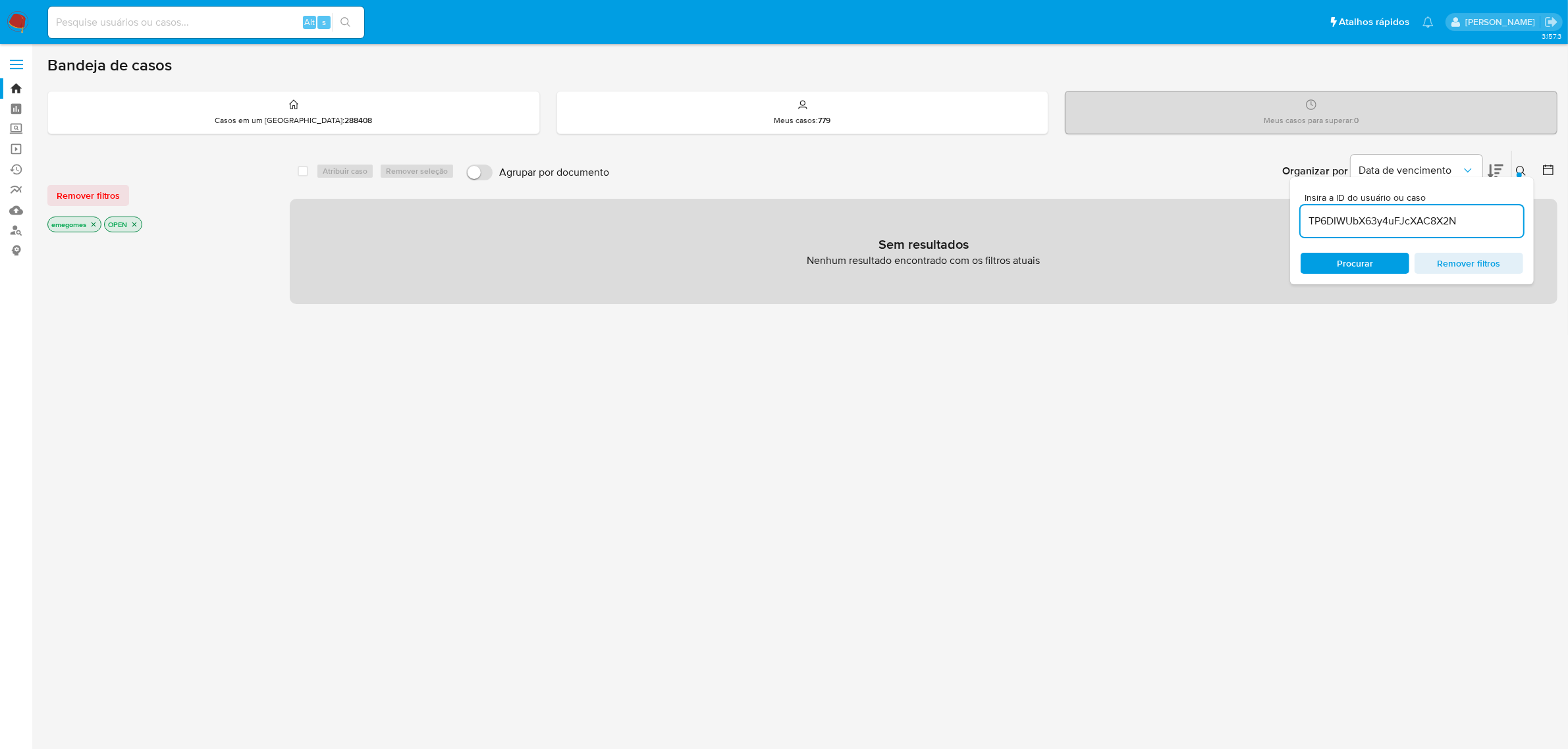
click at [96, 228] on icon "close-filter" at bounding box center [93, 224] width 8 height 8
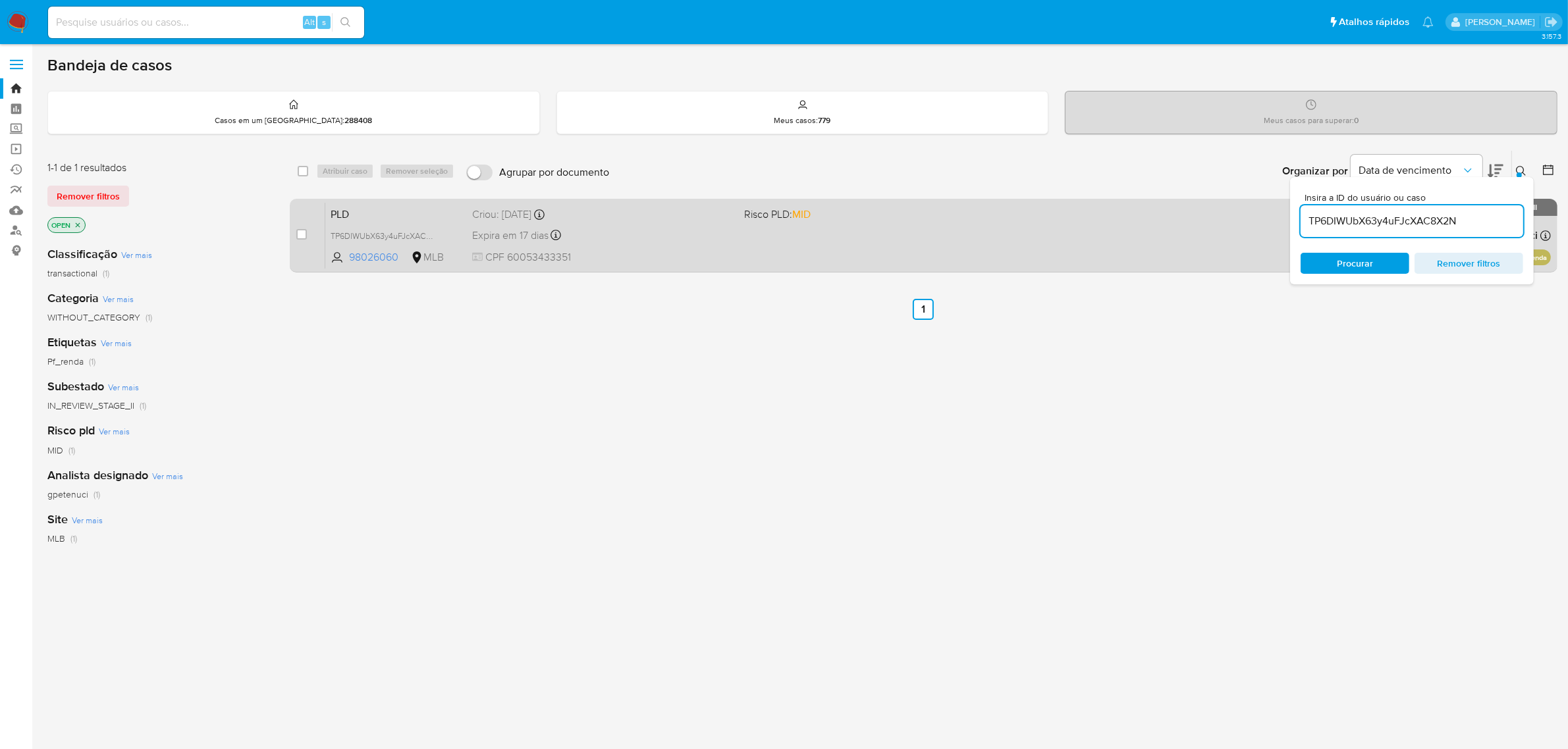
click at [304, 228] on div "case-item-checkbox" at bounding box center [302, 234] width 11 height 13
click at [308, 234] on div "case-item-checkbox Incapaz de atribuir o caso" at bounding box center [311, 235] width 29 height 66
click at [298, 232] on input "checkbox" at bounding box center [302, 234] width 11 height 10
checkbox input "true"
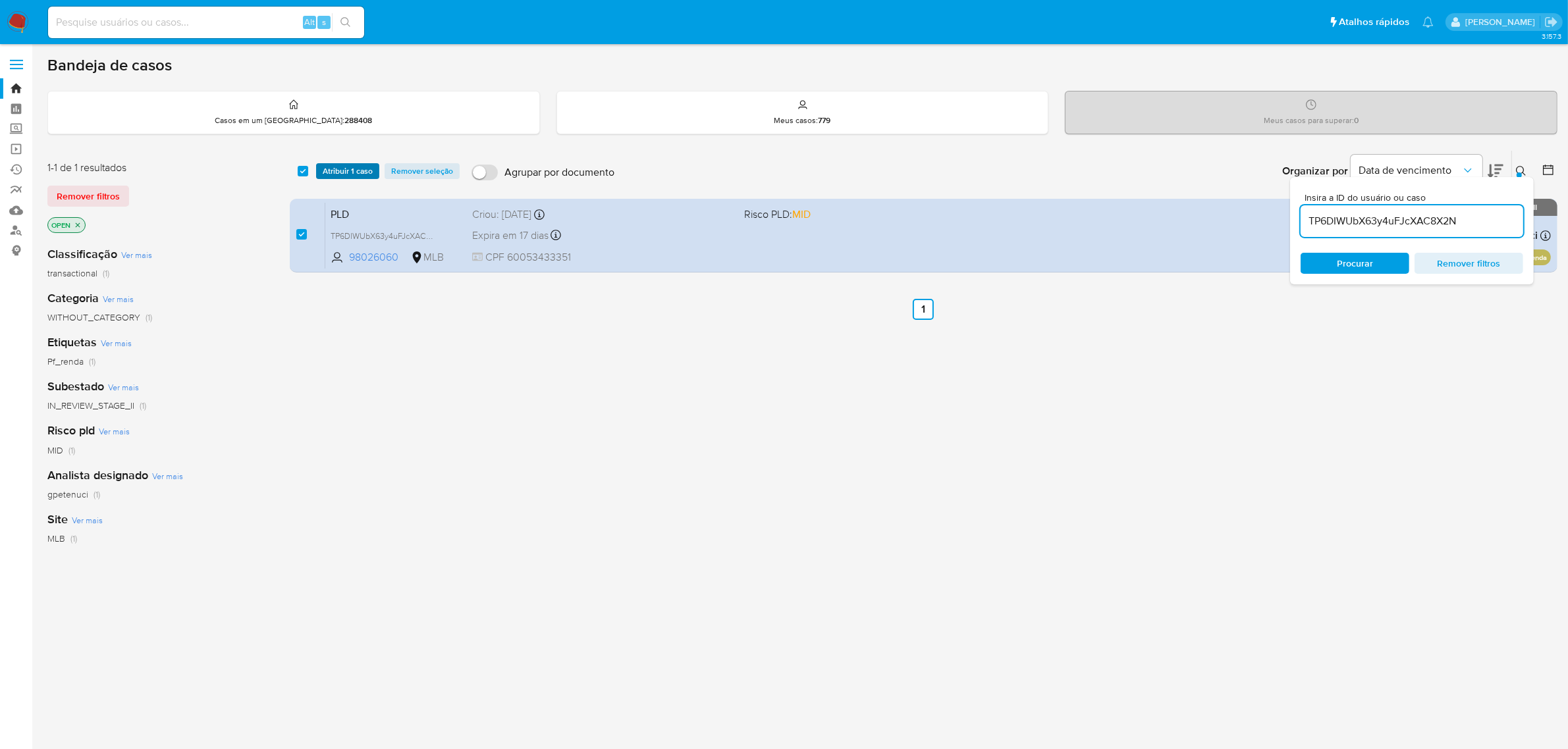
click at [344, 169] on span "Atribuir 1 caso" at bounding box center [348, 171] width 50 height 13
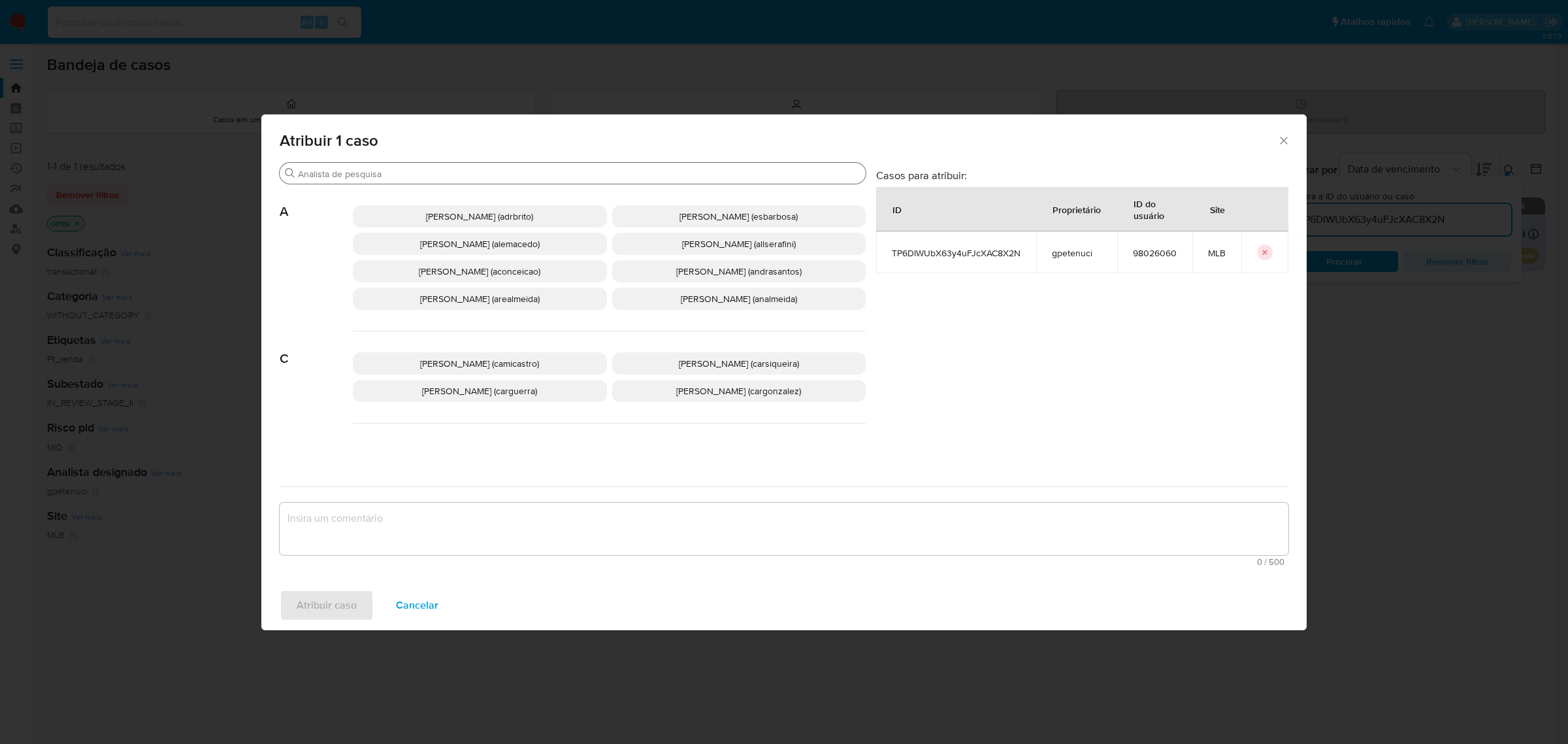
click at [430, 172] on input "Procurar" at bounding box center [579, 174] width 563 height 12
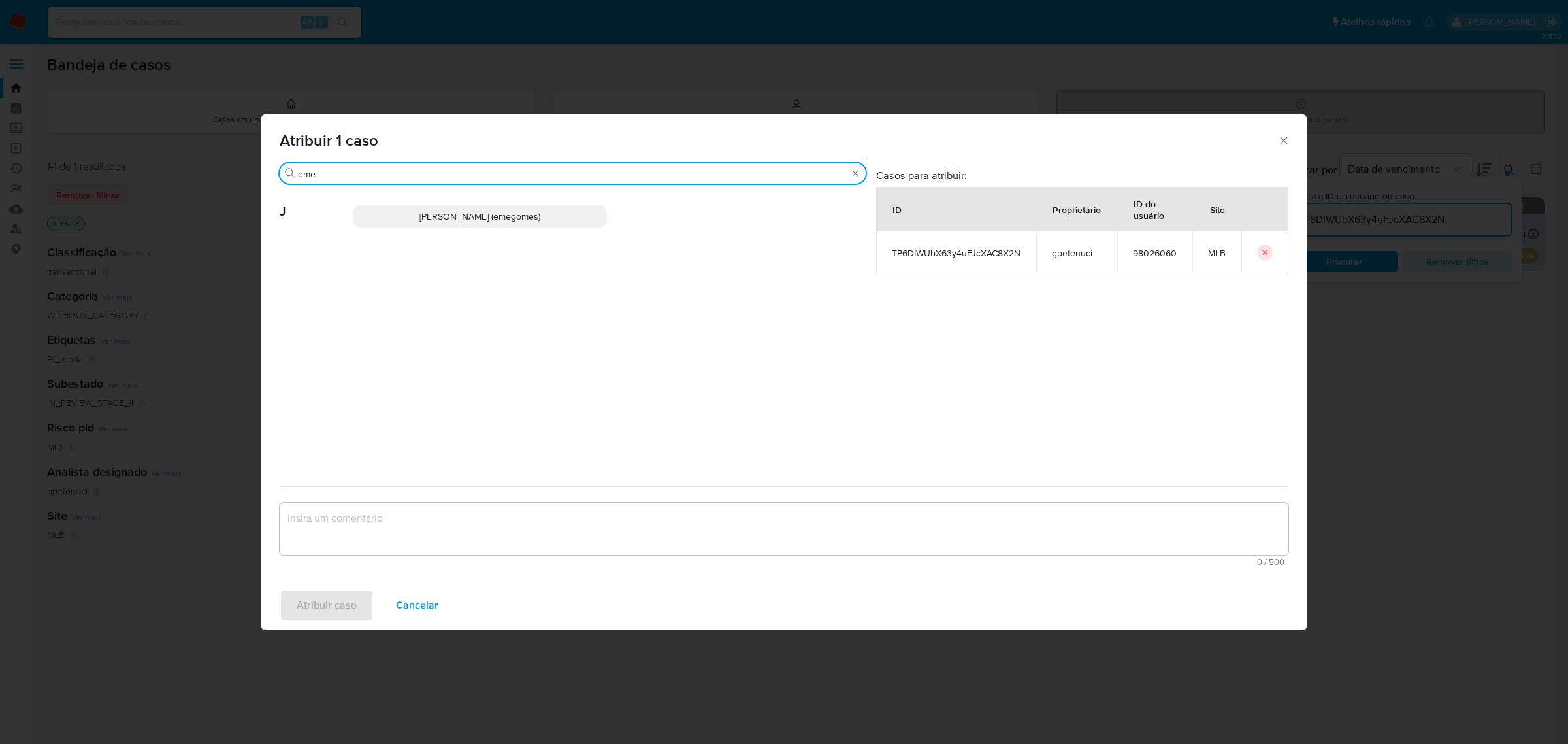
type input "eme"
click at [430, 214] on span "Jose Emerson Gomes Pereira (emegomes)" at bounding box center [480, 216] width 121 height 13
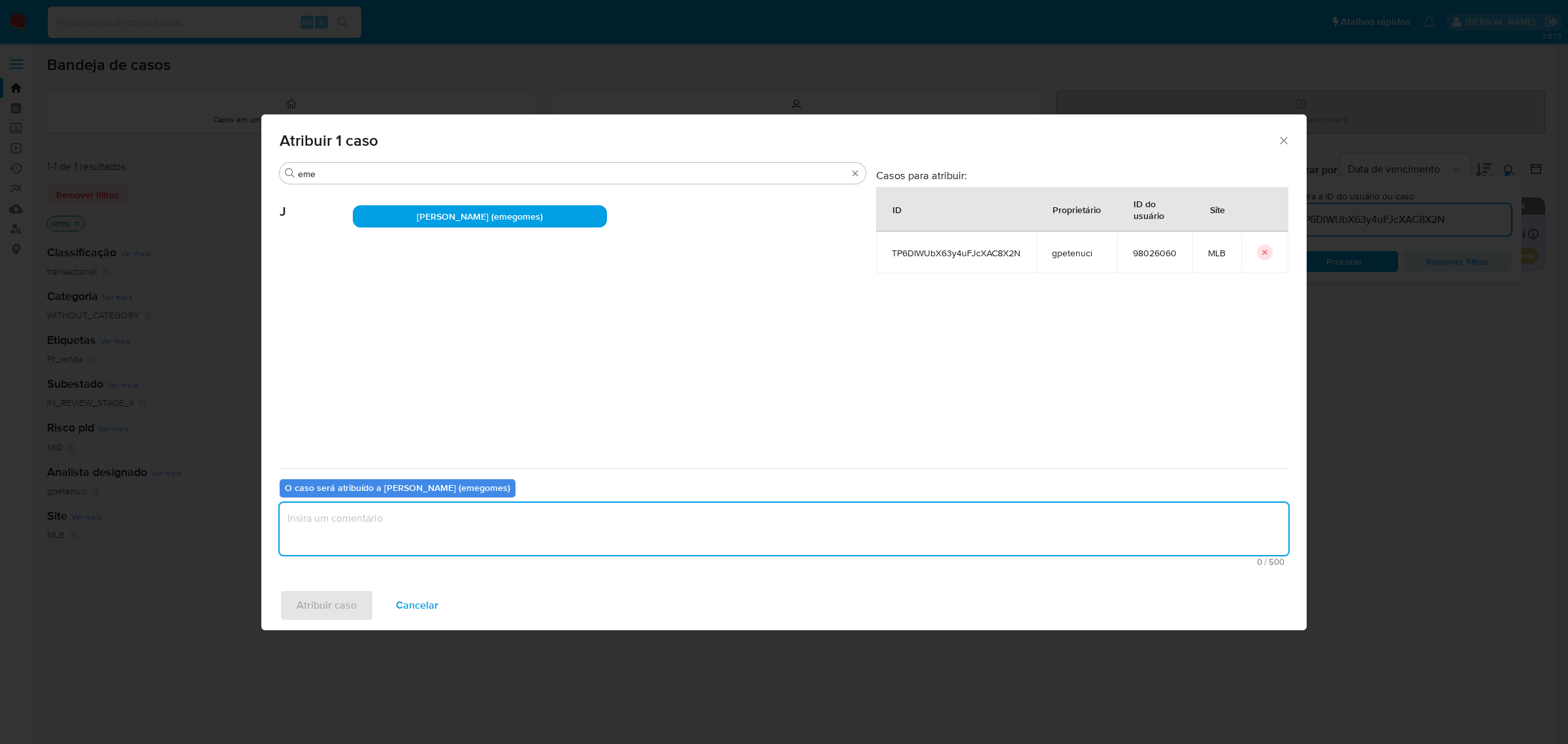
click at [400, 535] on textarea "assign-modal" at bounding box center [784, 528] width 1009 height 52
type textarea "."
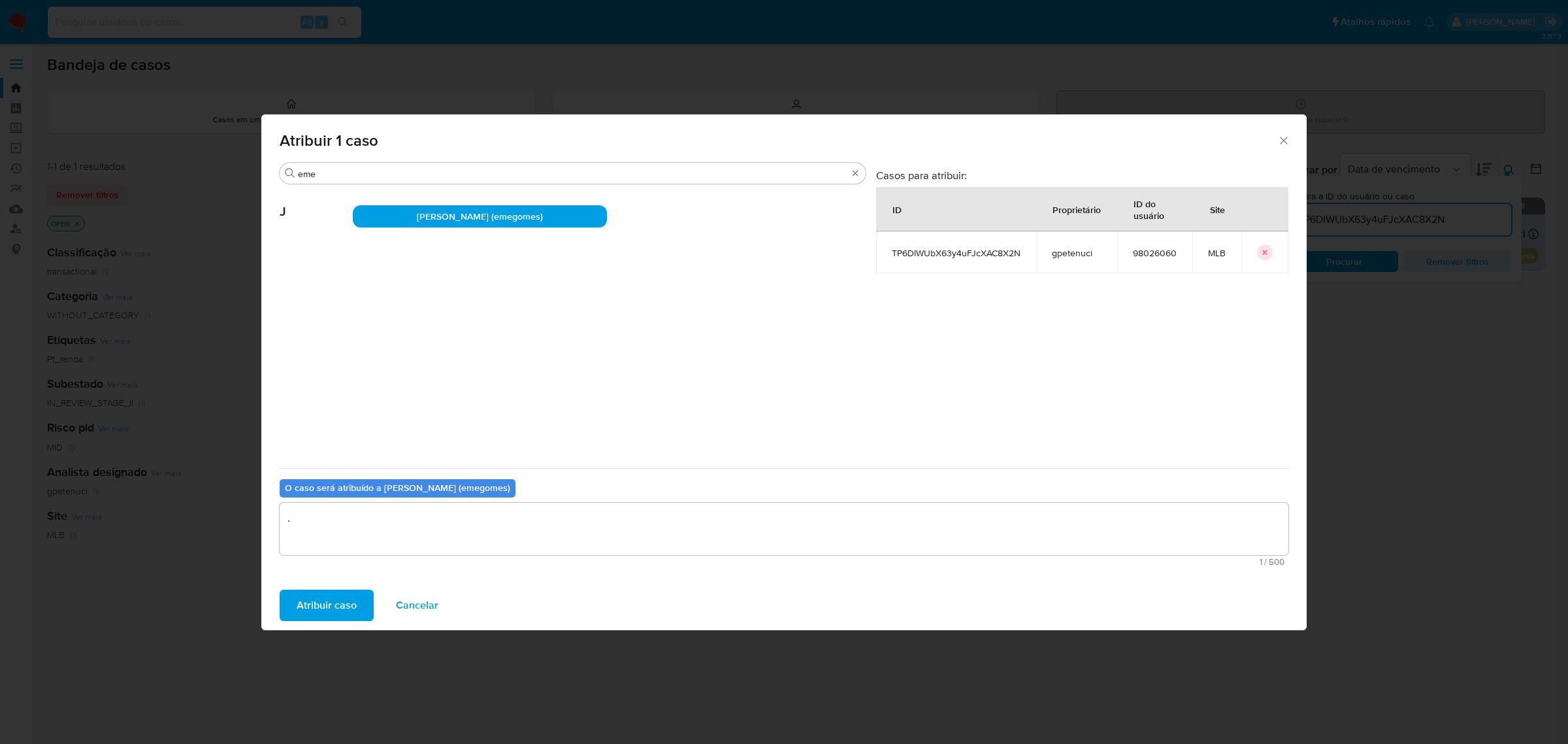
click at [331, 608] on span "Atribuir caso" at bounding box center [327, 605] width 60 height 29
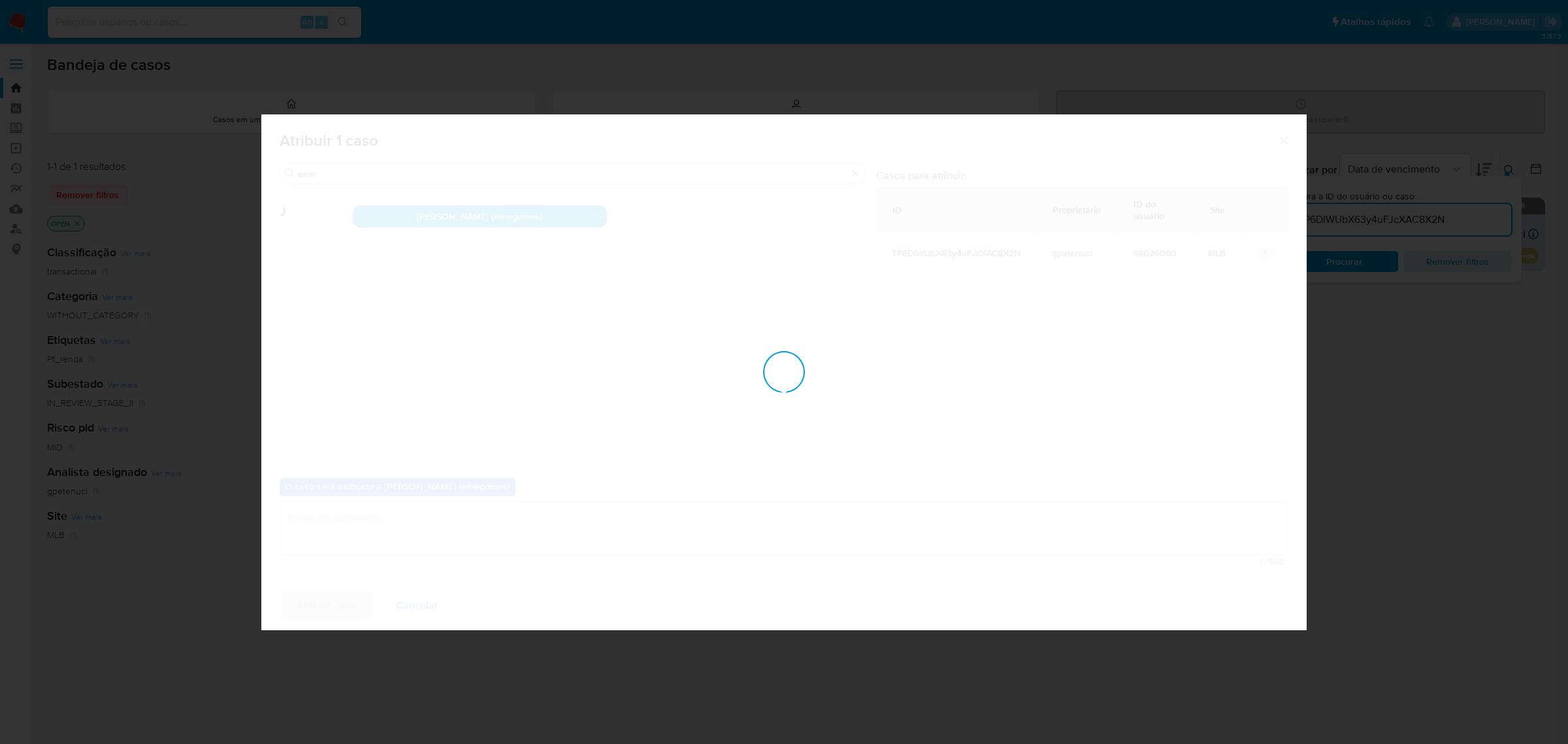
checkbox input "false"
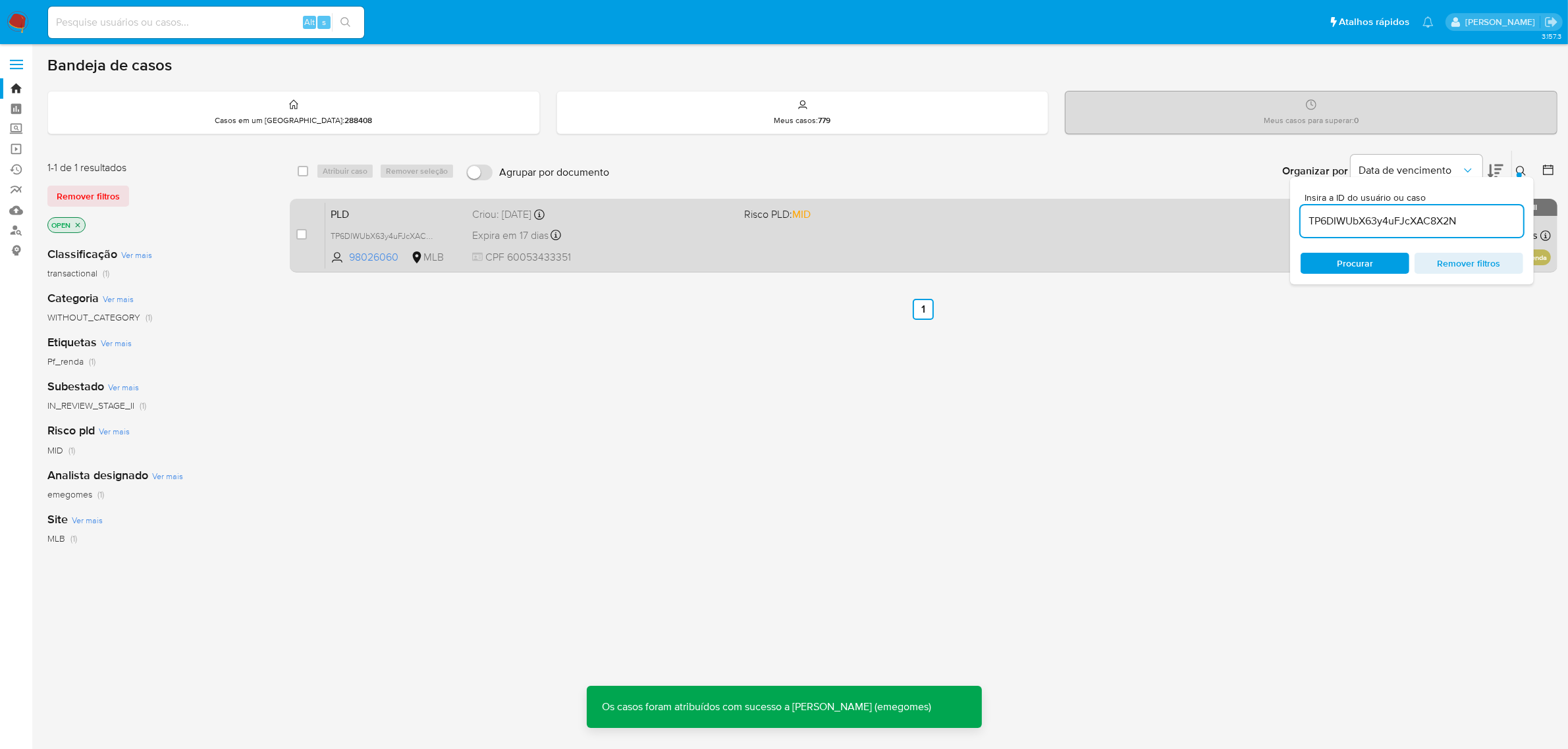
click at [631, 243] on div "Expira em 17 dias Expira em 26/09/2025 00:08:35" at bounding box center [602, 235] width 262 height 18
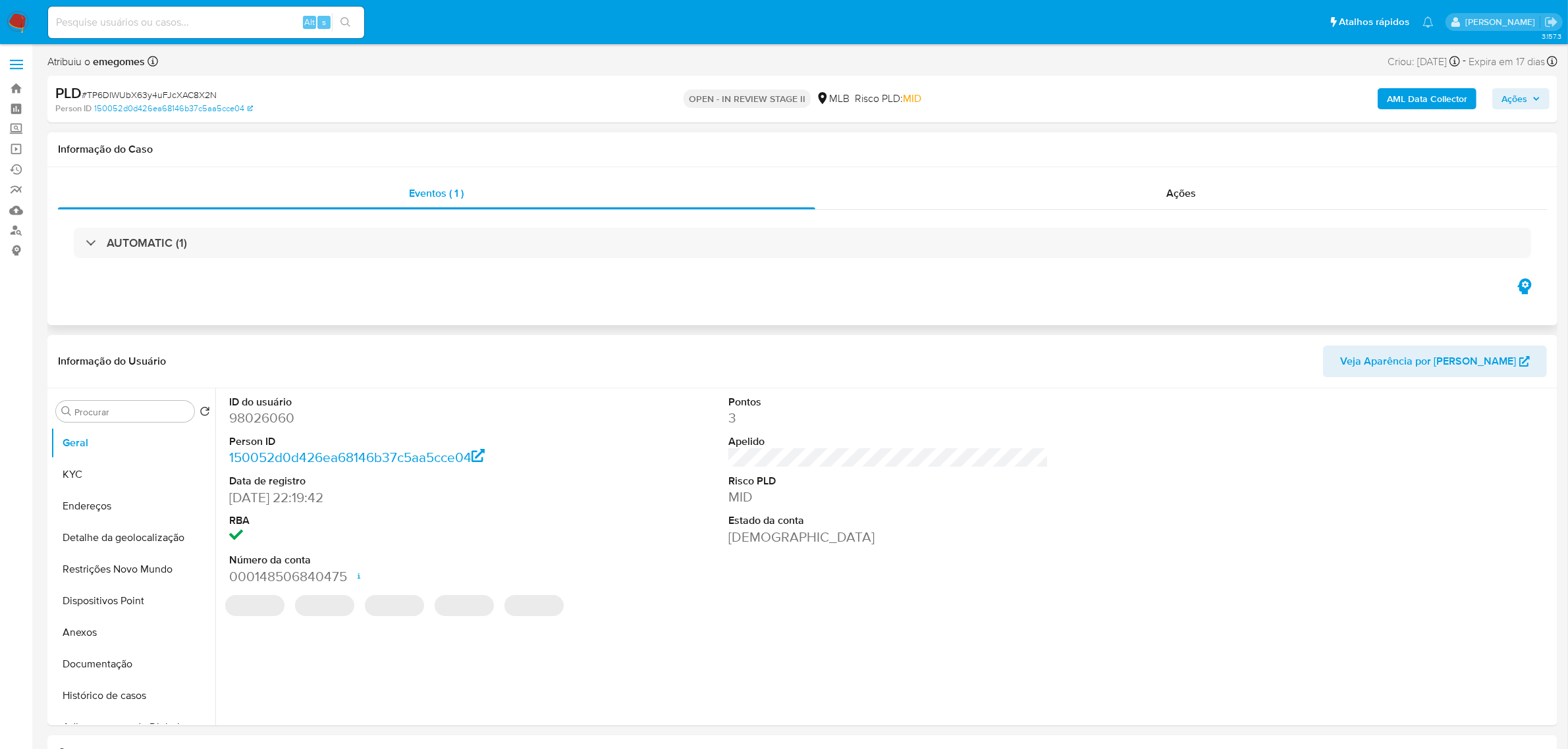
select select "10"
click at [1447, 90] on b "AML Data Collector" at bounding box center [1427, 99] width 81 height 21
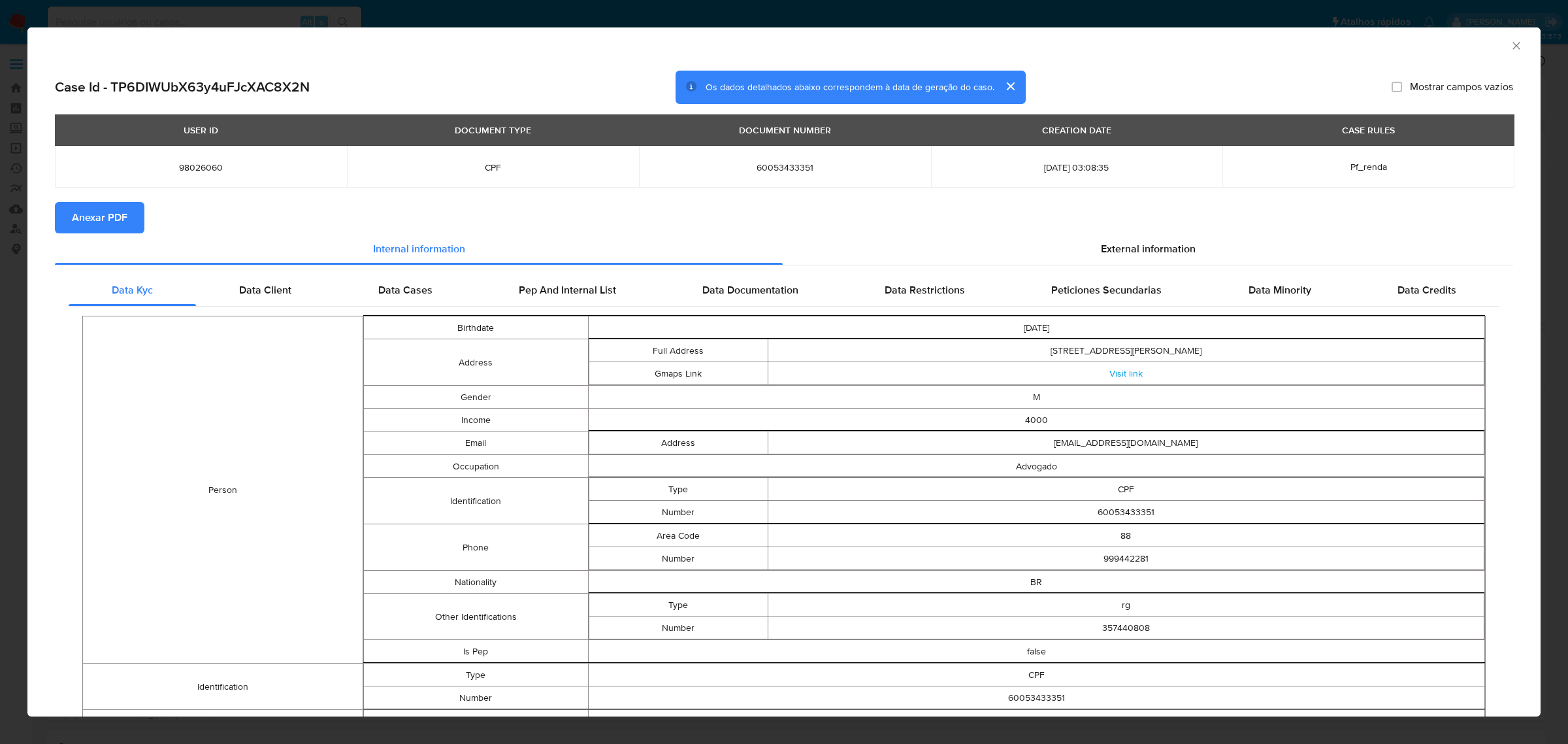
click at [133, 224] on button "Anexar PDF" at bounding box center [99, 217] width 89 height 31
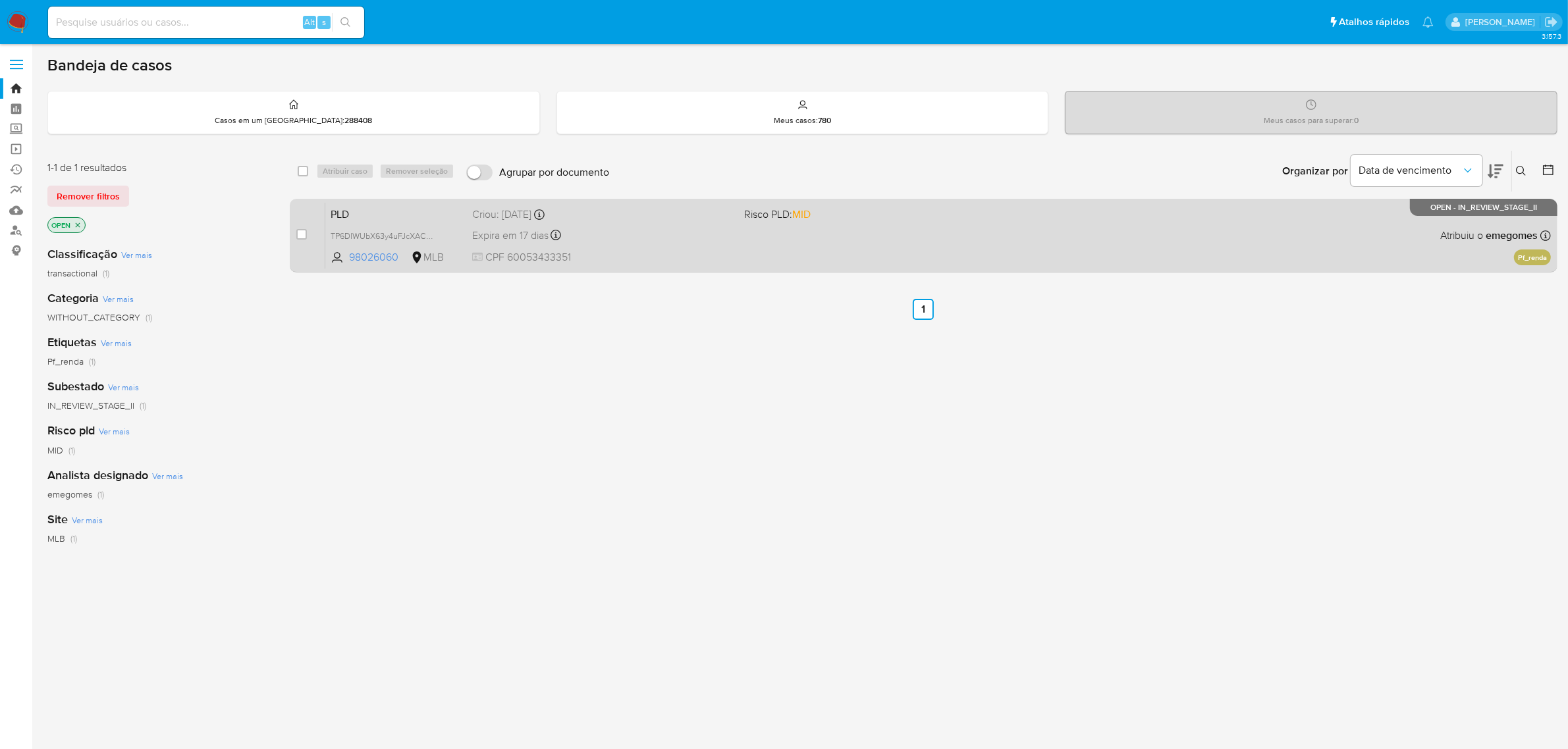
click at [305, 239] on div "case-item-checkbox" at bounding box center [302, 234] width 11 height 13
click at [305, 232] on input "checkbox" at bounding box center [302, 234] width 11 height 10
checkbox input "true"
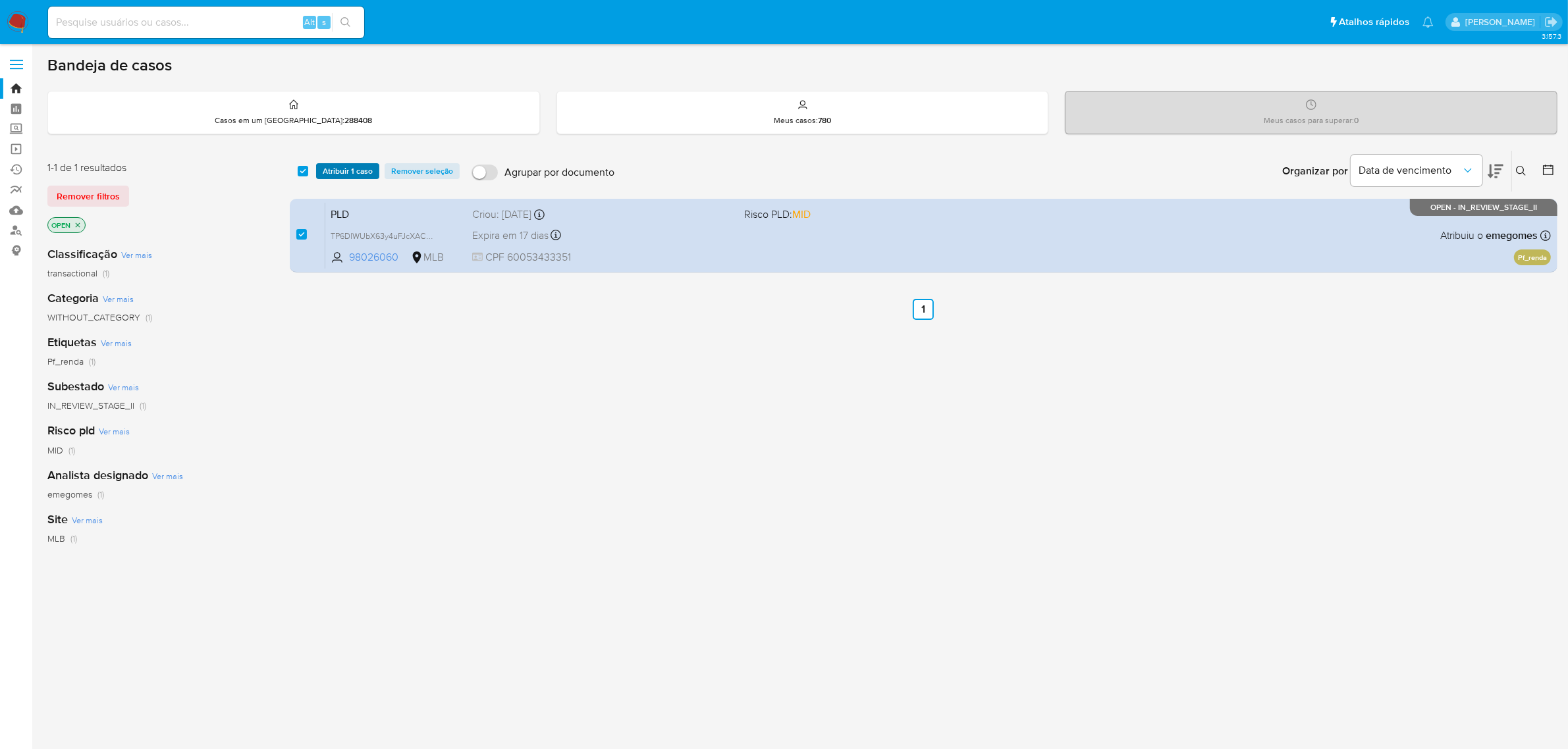
click at [347, 165] on span "Atribuir 1 caso" at bounding box center [348, 171] width 50 height 13
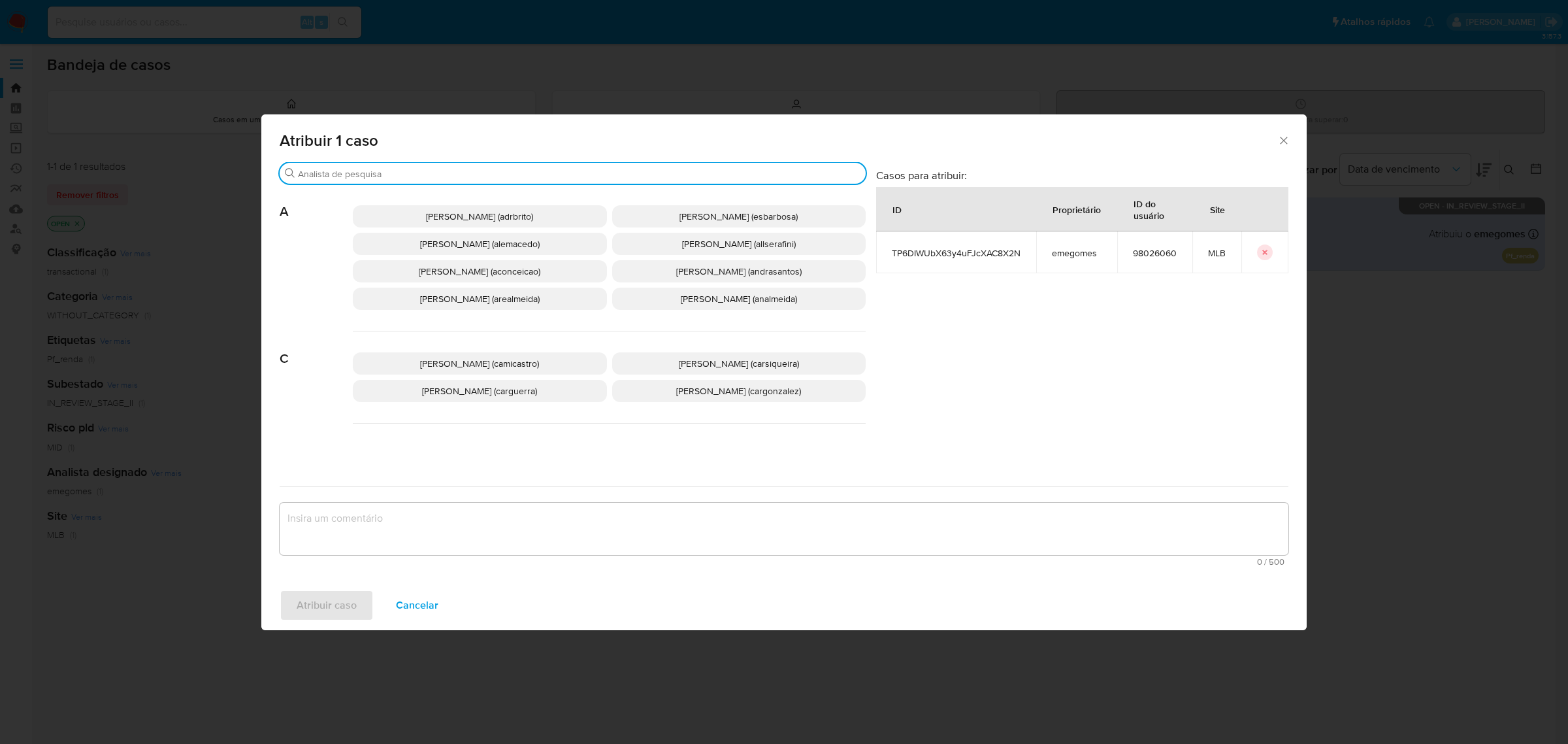
click at [479, 172] on input "Procurar" at bounding box center [579, 174] width 563 height 12
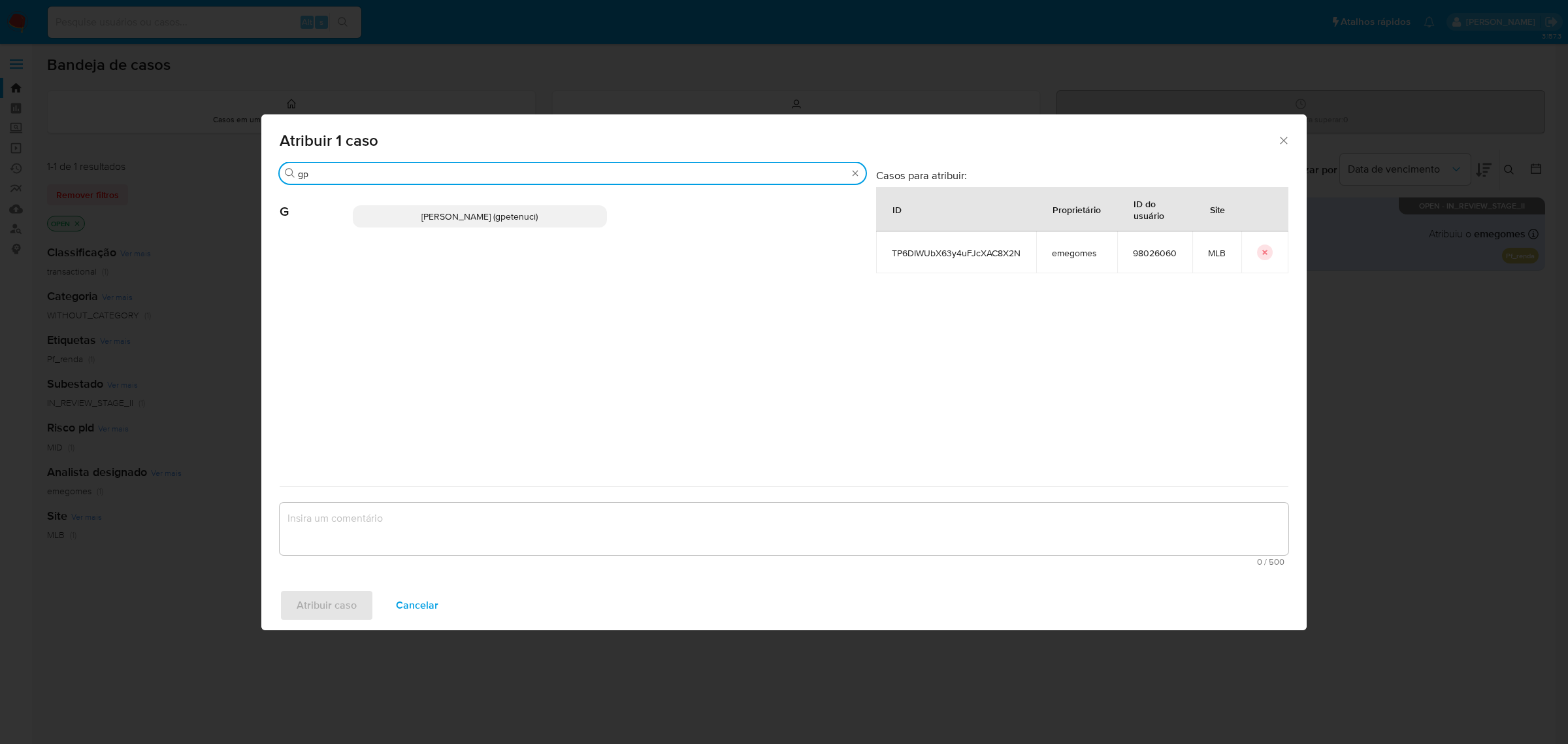
type input "gp"
click at [481, 221] on span "[PERSON_NAME] (gpetenuci)" at bounding box center [480, 216] width 116 height 13
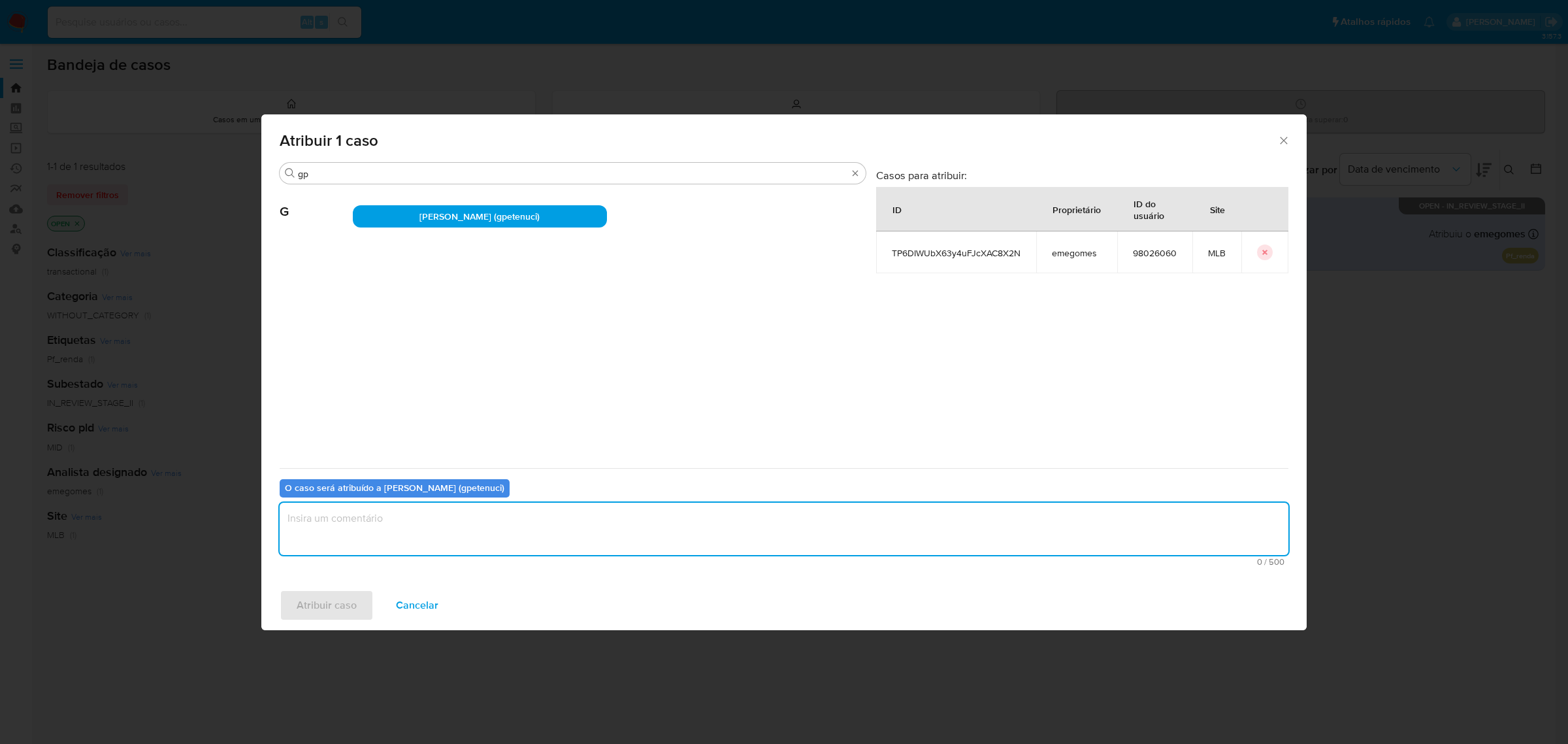
click at [409, 537] on textarea "assign-modal" at bounding box center [784, 528] width 1009 height 52
type textarea "."
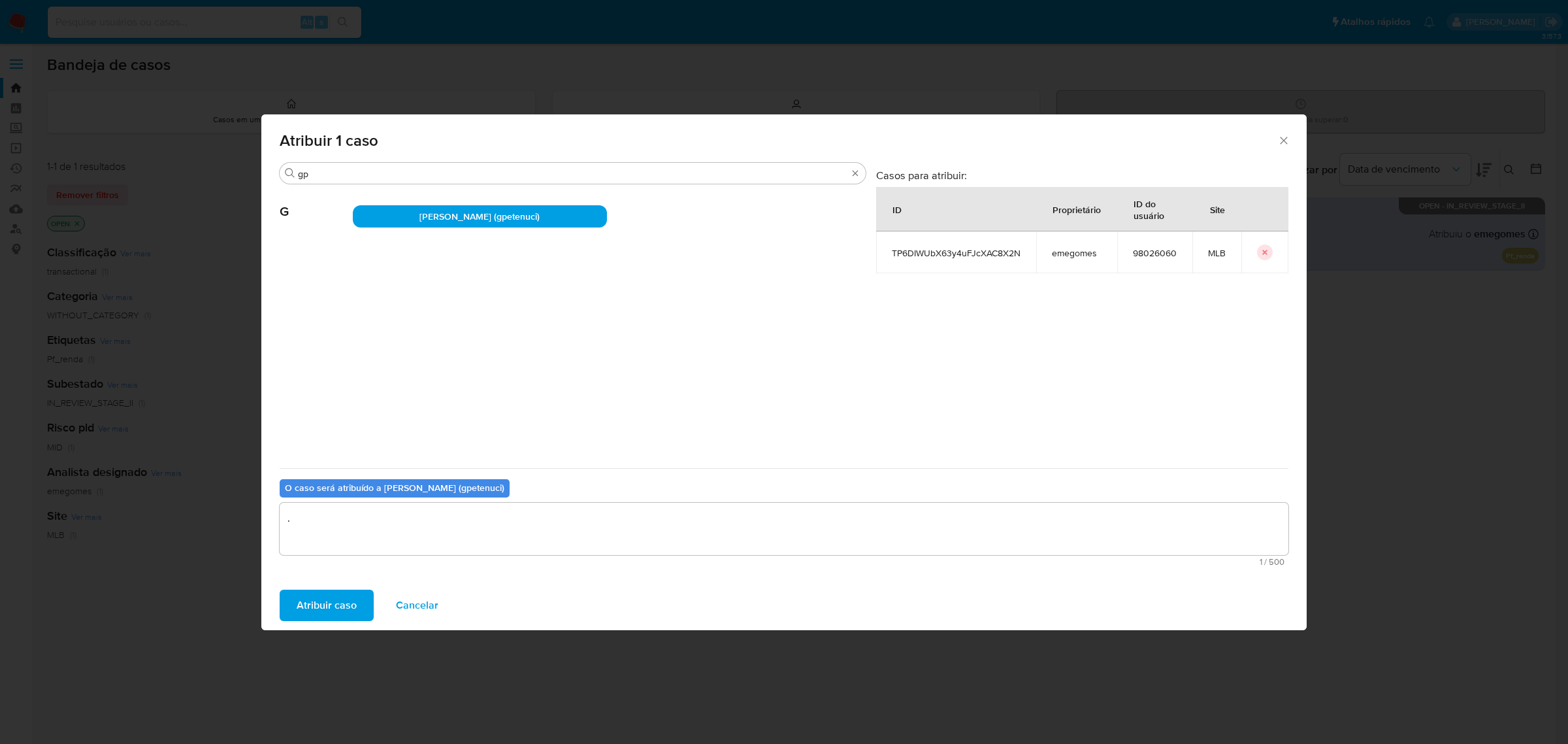
click at [313, 606] on span "Atribuir caso" at bounding box center [327, 605] width 60 height 29
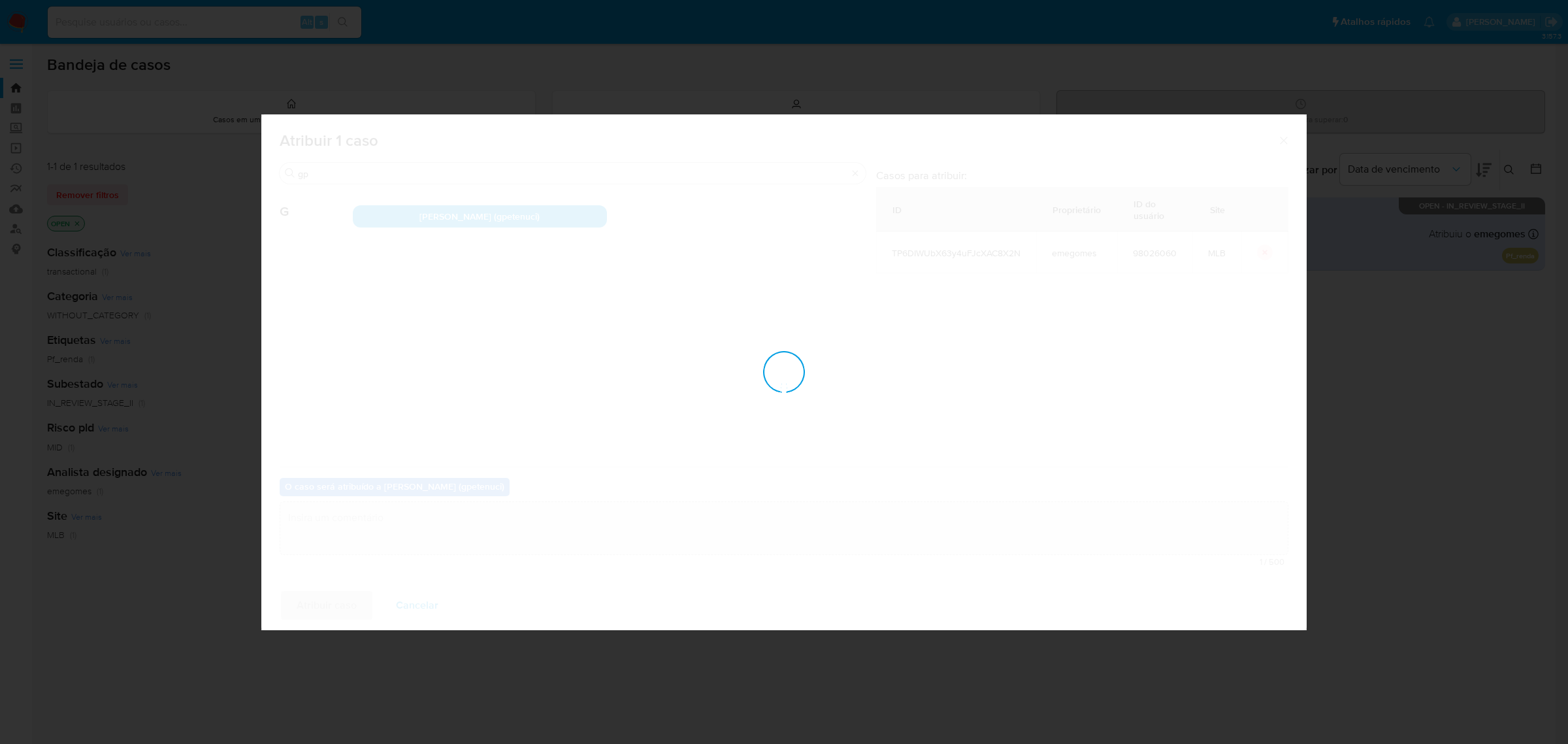
checkbox input "false"
